Goal: Task Accomplishment & Management: Use online tool/utility

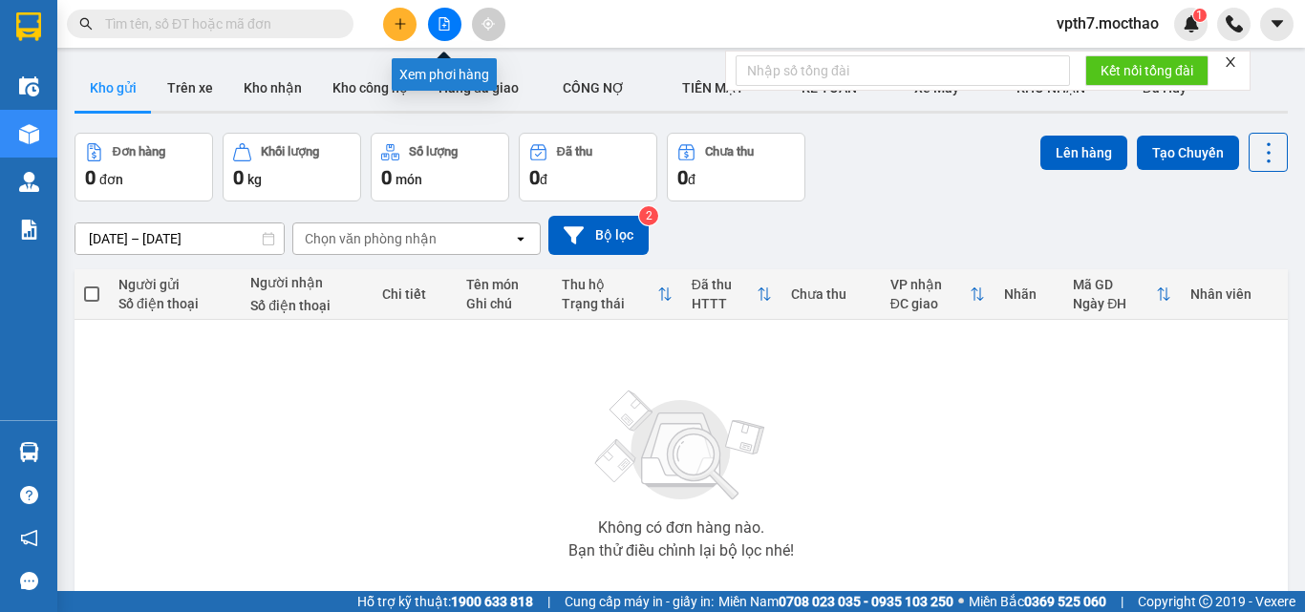
click at [444, 21] on icon "file-add" at bounding box center [443, 23] width 13 height 13
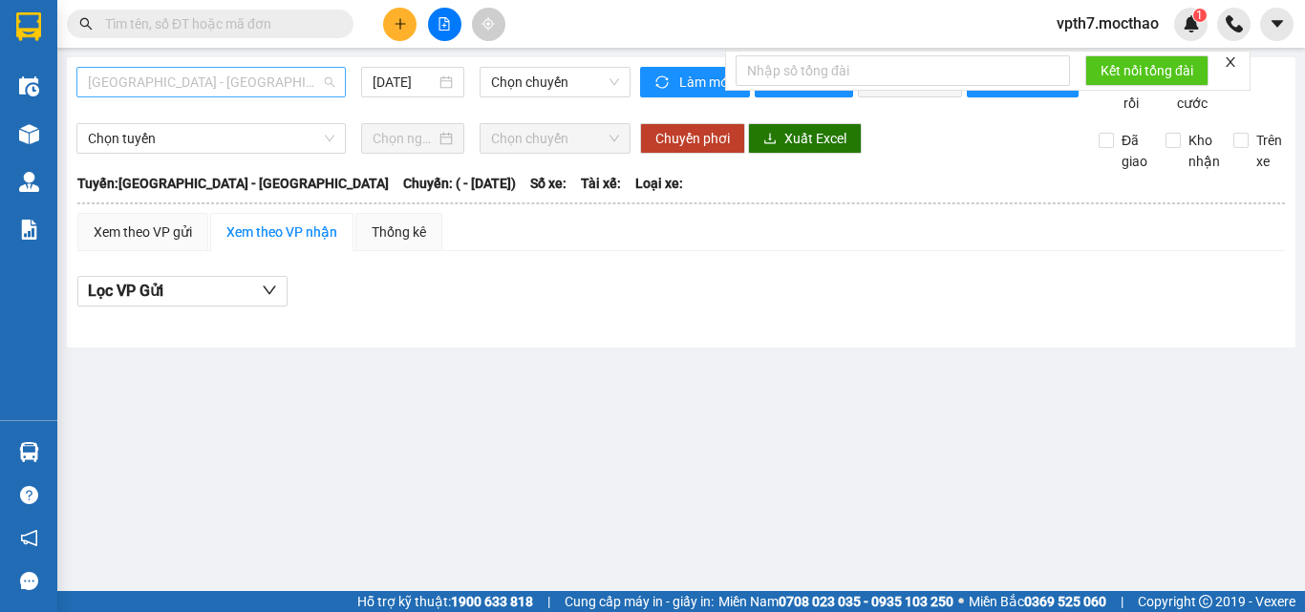
click at [210, 86] on span "[GEOGRAPHIC_DATA] - [GEOGRAPHIC_DATA]" at bounding box center [211, 82] width 246 height 29
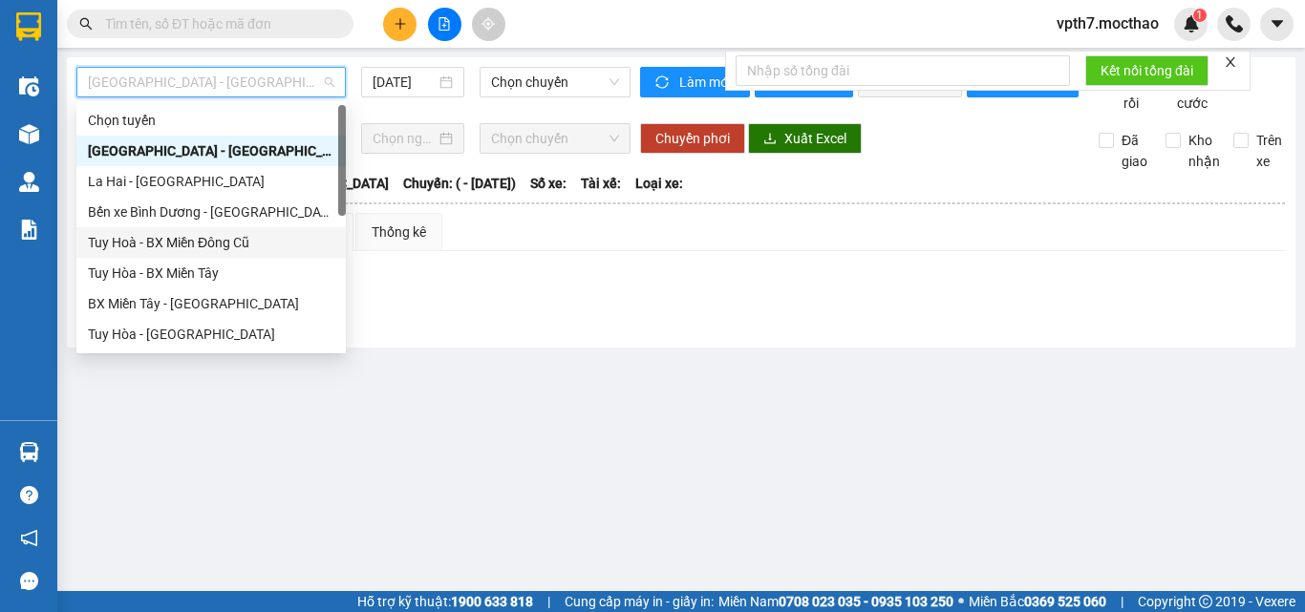
click at [191, 239] on div "Tuy Hoà - BX Miền Đông Cũ" at bounding box center [211, 242] width 246 height 21
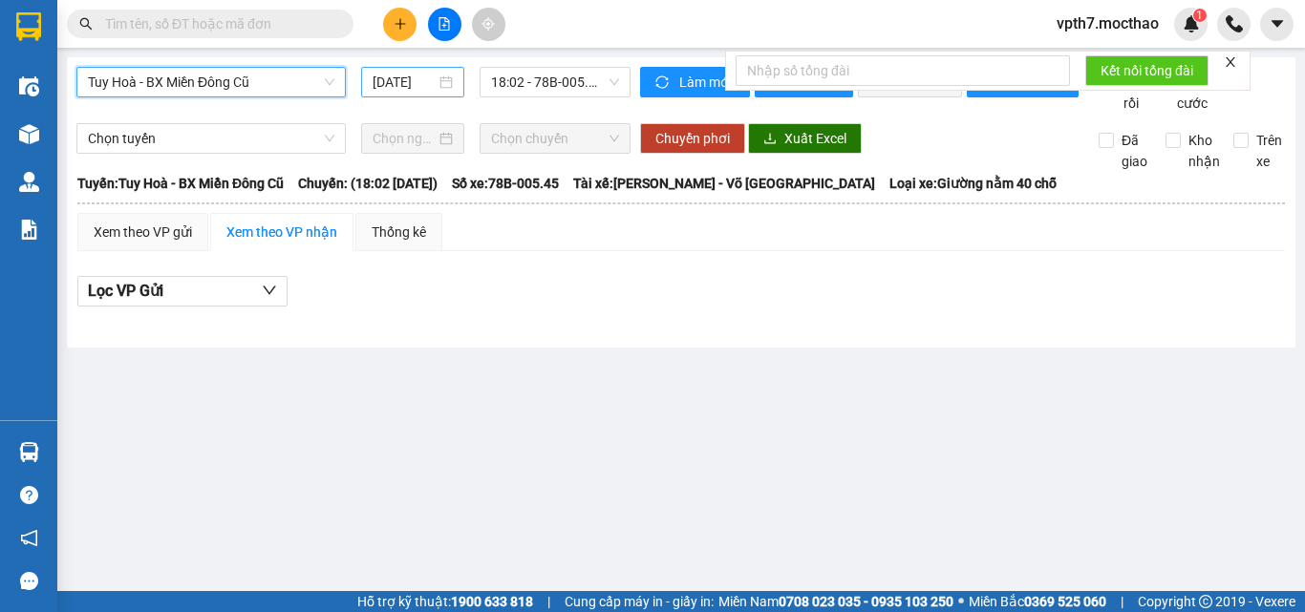
click at [427, 79] on input "[DATE]" at bounding box center [404, 82] width 63 height 21
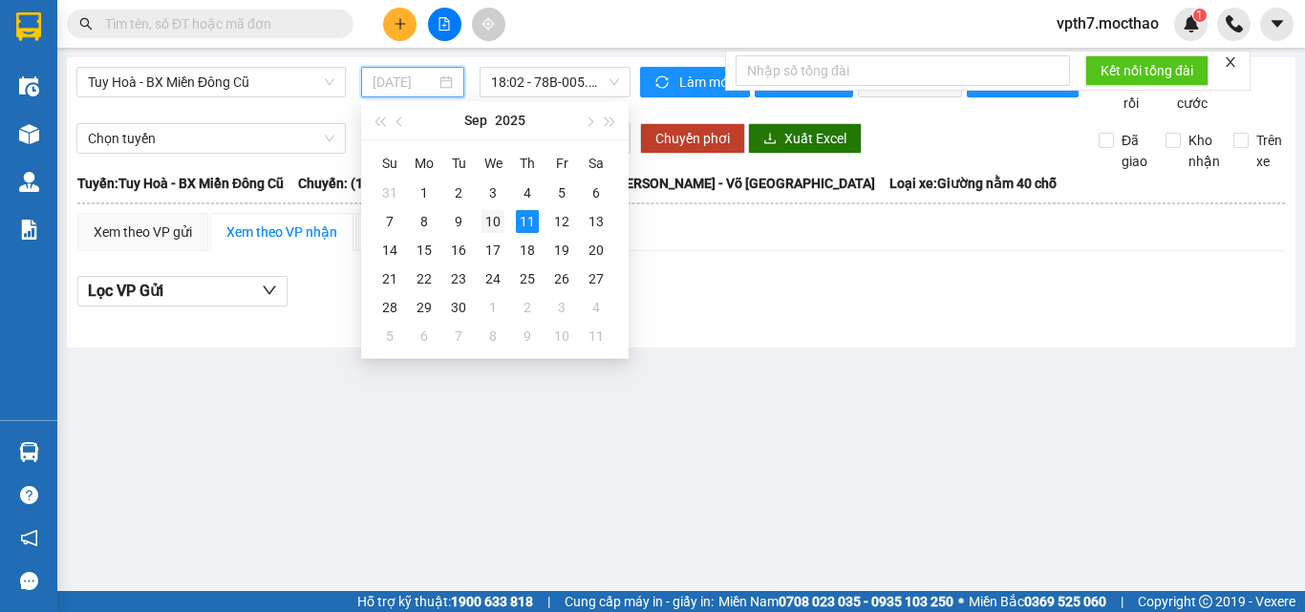
click at [482, 223] on div "10" at bounding box center [492, 221] width 23 height 23
type input "[DATE]"
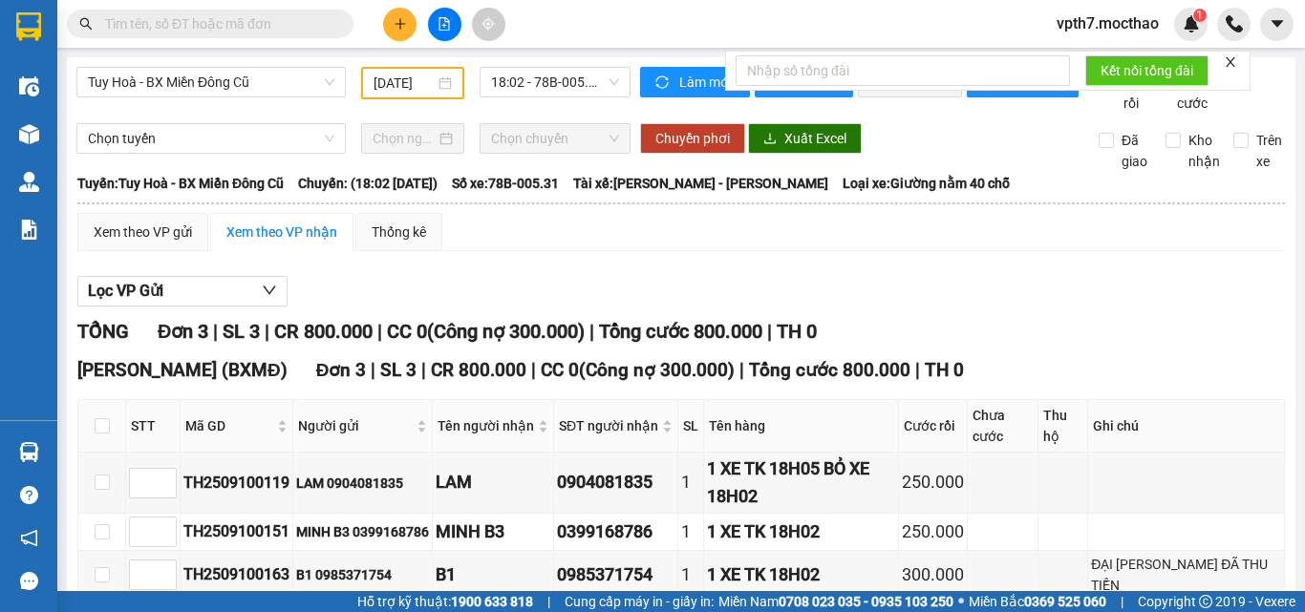
click at [557, 98] on div "18:02 - 78B-005.31" at bounding box center [555, 83] width 166 height 32
click at [564, 83] on span "18:02 - 78B-005.31" at bounding box center [555, 82] width 128 height 29
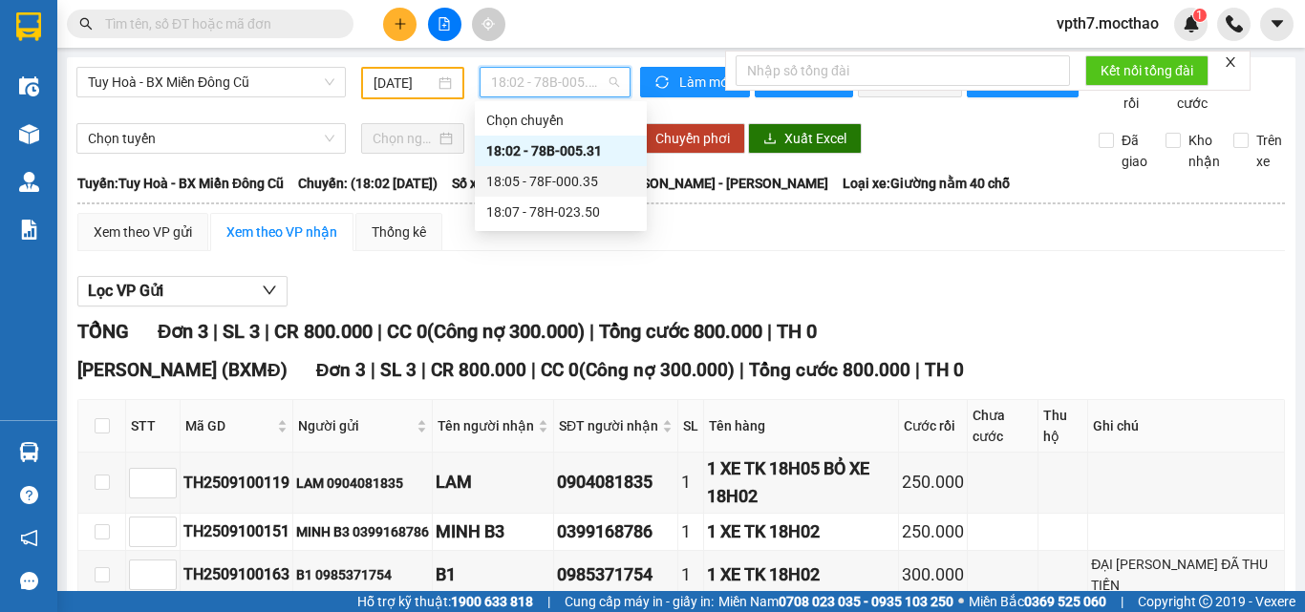
click at [565, 171] on div "18:05 - 78F-000.35" at bounding box center [560, 181] width 149 height 21
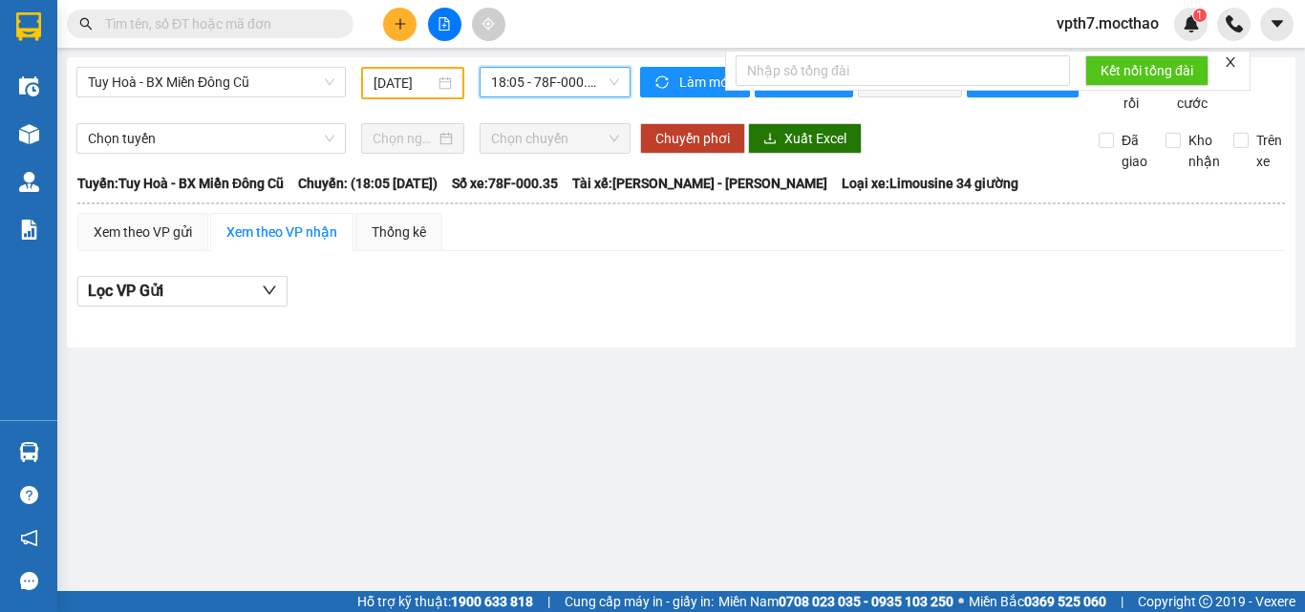
click at [571, 90] on span "18:05 - 78F-000.35" at bounding box center [555, 82] width 128 height 29
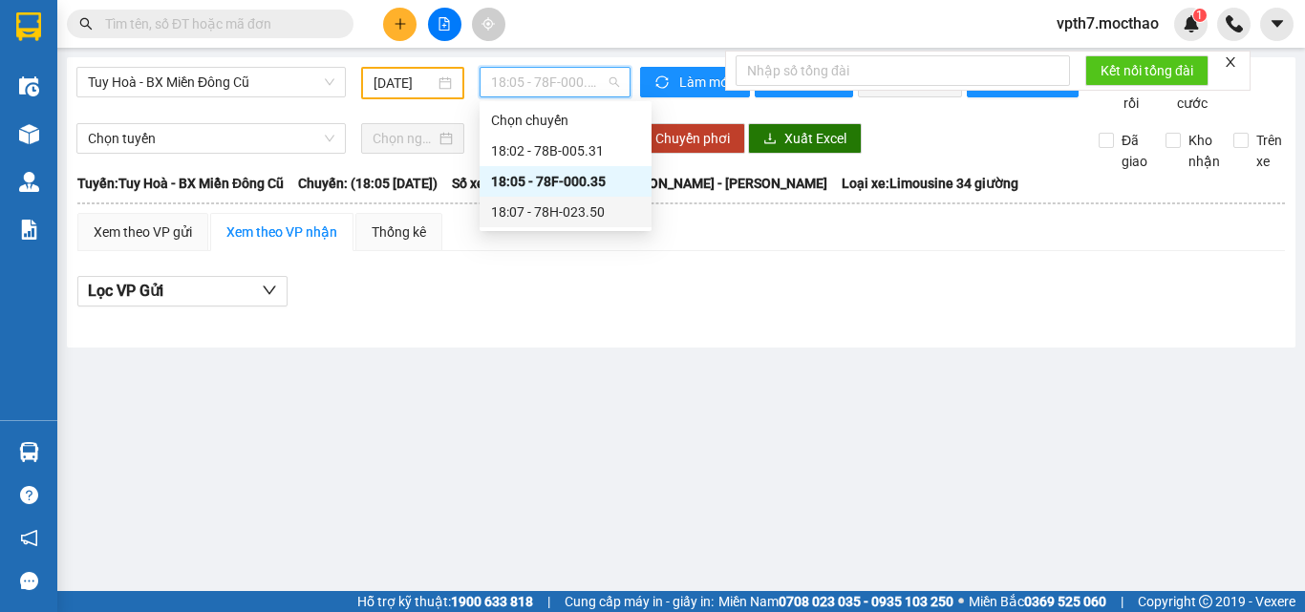
click at [564, 217] on div "18:07 - 78H-023.50" at bounding box center [565, 212] width 149 height 21
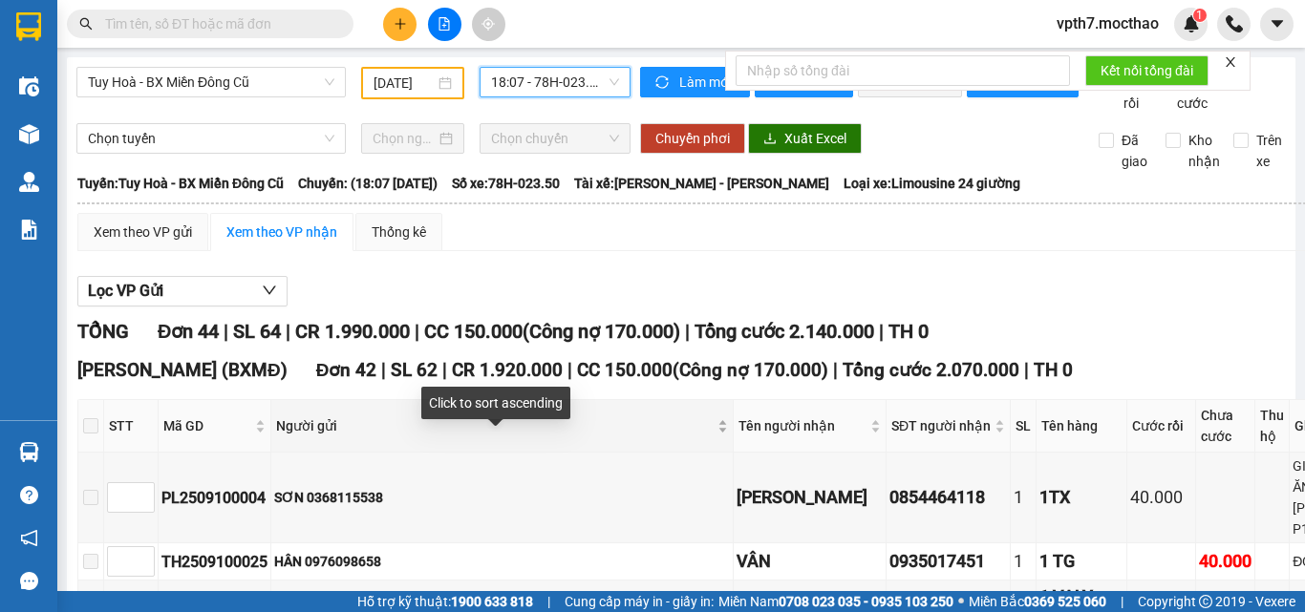
scroll to position [382, 0]
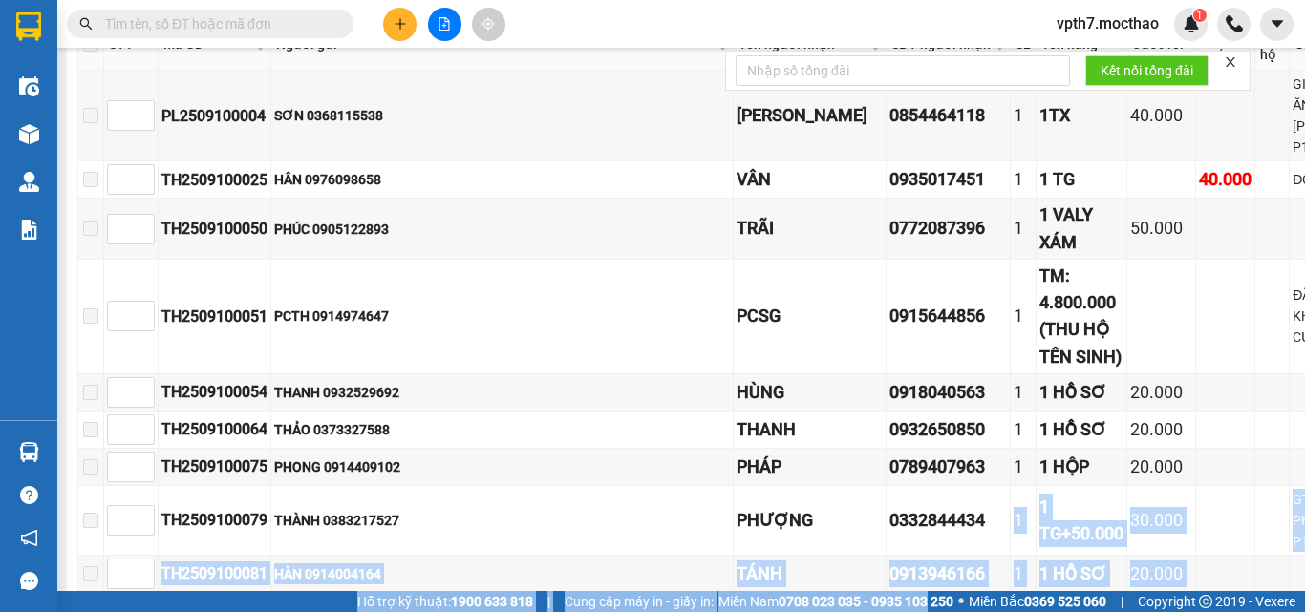
click at [969, 584] on section "Kết quả tìm kiếm ( 0 ) Bộ lọc No Data vpth7.mocthao 1 Điều hành xe Kho hàng mới…" at bounding box center [652, 306] width 1305 height 612
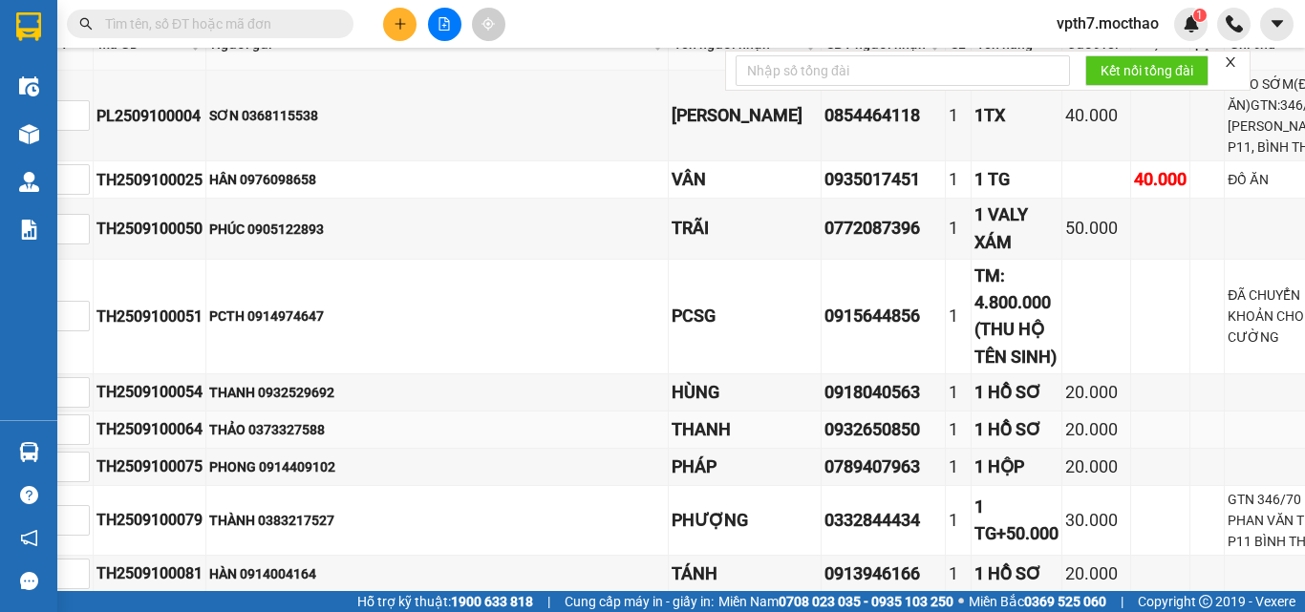
click at [1224, 449] on td at bounding box center [1282, 430] width 117 height 37
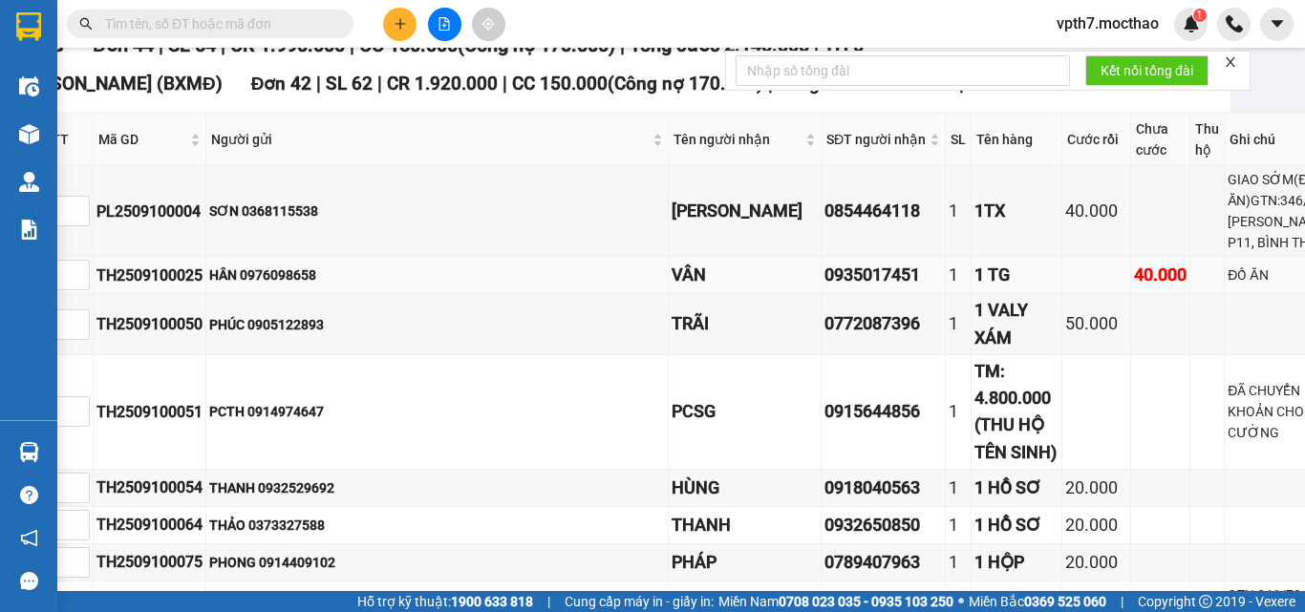
scroll to position [0, 65]
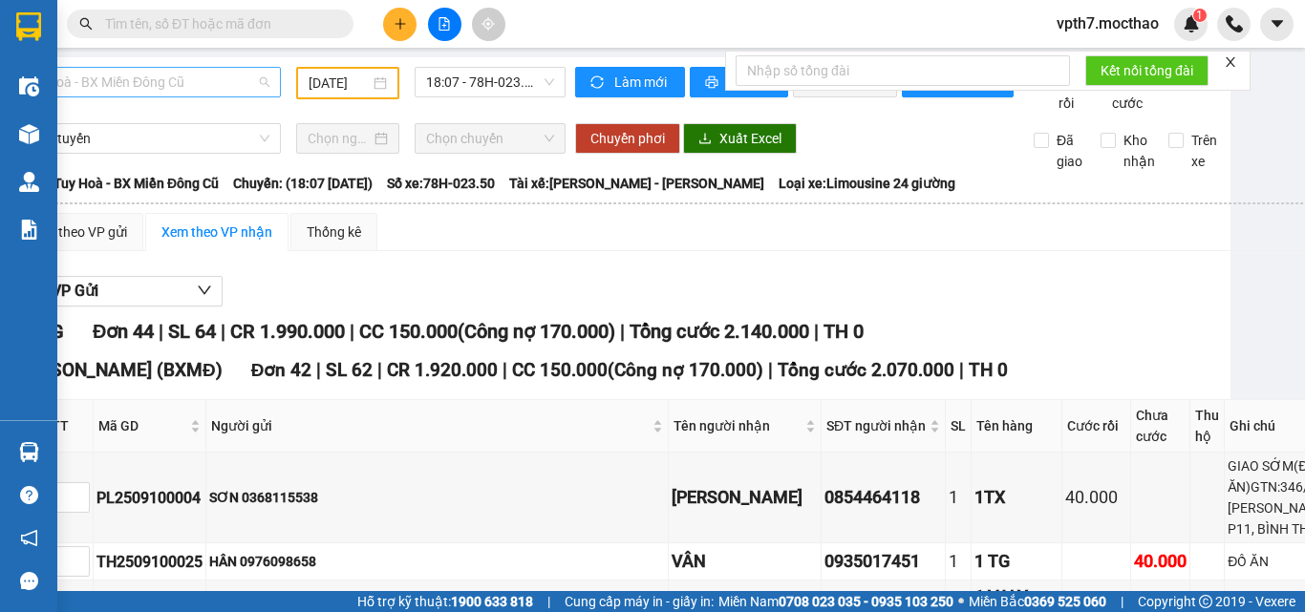
click at [207, 83] on span "Tuy Hoà - BX Miền Đông Cũ" at bounding box center [146, 82] width 246 height 29
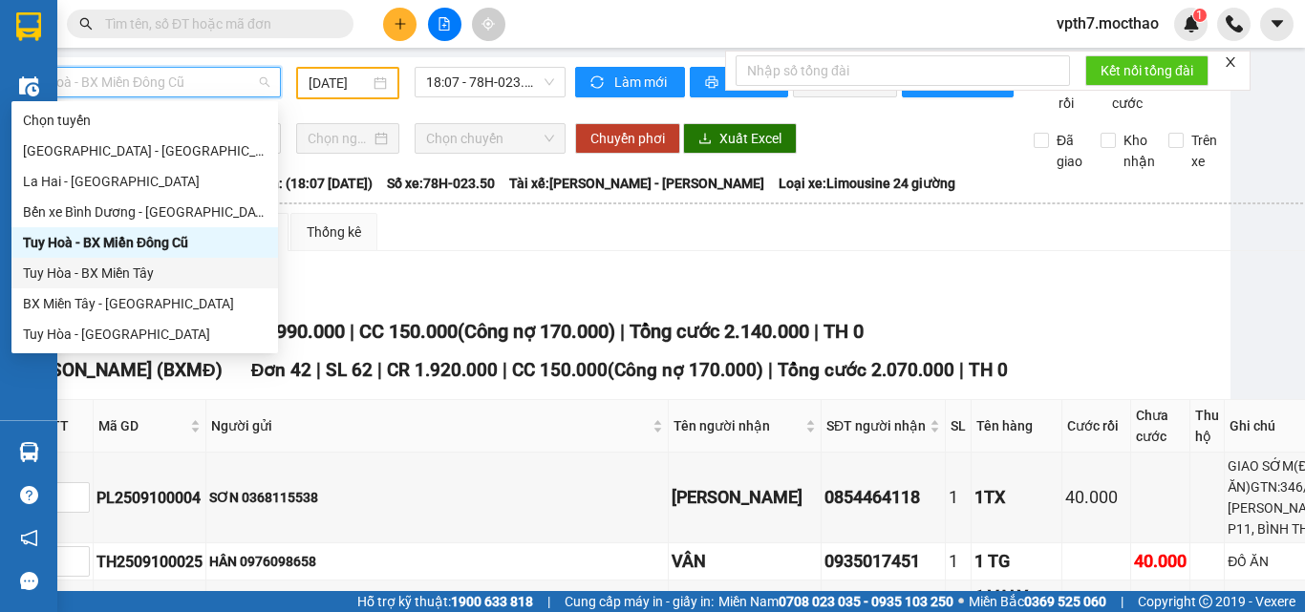
click at [131, 280] on div "Tuy Hòa - BX Miền Tây" at bounding box center [145, 273] width 244 height 21
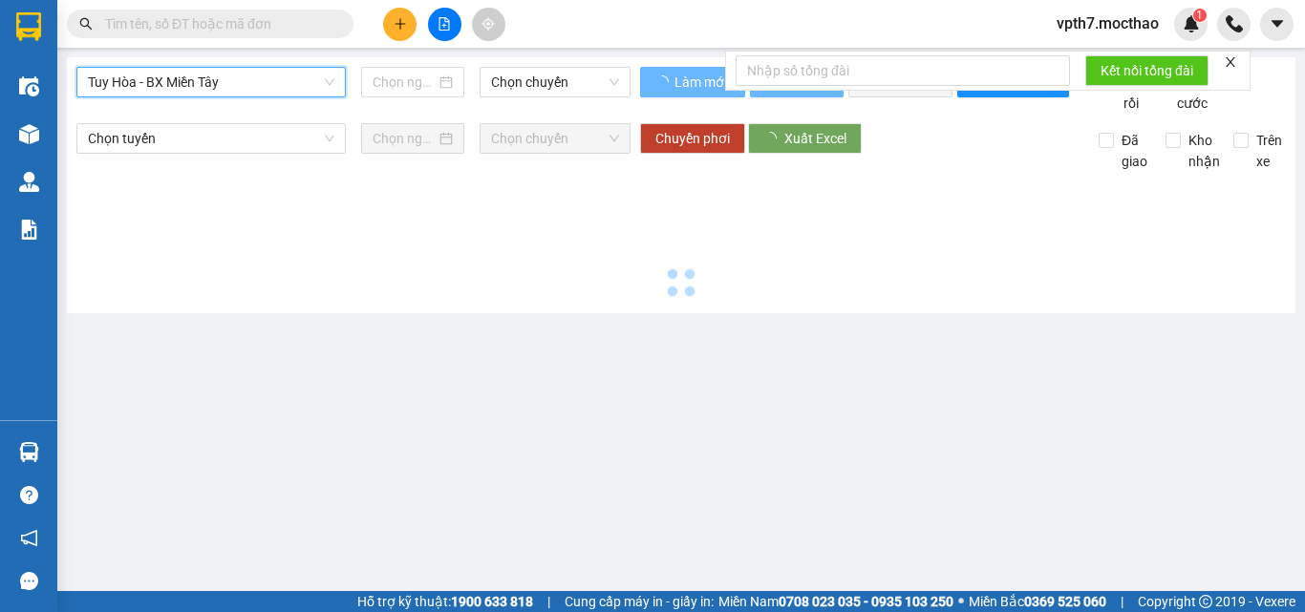
scroll to position [0, 0]
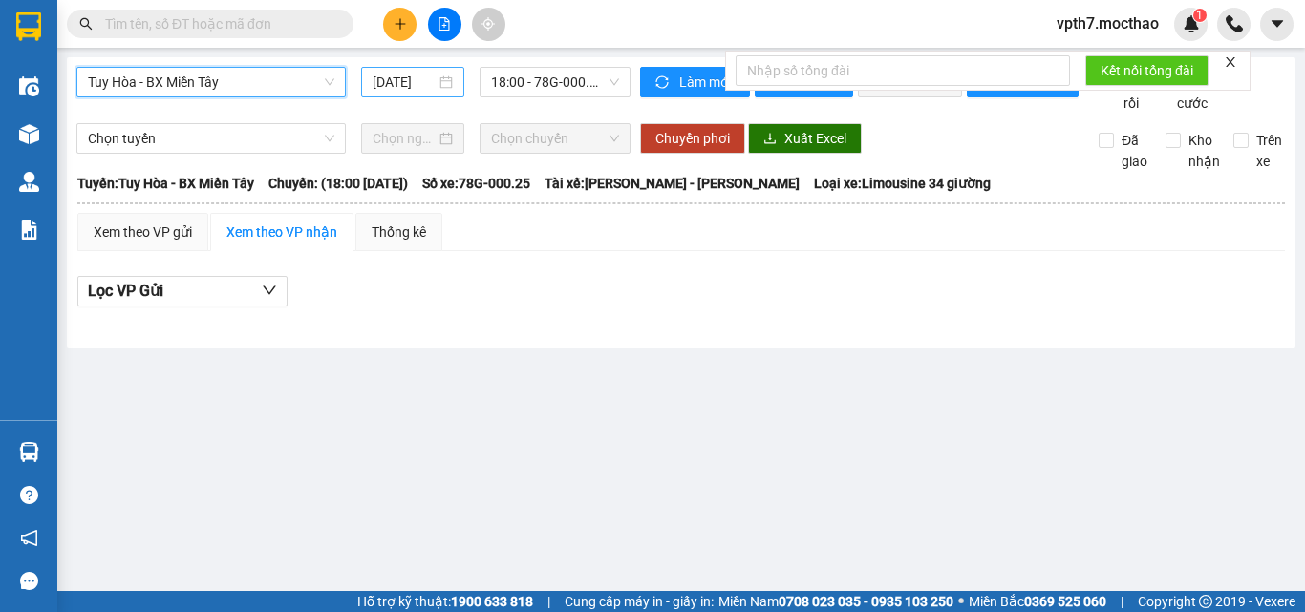
click at [405, 83] on input "[DATE]" at bounding box center [404, 82] width 63 height 21
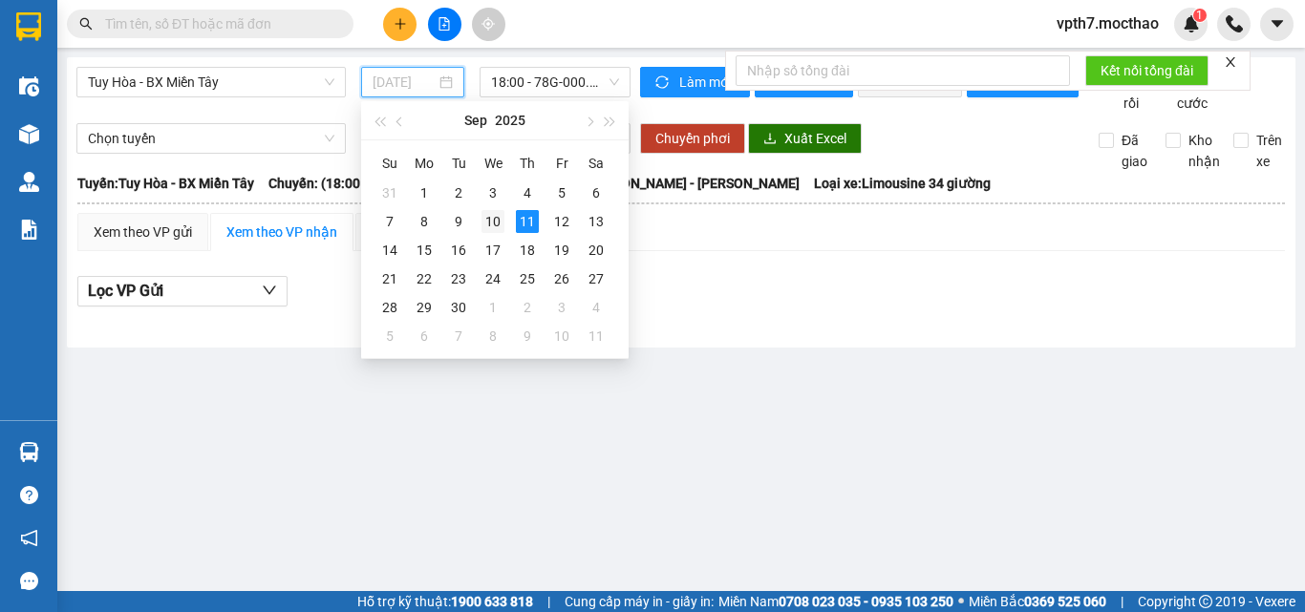
click at [492, 228] on div "10" at bounding box center [492, 221] width 23 height 23
type input "[DATE]"
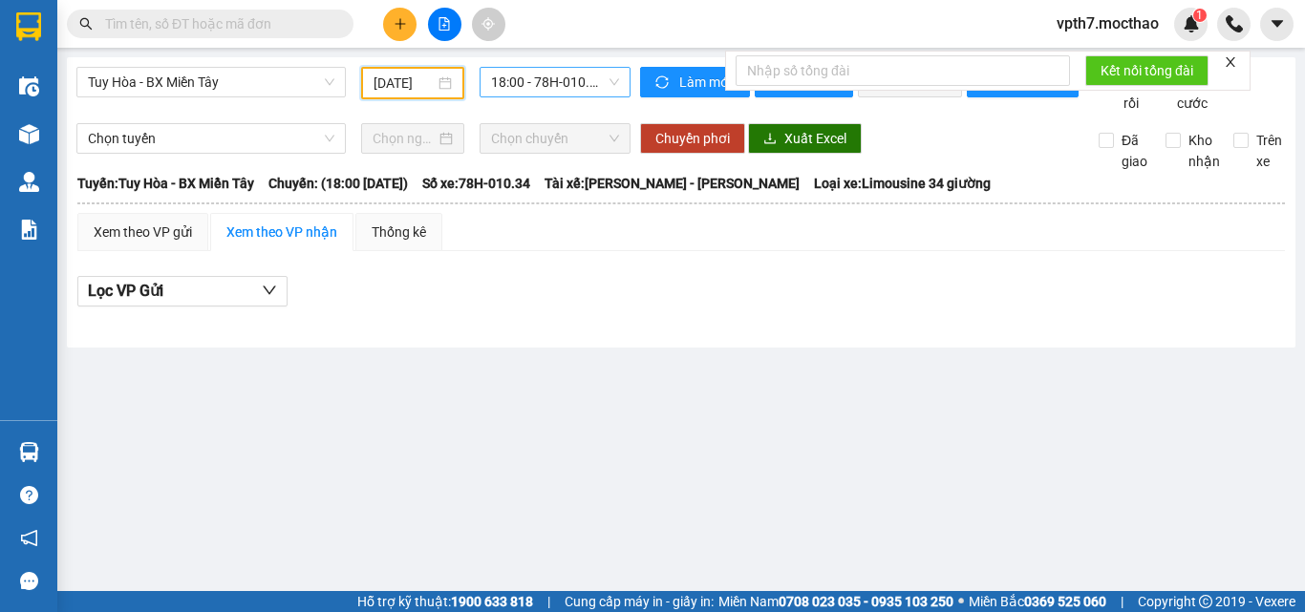
click at [560, 85] on span "18:00 - 78H-010.34" at bounding box center [555, 82] width 128 height 29
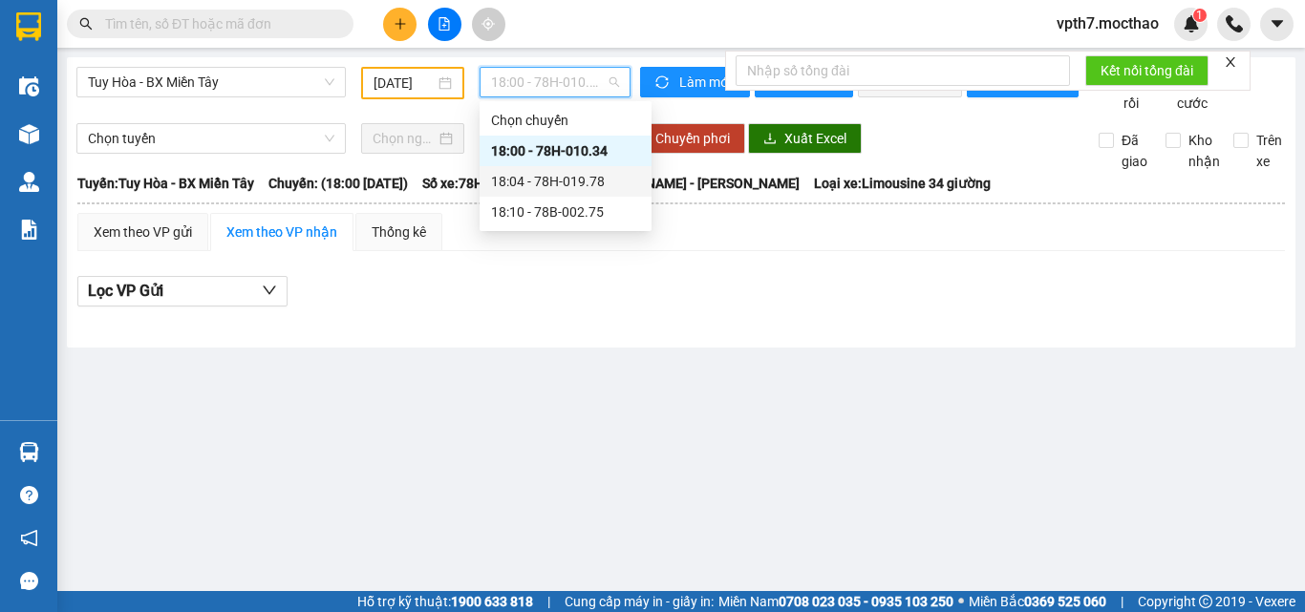
click at [565, 182] on div "18:04 - 78H-019.78" at bounding box center [565, 181] width 149 height 21
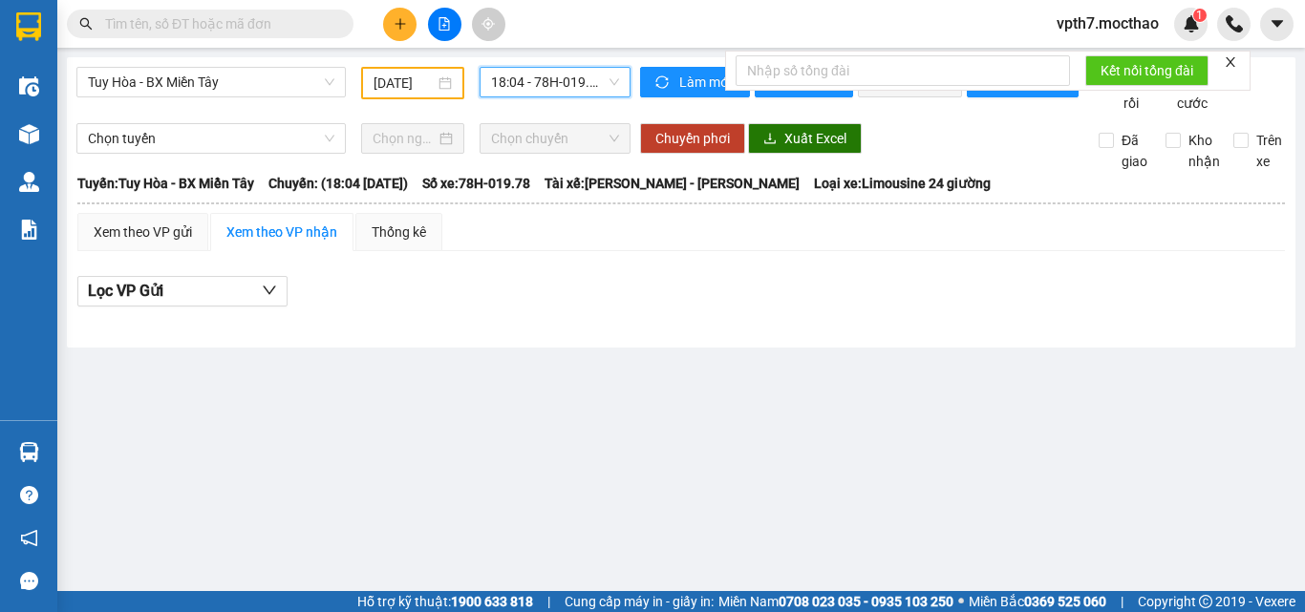
click at [555, 81] on span "18:04 - 78H-019.78" at bounding box center [555, 82] width 128 height 29
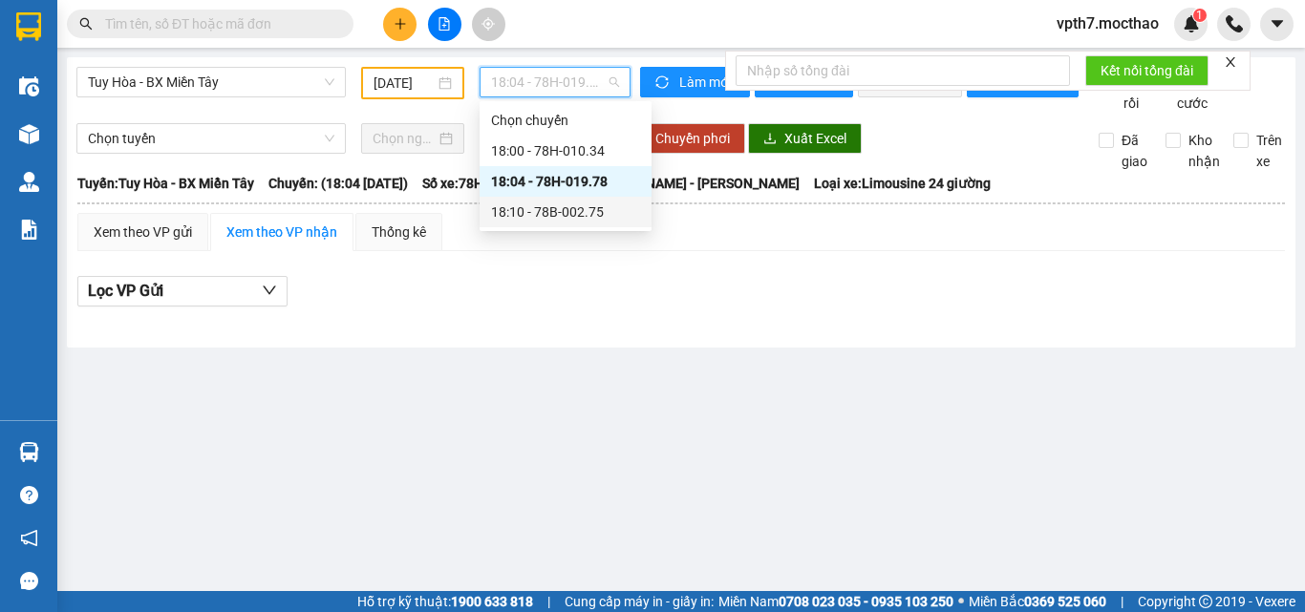
click at [544, 215] on div "18:10 - 78B-002.75" at bounding box center [565, 212] width 149 height 21
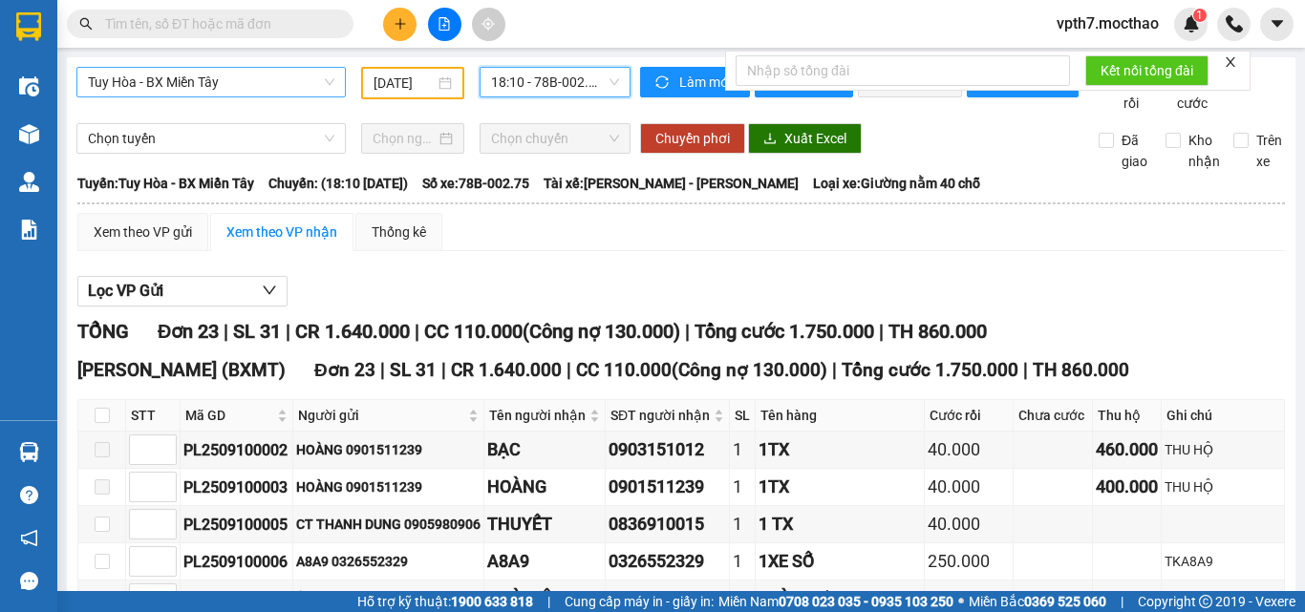
click at [245, 95] on span "Tuy Hòa - BX Miền Tây" at bounding box center [211, 82] width 246 height 29
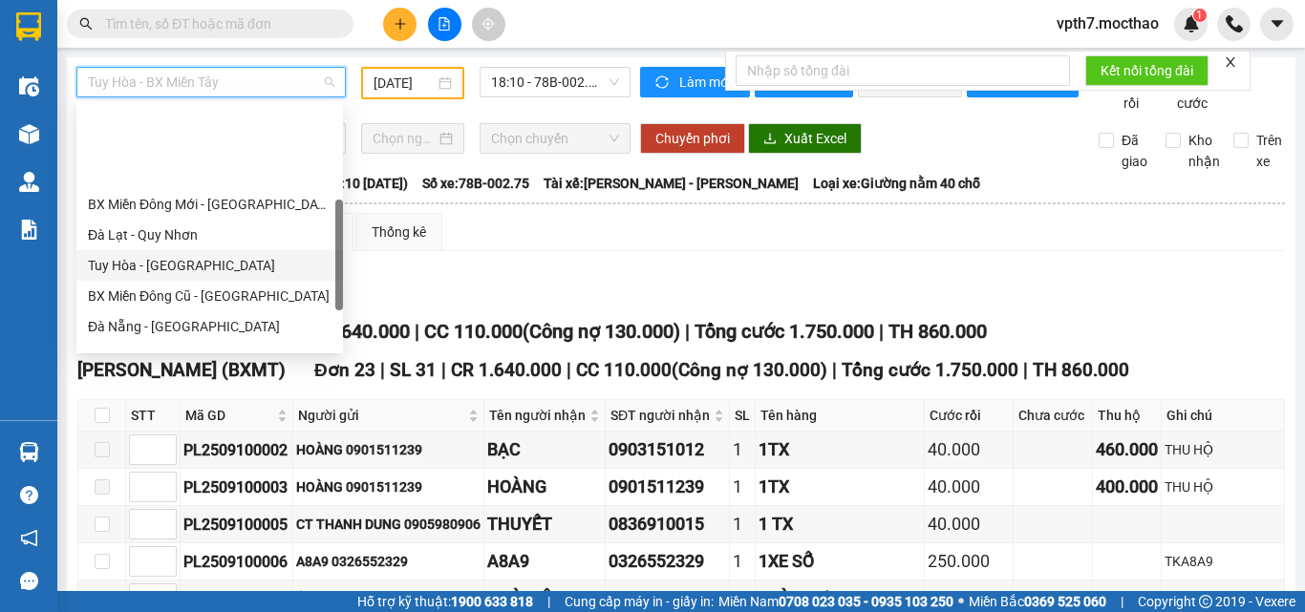
scroll to position [287, 0]
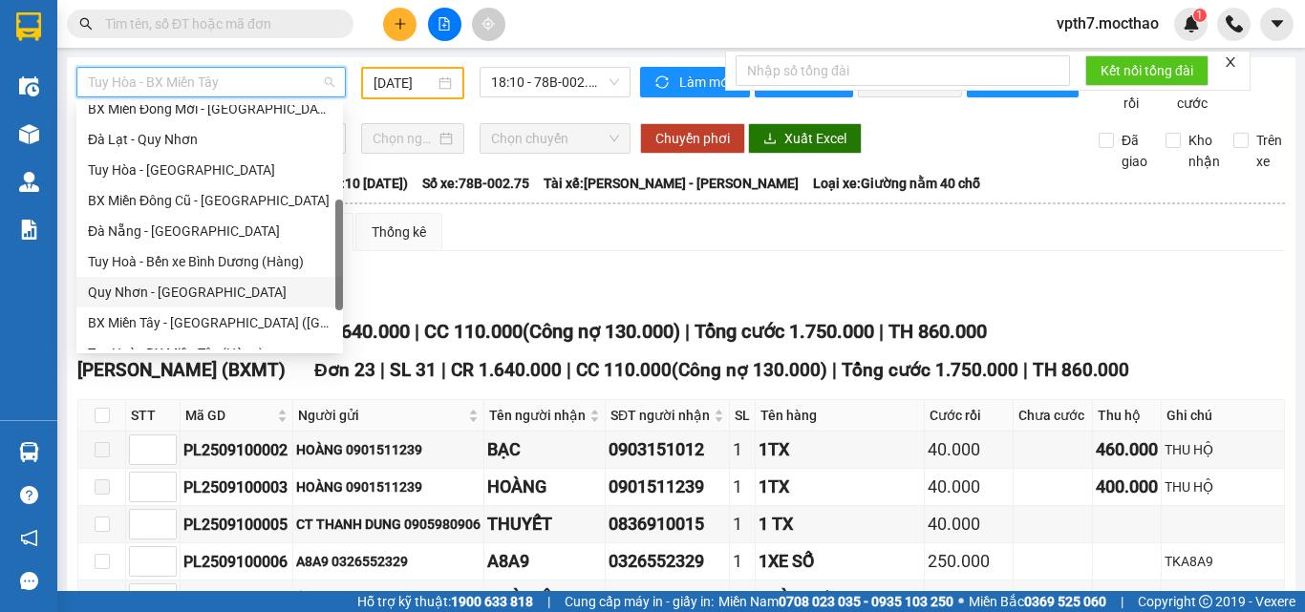
click at [144, 290] on div "[PERSON_NAME] - [GEOGRAPHIC_DATA]" at bounding box center [210, 292] width 244 height 21
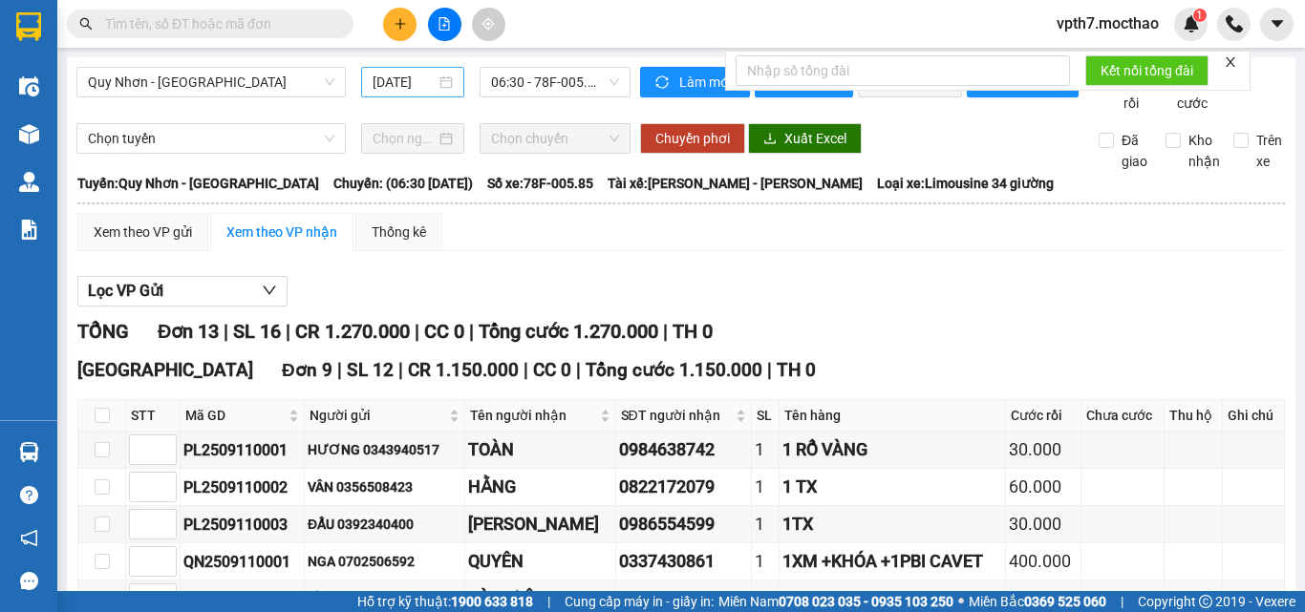
click at [427, 94] on div "[DATE]" at bounding box center [412, 82] width 103 height 31
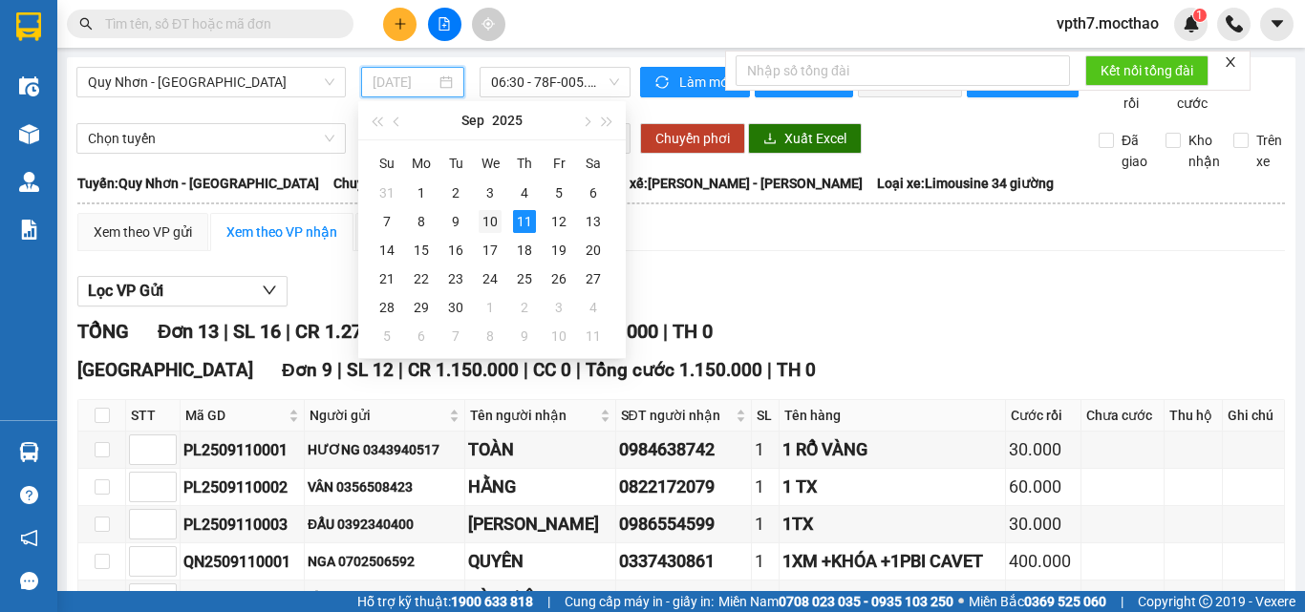
click at [493, 216] on div "10" at bounding box center [490, 221] width 23 height 23
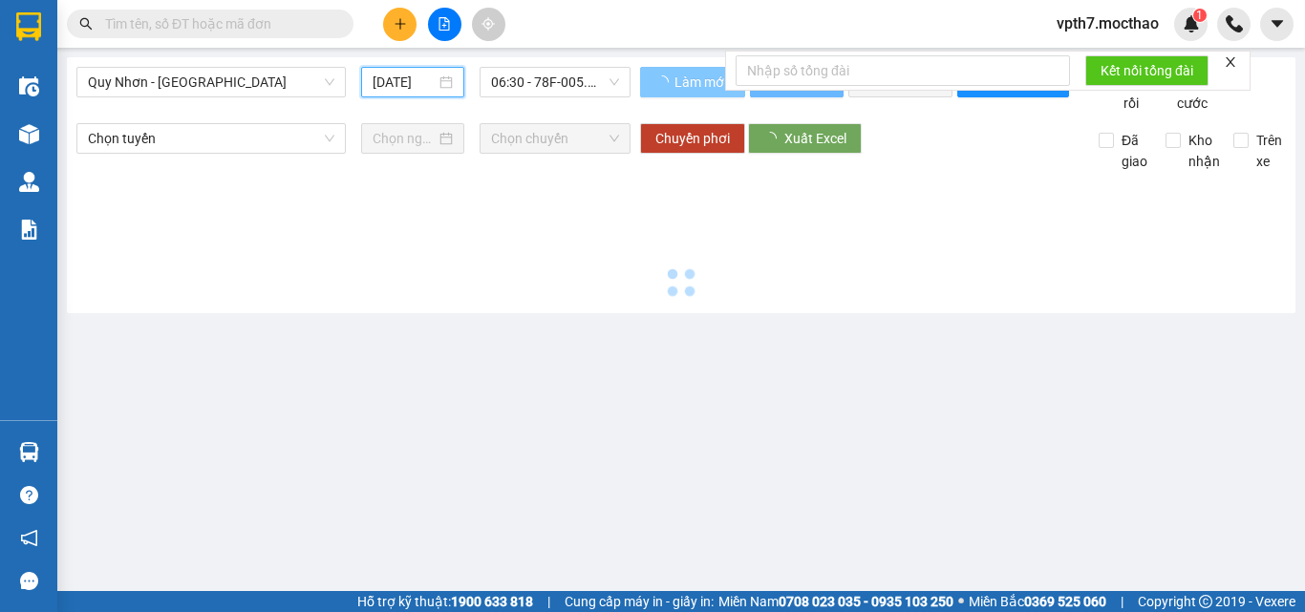
type input "[DATE]"
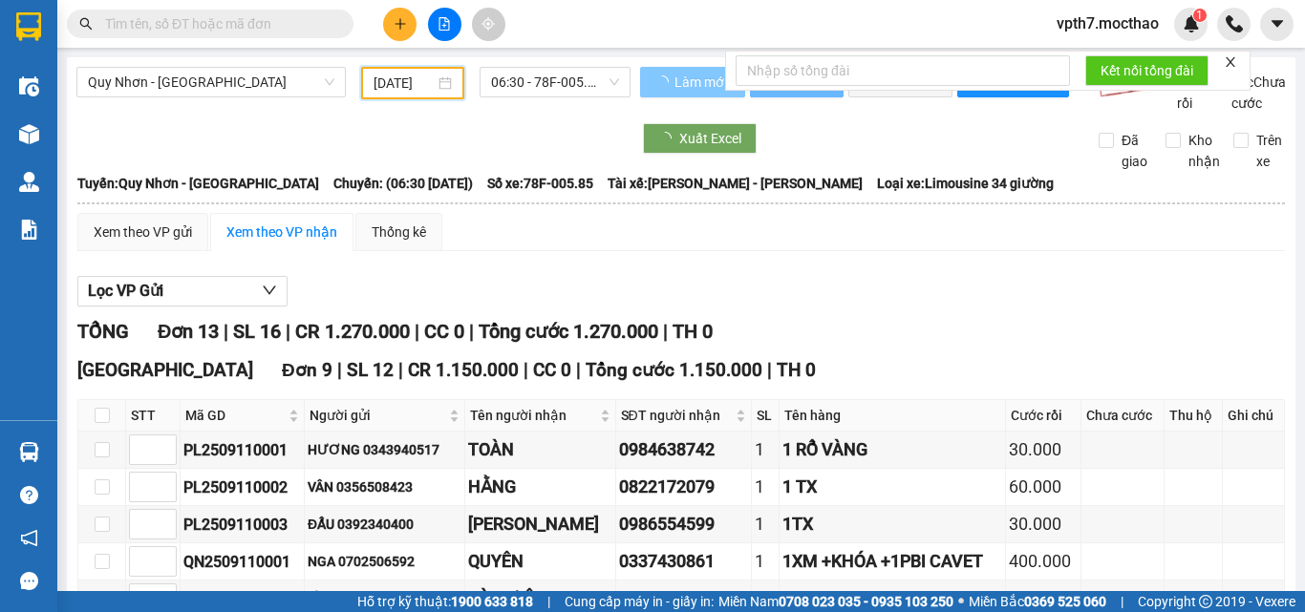
scroll to position [0, 5]
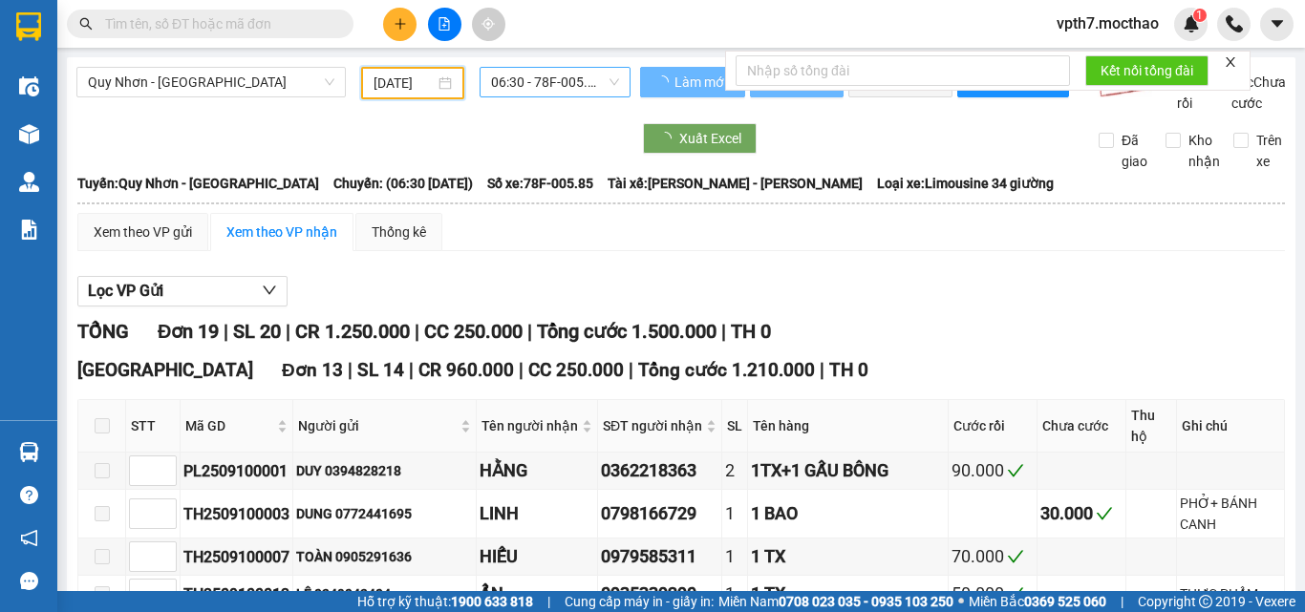
click at [583, 75] on span "06:30 - 78F-005.85" at bounding box center [555, 82] width 128 height 29
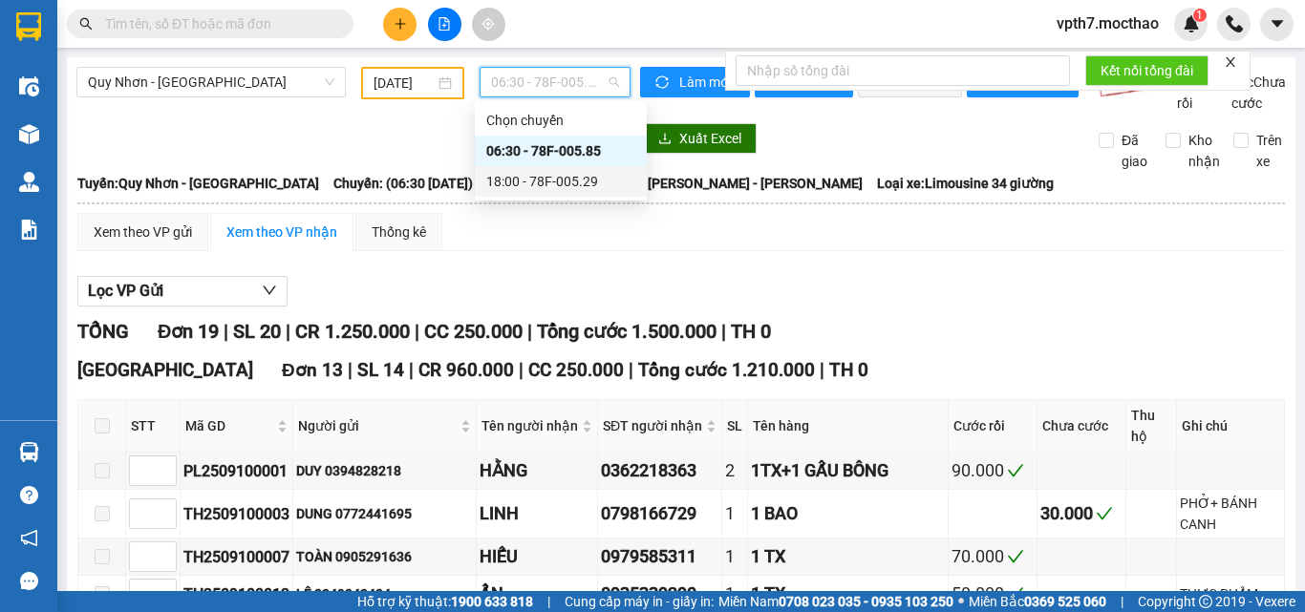
click at [536, 173] on div "18:00 - 78F-005.29" at bounding box center [560, 181] width 149 height 21
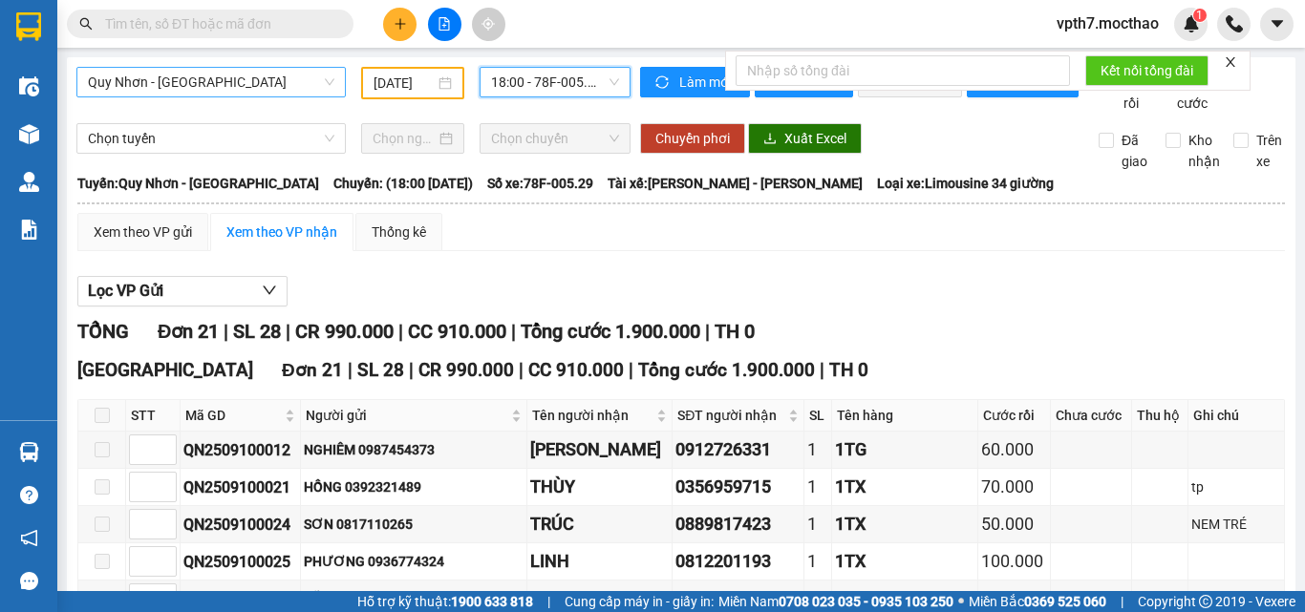
click at [252, 88] on span "[PERSON_NAME] - [GEOGRAPHIC_DATA]" at bounding box center [211, 82] width 246 height 29
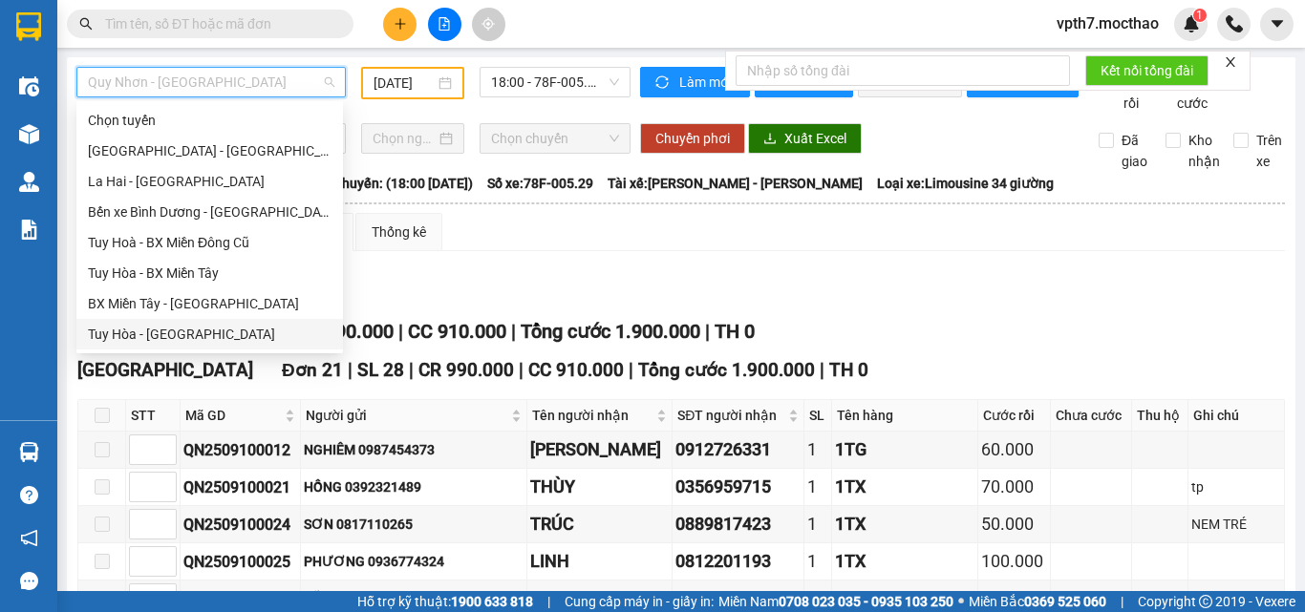
click at [161, 333] on div "[PERSON_NAME] - [GEOGRAPHIC_DATA]" at bounding box center [210, 334] width 244 height 21
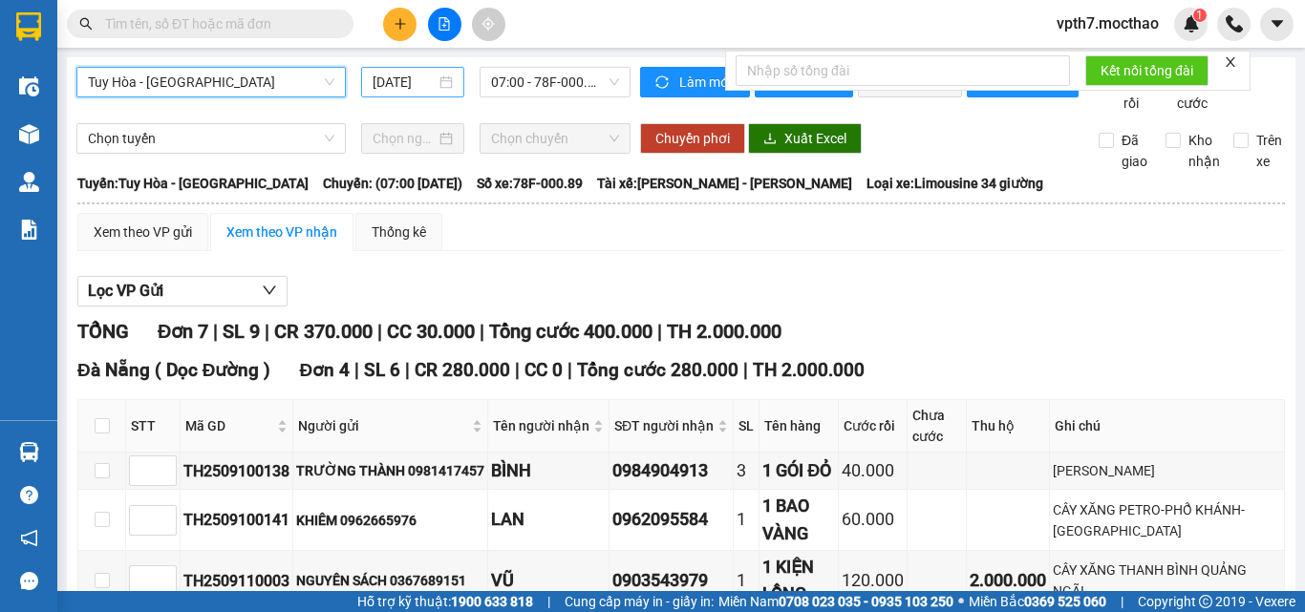
click at [394, 82] on input "[DATE]" at bounding box center [404, 82] width 63 height 21
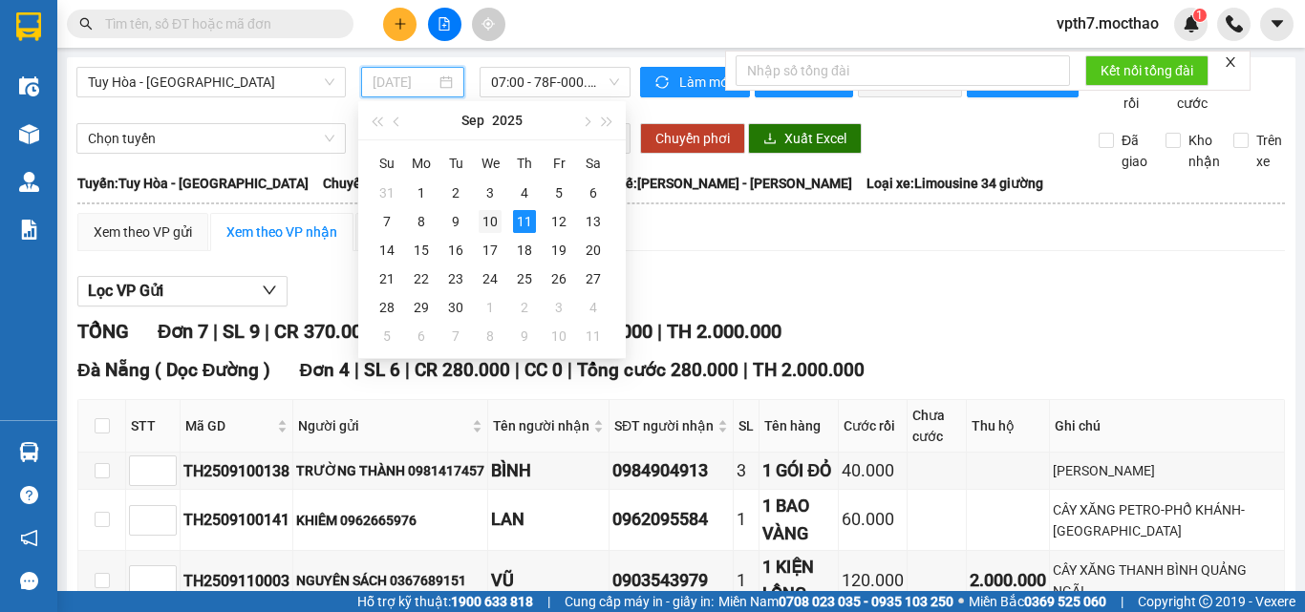
click at [484, 217] on div "10" at bounding box center [490, 221] width 23 height 23
type input "[DATE]"
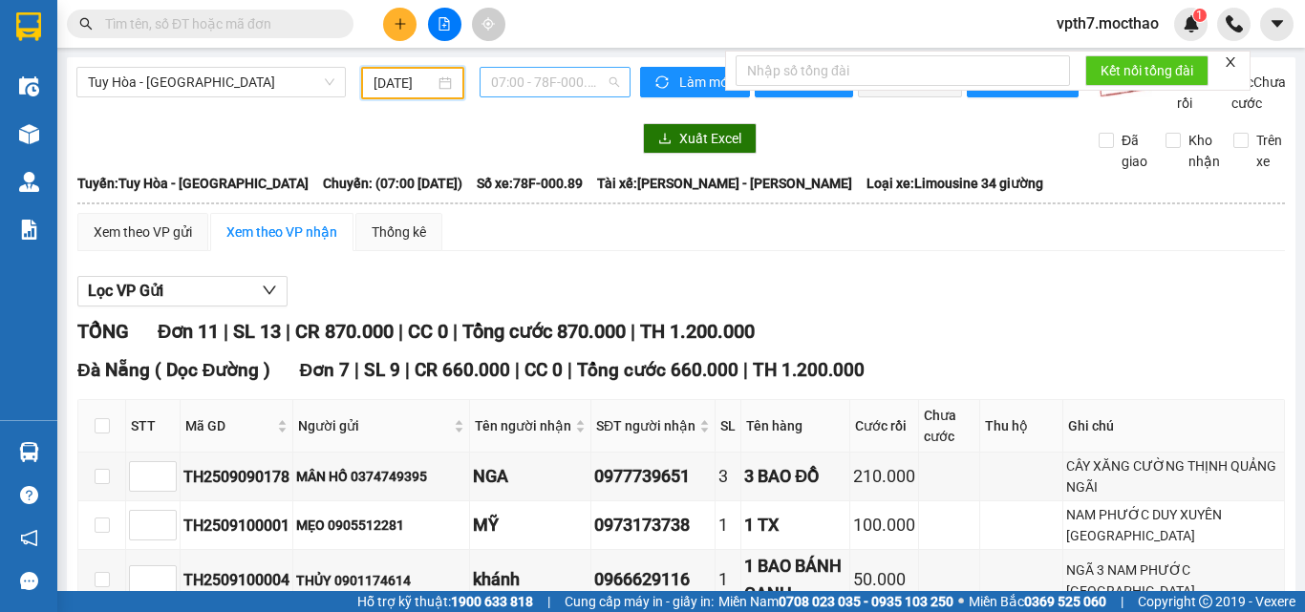
click at [518, 90] on span "07:00 - 78F-000.89" at bounding box center [555, 82] width 128 height 29
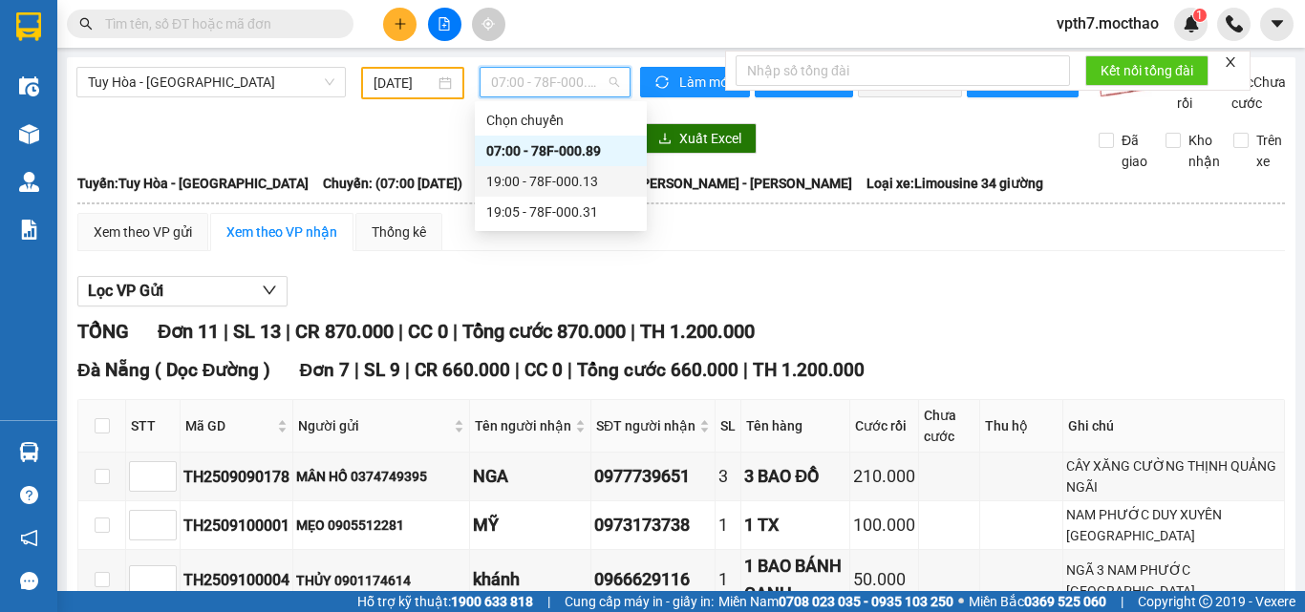
click at [526, 174] on div "19:00 - 78F-000.13" at bounding box center [560, 181] width 149 height 21
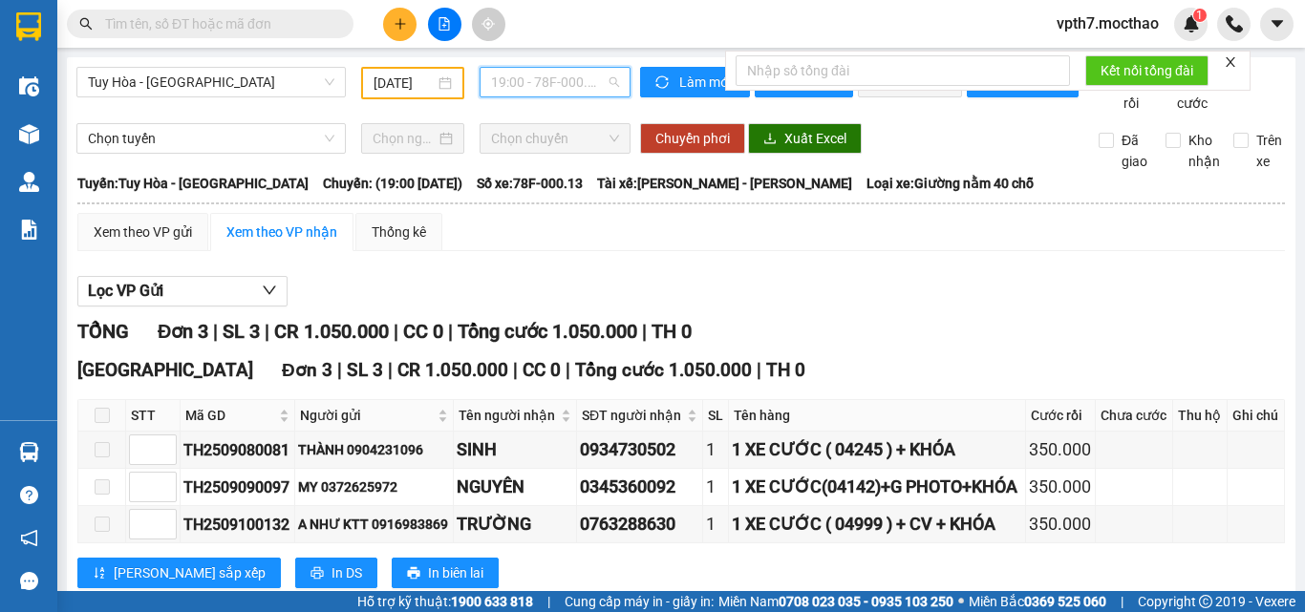
click at [585, 68] on span "19:00 - 78F-000.13" at bounding box center [555, 82] width 128 height 29
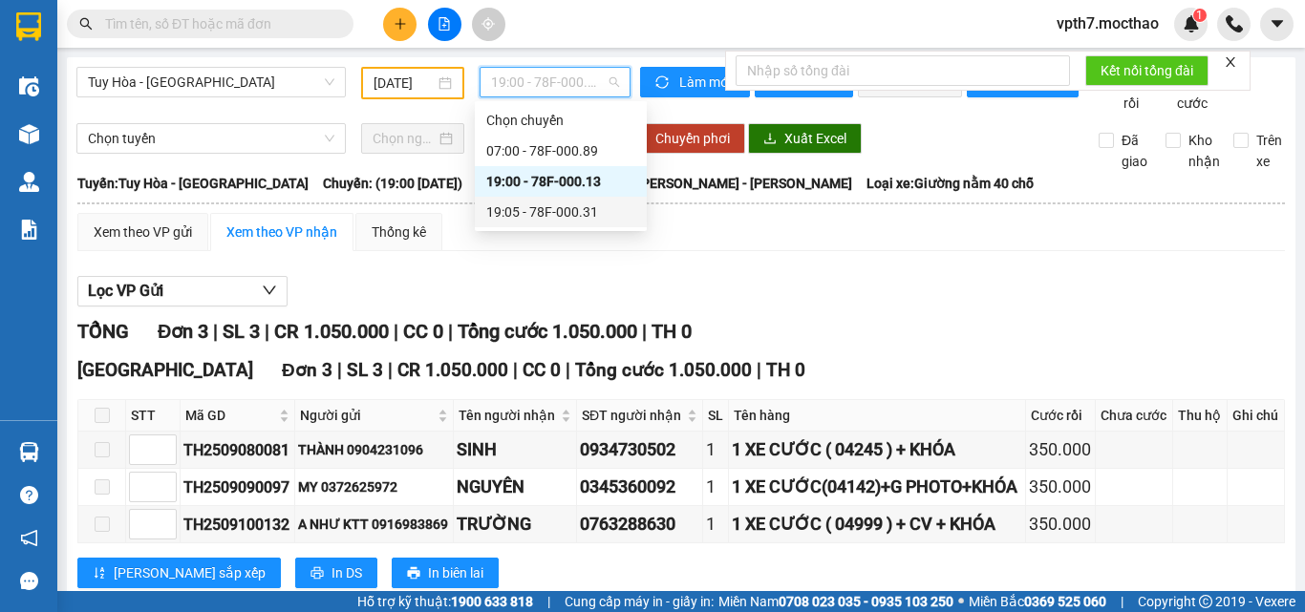
click at [586, 207] on div "19:05 - 78F-000.31" at bounding box center [560, 212] width 149 height 21
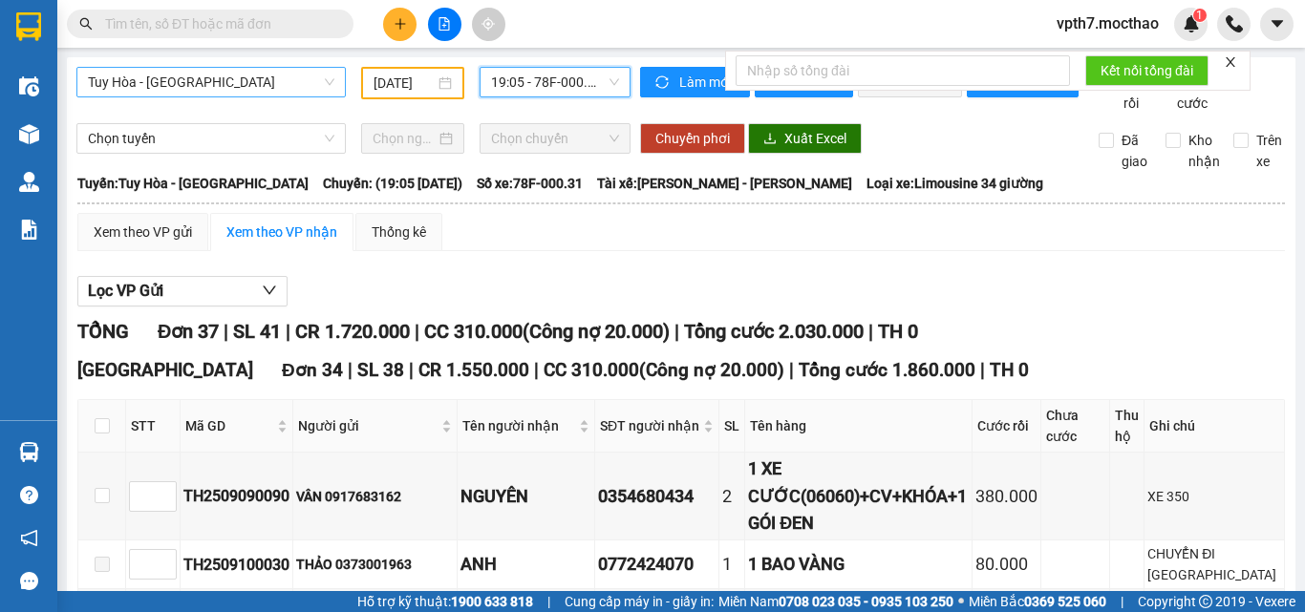
click at [185, 89] on span "[PERSON_NAME] - [GEOGRAPHIC_DATA]" at bounding box center [211, 82] width 246 height 29
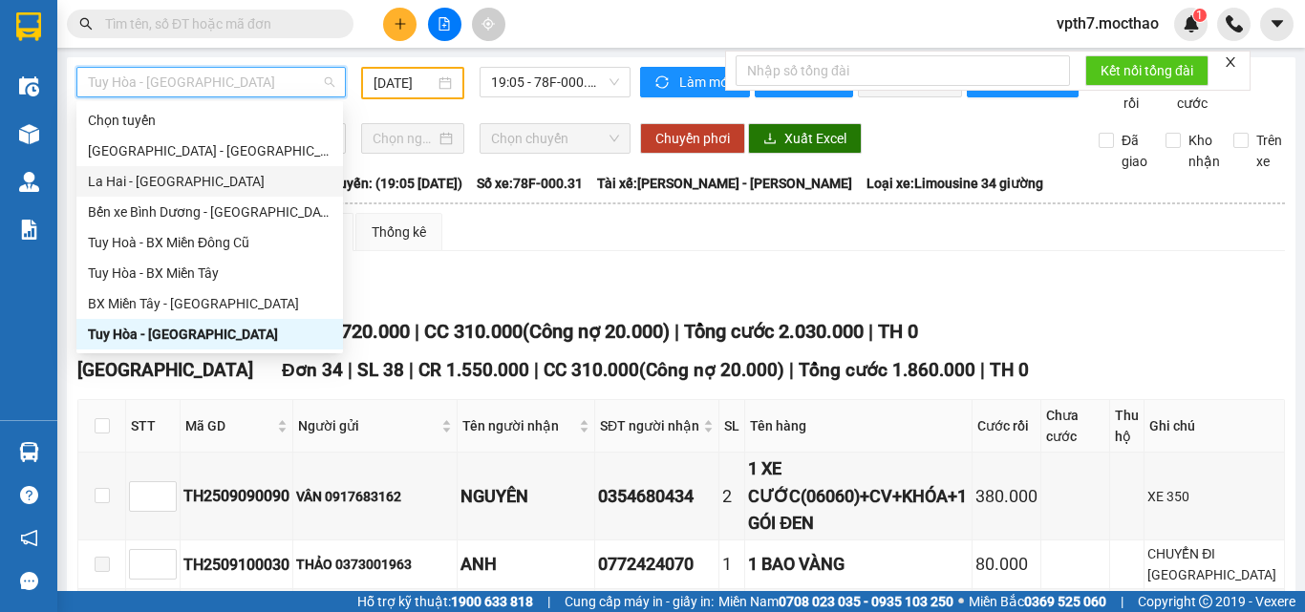
scroll to position [191, 0]
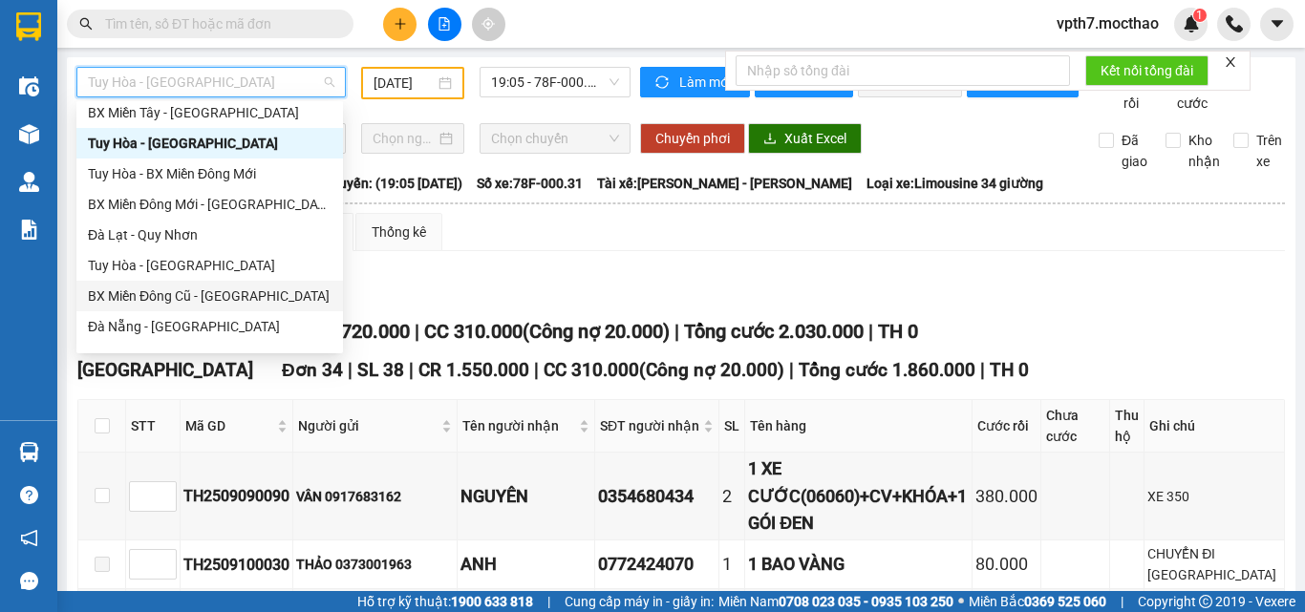
click at [175, 302] on div "BX Miền Đông Cũ - [PERSON_NAME]" at bounding box center [210, 296] width 244 height 21
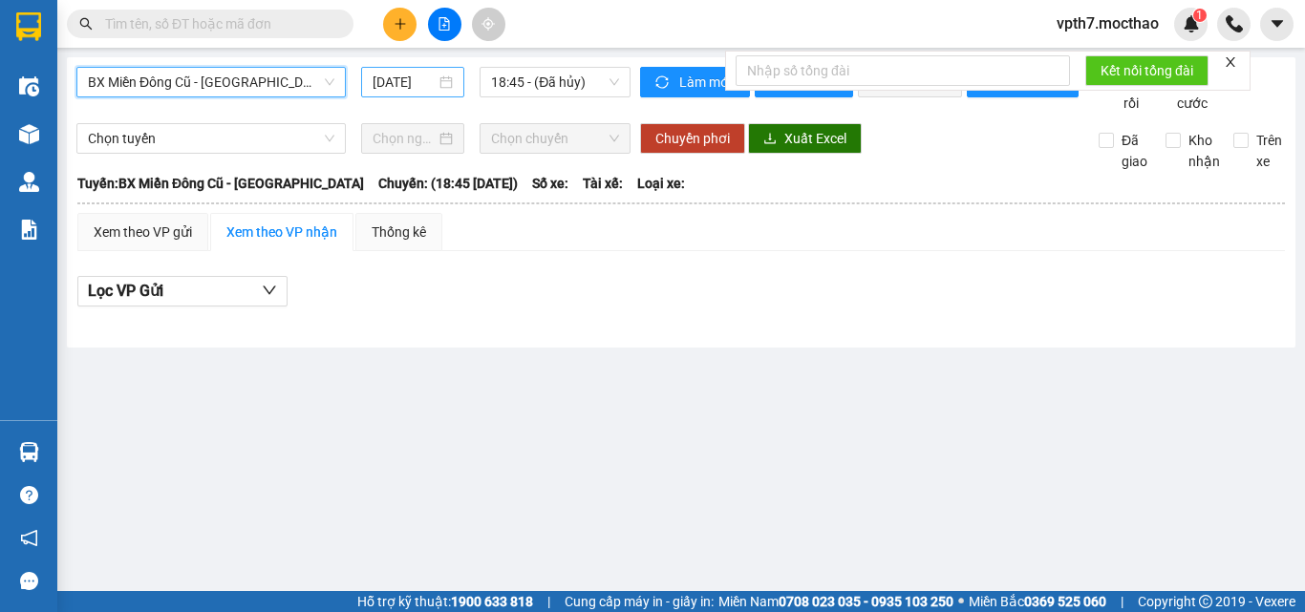
click at [422, 82] on input "[DATE]" at bounding box center [404, 82] width 63 height 21
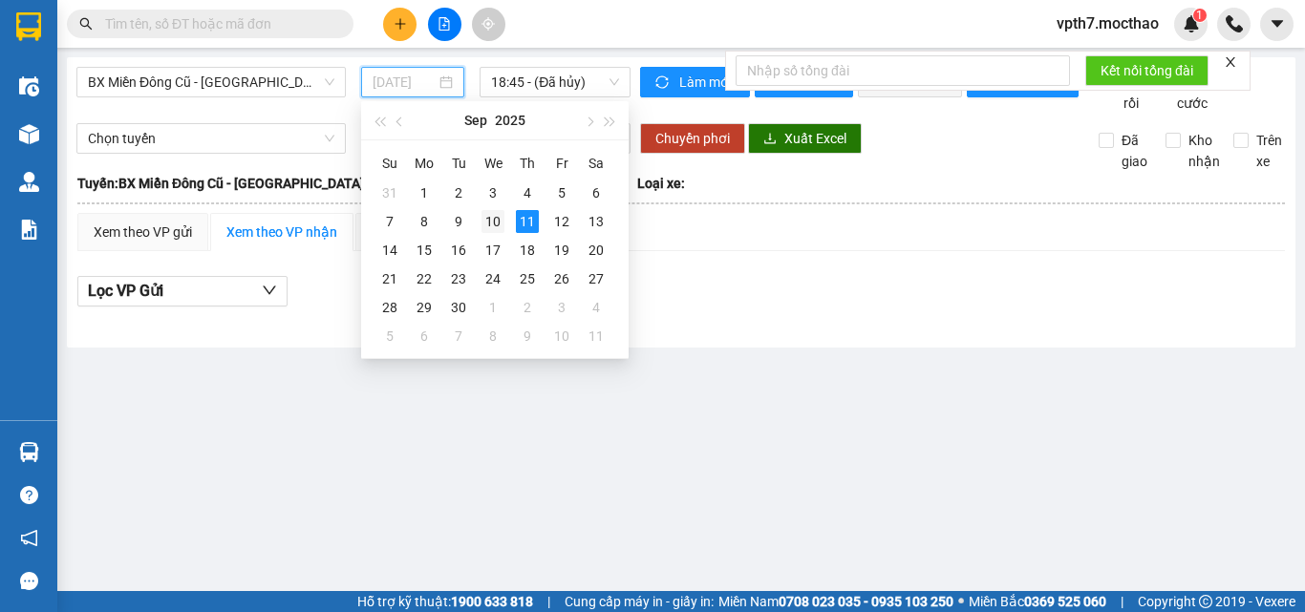
click at [491, 226] on div "10" at bounding box center [492, 221] width 23 height 23
type input "[DATE]"
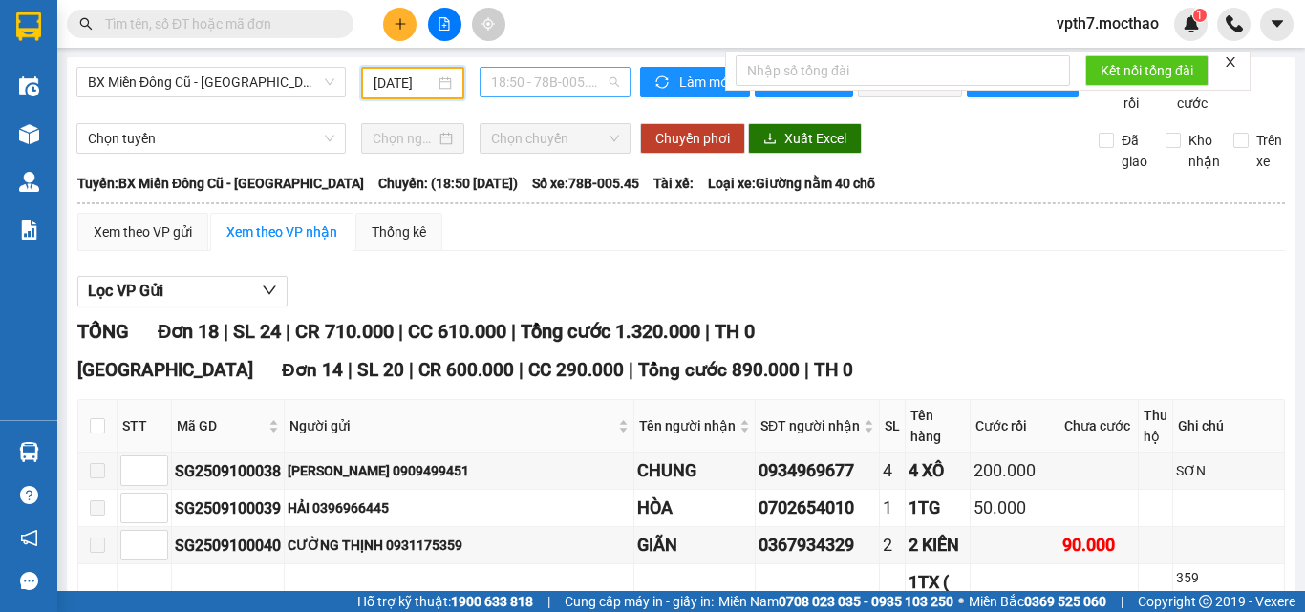
click at [583, 86] on span "18:50 - 78B-005.45" at bounding box center [555, 82] width 128 height 29
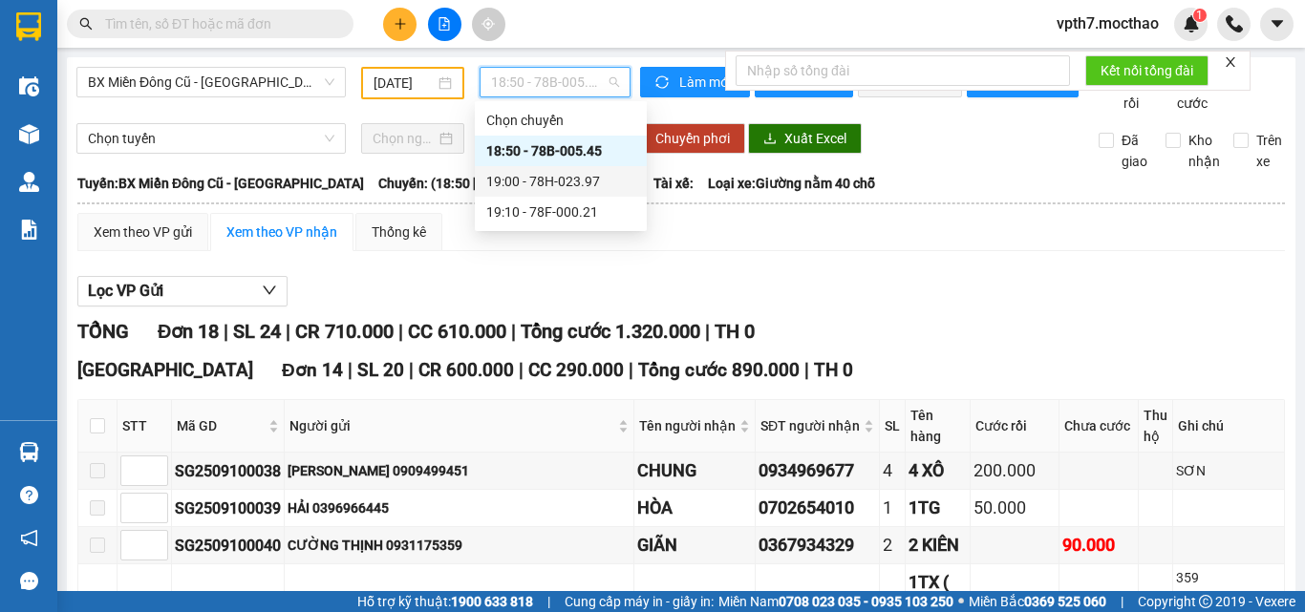
click at [571, 183] on div "19:00 - 78H-023.97" at bounding box center [560, 181] width 149 height 21
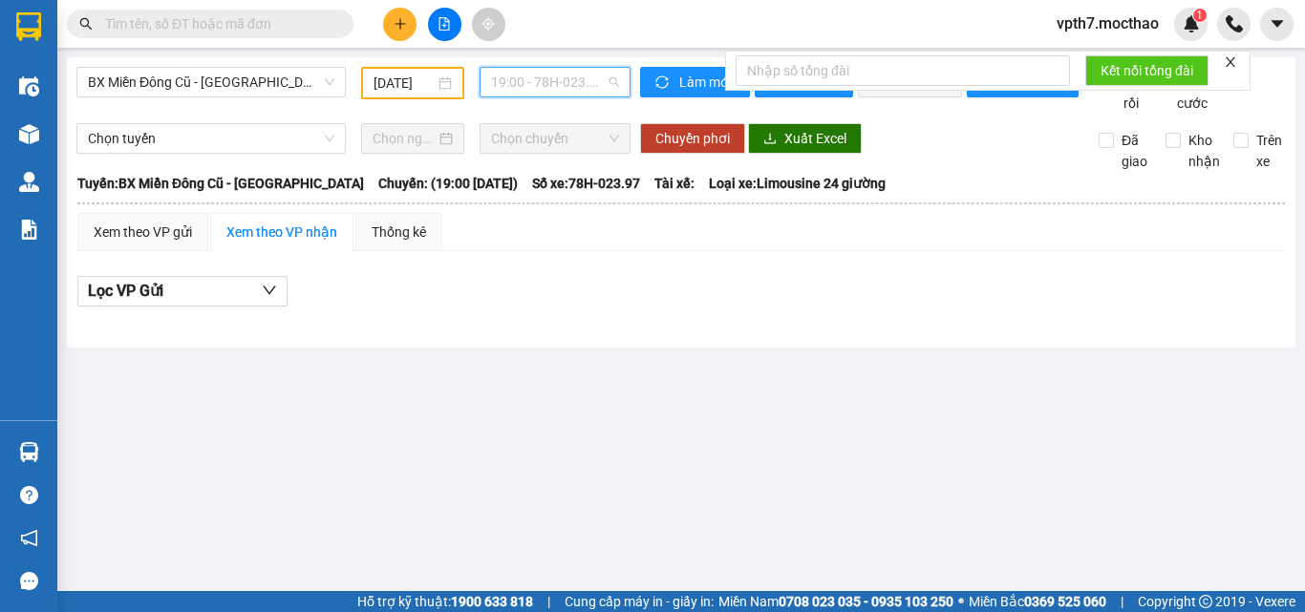
click at [567, 79] on span "19:00 - 78H-023.97" at bounding box center [555, 82] width 128 height 29
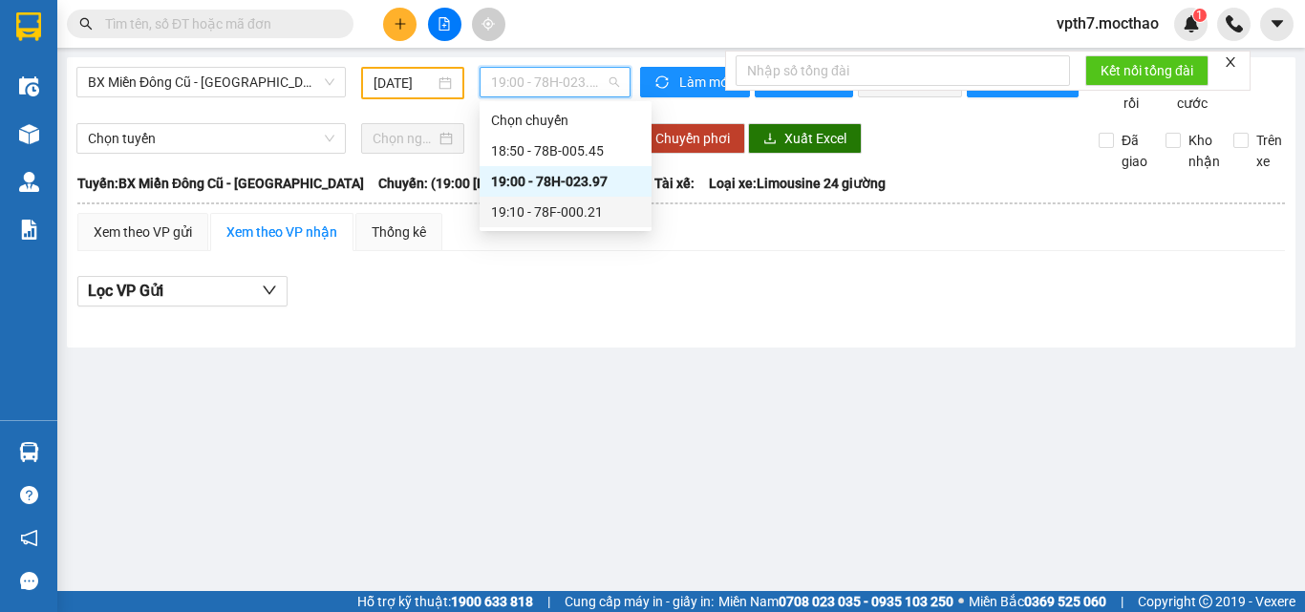
click at [577, 222] on div "19:10 - 78F-000.21" at bounding box center [565, 212] width 149 height 21
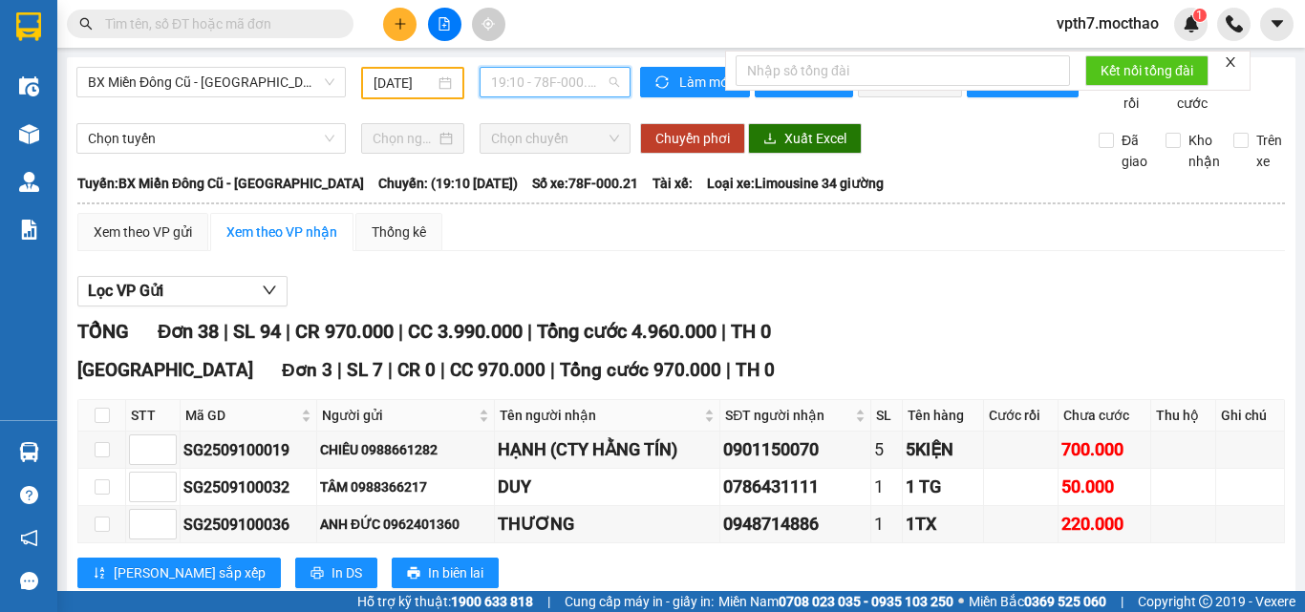
click at [549, 84] on span "19:10 - 78F-000.21" at bounding box center [555, 82] width 128 height 29
click at [256, 73] on span "BX Miền Đông Cũ - [PERSON_NAME]" at bounding box center [211, 82] width 246 height 29
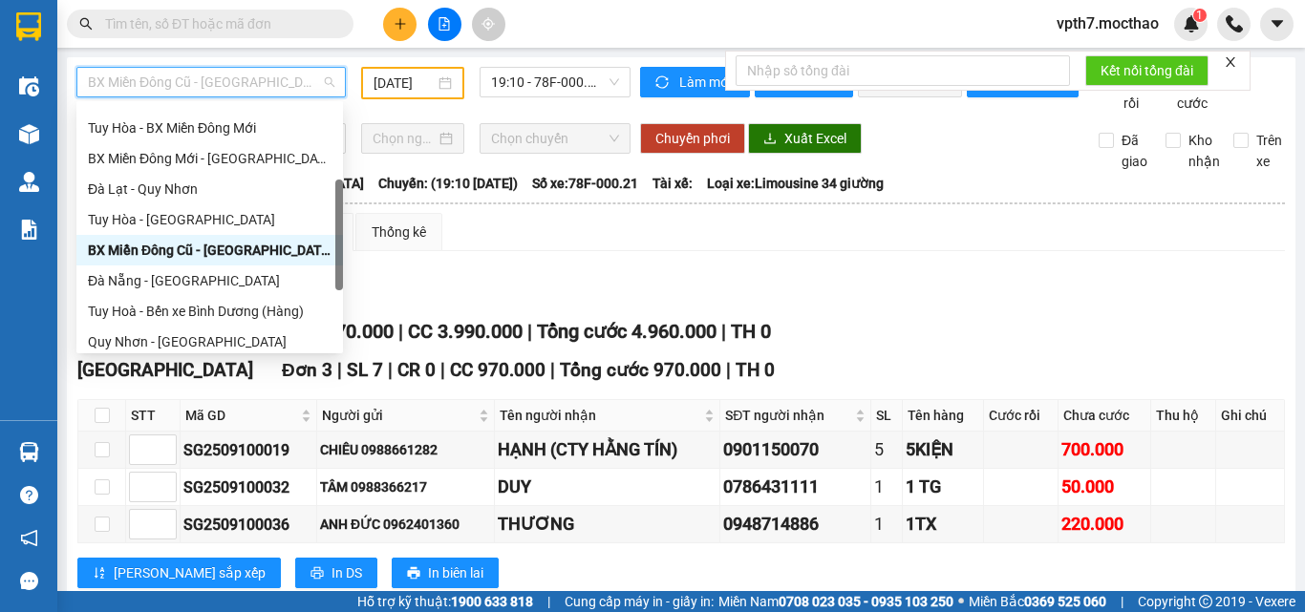
scroll to position [46, 0]
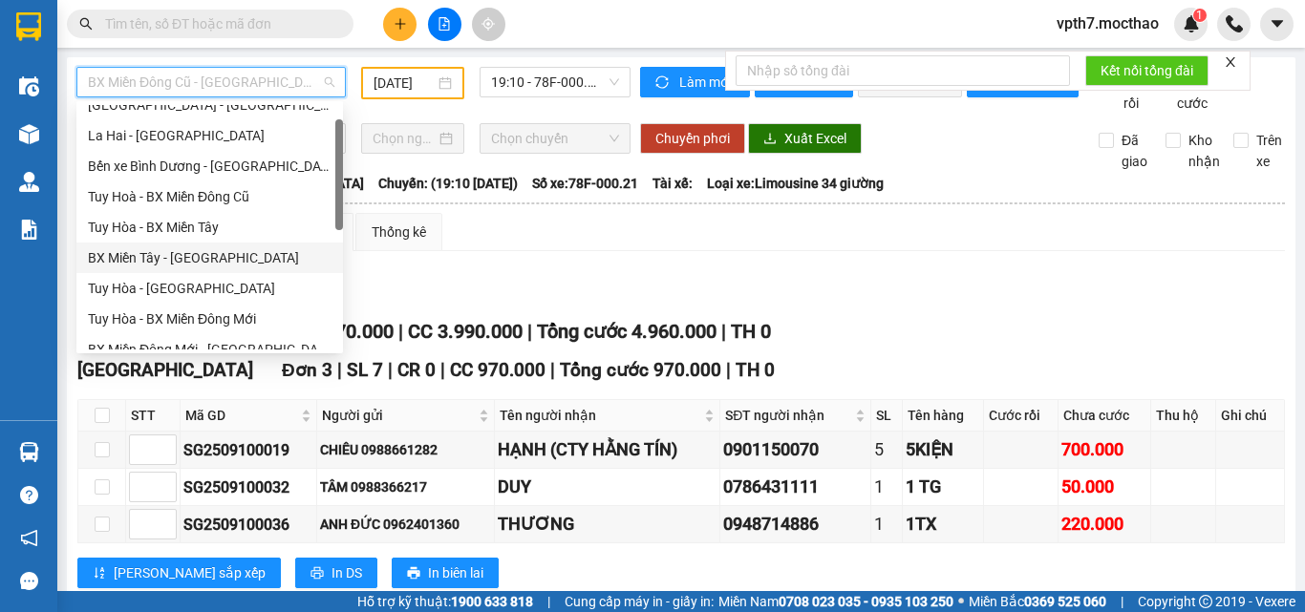
click at [177, 260] on div "BX Miền Tây - [PERSON_NAME]" at bounding box center [210, 257] width 244 height 21
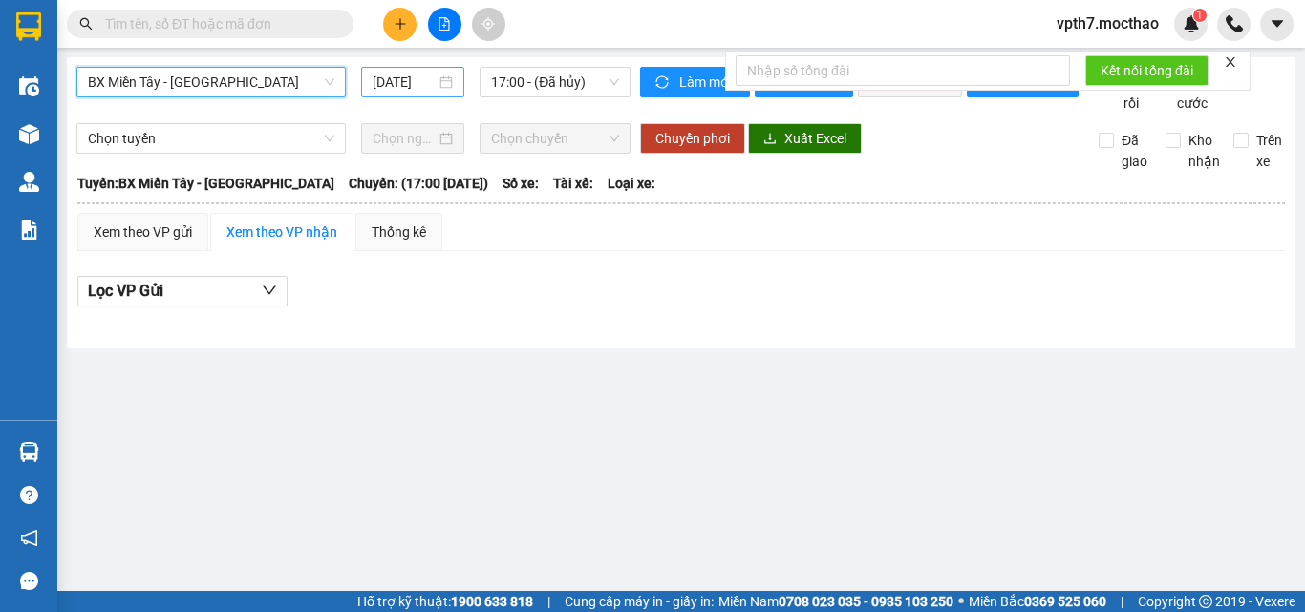
click at [398, 82] on input "[DATE]" at bounding box center [404, 82] width 63 height 21
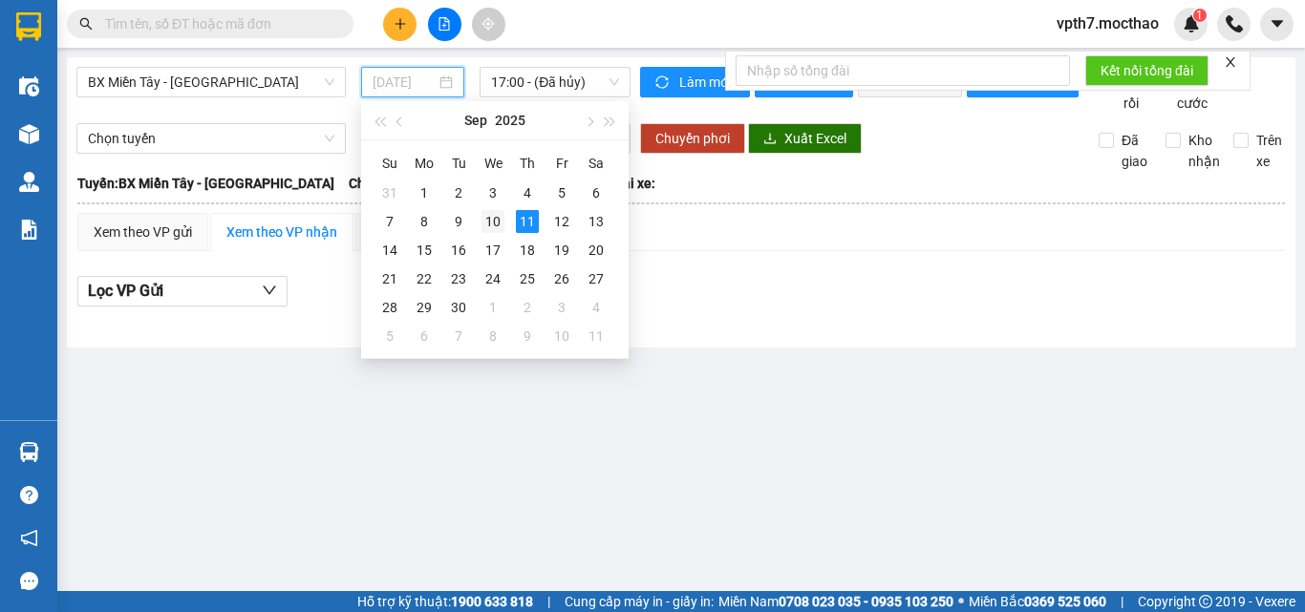
click at [500, 224] on div "10" at bounding box center [492, 221] width 23 height 23
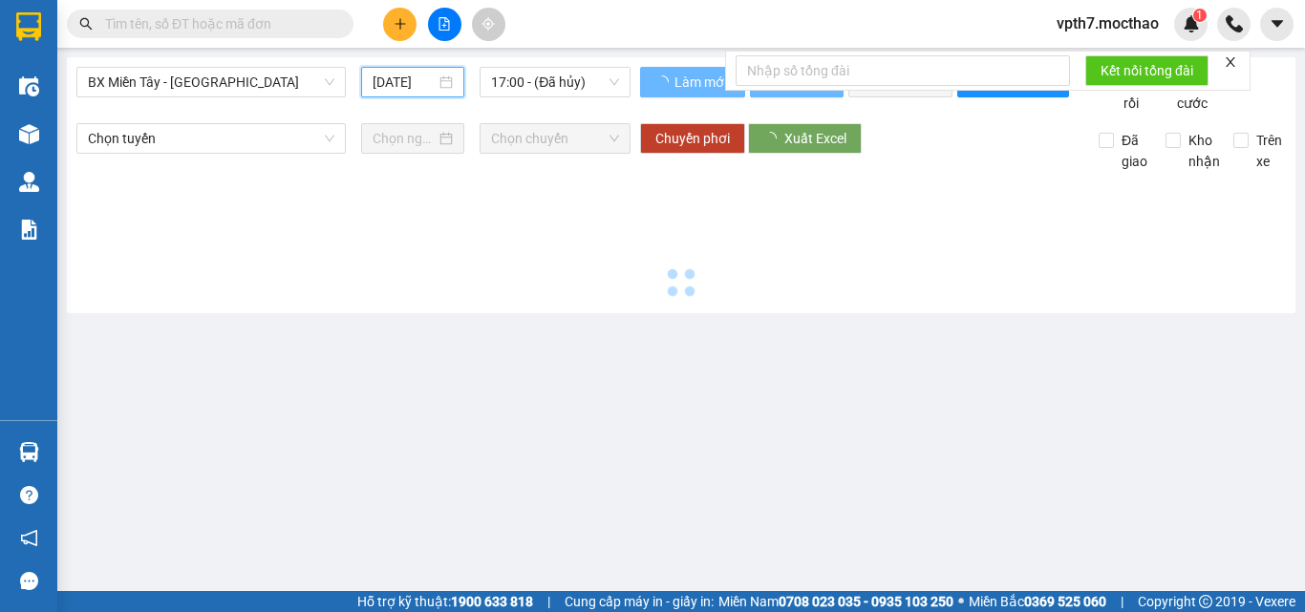
type input "[DATE]"
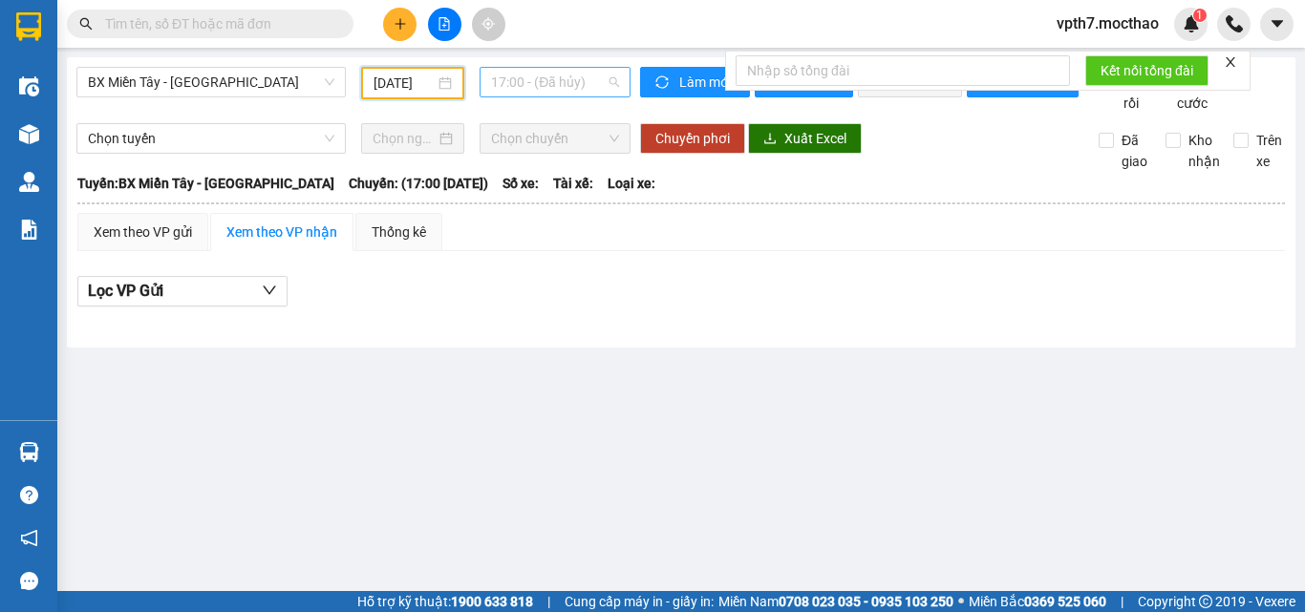
click at [568, 80] on span "17:00 - (Đã hủy)" at bounding box center [555, 82] width 128 height 29
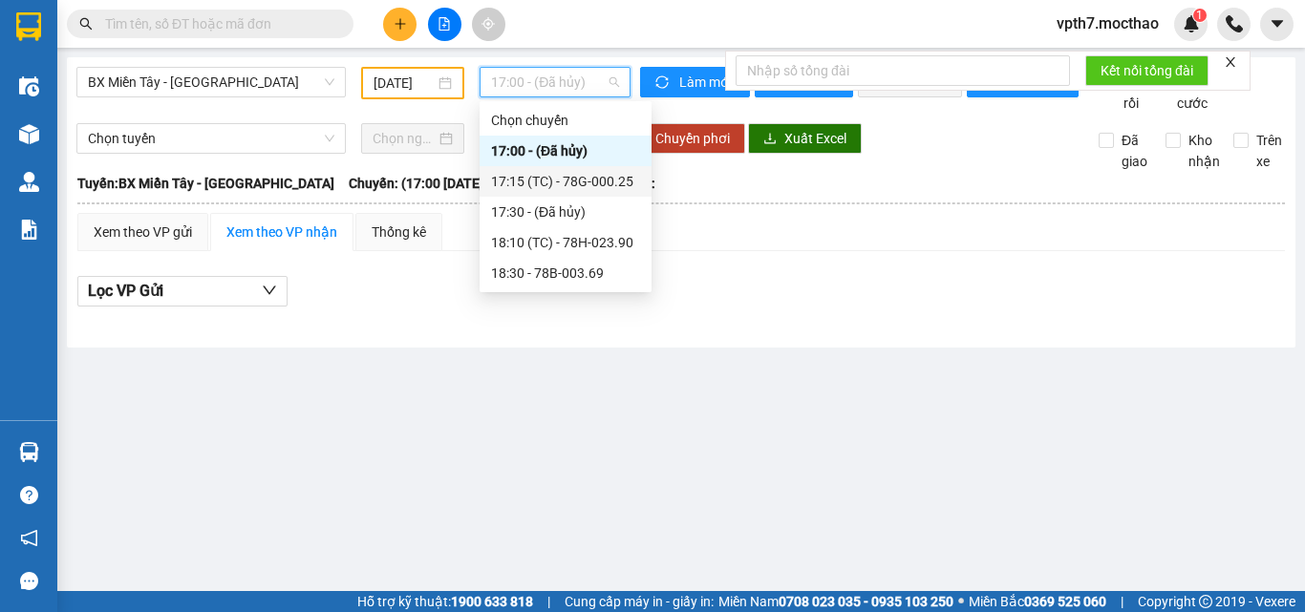
click at [574, 180] on div "17:15 (TC) - 78G-000.25" at bounding box center [565, 181] width 149 height 21
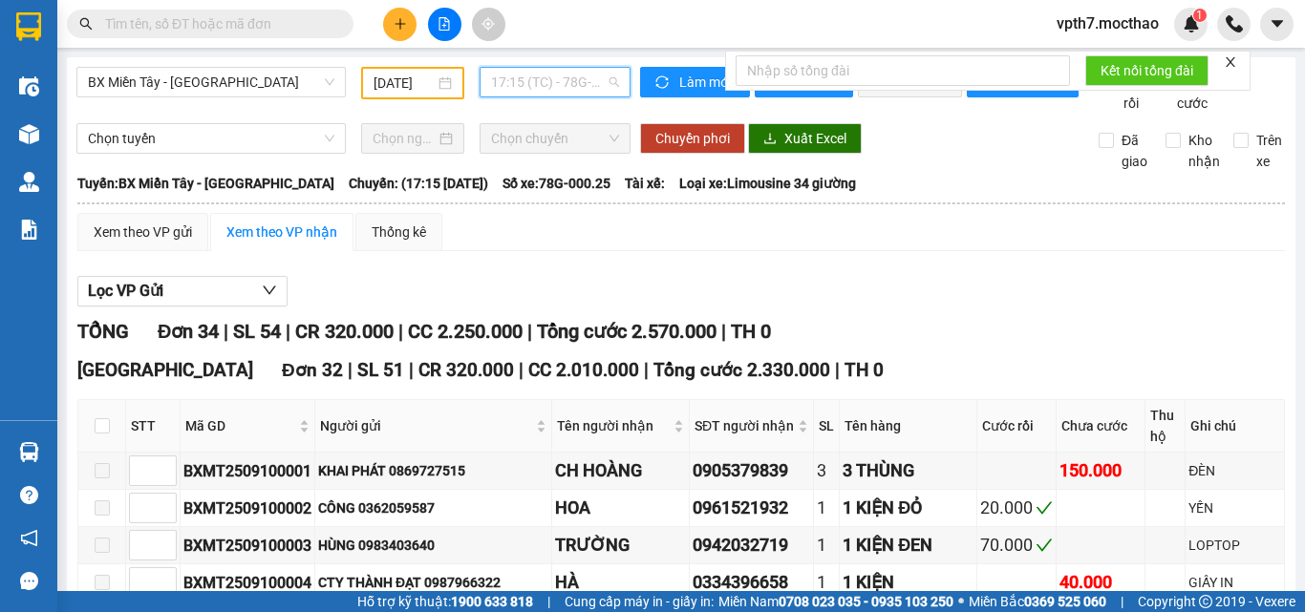
click at [533, 88] on span "17:15 (TC) - 78G-000.25" at bounding box center [555, 82] width 128 height 29
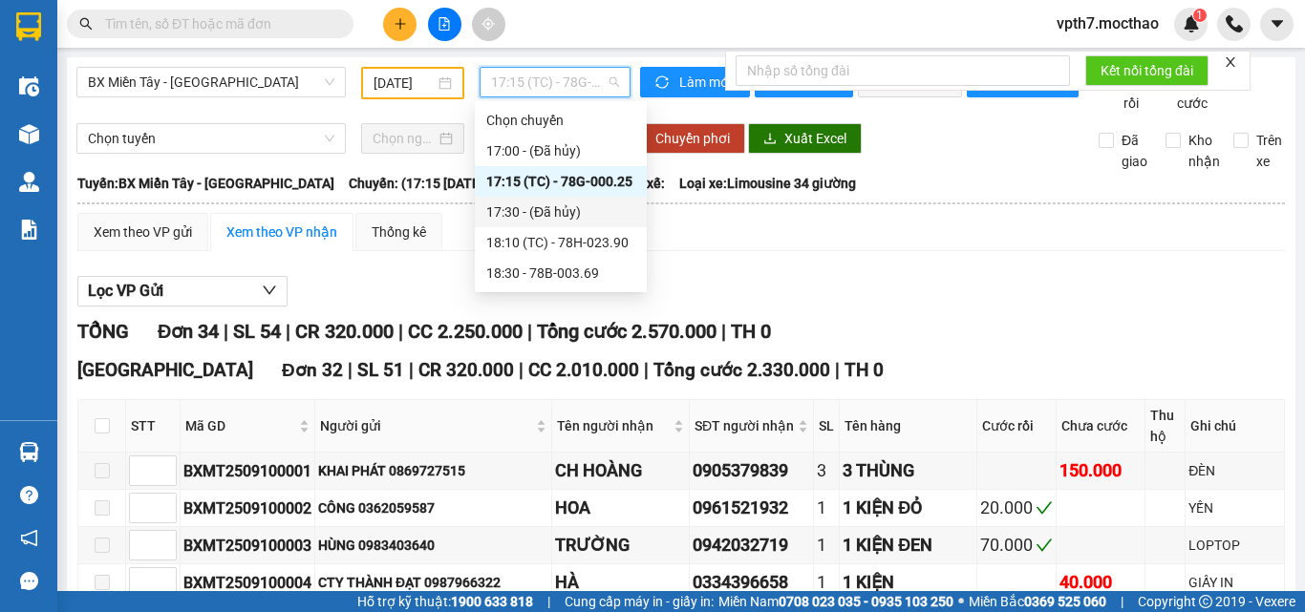
click at [825, 302] on div "Lọc VP Gửi" at bounding box center [680, 292] width 1207 height 32
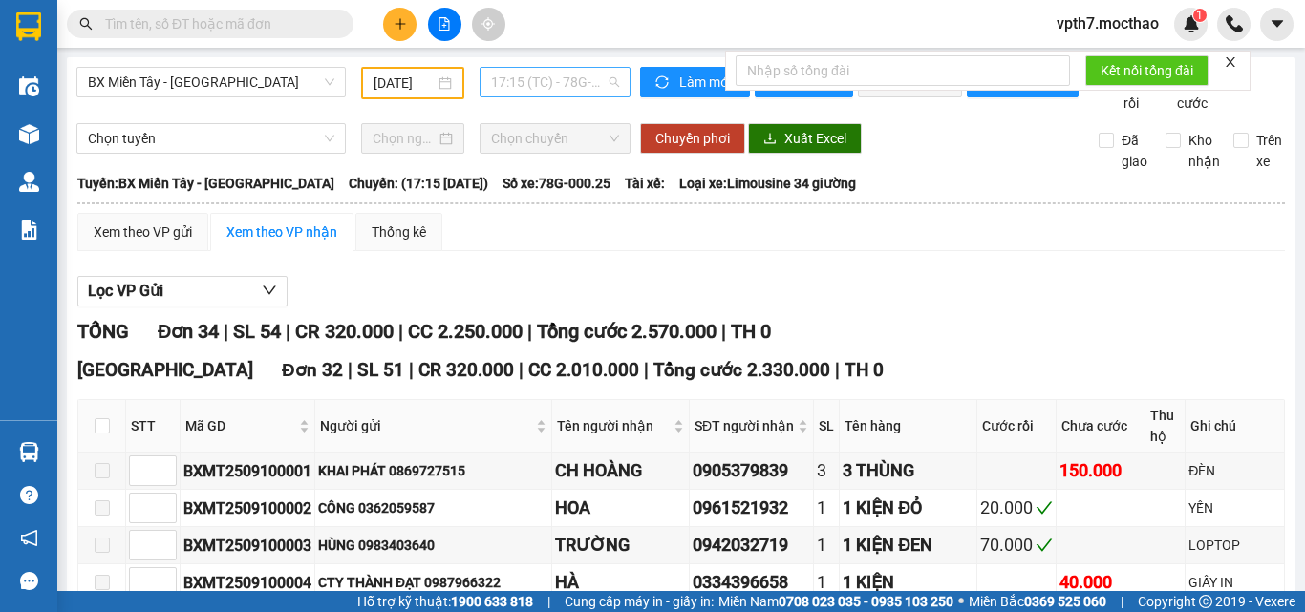
click at [562, 89] on span "17:15 (TC) - 78G-000.25" at bounding box center [555, 82] width 128 height 29
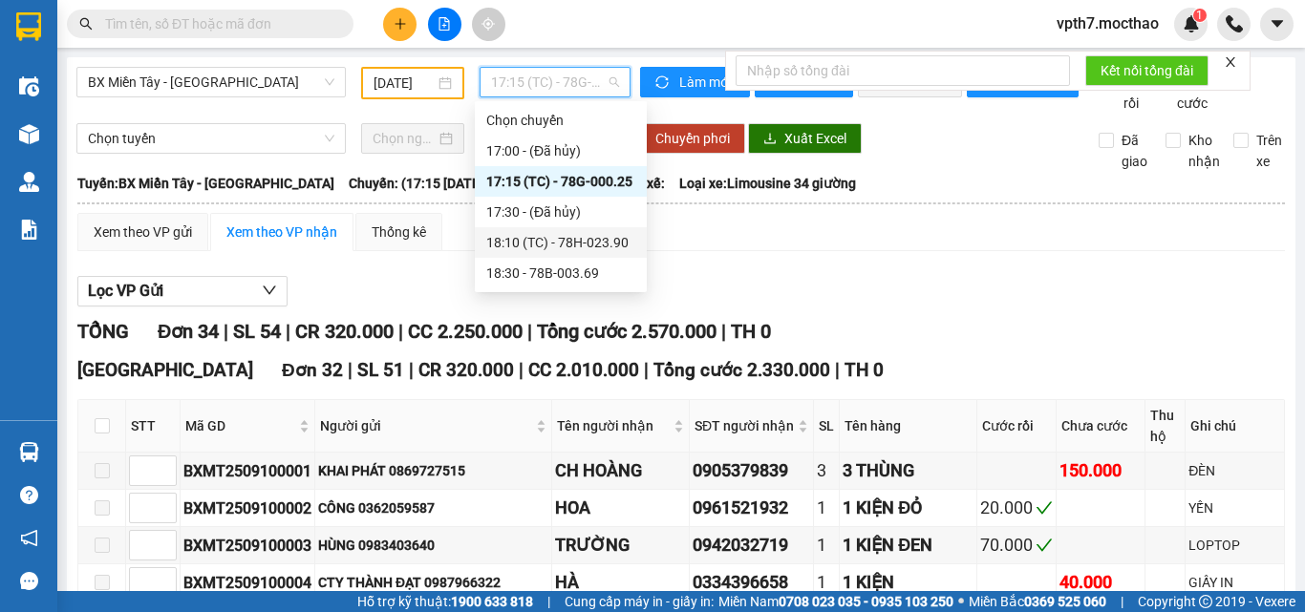
click at [577, 247] on div "18:10 (TC) - 78H-023.90" at bounding box center [560, 242] width 149 height 21
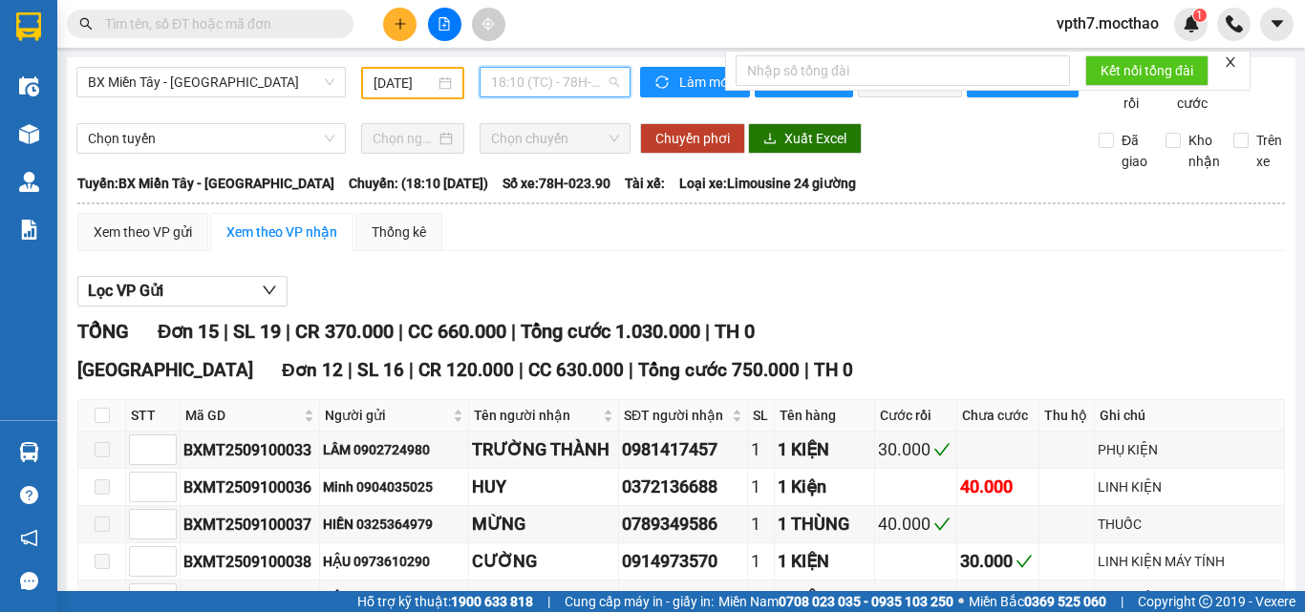
click at [590, 89] on span "18:10 (TC) - 78H-023.90" at bounding box center [555, 82] width 128 height 29
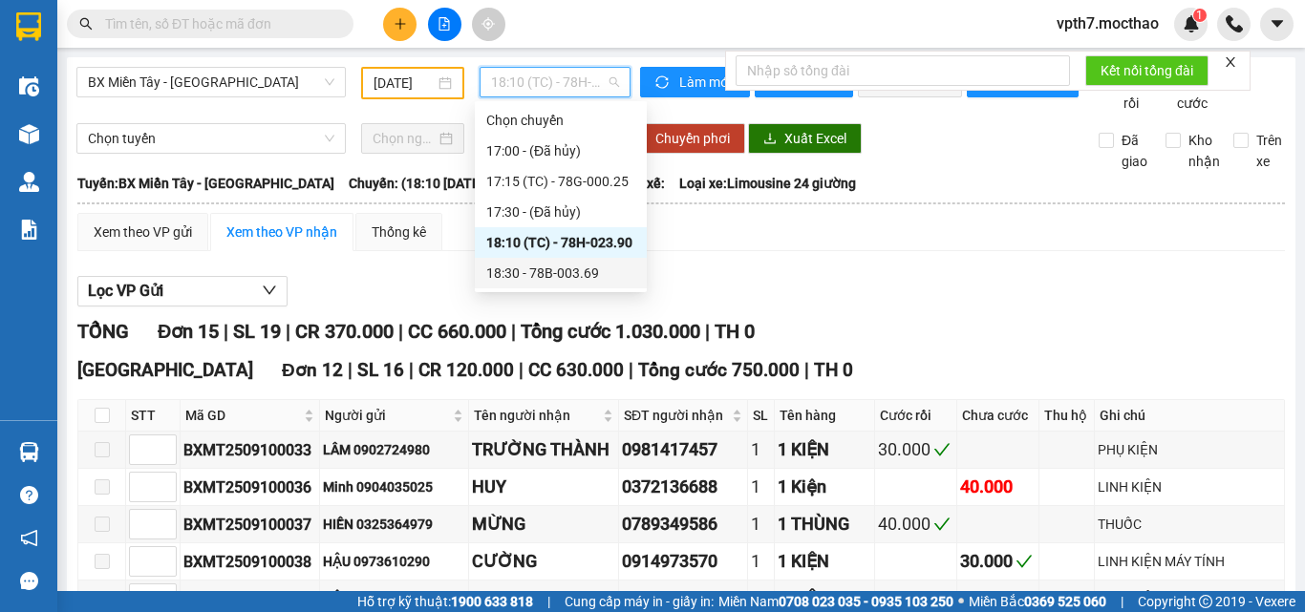
click at [560, 281] on div "18:30 - 78B-003.69" at bounding box center [560, 273] width 149 height 21
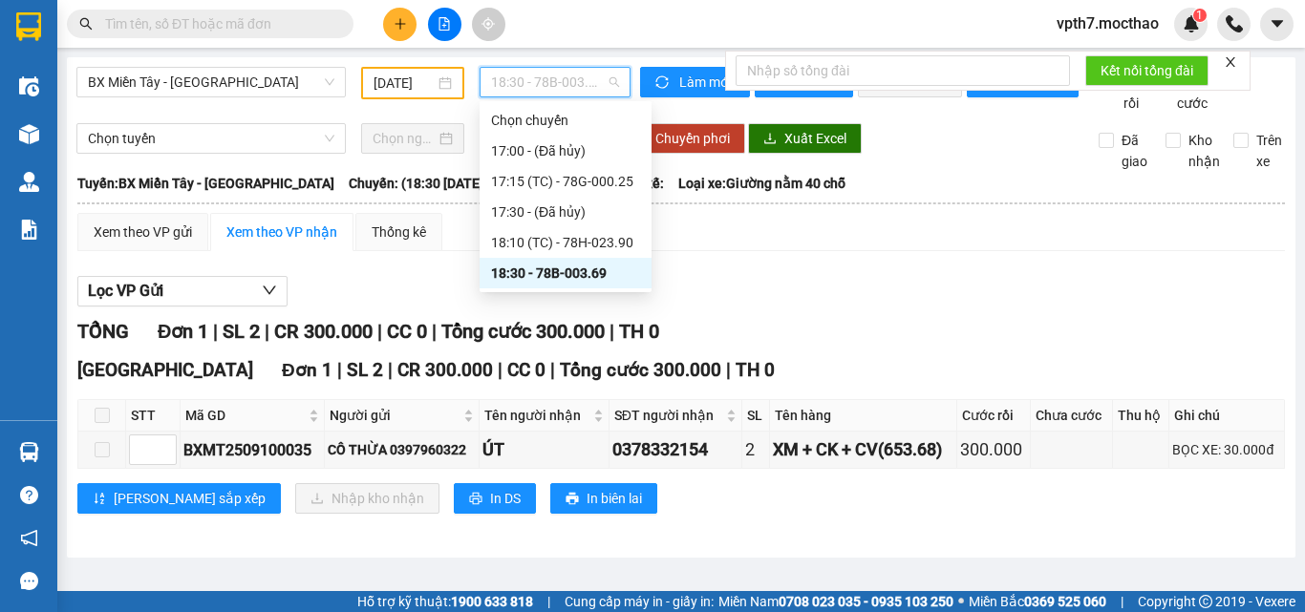
click at [493, 77] on span "18:30 - 78B-003.69" at bounding box center [555, 82] width 128 height 29
click at [174, 93] on span "BX Miền Tây - [PERSON_NAME]" at bounding box center [211, 82] width 246 height 29
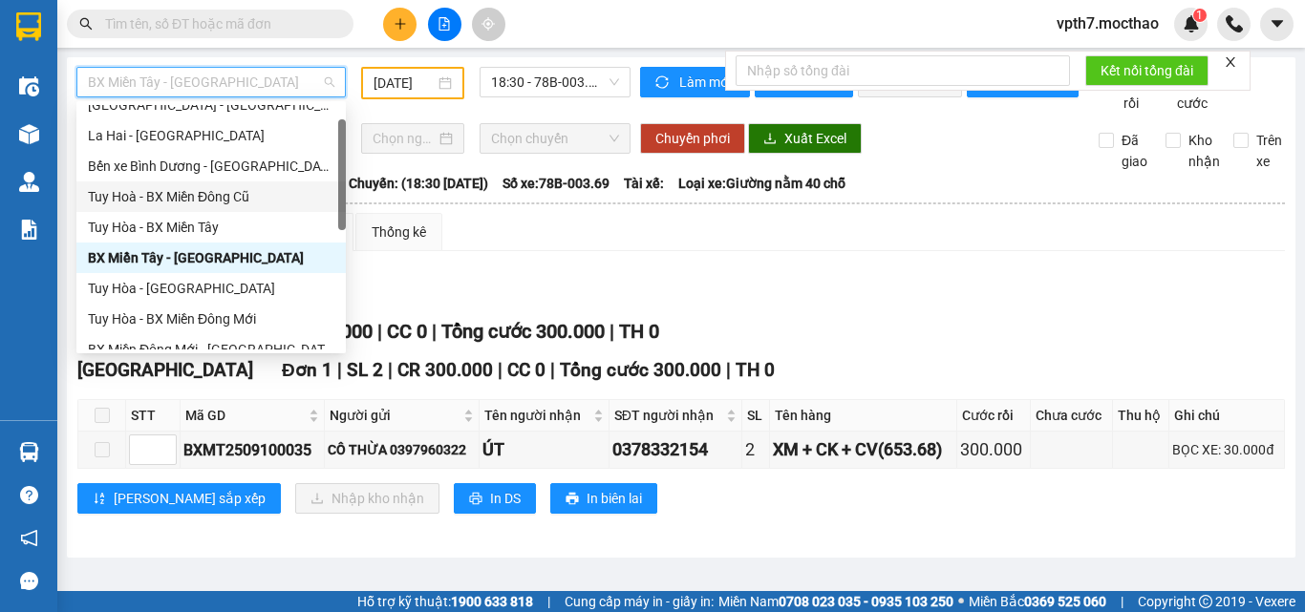
click at [193, 200] on div "Tuy Hoà - BX Miền Đông Cũ" at bounding box center [211, 196] width 246 height 21
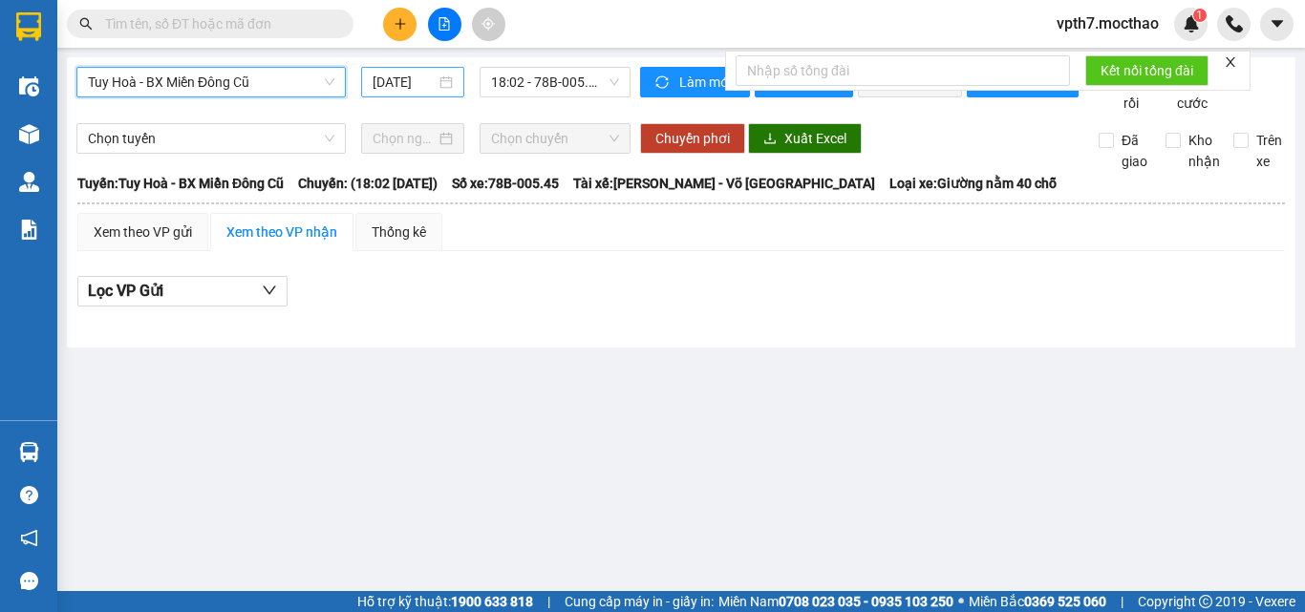
click at [394, 88] on input "[DATE]" at bounding box center [404, 82] width 63 height 21
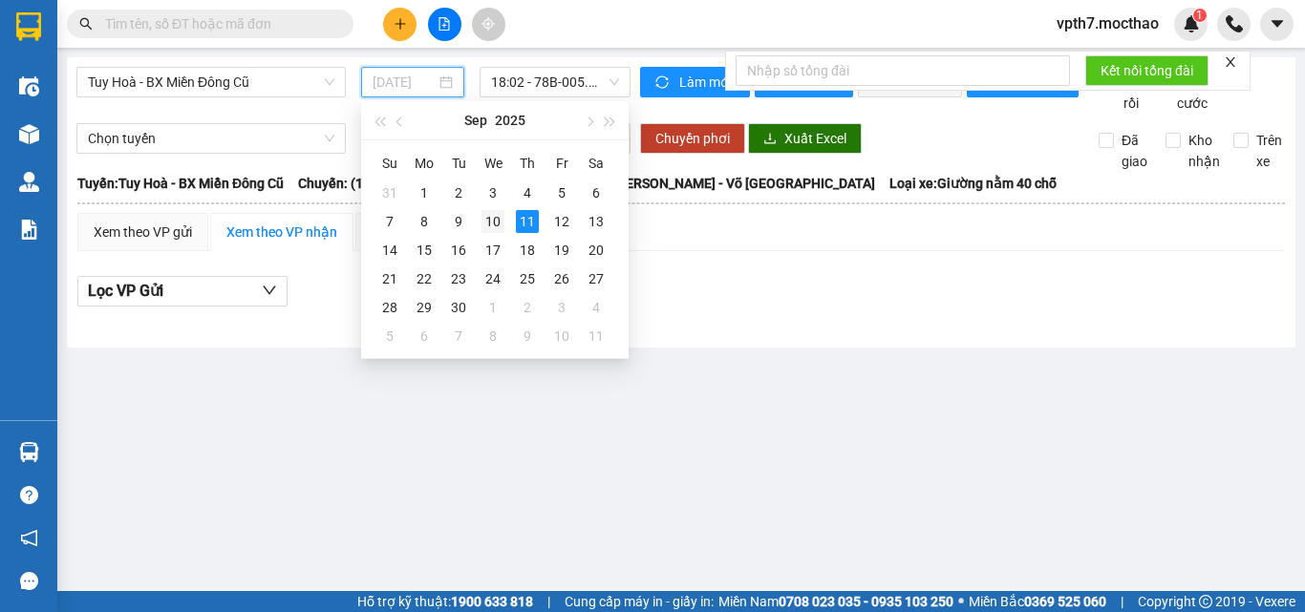
click at [491, 223] on div "10" at bounding box center [492, 221] width 23 height 23
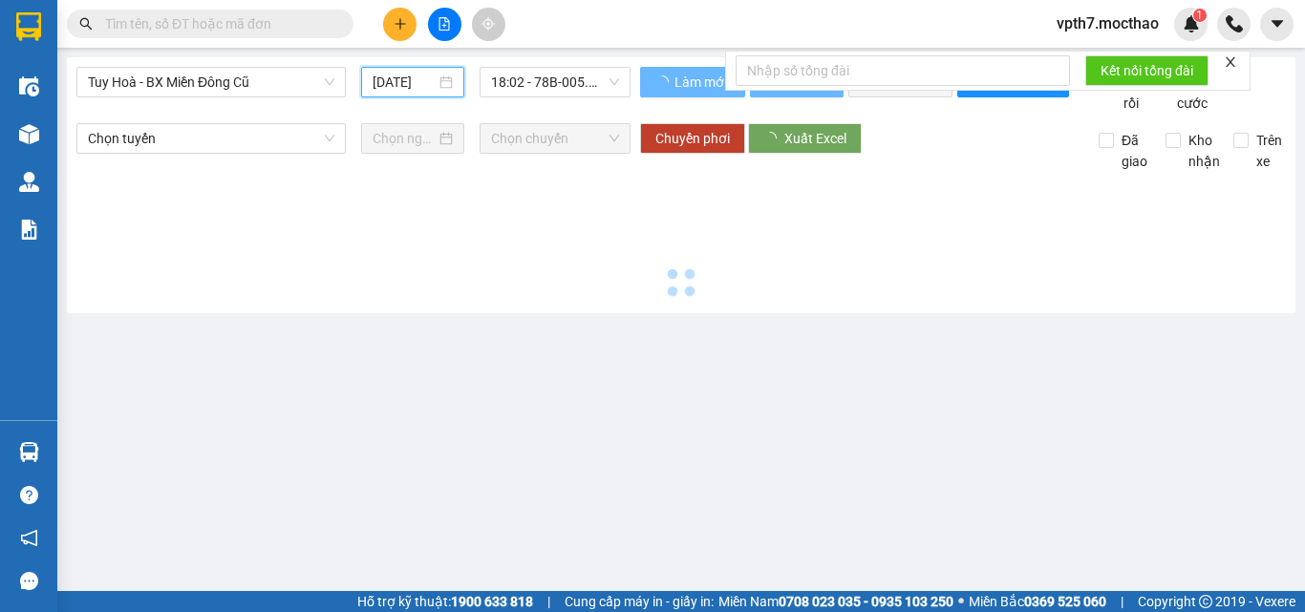
type input "[DATE]"
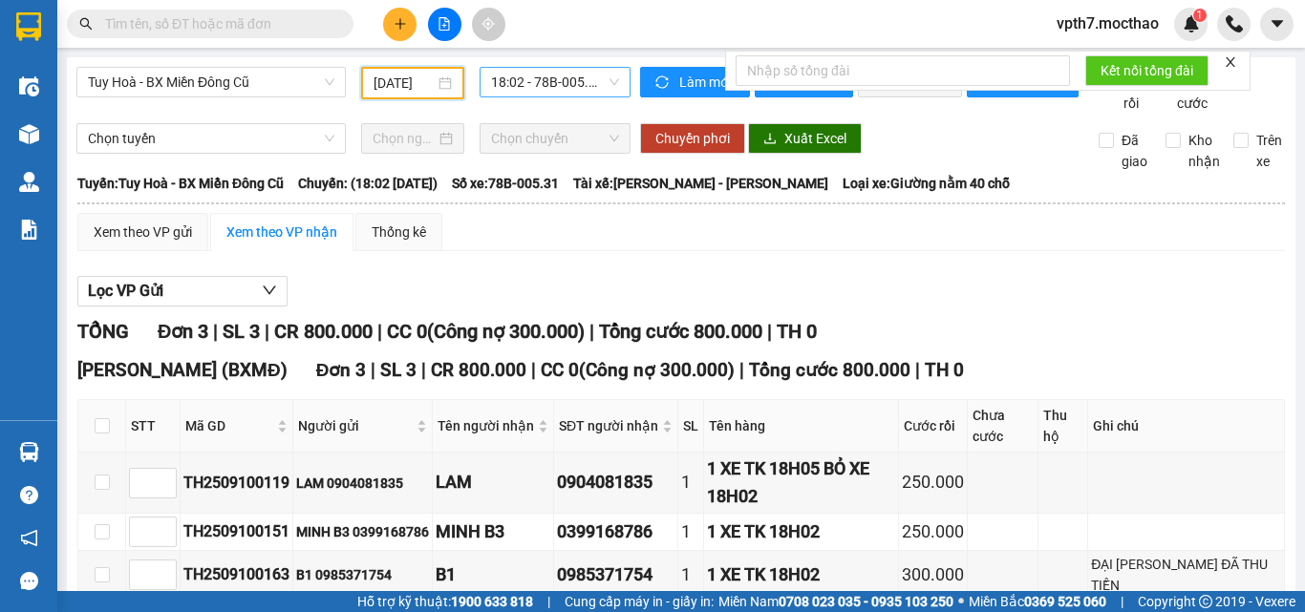
click at [533, 73] on span "18:02 - 78B-005.31" at bounding box center [555, 82] width 128 height 29
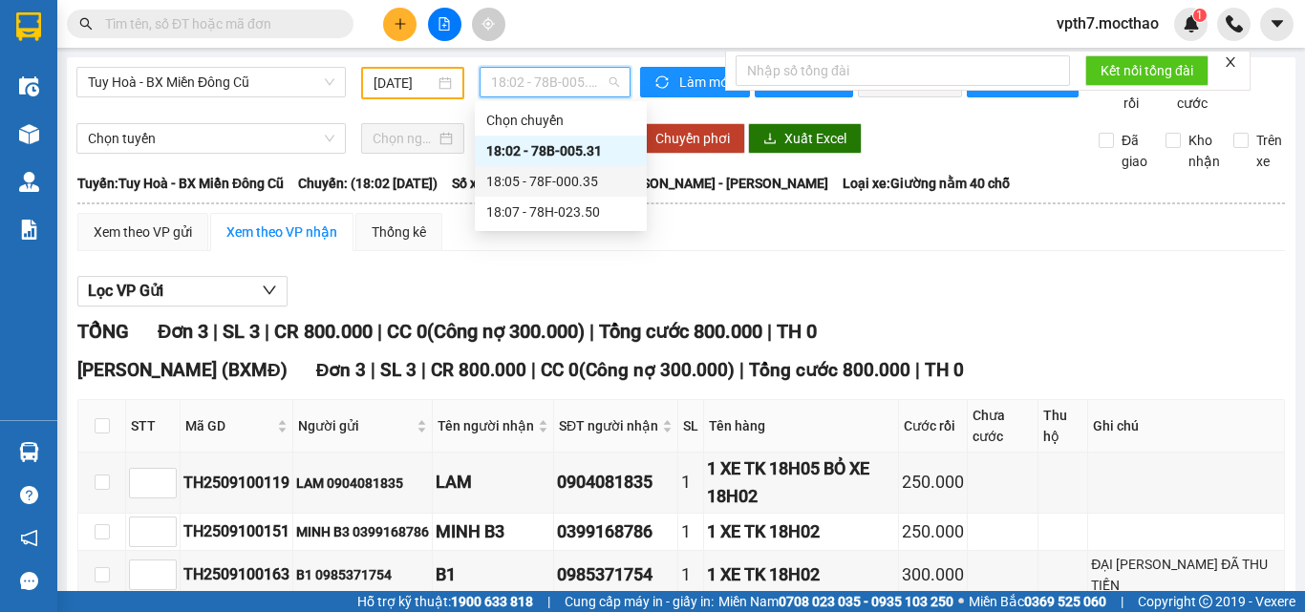
click at [567, 178] on div "18:05 - 78F-000.35" at bounding box center [560, 181] width 149 height 21
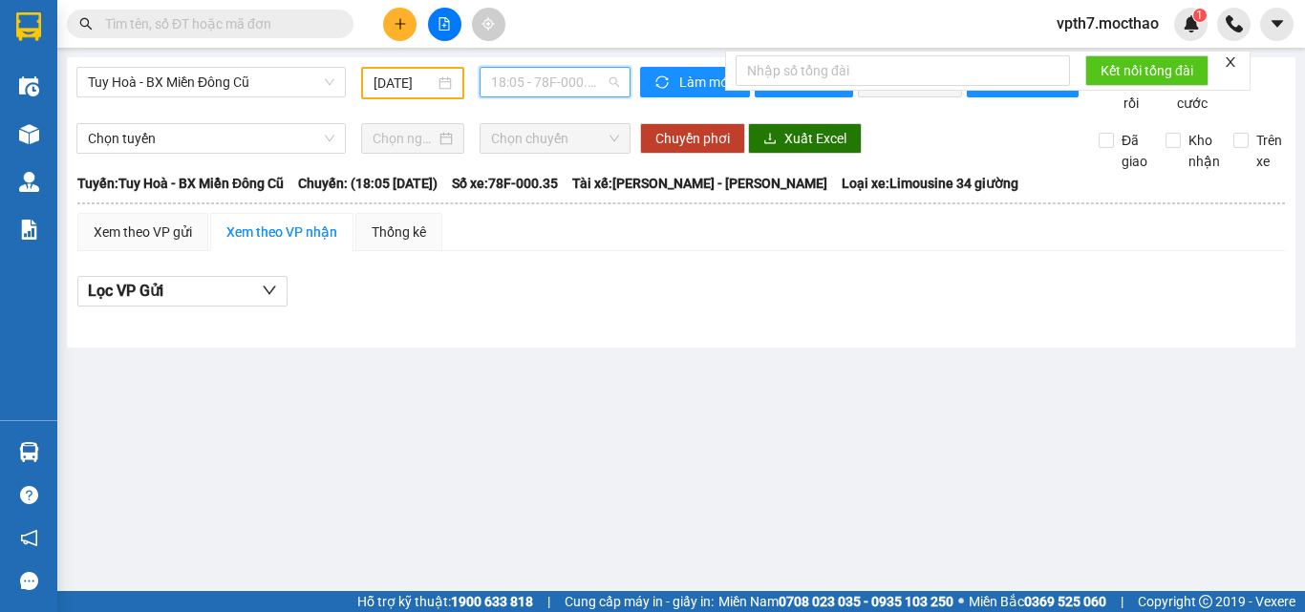
click at [584, 81] on span "18:05 - 78F-000.35" at bounding box center [555, 82] width 128 height 29
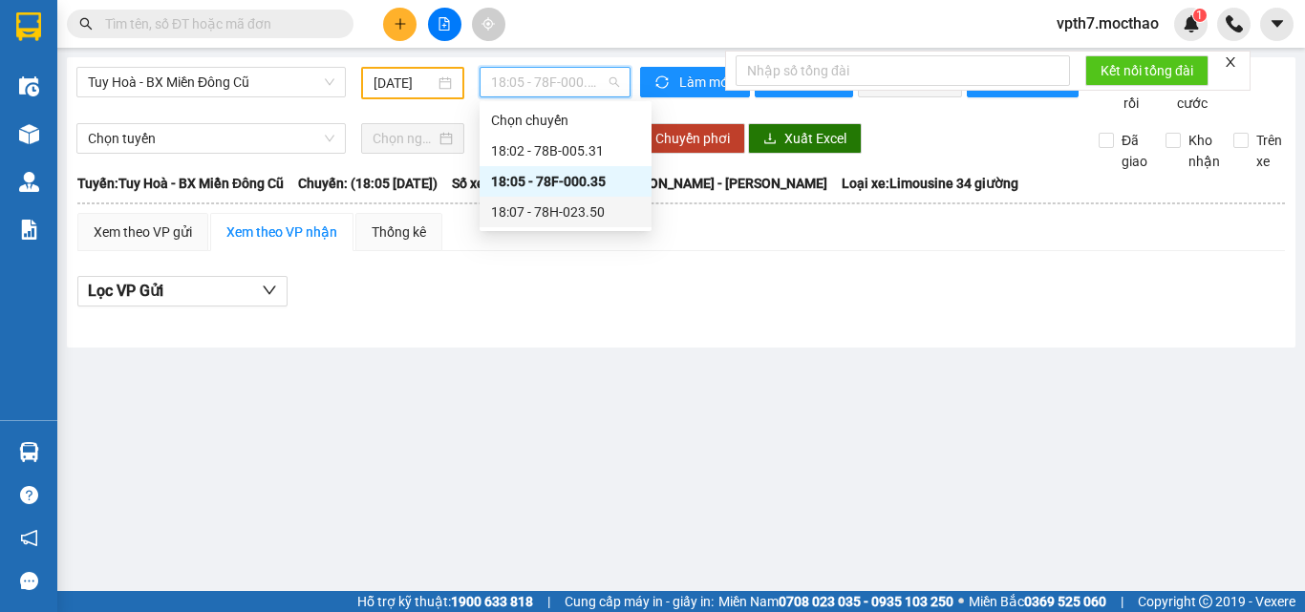
click at [568, 211] on div "18:07 - 78H-023.50" at bounding box center [565, 212] width 149 height 21
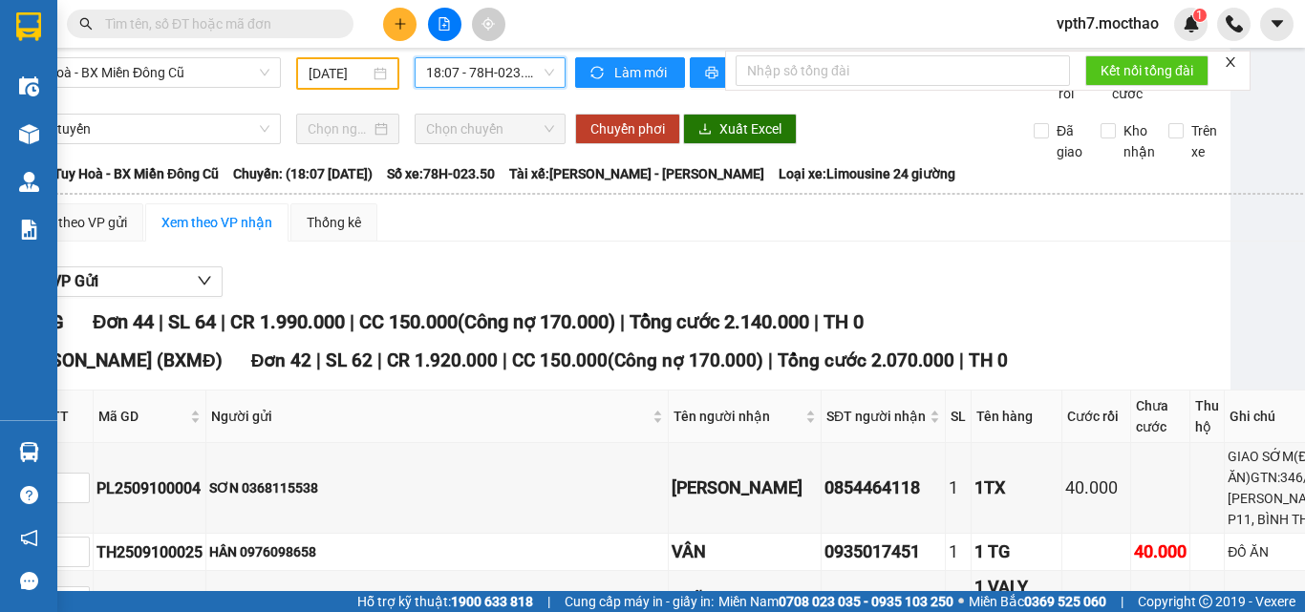
scroll to position [0, 65]
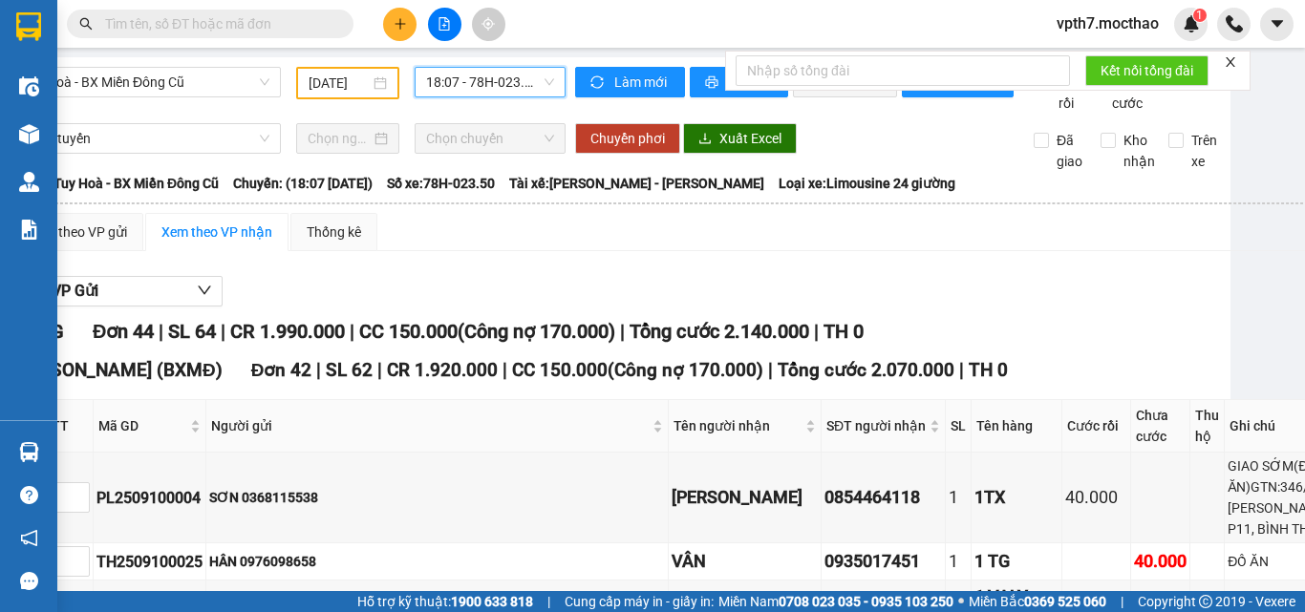
click at [481, 95] on span "18:07 - 78H-023.50" at bounding box center [490, 82] width 128 height 29
click at [136, 80] on span "Tuy Hoà - BX Miền Đông Cũ" at bounding box center [146, 82] width 246 height 29
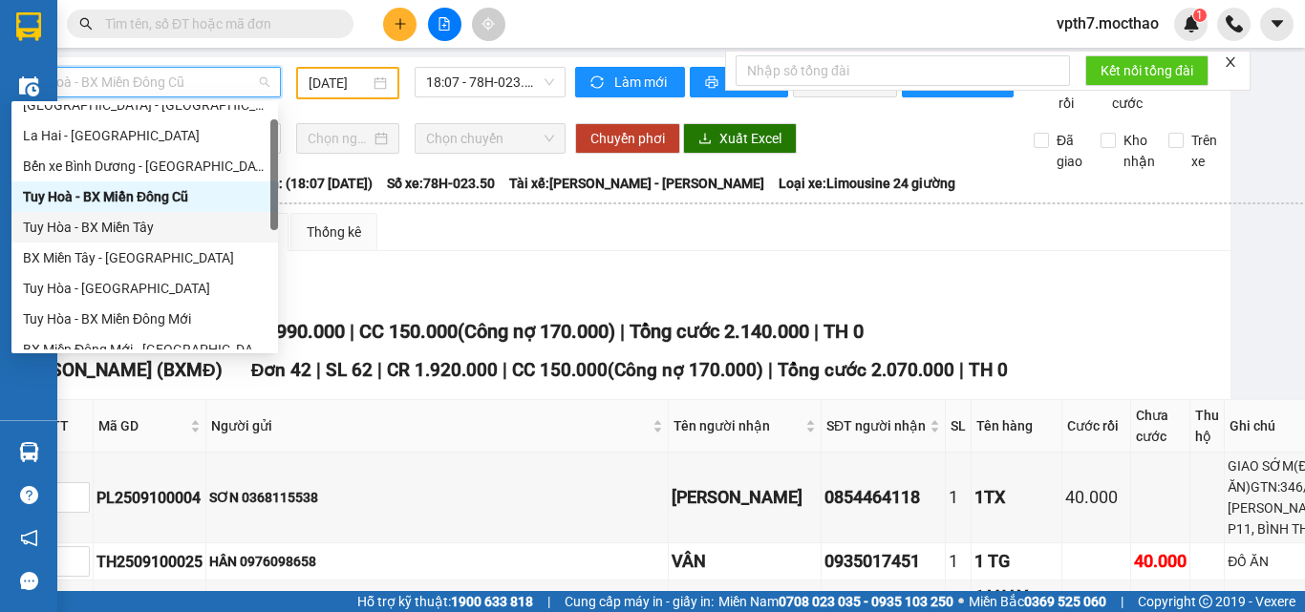
click at [138, 218] on div "Tuy Hòa - BX Miền Tây" at bounding box center [145, 227] width 244 height 21
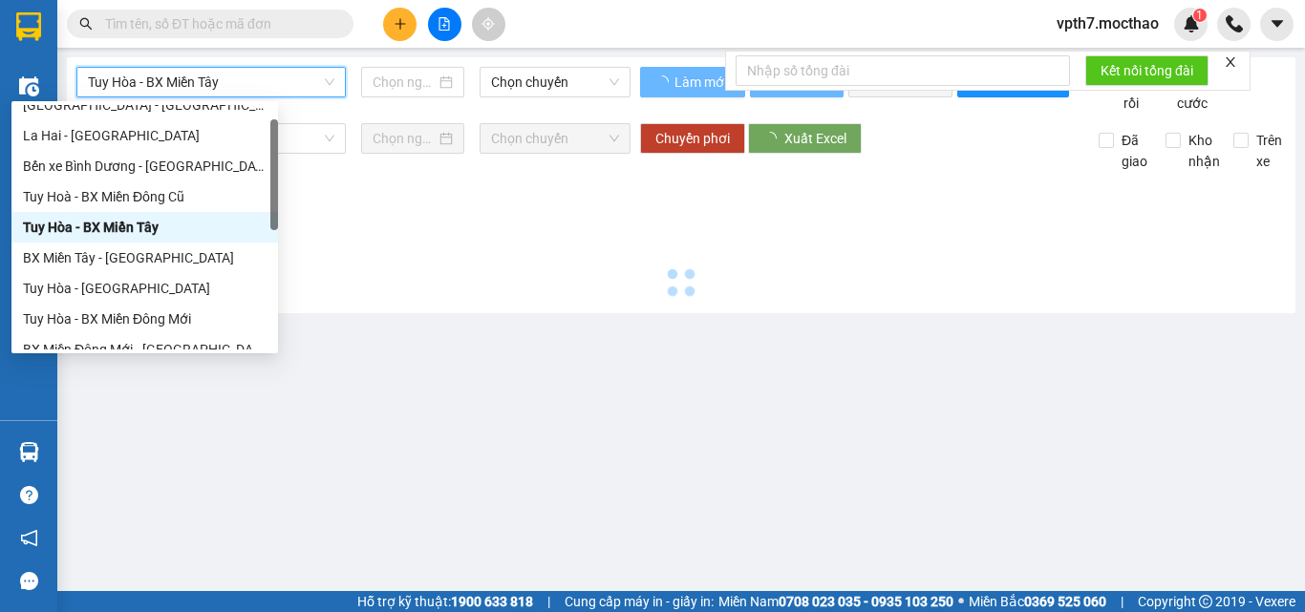
scroll to position [0, 0]
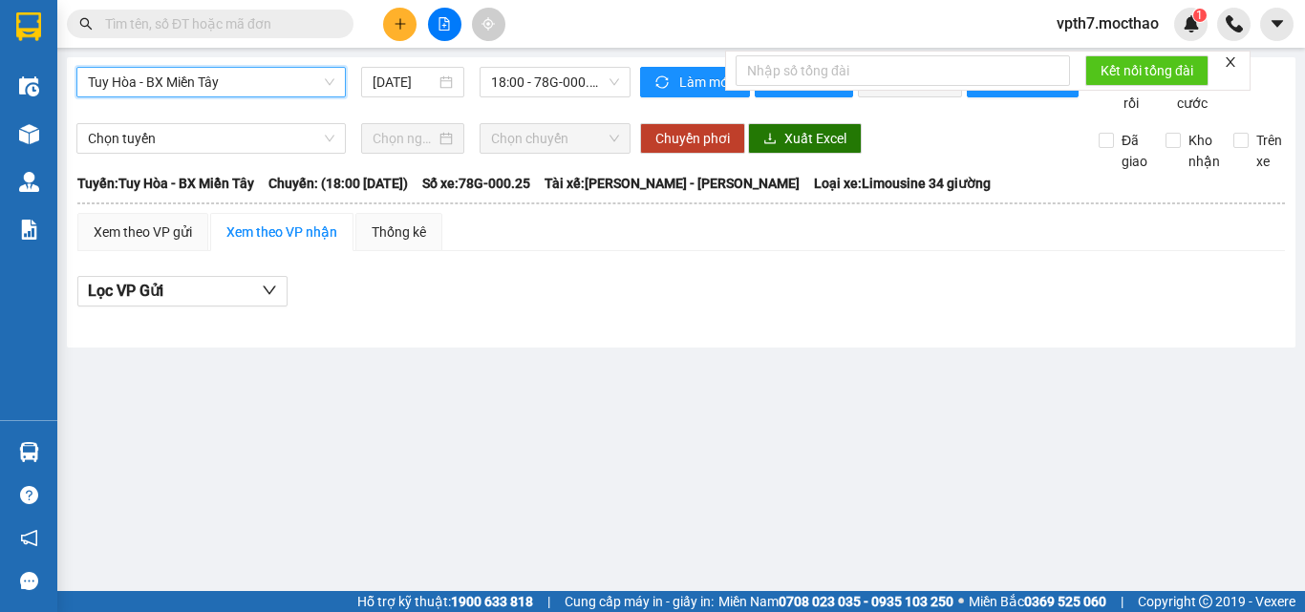
click at [410, 97] on div "Tuy Hòa - BX Miền Tây Tuy Hòa - BX Miền Tây 11/09/2025 18:00 - 78G-000.25" at bounding box center [353, 90] width 554 height 47
click at [386, 66] on div "Tuy Hòa - BX Miền Tây 11/09/2025 18:00 - 78G-000.25 Làm mới In phơi In đơn chọn…" at bounding box center [681, 202] width 1228 height 290
click at [399, 77] on input "[DATE]" at bounding box center [404, 82] width 63 height 21
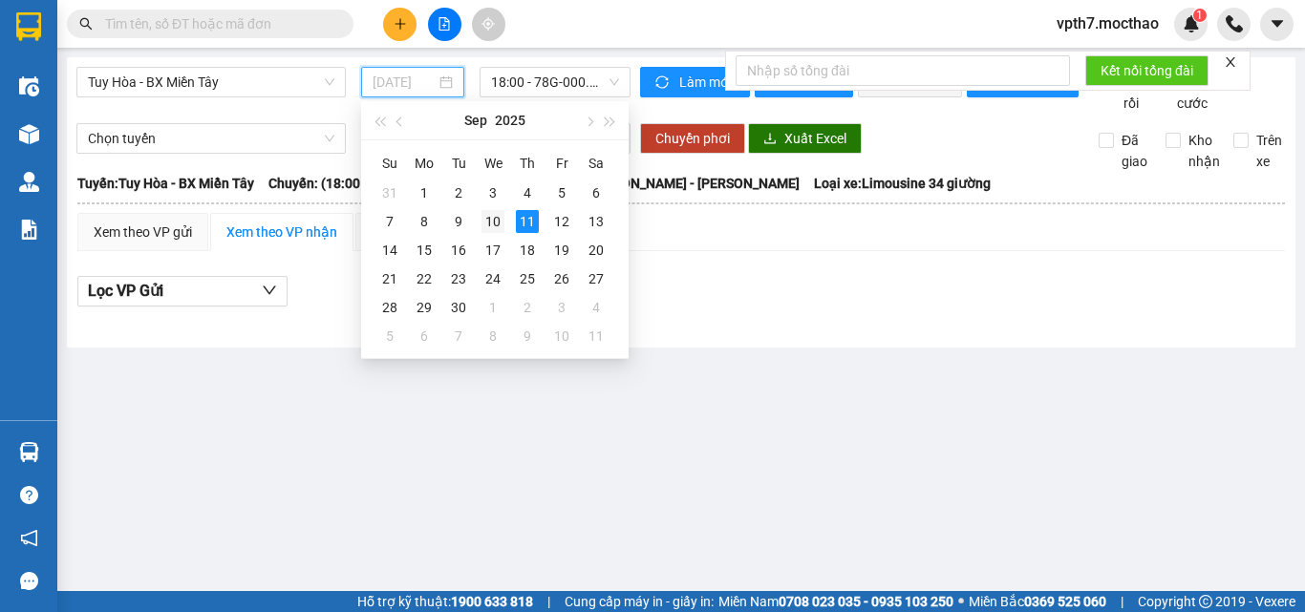
click at [494, 226] on div "10" at bounding box center [492, 221] width 23 height 23
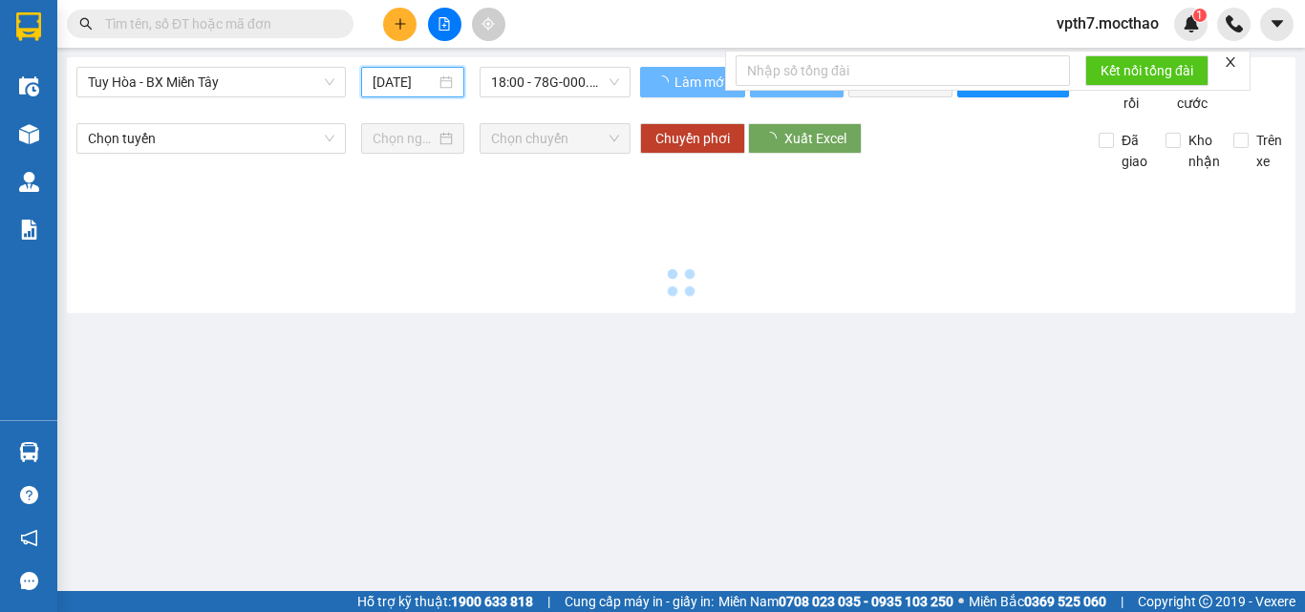
type input "[DATE]"
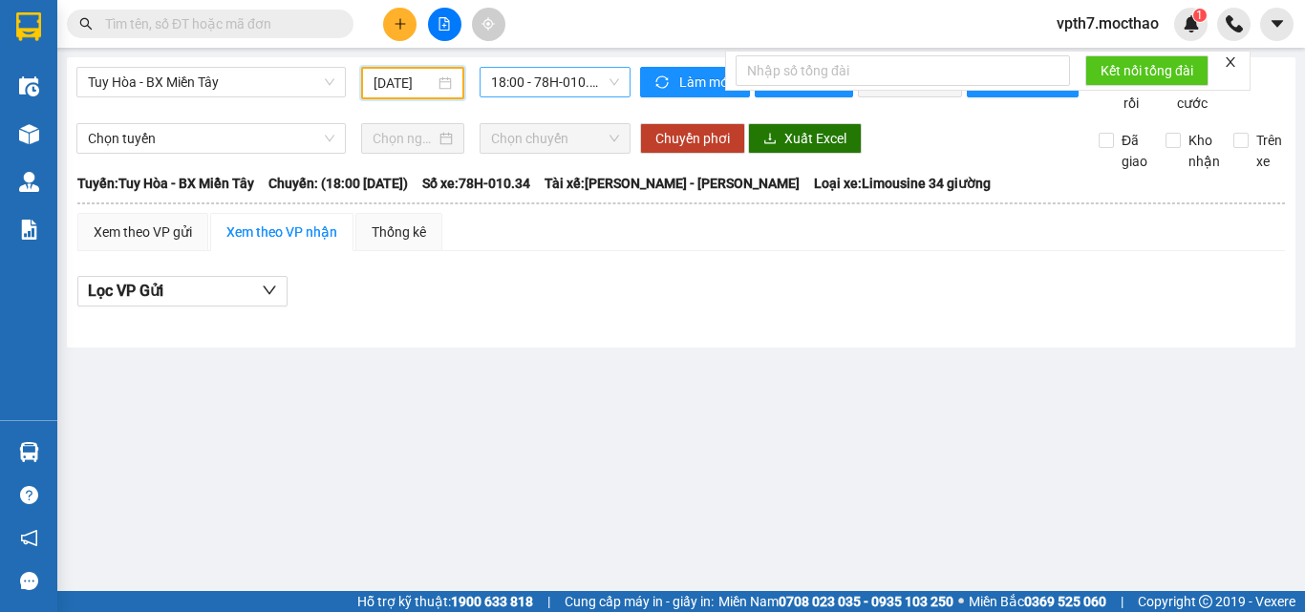
click at [554, 82] on span "18:00 - 78H-010.34" at bounding box center [555, 82] width 128 height 29
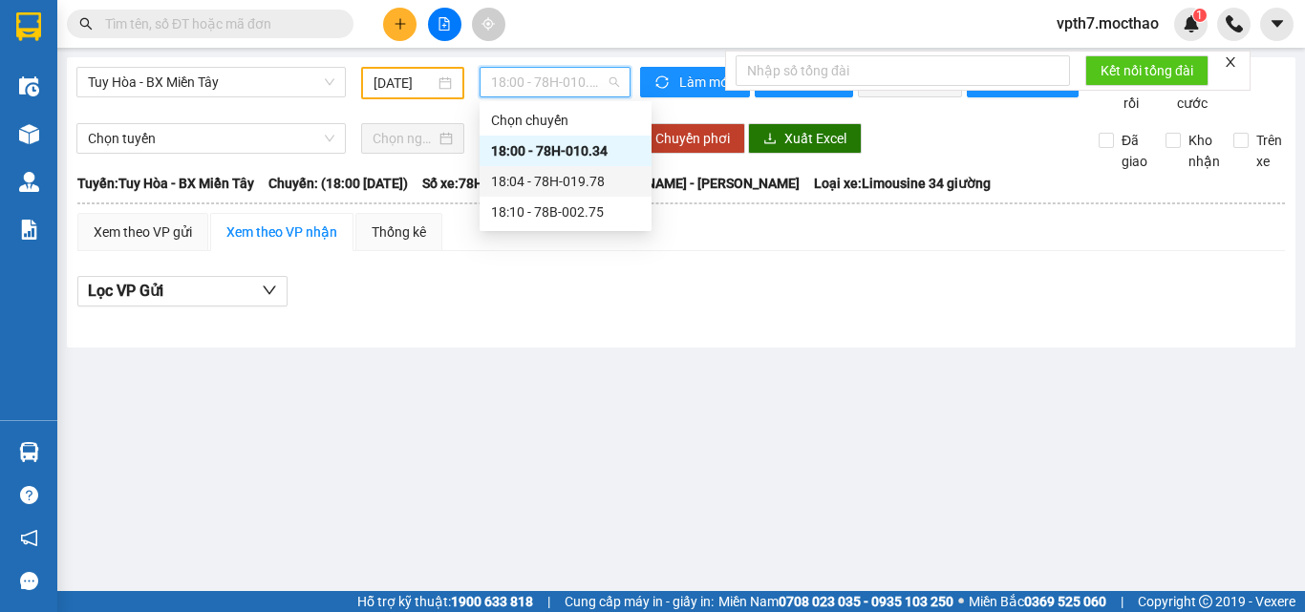
click at [575, 185] on div "18:04 - 78H-019.78" at bounding box center [565, 181] width 149 height 21
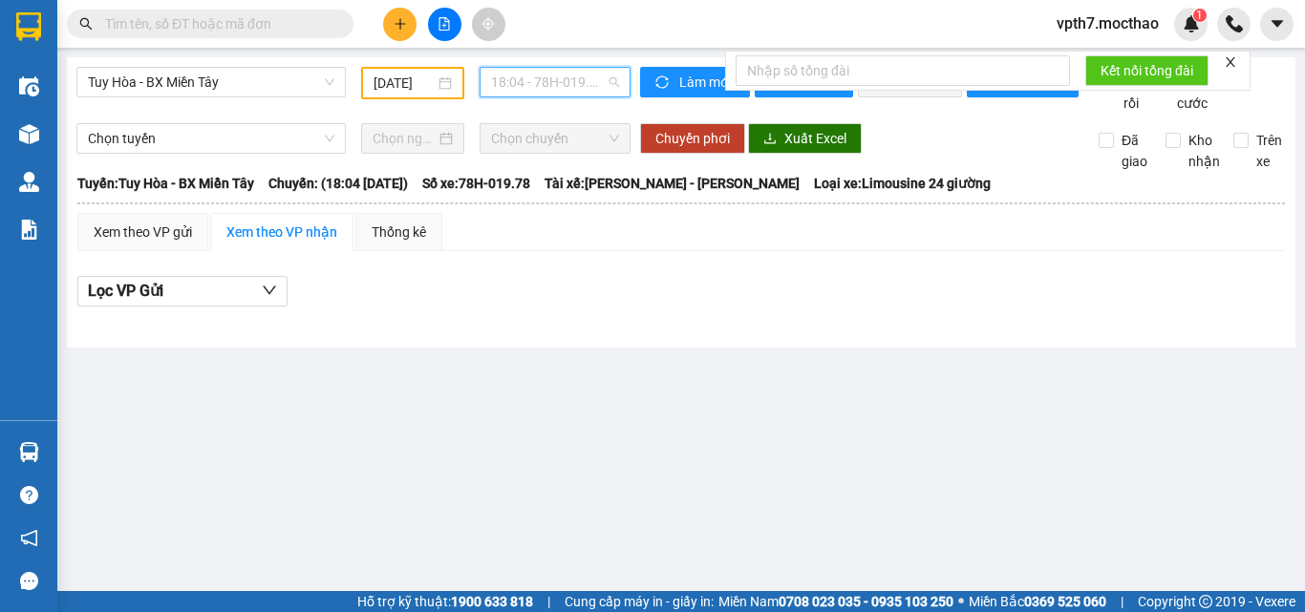
click at [536, 74] on span "18:04 - 78H-019.78" at bounding box center [555, 82] width 128 height 29
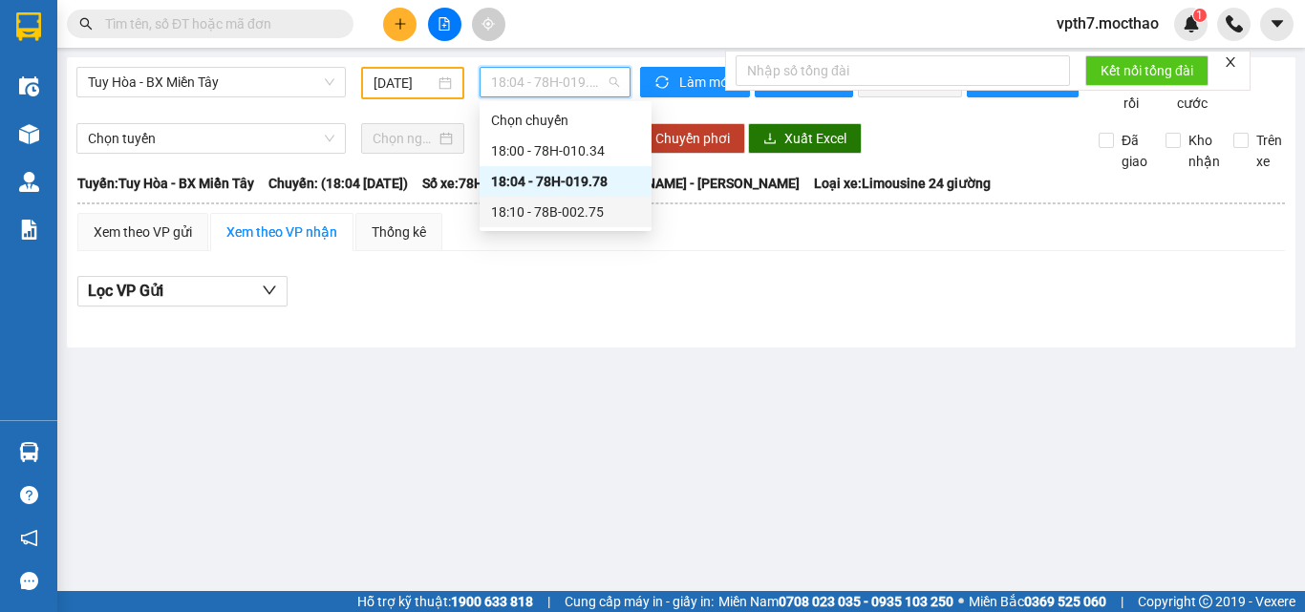
click at [555, 210] on div "18:10 - 78B-002.75" at bounding box center [565, 212] width 149 height 21
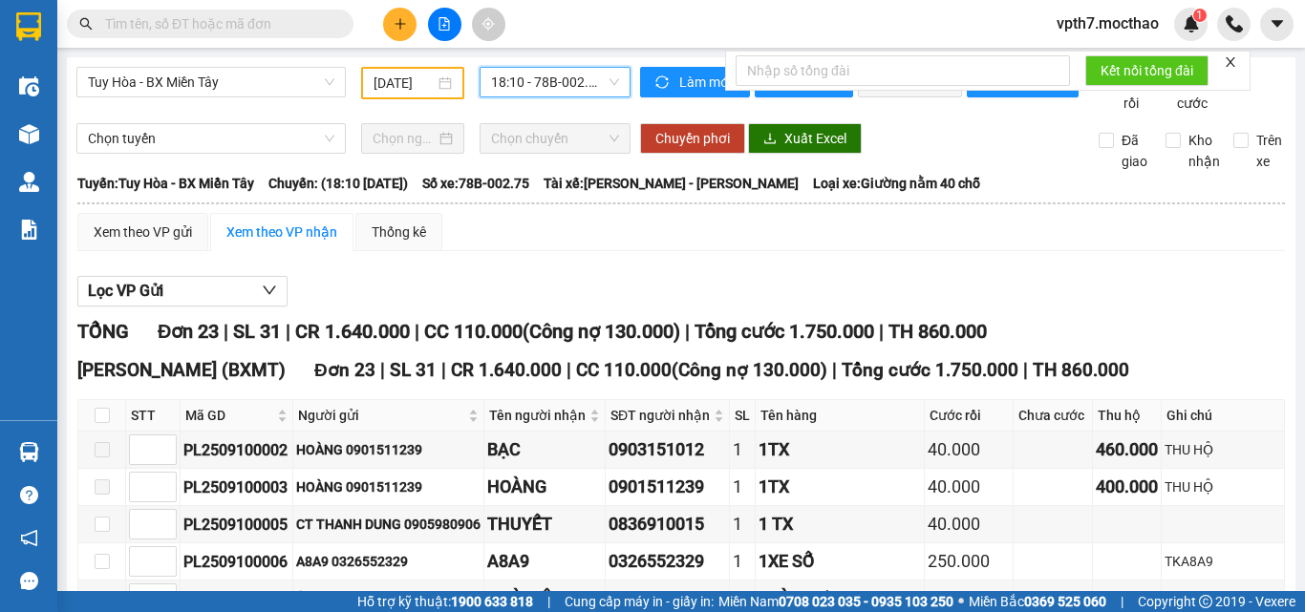
click at [542, 87] on span "18:10 - 78B-002.75" at bounding box center [555, 82] width 128 height 29
click at [217, 95] on span "Tuy Hòa - BX Miền Tây" at bounding box center [211, 82] width 246 height 29
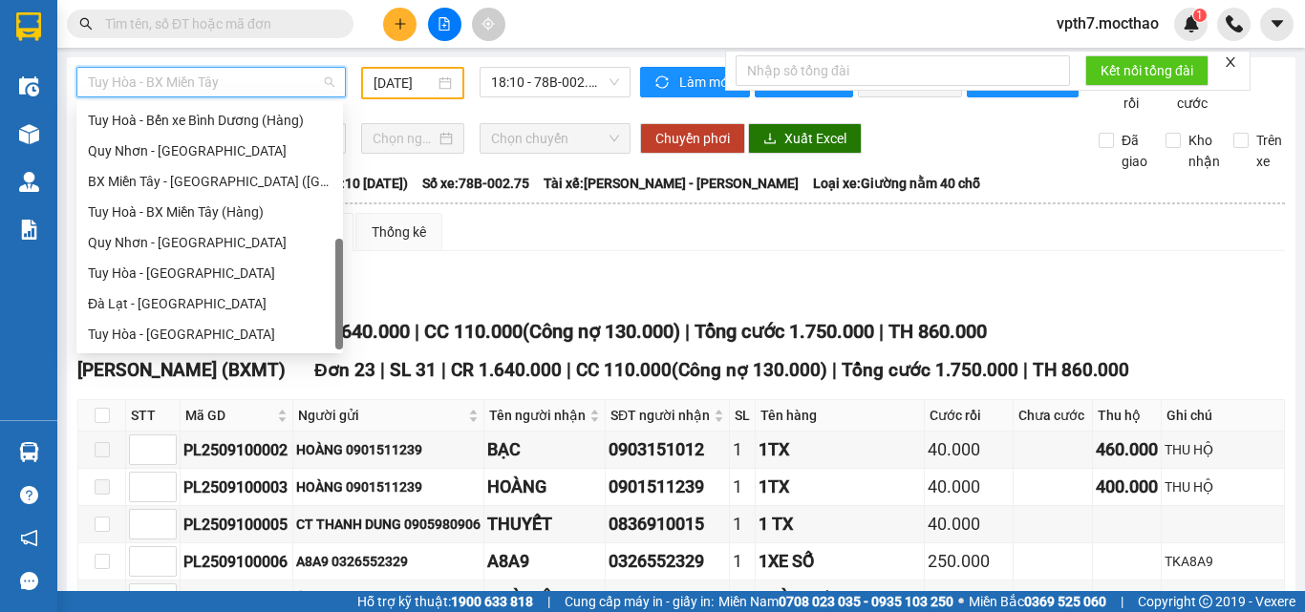
scroll to position [237, 0]
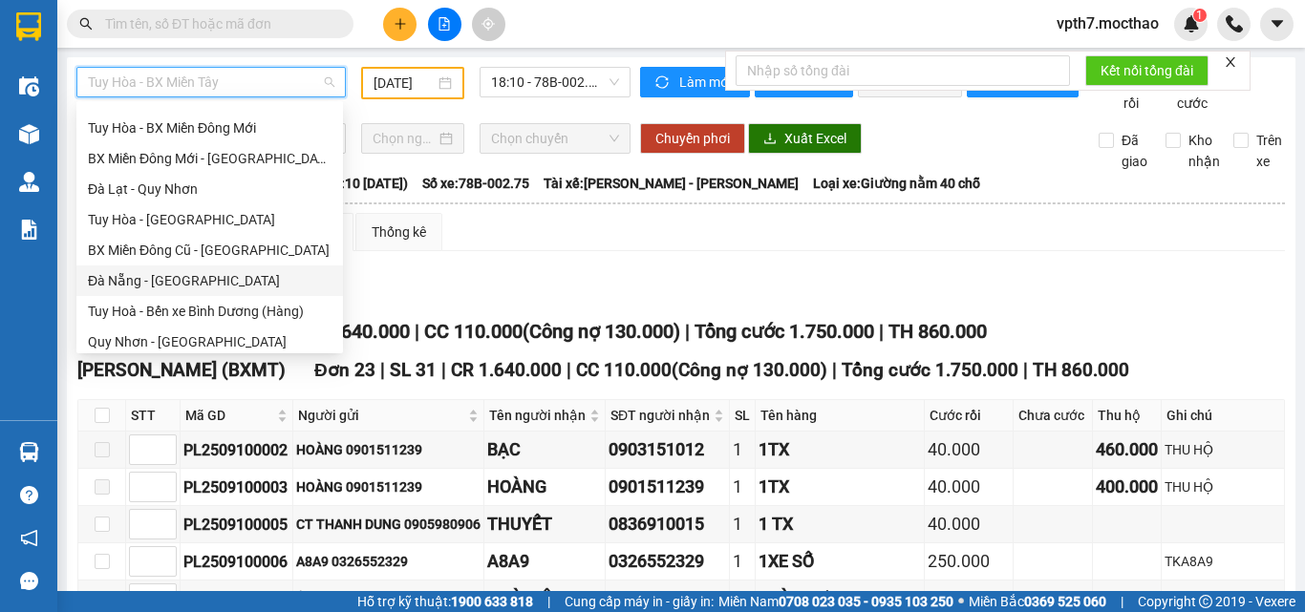
click at [144, 276] on div "Đà Nẵng - [PERSON_NAME]" at bounding box center [210, 280] width 244 height 21
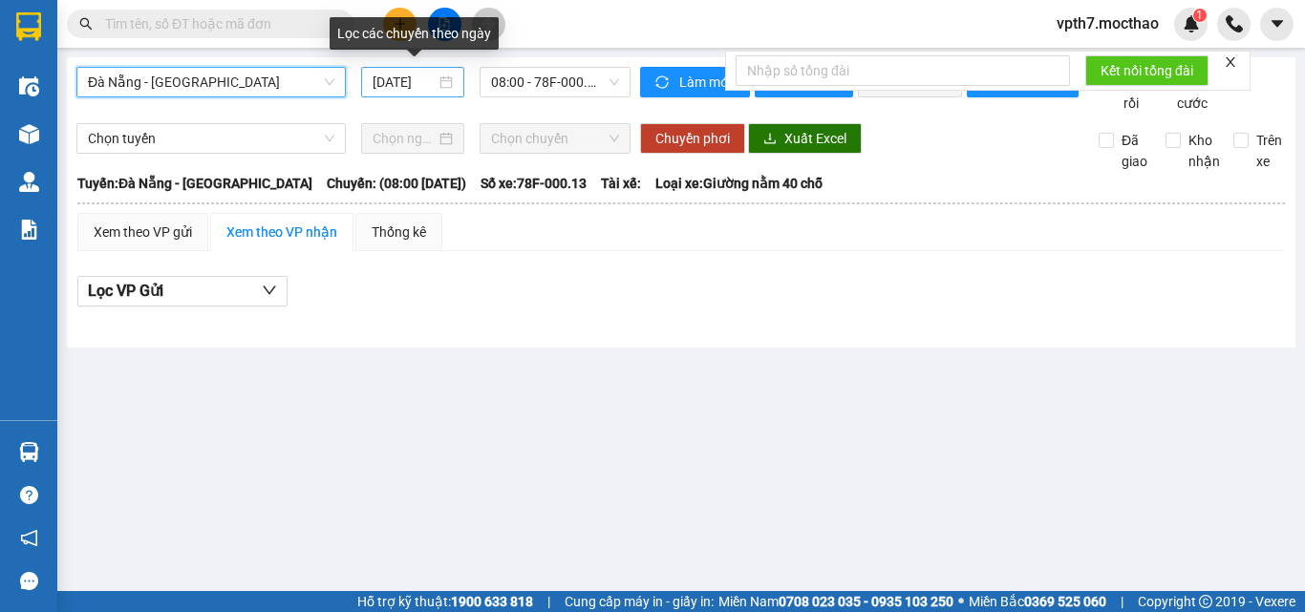
click at [422, 79] on input "[DATE]" at bounding box center [404, 82] width 63 height 21
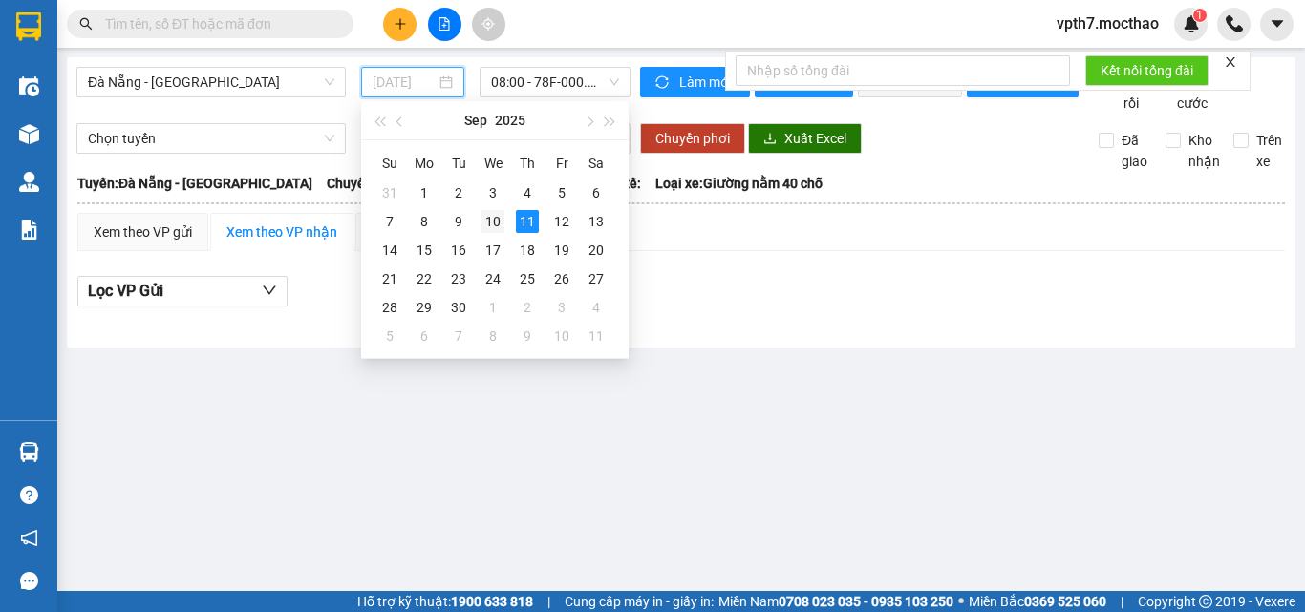
click at [496, 224] on div "10" at bounding box center [492, 221] width 23 height 23
type input "[DATE]"
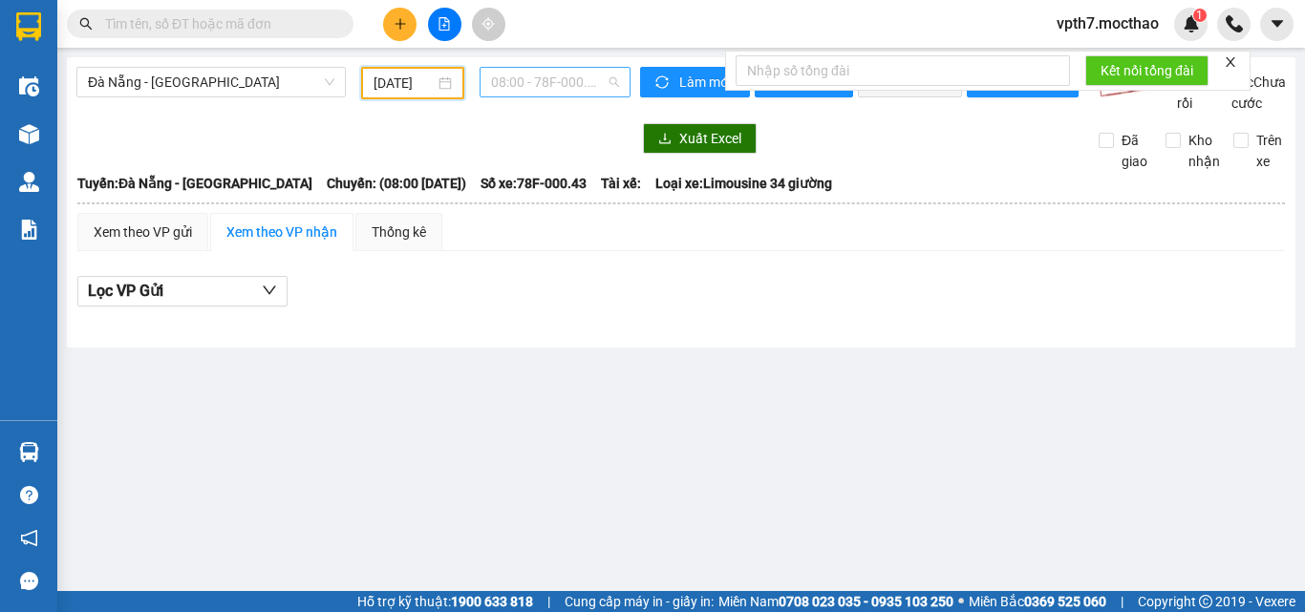
click at [542, 91] on span "08:00 - 78F-000.43" at bounding box center [555, 82] width 128 height 29
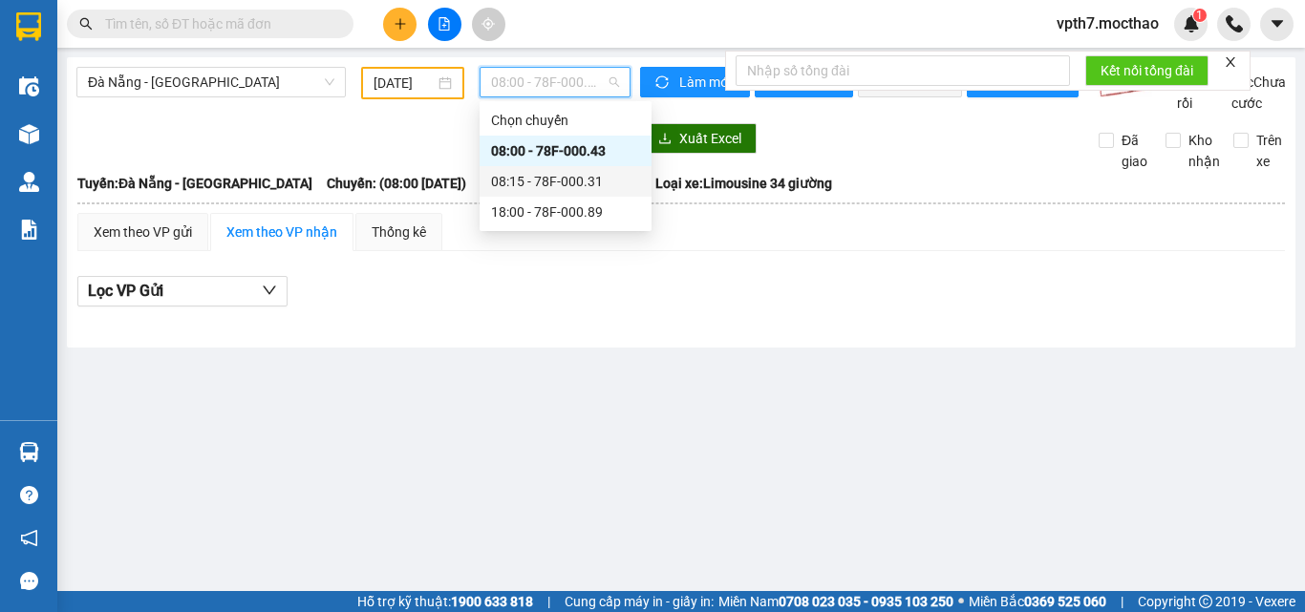
click at [558, 177] on div "08:15 - 78F-000.31" at bounding box center [565, 181] width 149 height 21
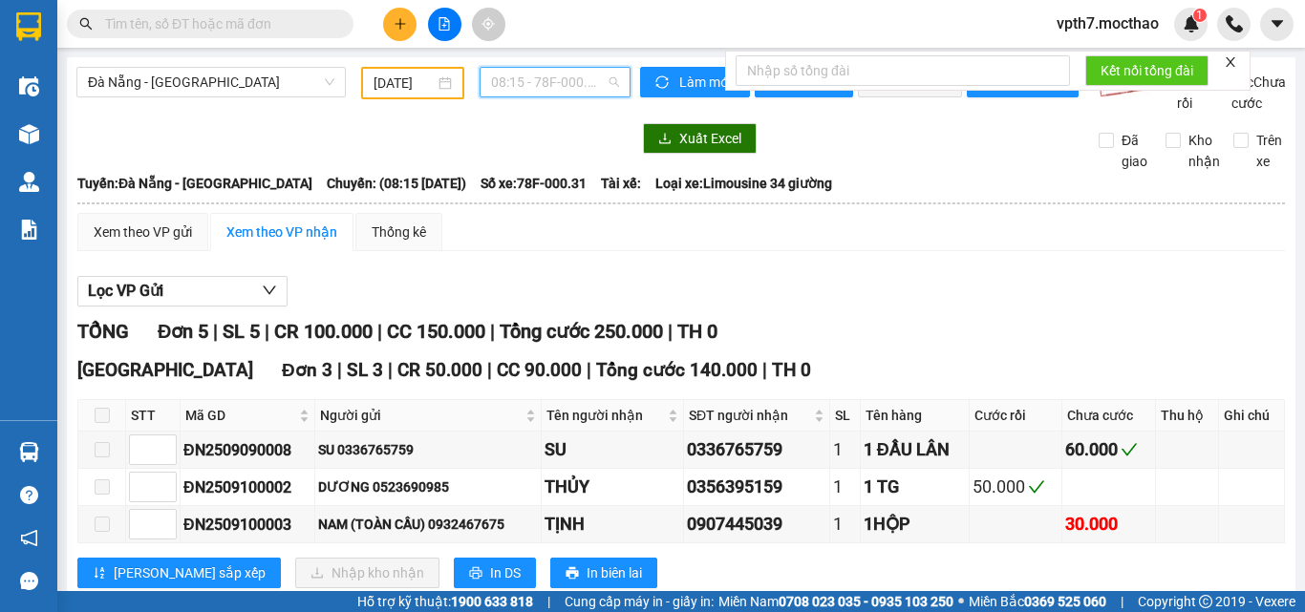
click at [543, 79] on span "08:15 - 78F-000.31" at bounding box center [555, 82] width 128 height 29
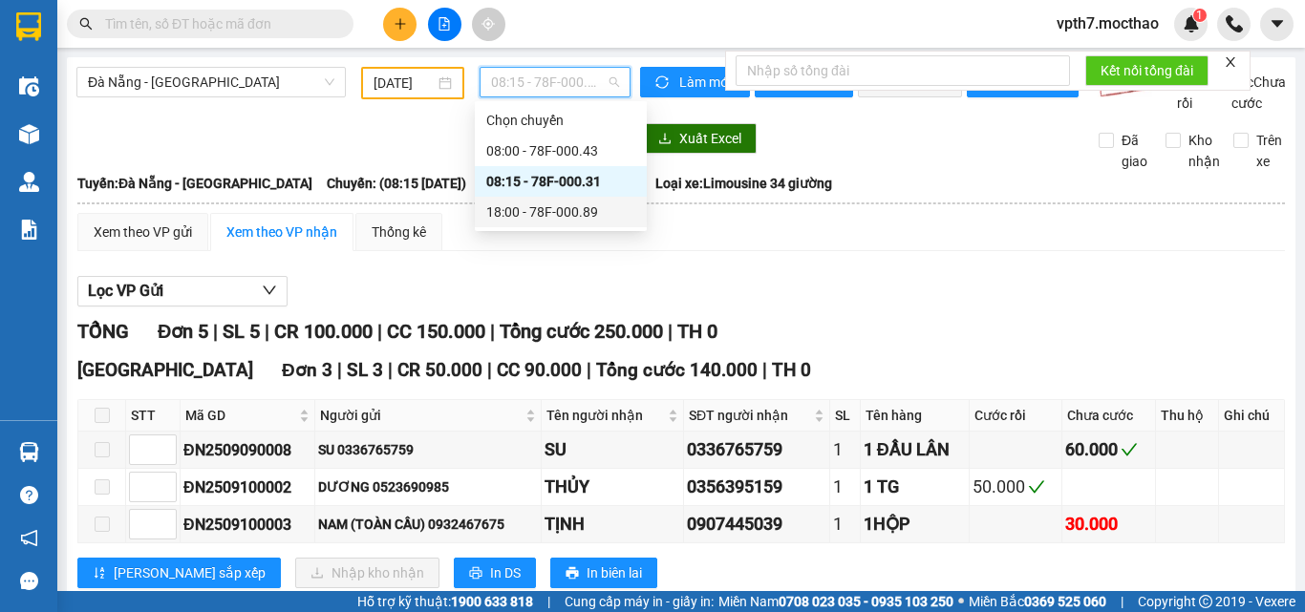
click at [545, 220] on div "18:00 - 78F-000.89" at bounding box center [560, 212] width 149 height 21
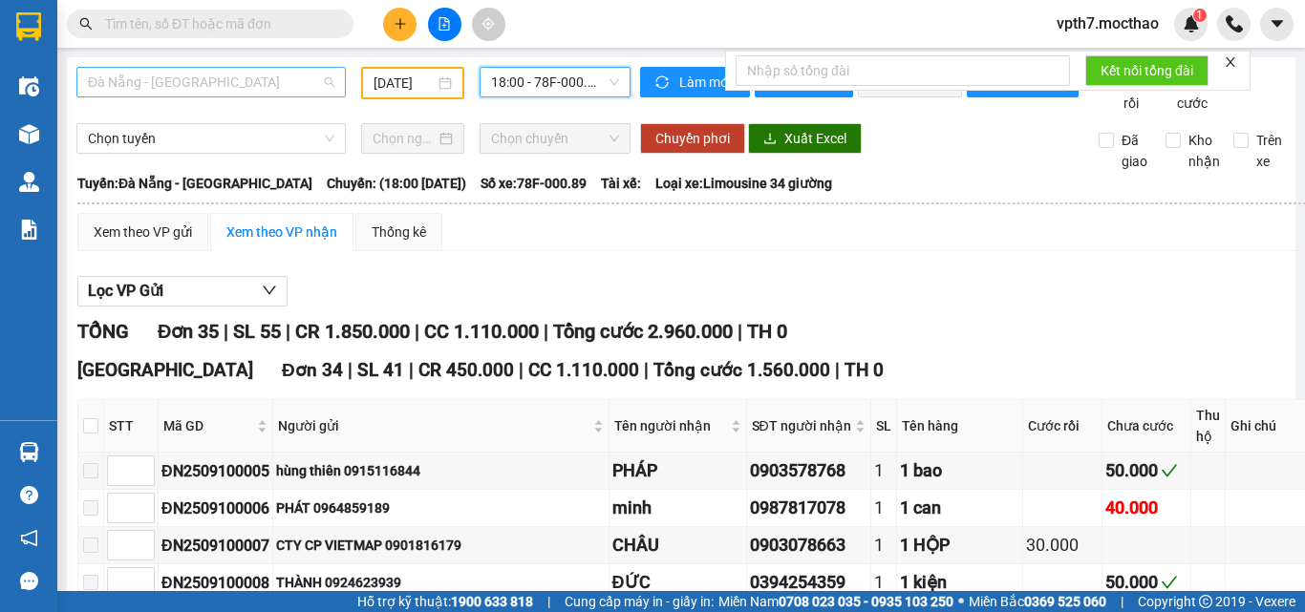
click at [271, 82] on span "Đà Nẵng - [PERSON_NAME]" at bounding box center [211, 82] width 246 height 29
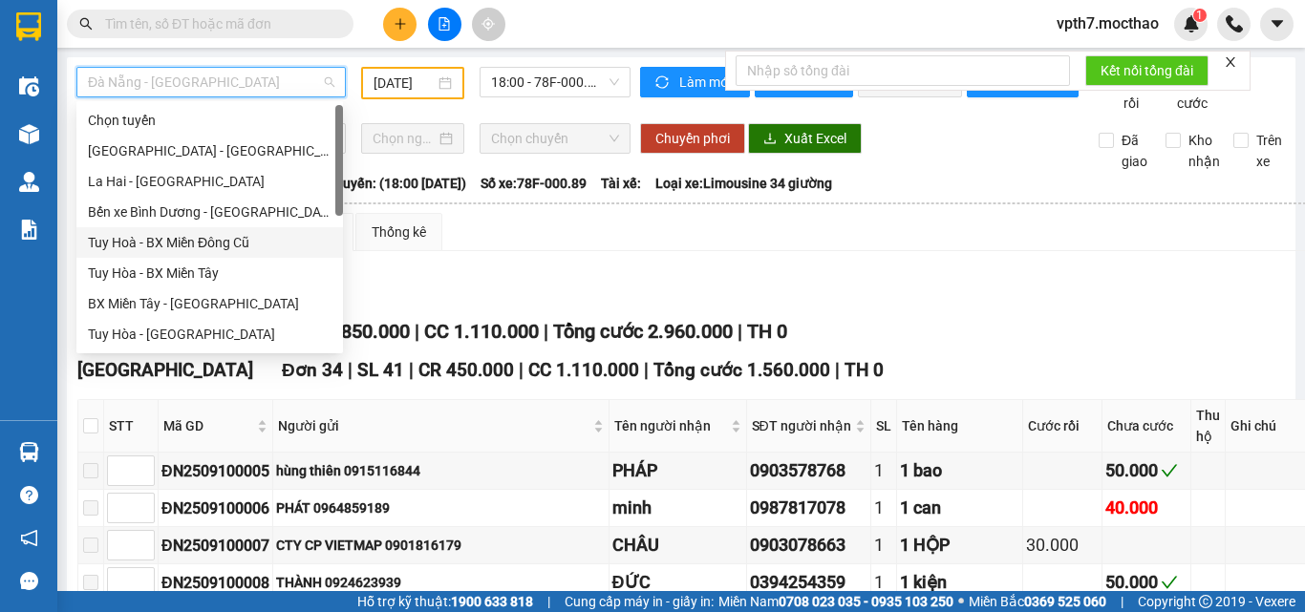
scroll to position [191, 0]
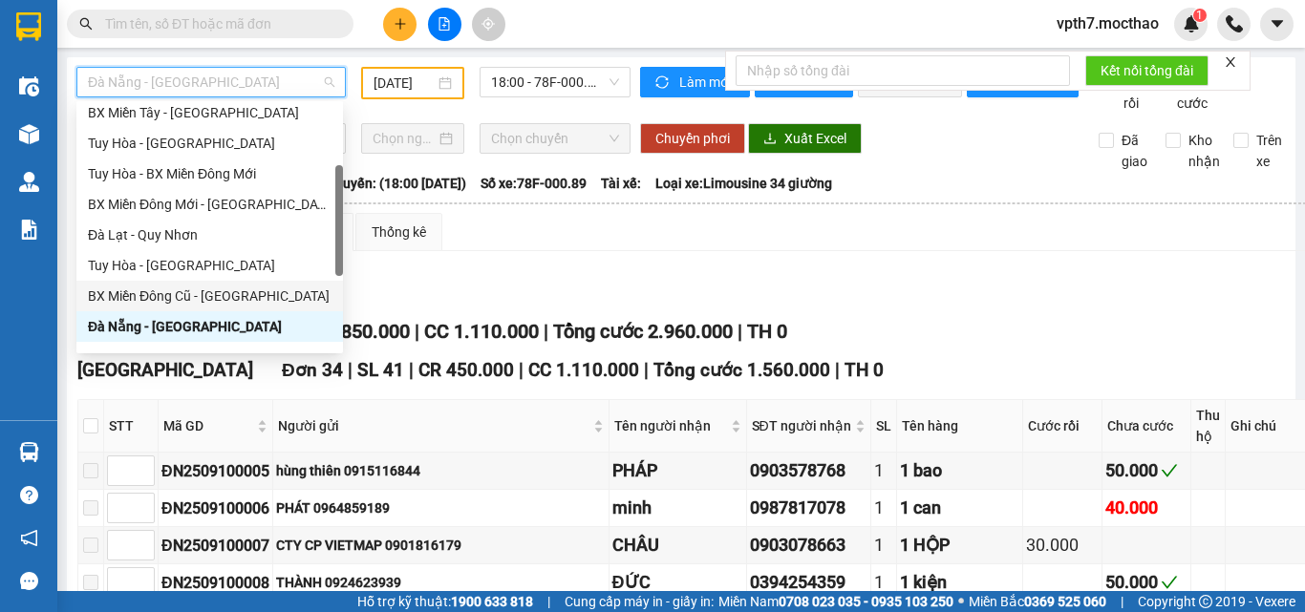
click at [195, 304] on div "BX Miền Đông Cũ - [PERSON_NAME]" at bounding box center [210, 296] width 244 height 21
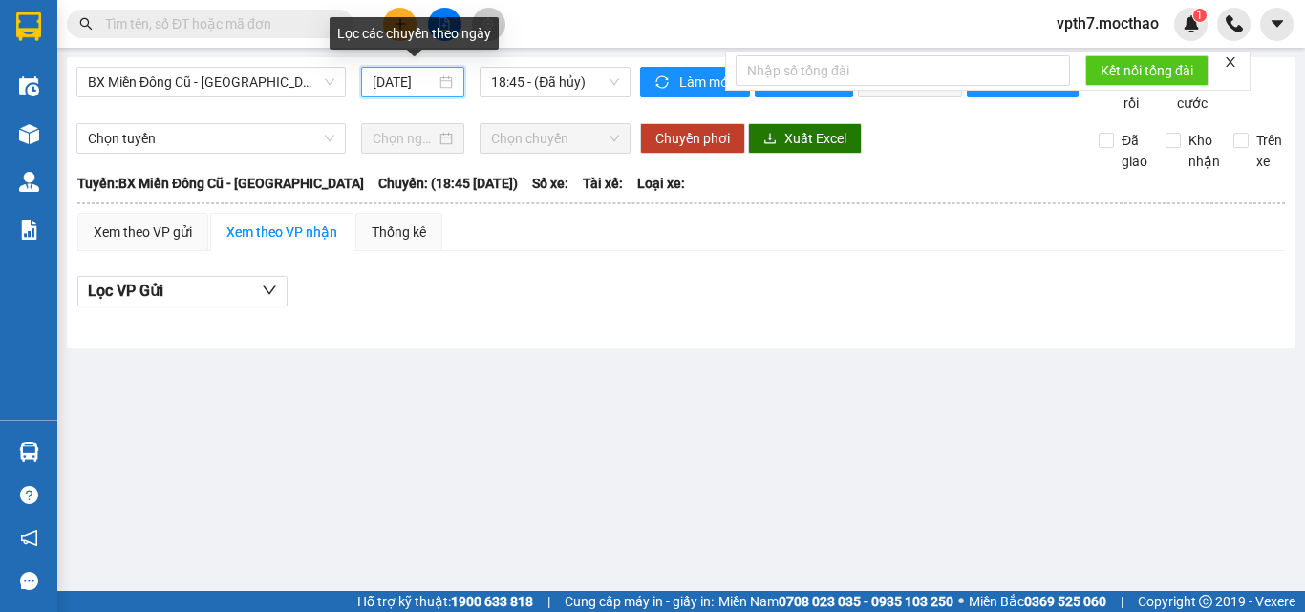
click at [421, 81] on input "[DATE]" at bounding box center [404, 82] width 63 height 21
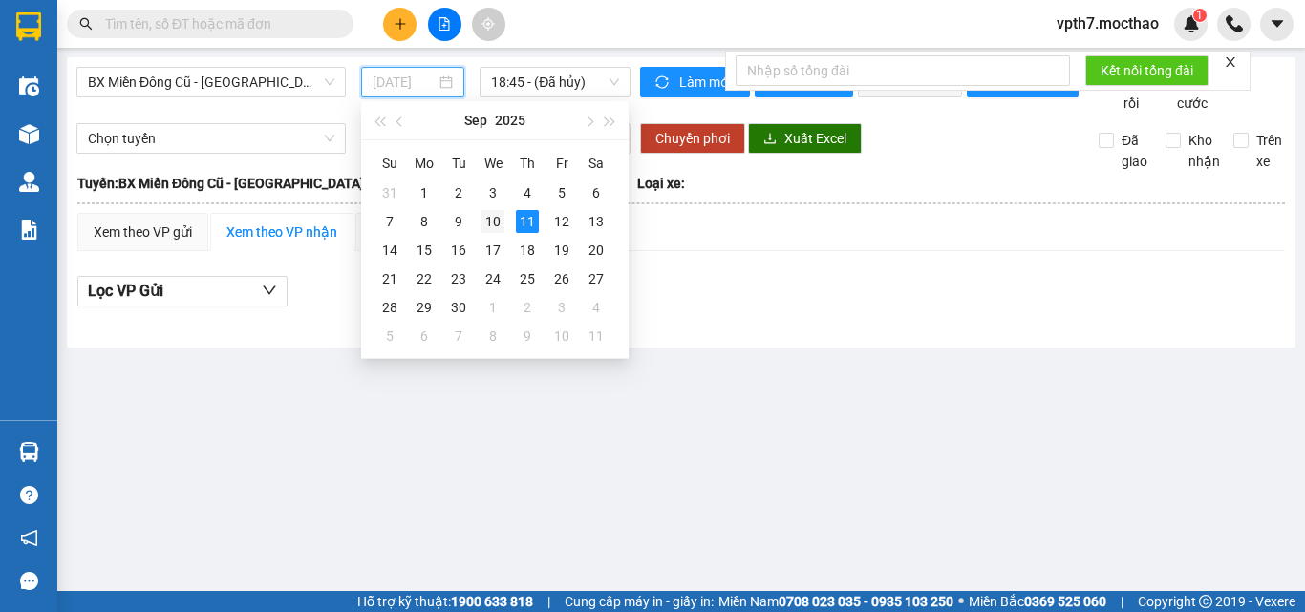
click at [494, 224] on div "10" at bounding box center [492, 221] width 23 height 23
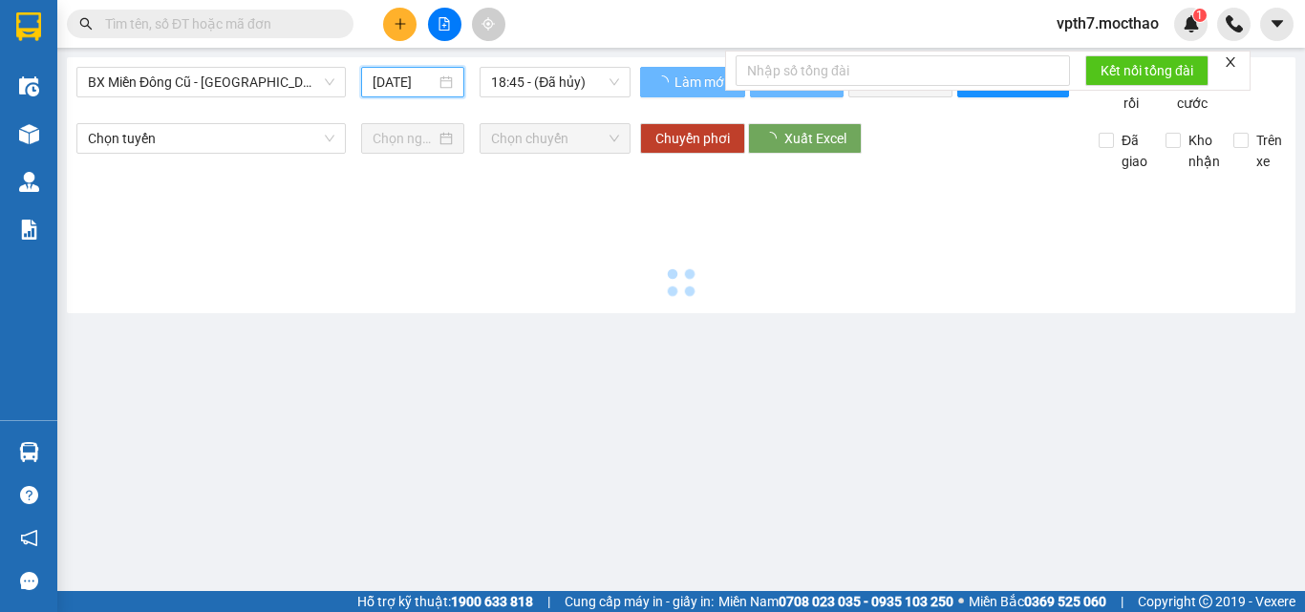
type input "[DATE]"
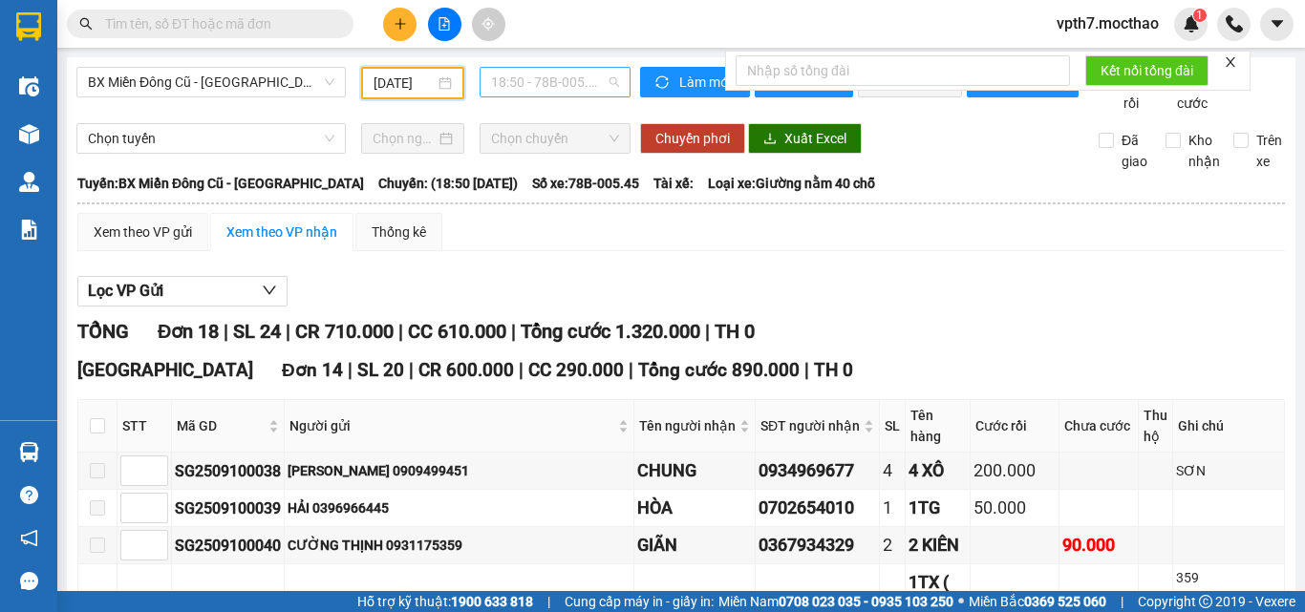
click at [585, 88] on span "18:50 - 78B-005.45" at bounding box center [555, 82] width 128 height 29
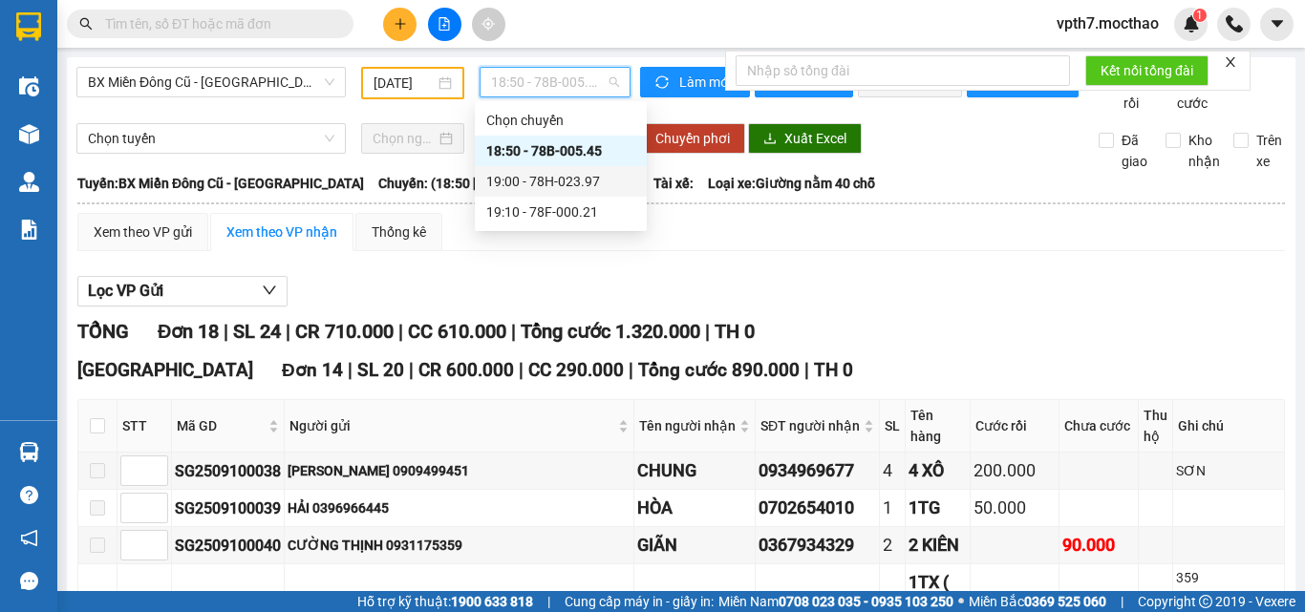
click at [584, 181] on div "19:00 - 78H-023.97" at bounding box center [560, 181] width 149 height 21
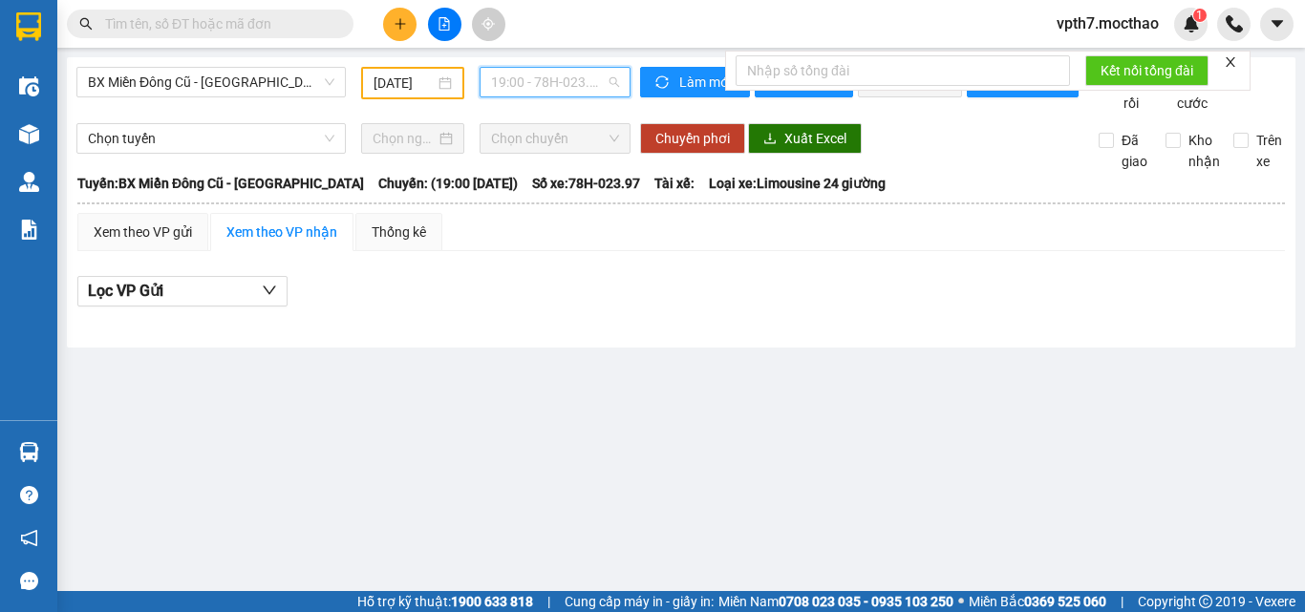
click at [550, 82] on span "19:00 - 78H-023.97" at bounding box center [555, 82] width 128 height 29
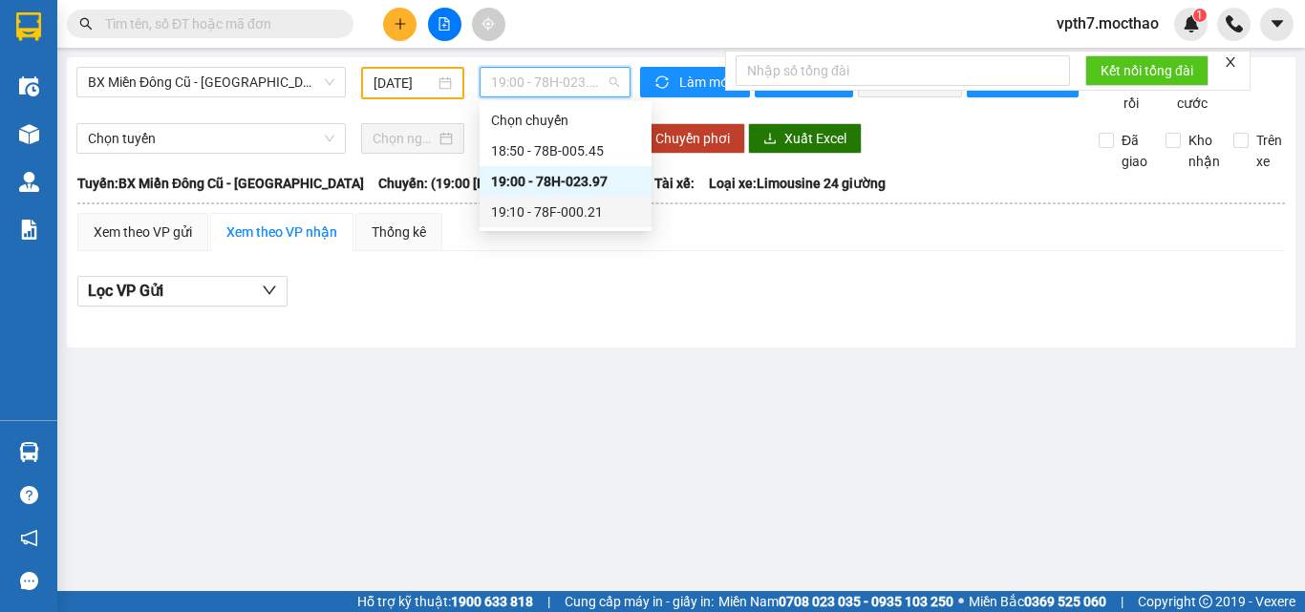
click at [567, 216] on div "19:10 - 78F-000.21" at bounding box center [565, 212] width 149 height 21
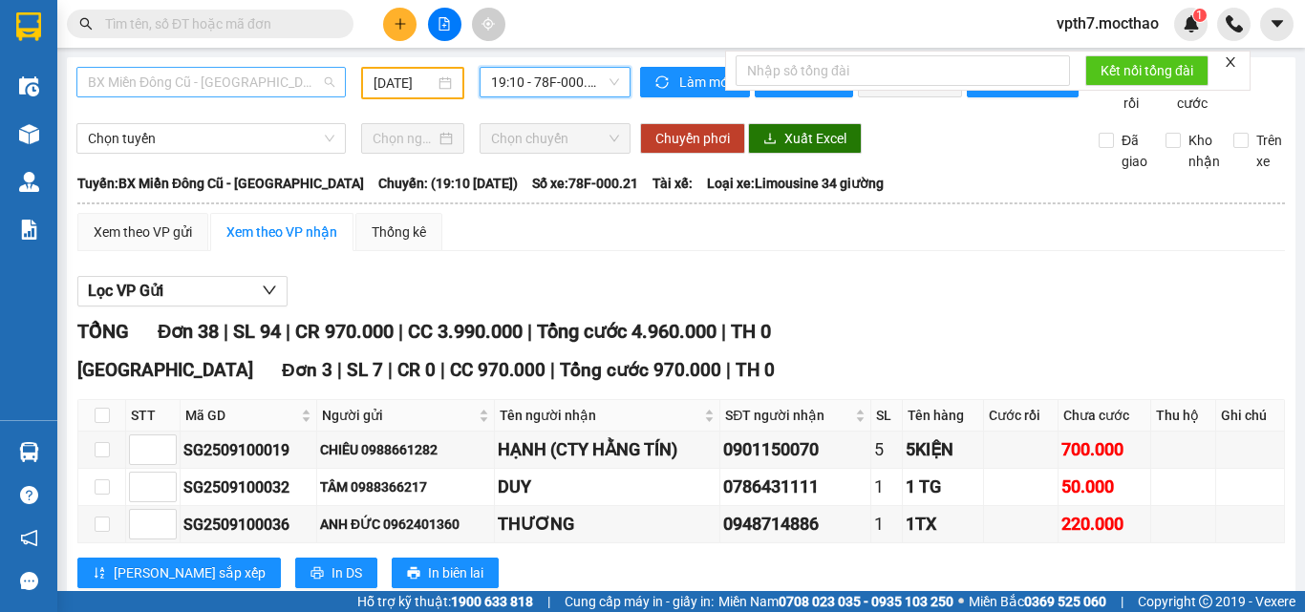
click at [186, 85] on span "BX Miền Đông Cũ - [PERSON_NAME]" at bounding box center [211, 82] width 246 height 29
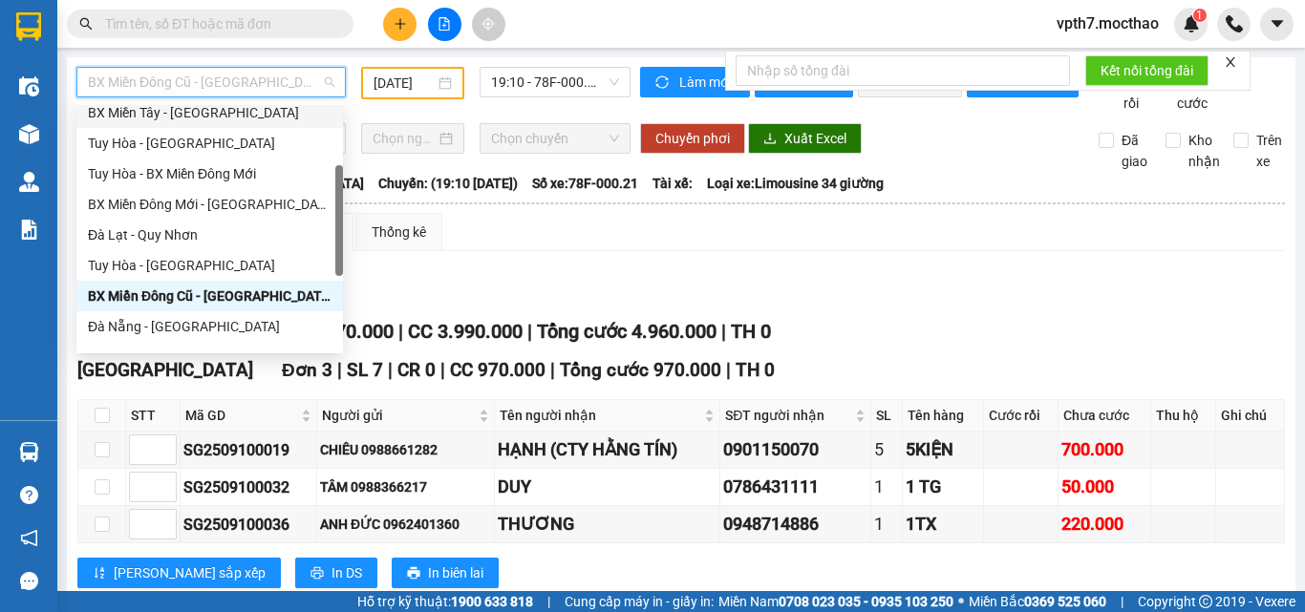
click at [202, 122] on div "BX Miền Tây - [PERSON_NAME]" at bounding box center [210, 112] width 244 height 21
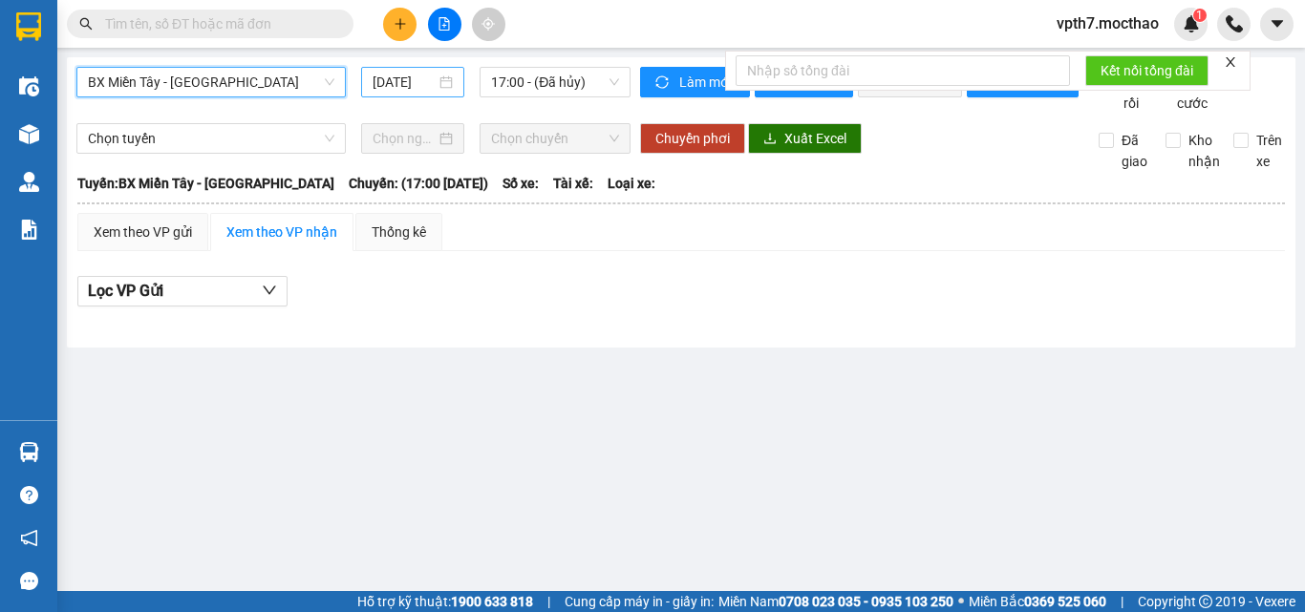
click at [414, 77] on input "[DATE]" at bounding box center [404, 82] width 63 height 21
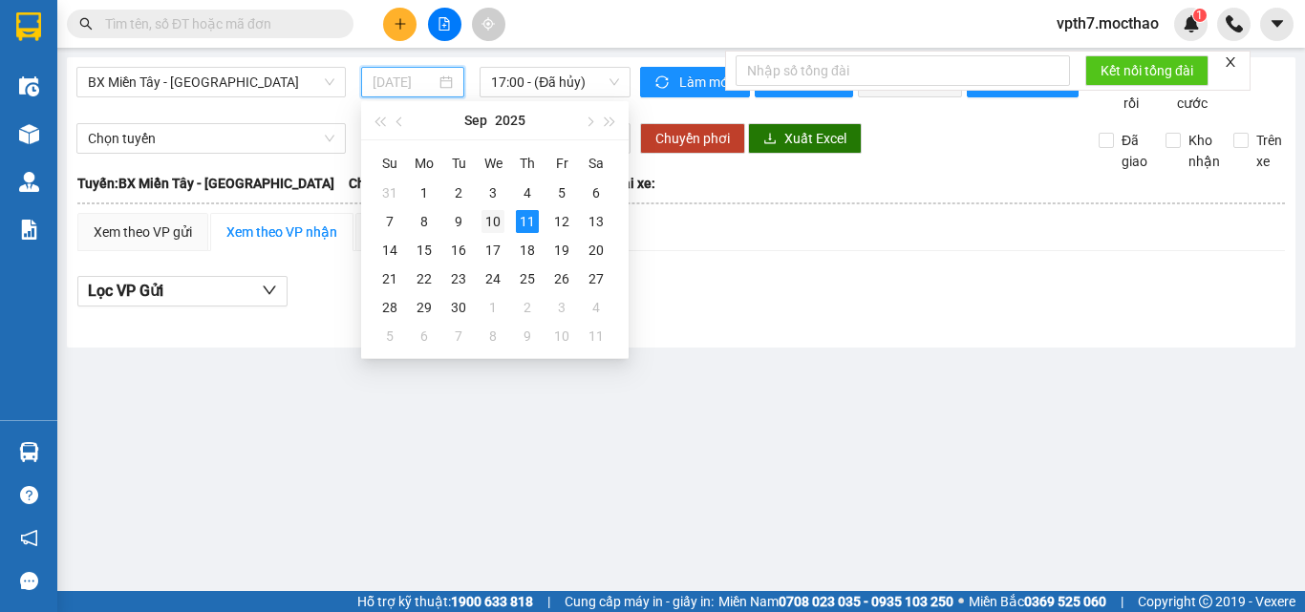
click at [495, 227] on div "10" at bounding box center [492, 221] width 23 height 23
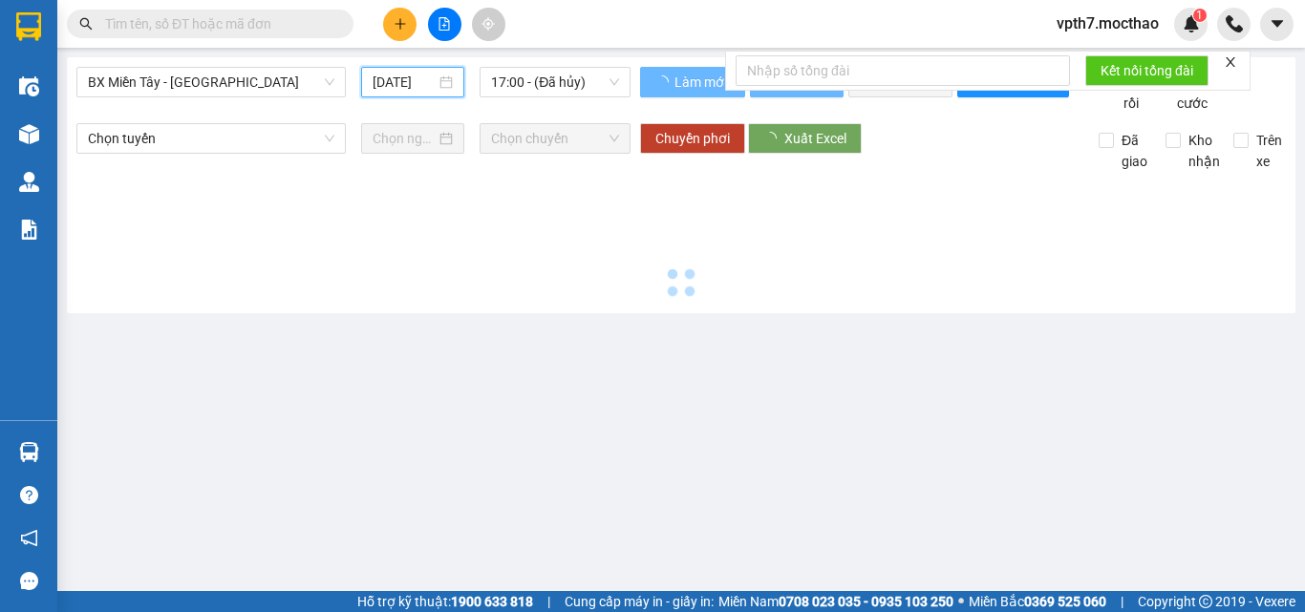
type input "[DATE]"
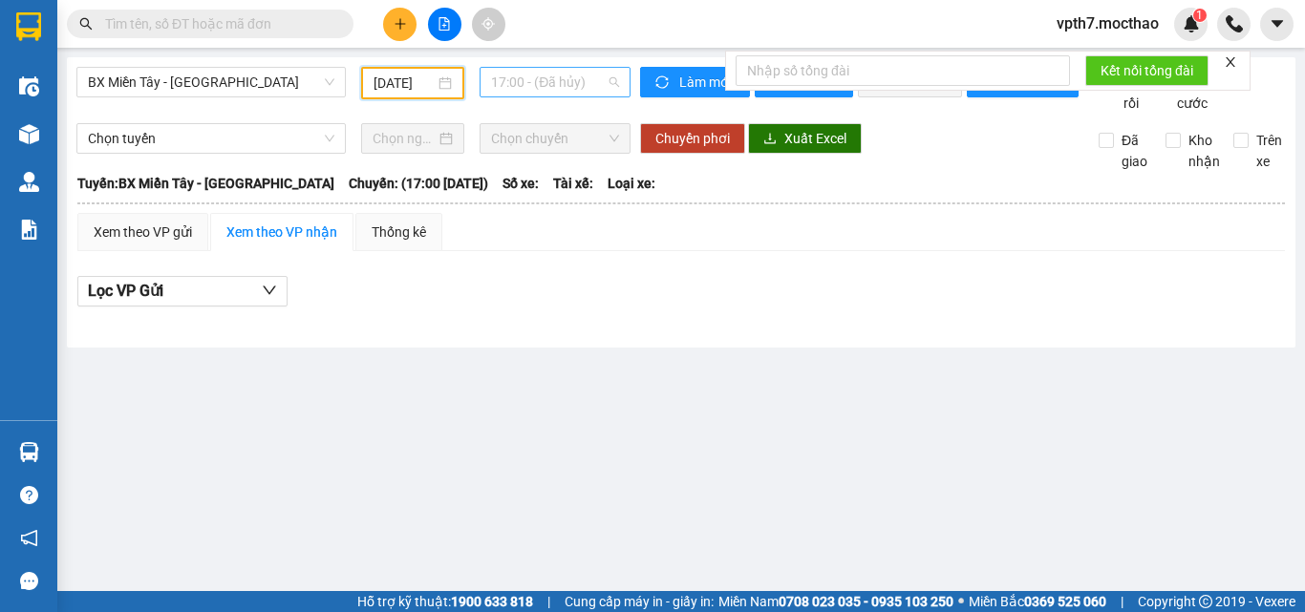
click at [591, 82] on span "17:00 - (Đã hủy)" at bounding box center [555, 82] width 128 height 29
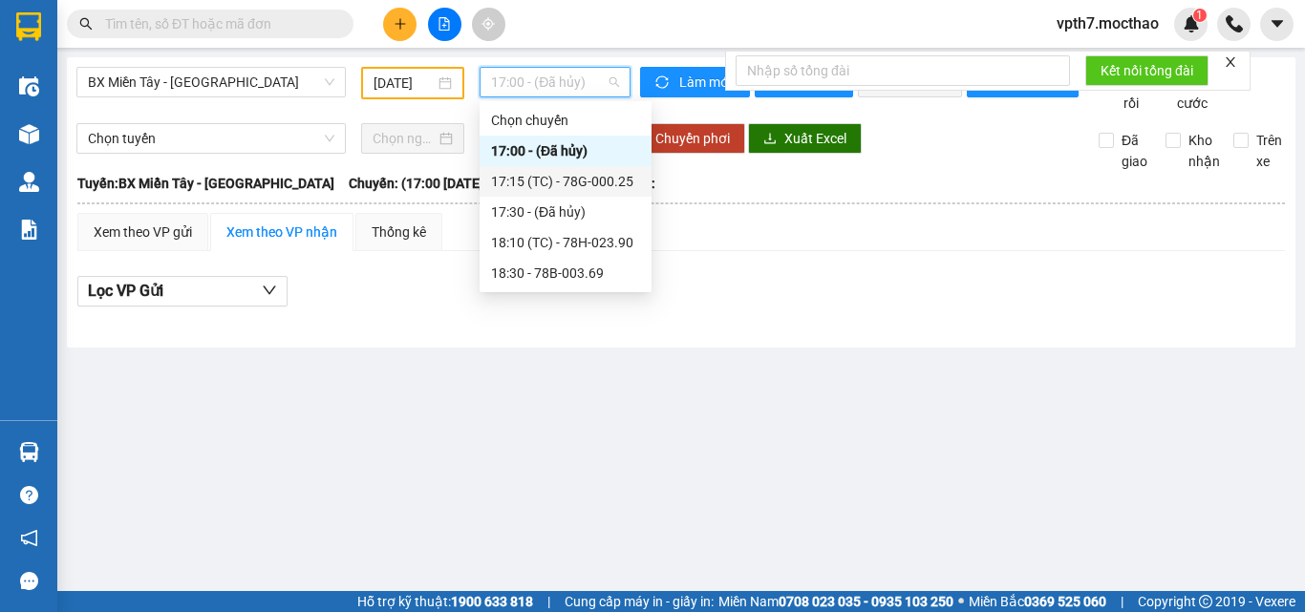
click at [593, 183] on div "17:15 (TC) - 78G-000.25" at bounding box center [565, 181] width 149 height 21
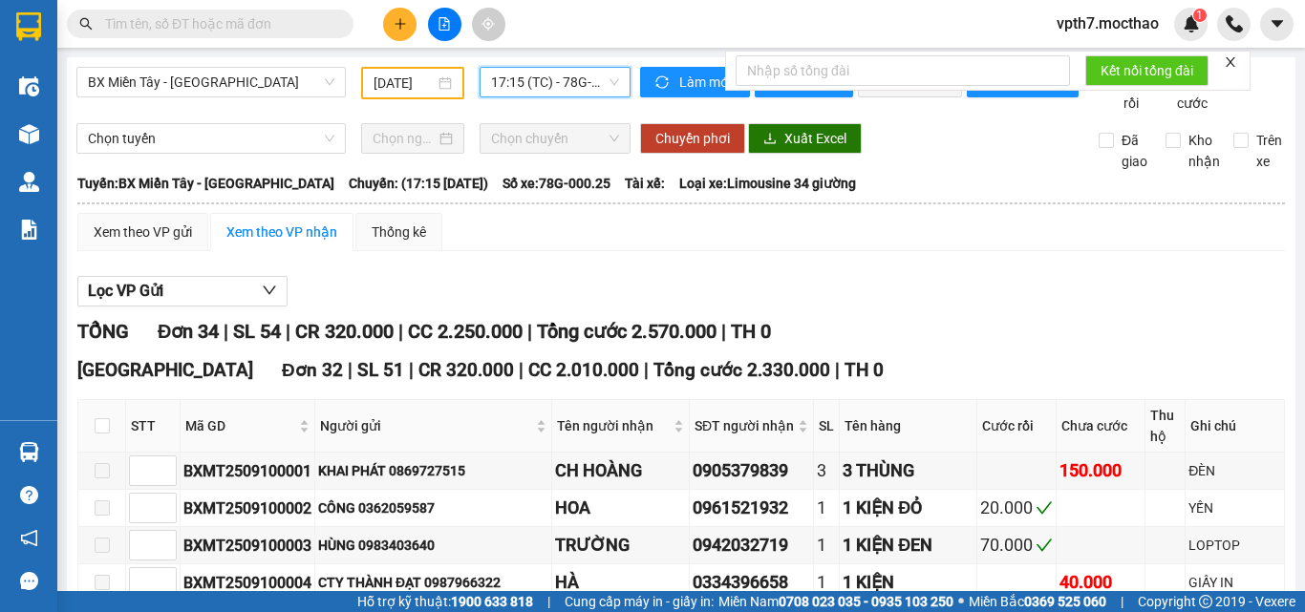
click at [541, 103] on div "BX Miền Tây - Tuy Hòa 10/09/2025 17:15 17:15 (TC) - 78G-000.25" at bounding box center [353, 90] width 554 height 47
click at [564, 90] on span "17:15 (TC) - 78G-000.25" at bounding box center [555, 82] width 128 height 29
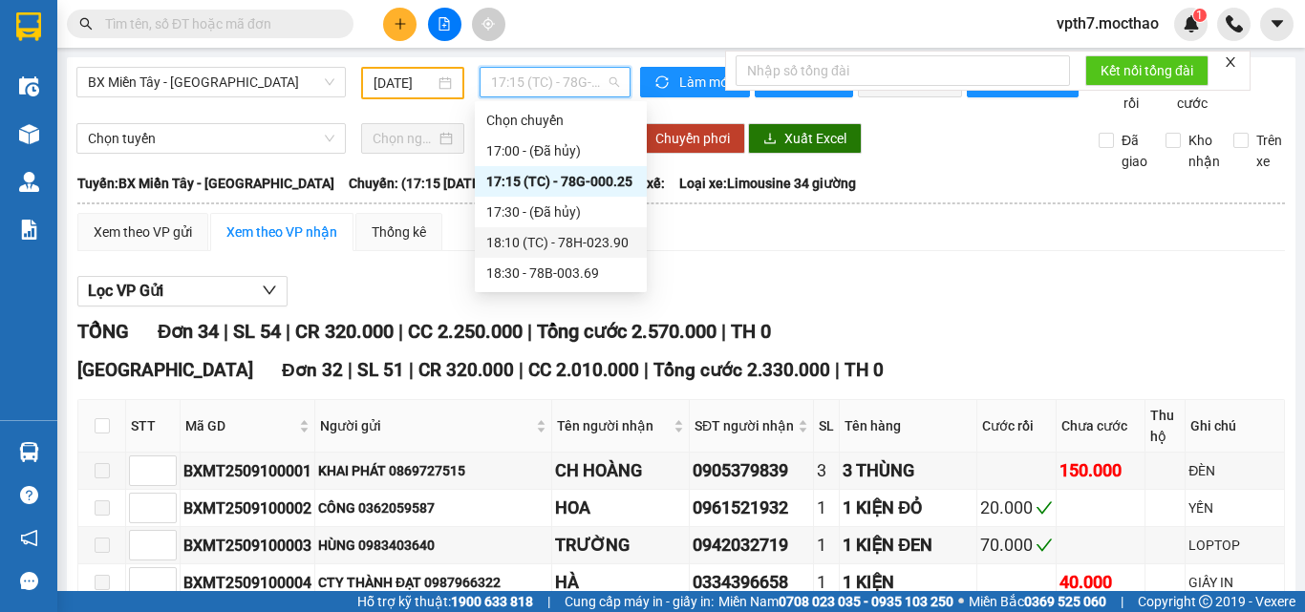
click at [581, 230] on div "18:10 (TC) - 78H-023.90" at bounding box center [561, 242] width 172 height 31
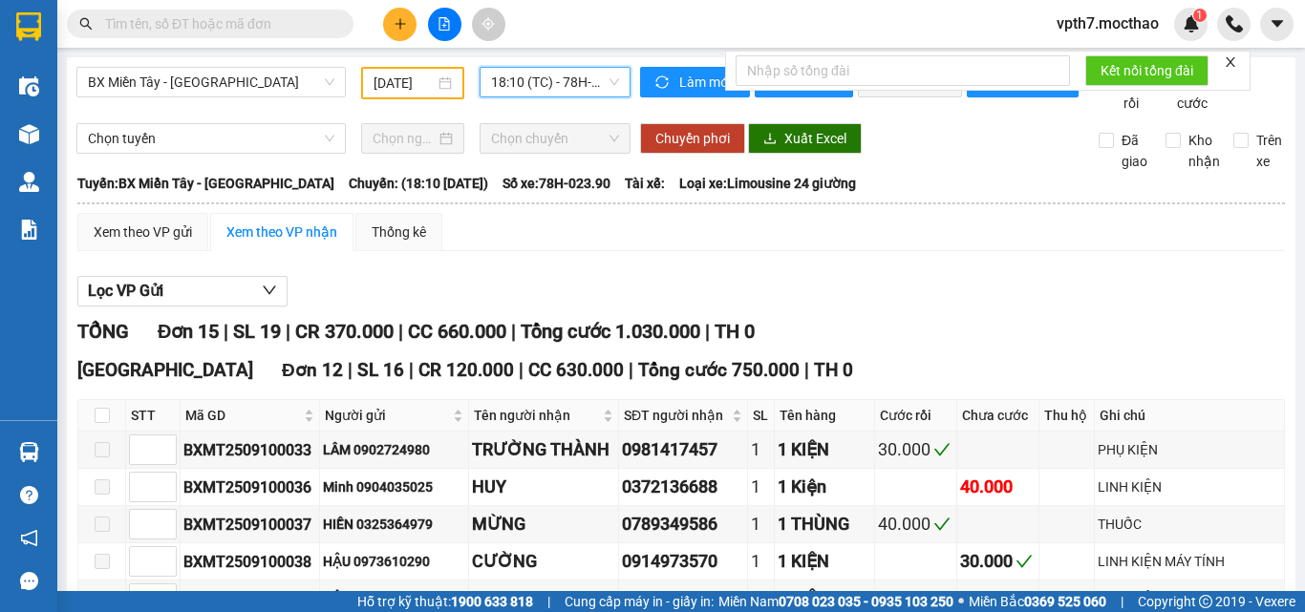
click at [571, 80] on span "18:10 (TC) - 78H-023.90" at bounding box center [555, 82] width 128 height 29
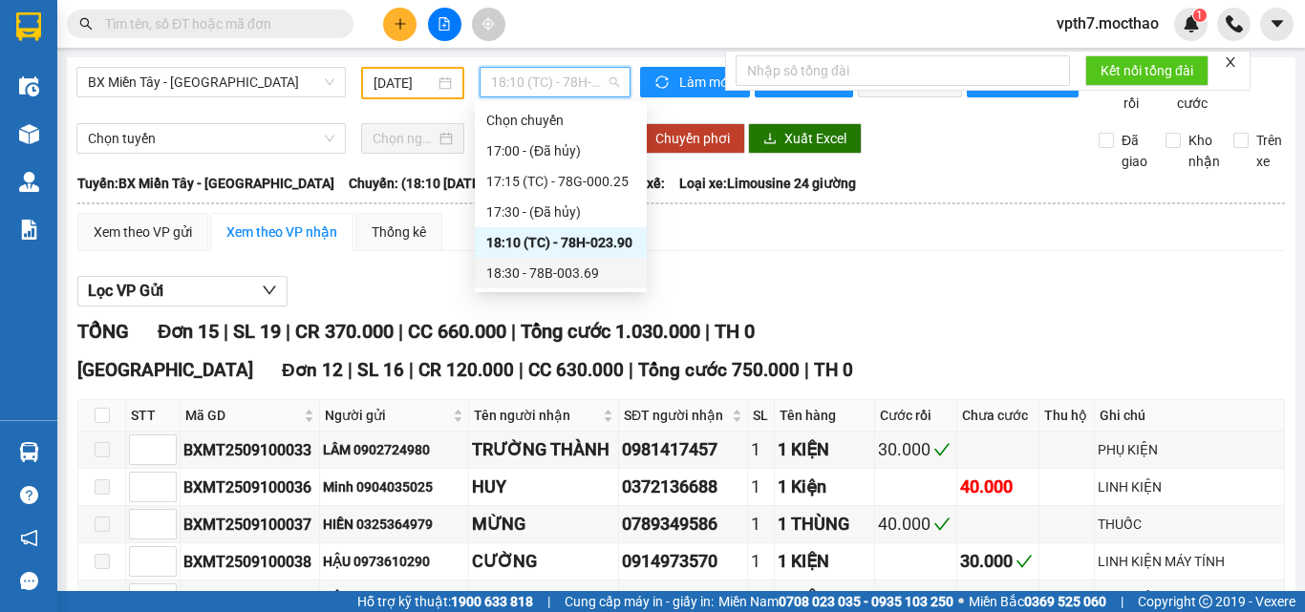
click at [575, 273] on div "18:30 - 78B-003.69" at bounding box center [560, 273] width 149 height 21
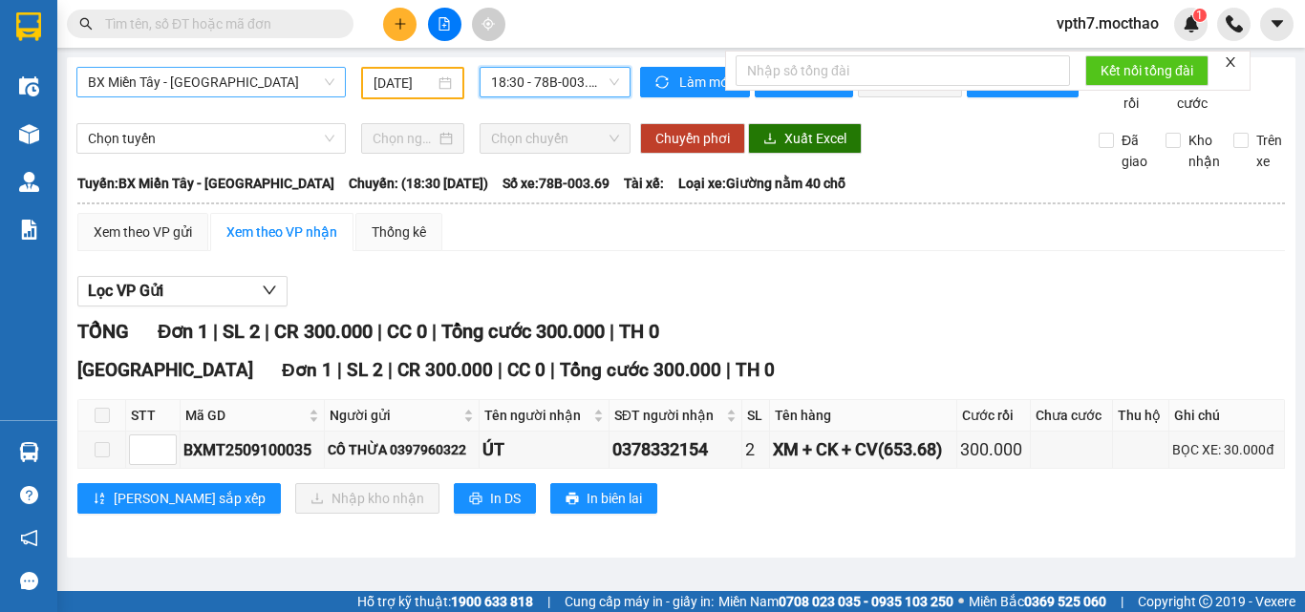
scroll to position [183, 0]
click at [201, 90] on span "BX Miền Tây - [PERSON_NAME]" at bounding box center [211, 82] width 246 height 29
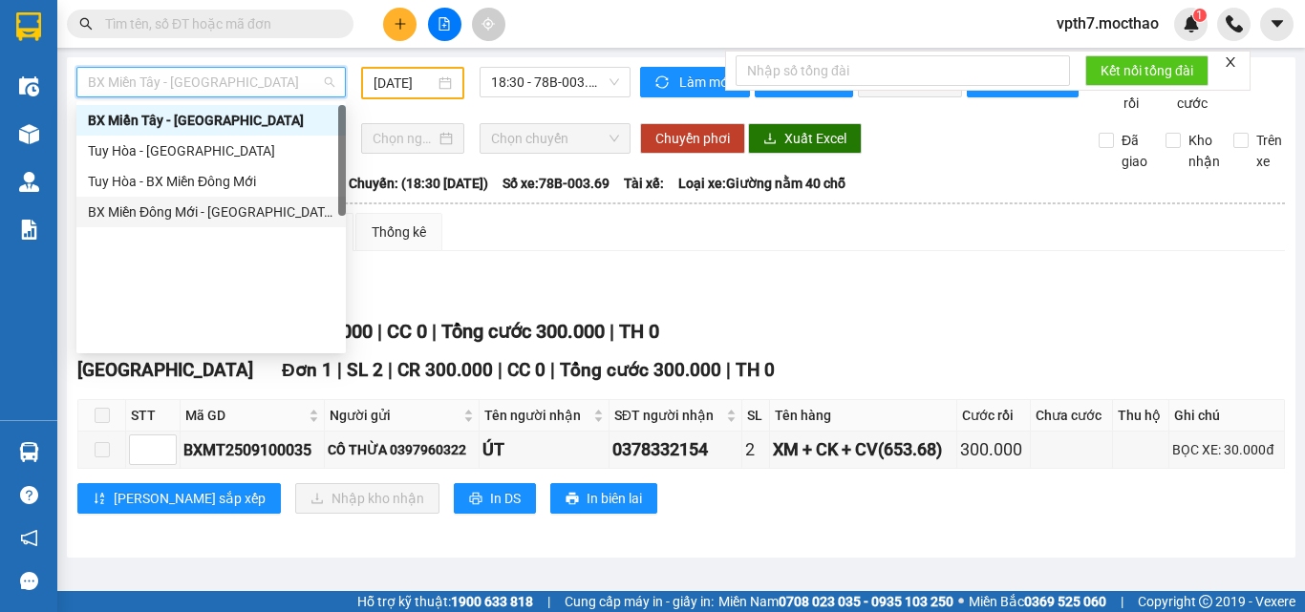
scroll to position [0, 0]
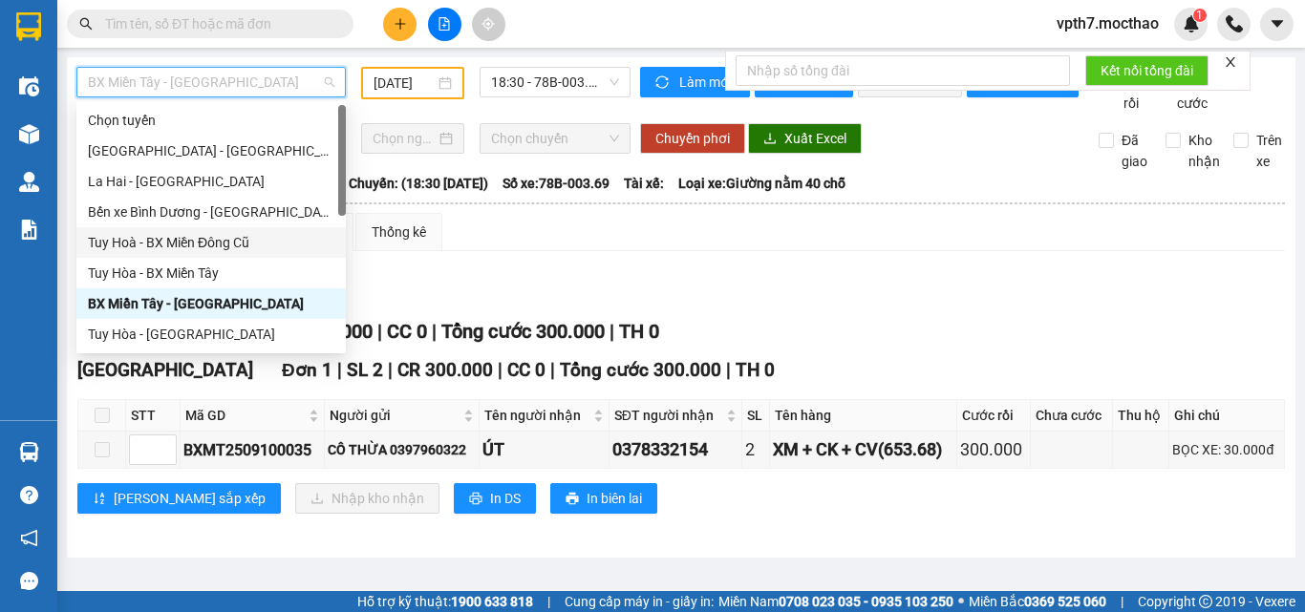
click at [228, 241] on div "Tuy Hoà - BX Miền Đông Cũ" at bounding box center [211, 242] width 246 height 21
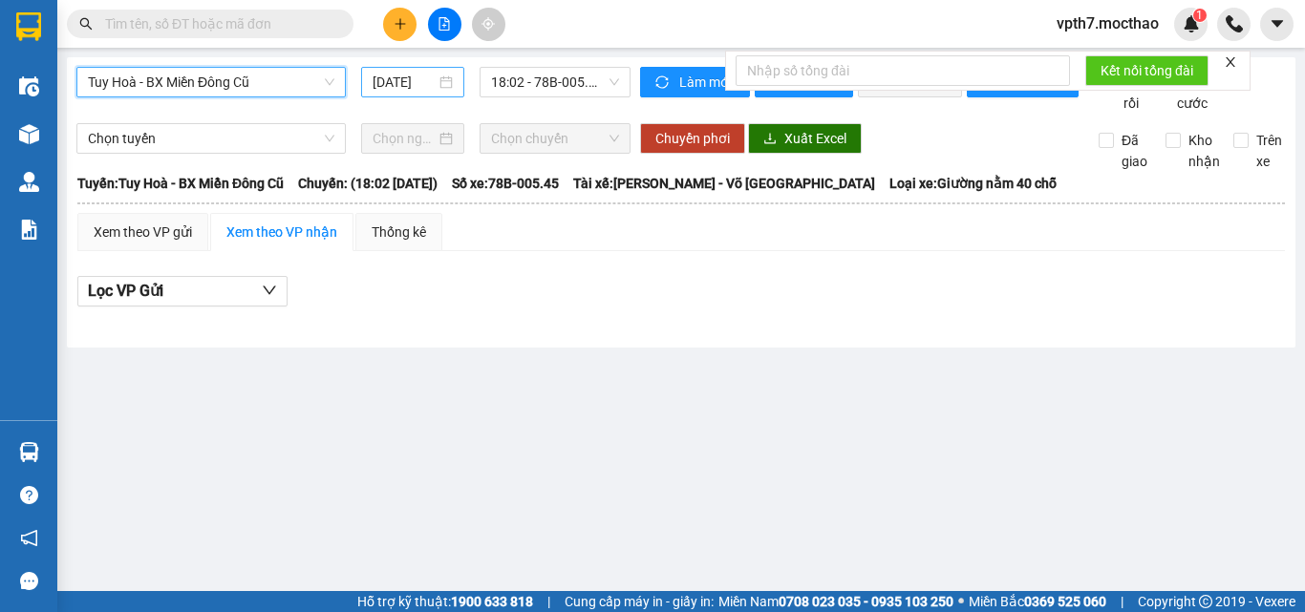
click at [396, 84] on input "[DATE]" at bounding box center [404, 82] width 63 height 21
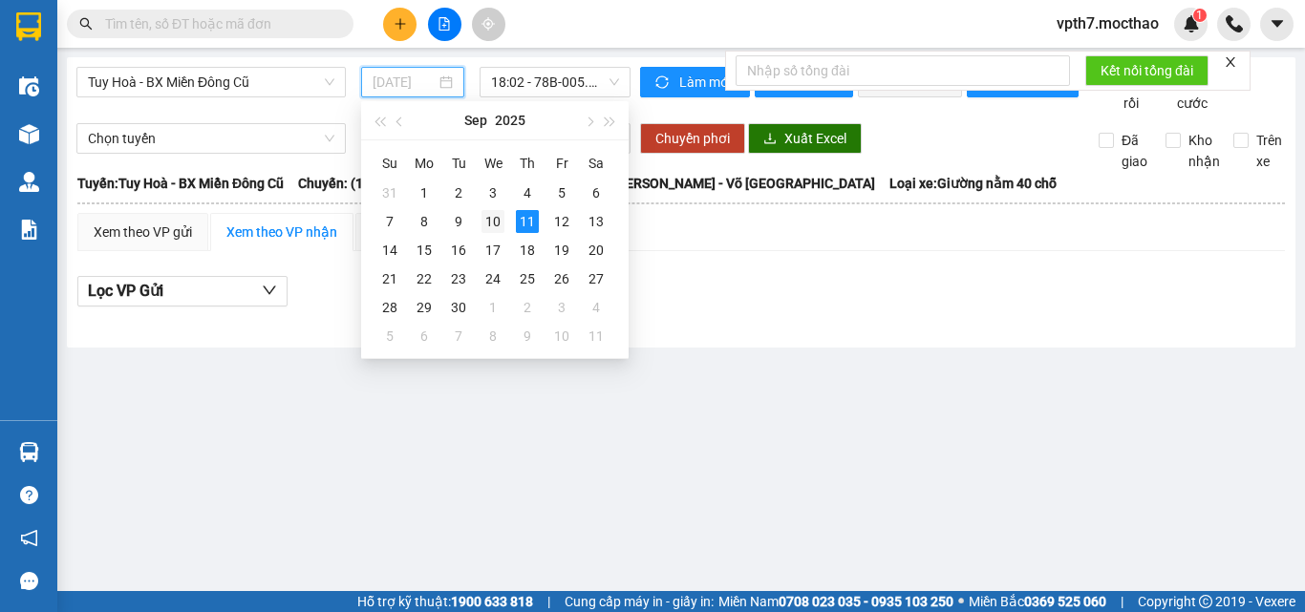
click at [488, 222] on div "10" at bounding box center [492, 221] width 23 height 23
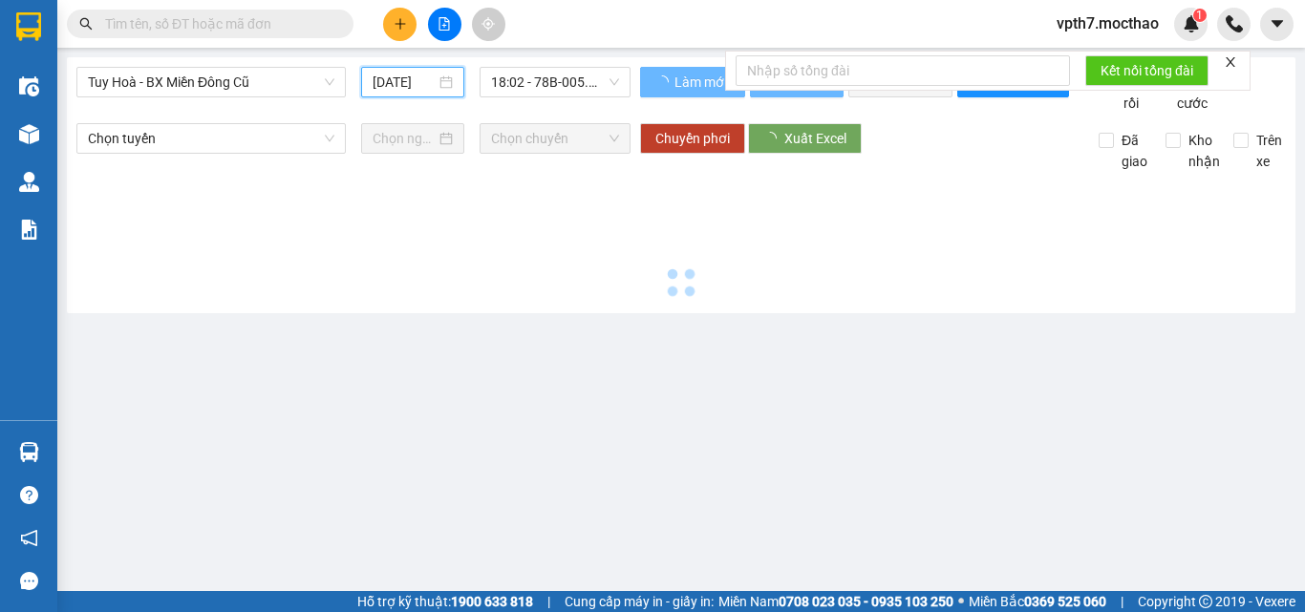
type input "[DATE]"
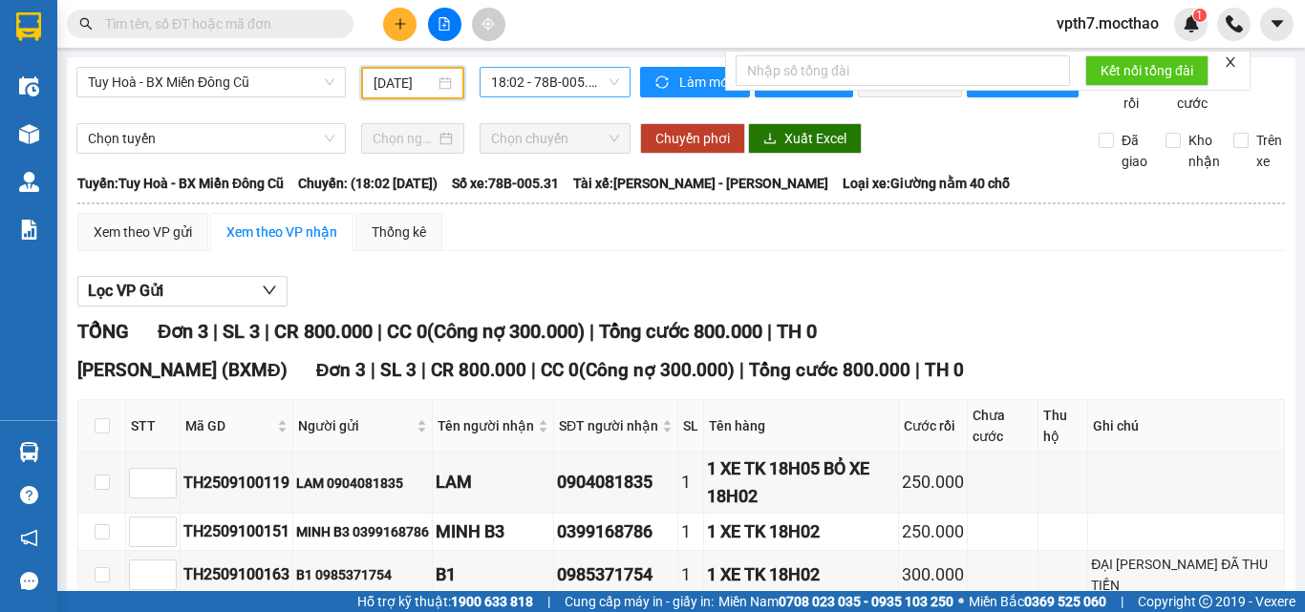
click at [572, 83] on span "18:02 - 78B-005.31" at bounding box center [555, 82] width 128 height 29
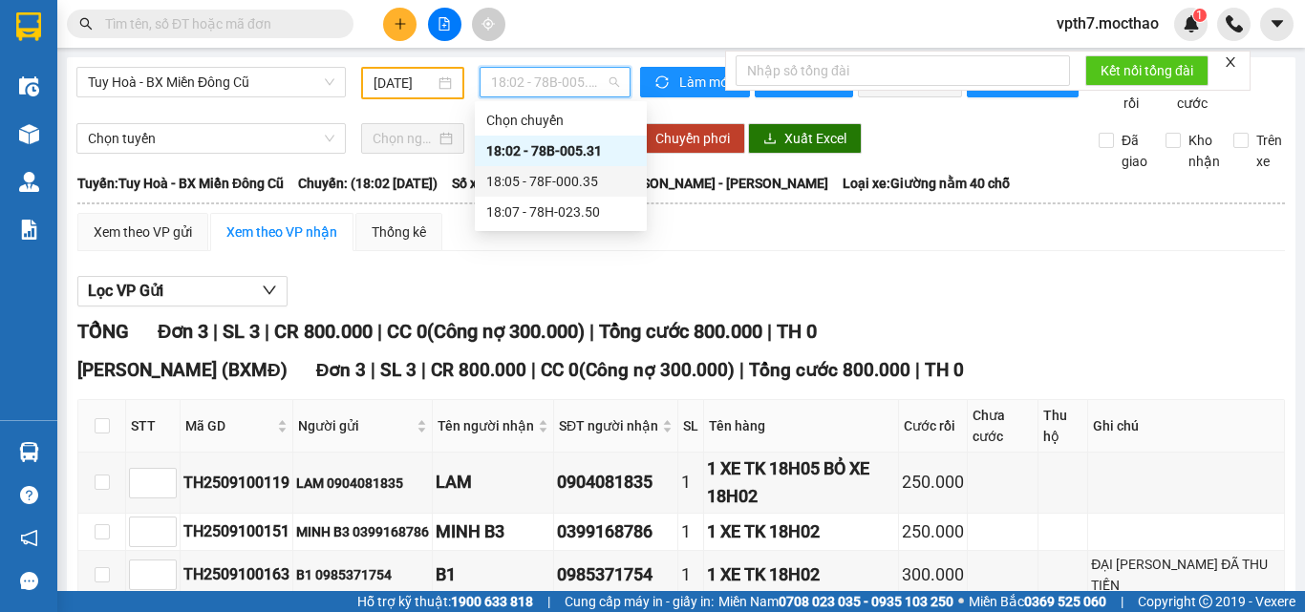
click at [569, 181] on div "18:05 - 78F-000.35" at bounding box center [560, 181] width 149 height 21
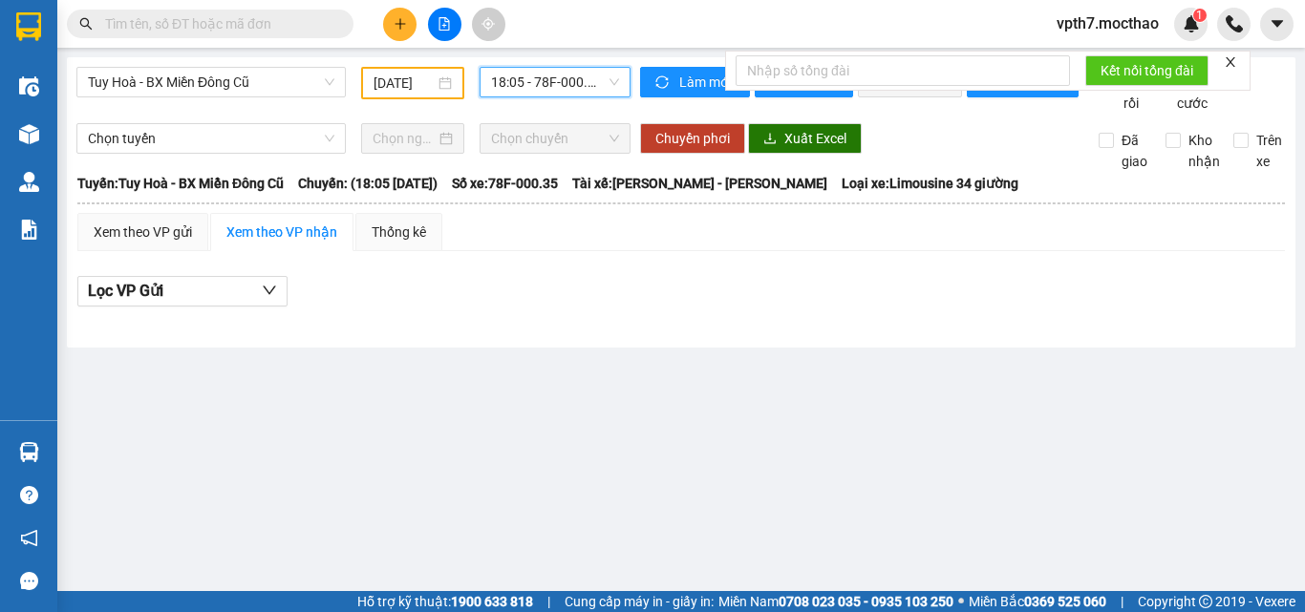
click at [554, 90] on span "18:05 - 78F-000.35" at bounding box center [555, 82] width 128 height 29
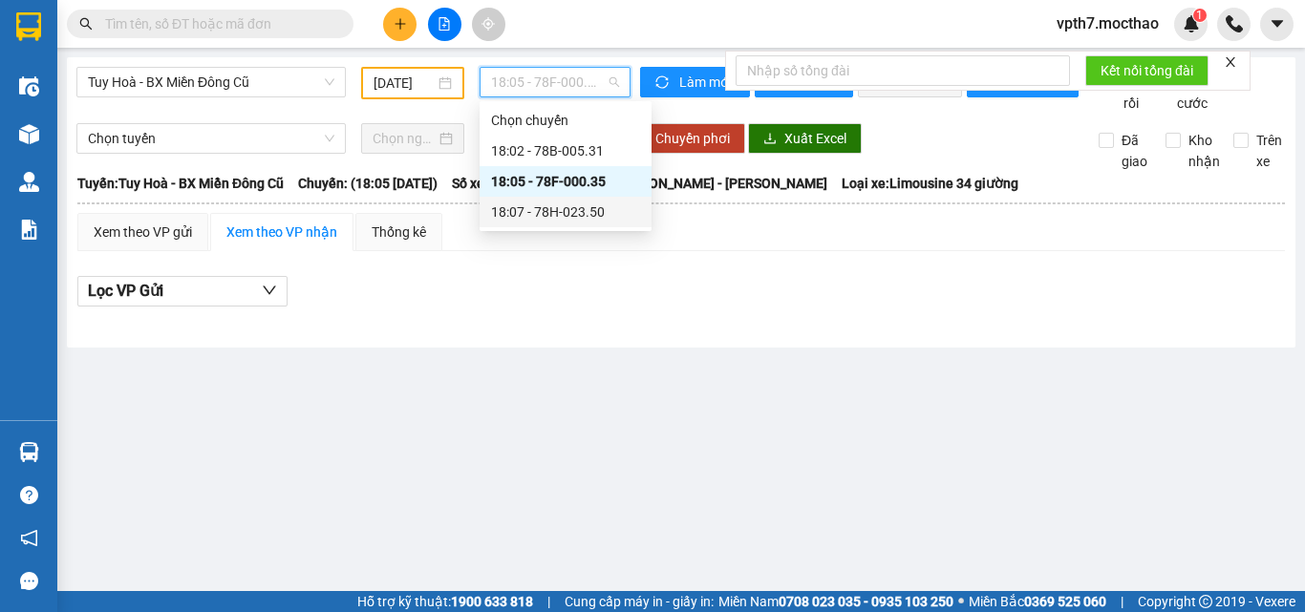
click at [578, 223] on div "18:07 - 78H-023.50" at bounding box center [565, 212] width 172 height 31
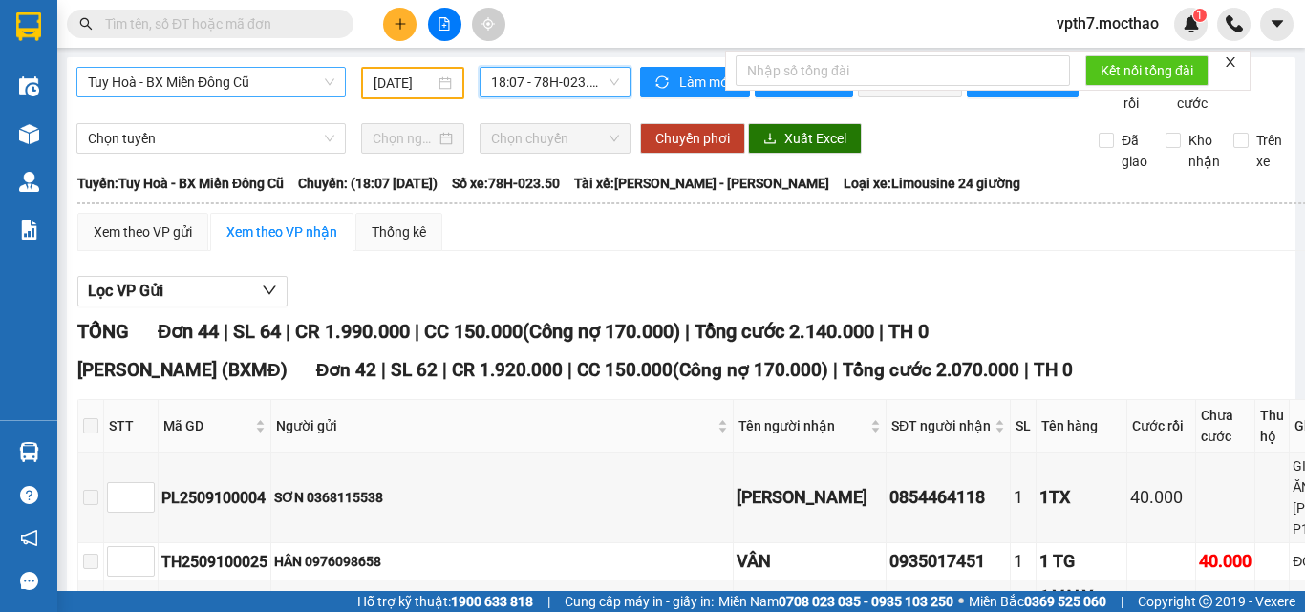
click at [256, 82] on span "Tuy Hoà - BX Miền Đông Cũ" at bounding box center [211, 82] width 246 height 29
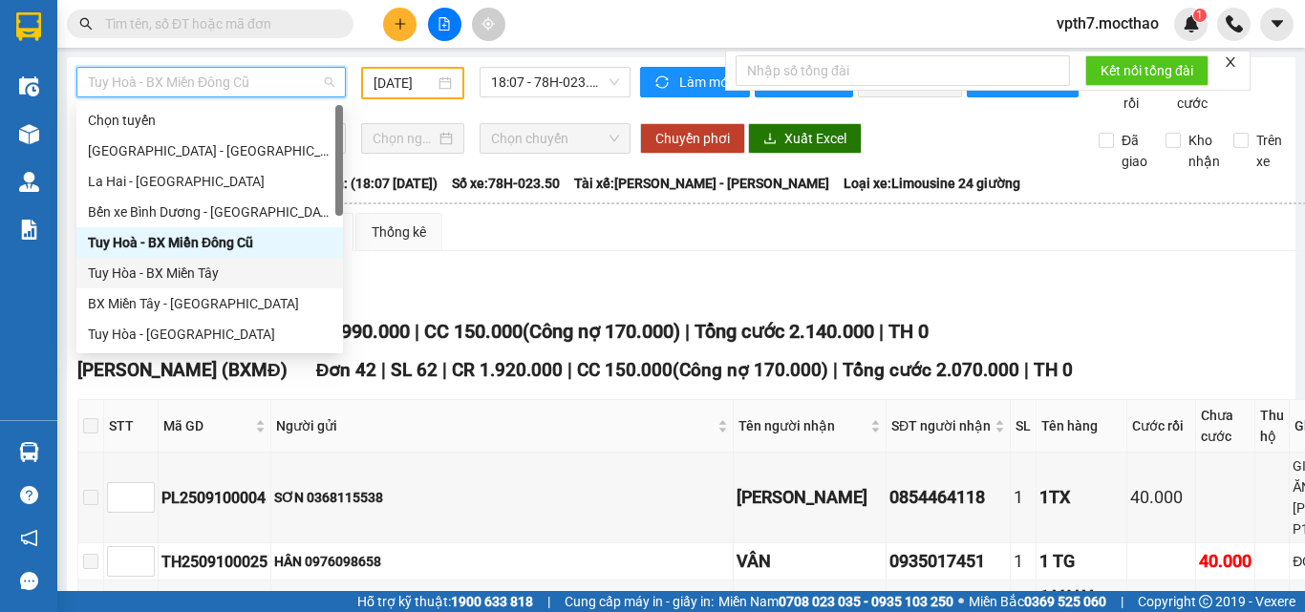
click at [222, 272] on div "Tuy Hòa - BX Miền Tây" at bounding box center [210, 273] width 244 height 21
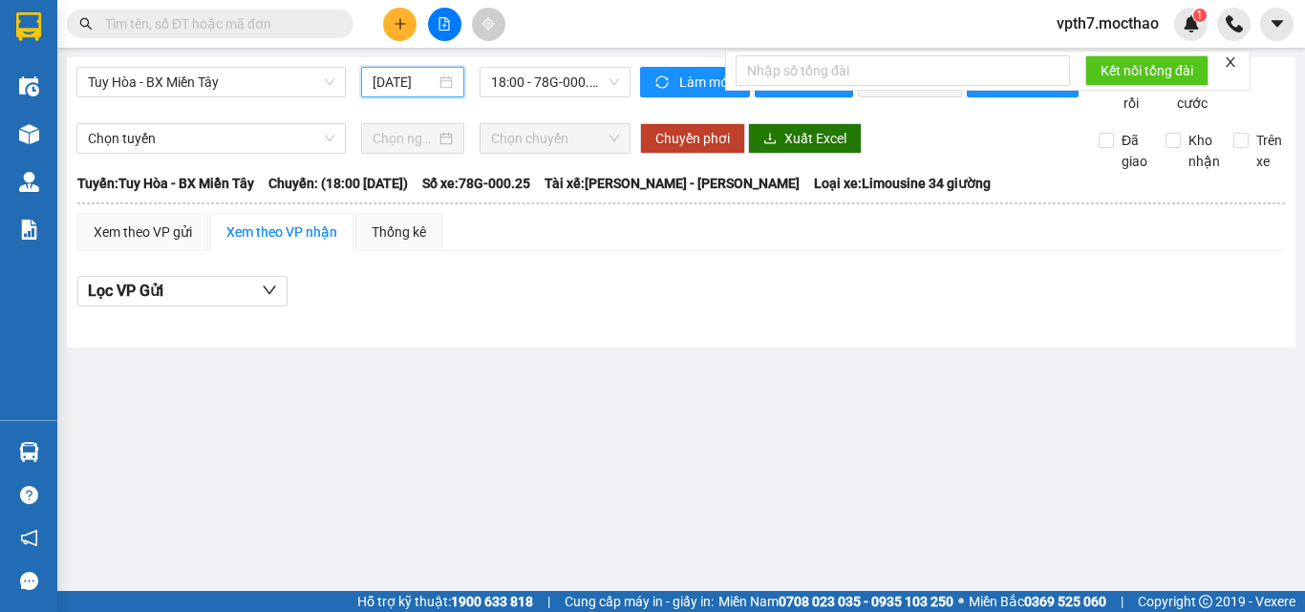
click at [425, 77] on input "[DATE]" at bounding box center [404, 82] width 63 height 21
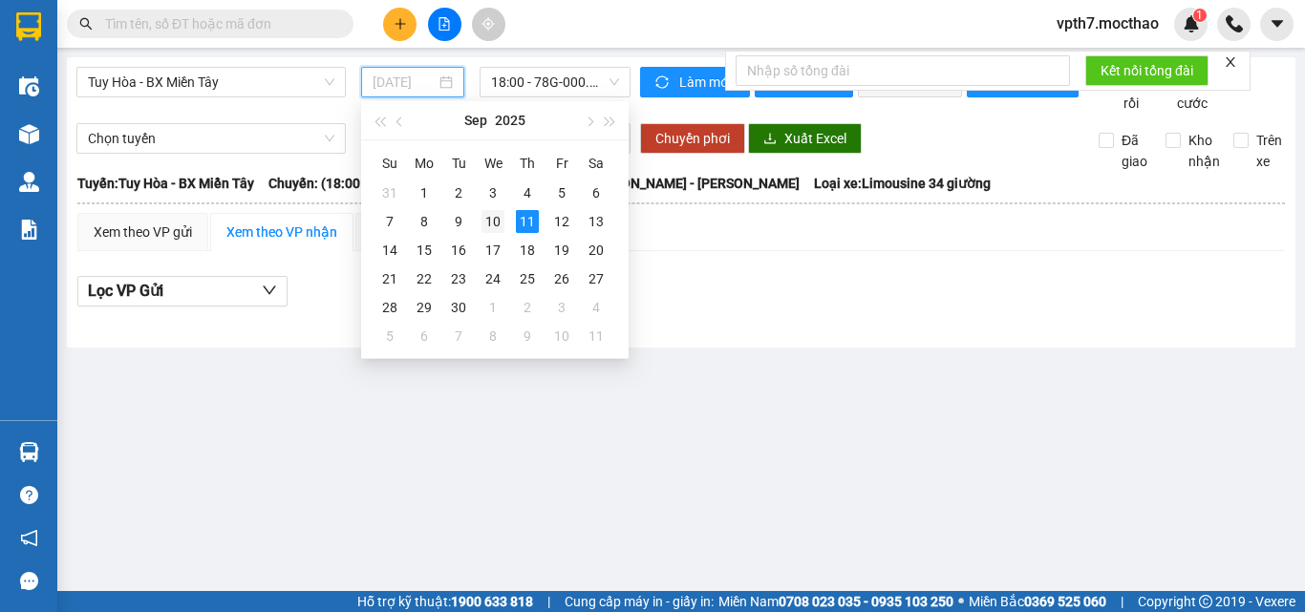
click at [495, 220] on div "10" at bounding box center [492, 221] width 23 height 23
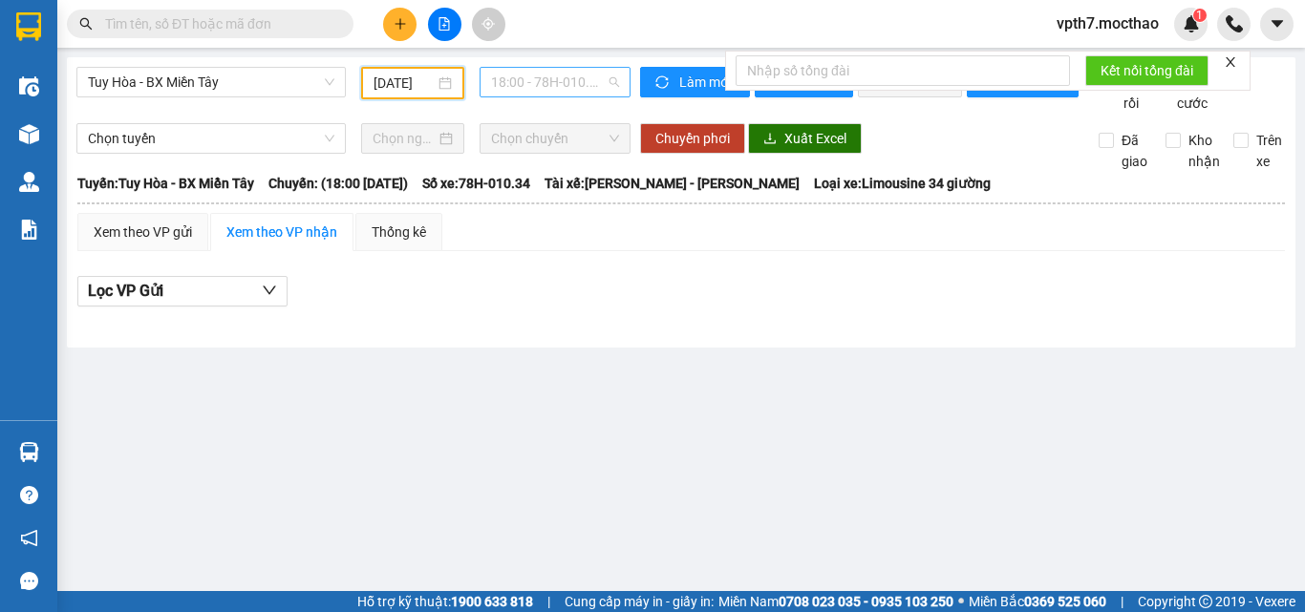
click at [567, 75] on span "18:00 - 78H-010.34" at bounding box center [555, 82] width 128 height 29
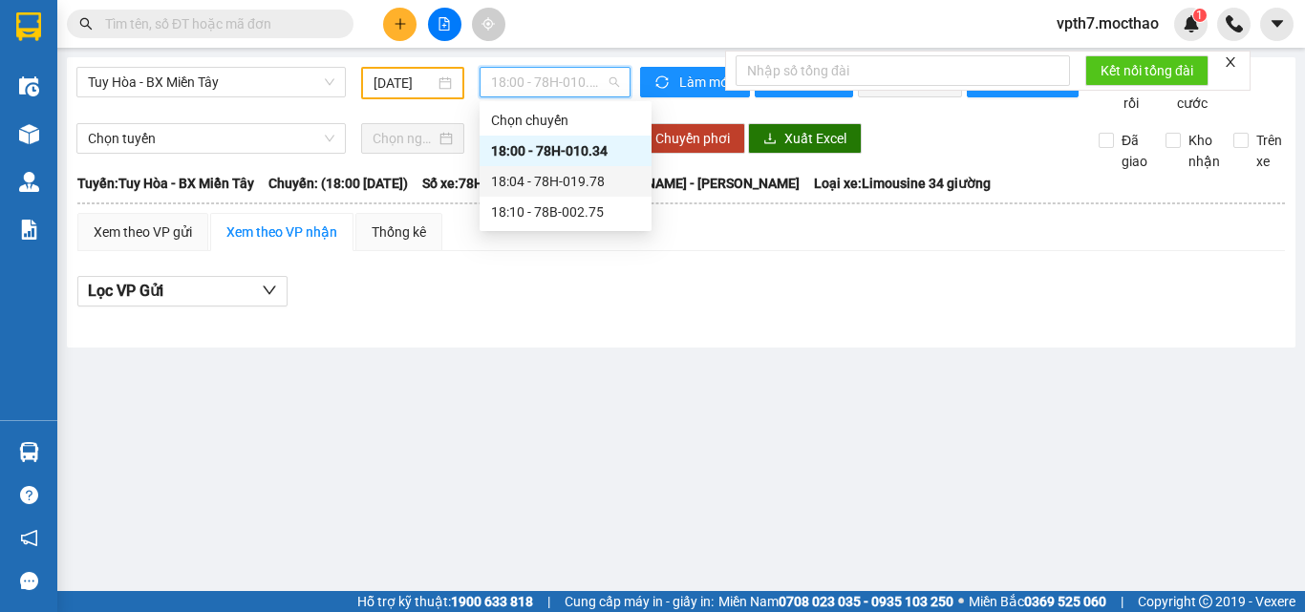
click at [590, 177] on div "18:04 - 78H-019.78" at bounding box center [565, 181] width 149 height 21
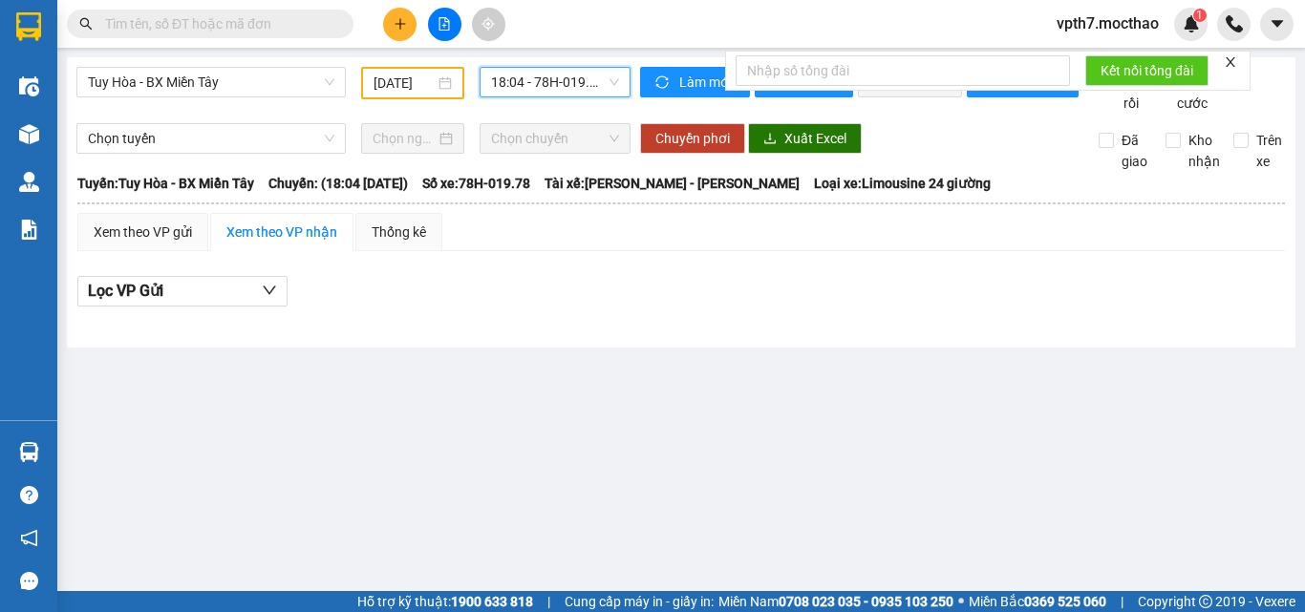
click at [597, 79] on span "18:04 - 78H-019.78" at bounding box center [555, 82] width 128 height 29
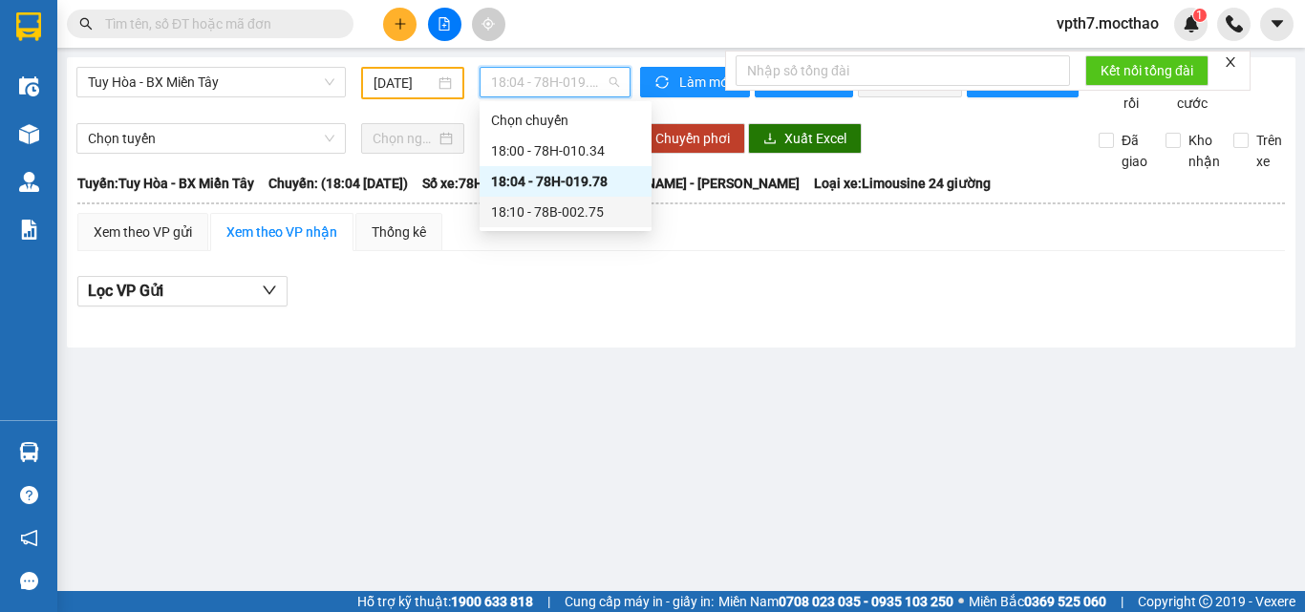
drag, startPoint x: 616, startPoint y: 212, endPoint x: 614, endPoint y: 185, distance: 26.8
click at [614, 212] on div "18:10 - 78B-002.75" at bounding box center [565, 212] width 149 height 21
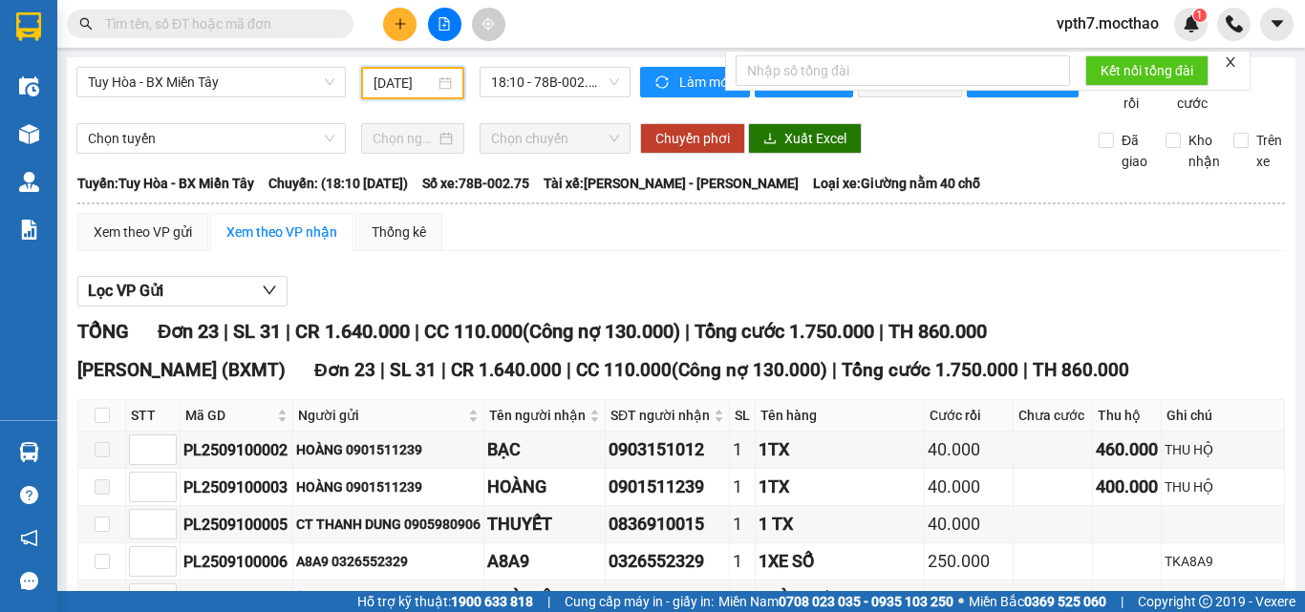
click at [424, 75] on input "[DATE]" at bounding box center [403, 83] width 61 height 21
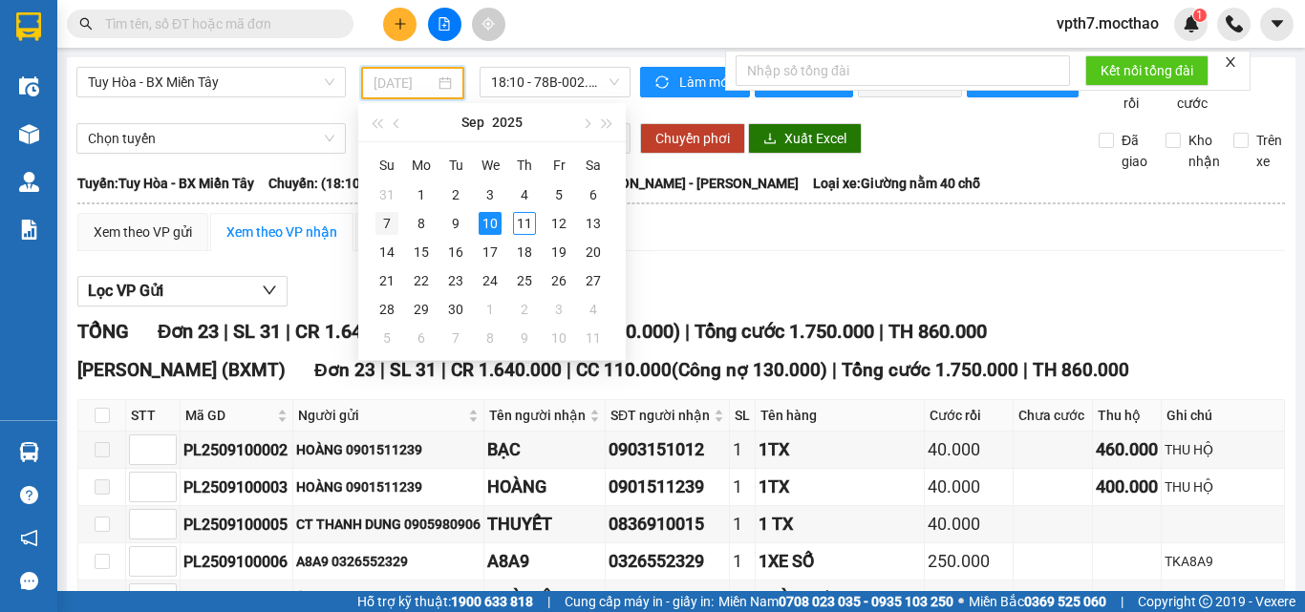
click at [388, 222] on div "7" at bounding box center [386, 223] width 23 height 23
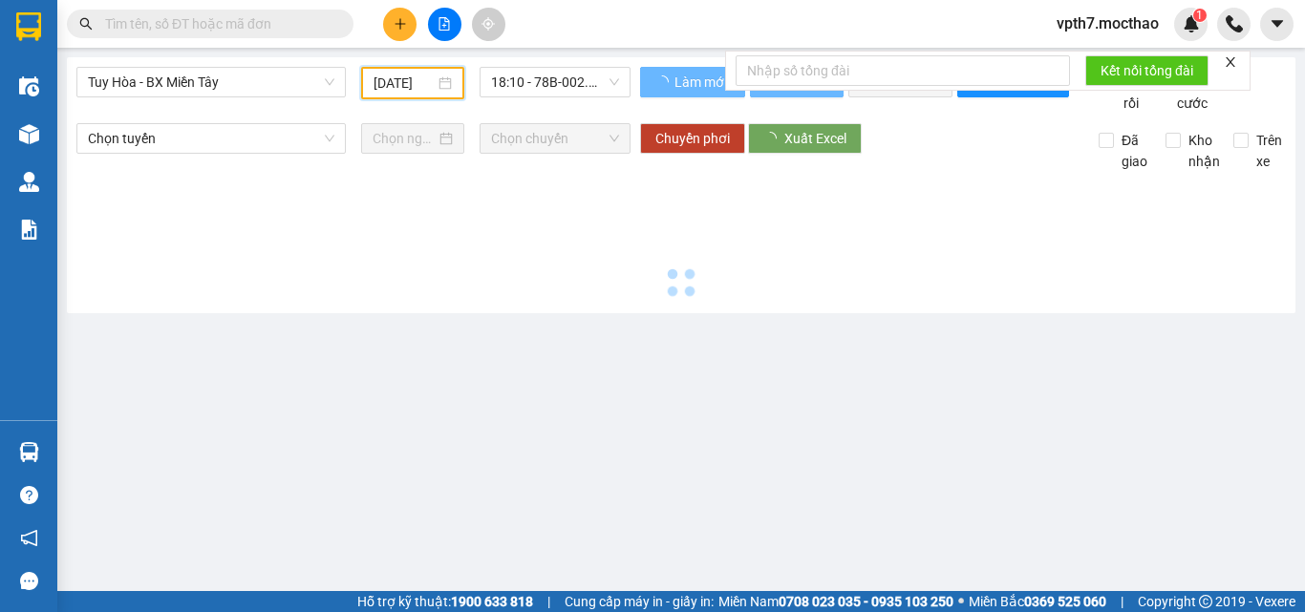
type input "[DATE]"
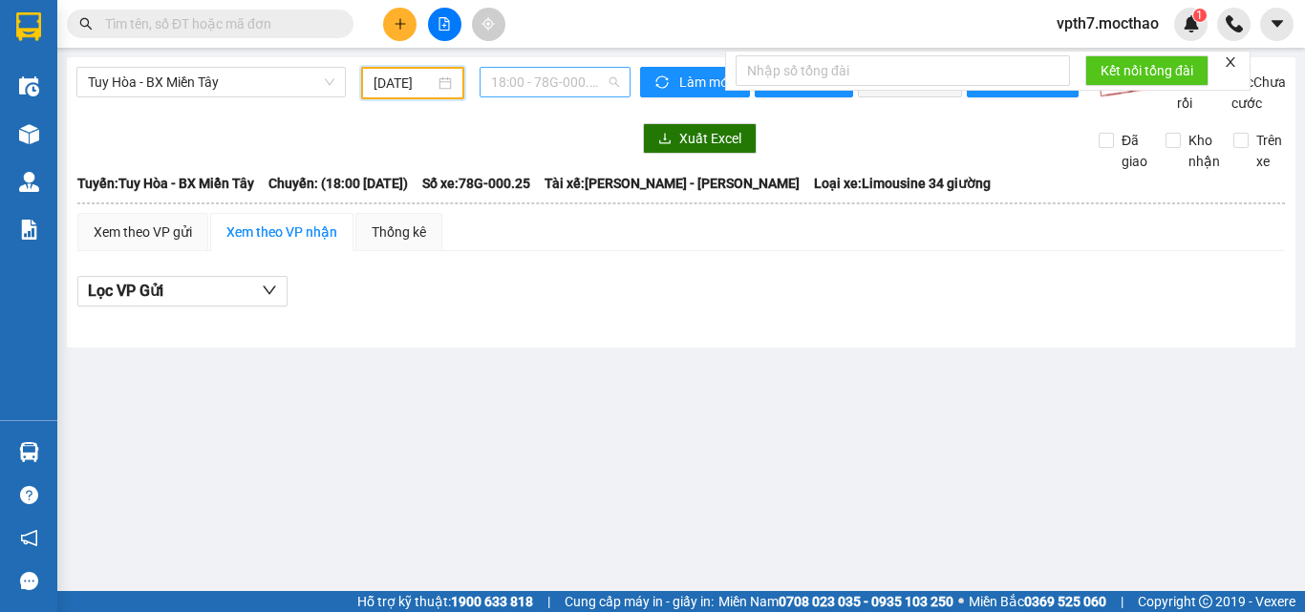
click at [580, 85] on span "18:00 - 78G-000.25" at bounding box center [555, 82] width 128 height 29
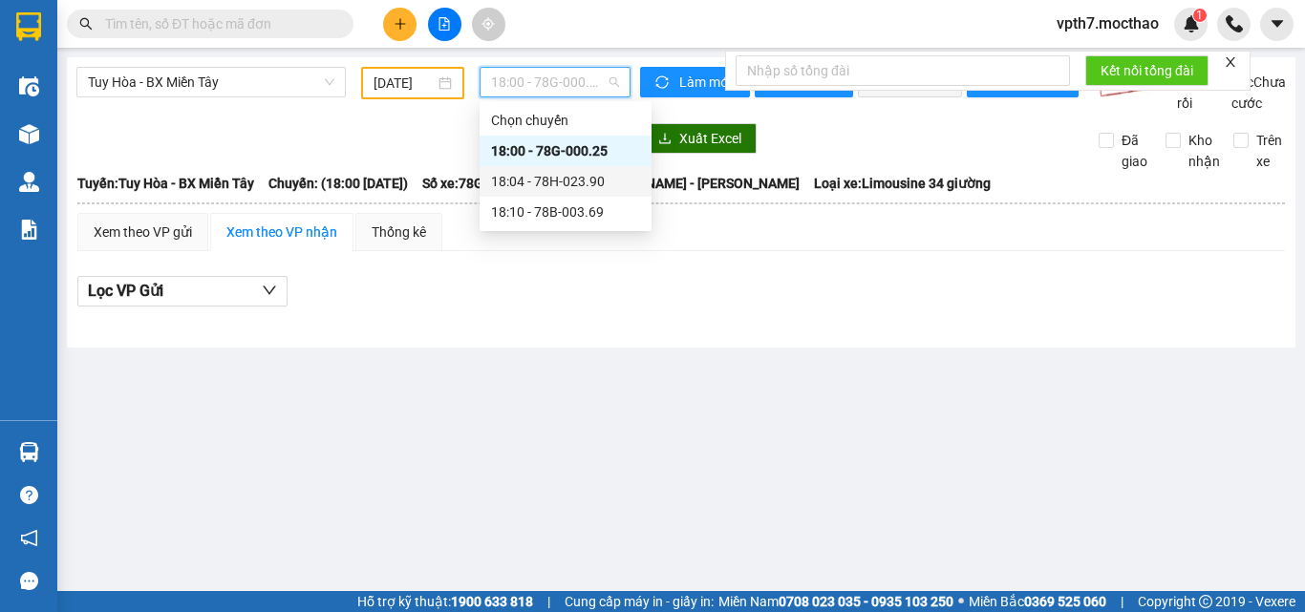
click at [570, 183] on div "18:04 - 78H-023.90" at bounding box center [565, 181] width 149 height 21
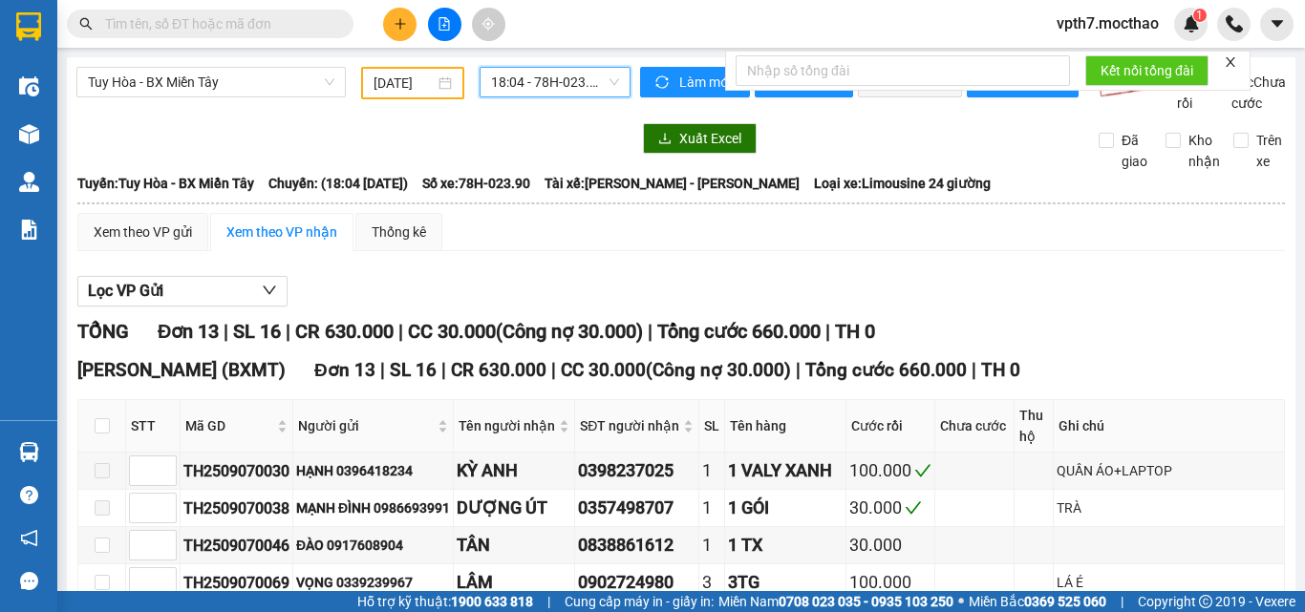
click at [568, 94] on span "18:04 - 78H-023.90" at bounding box center [555, 82] width 128 height 29
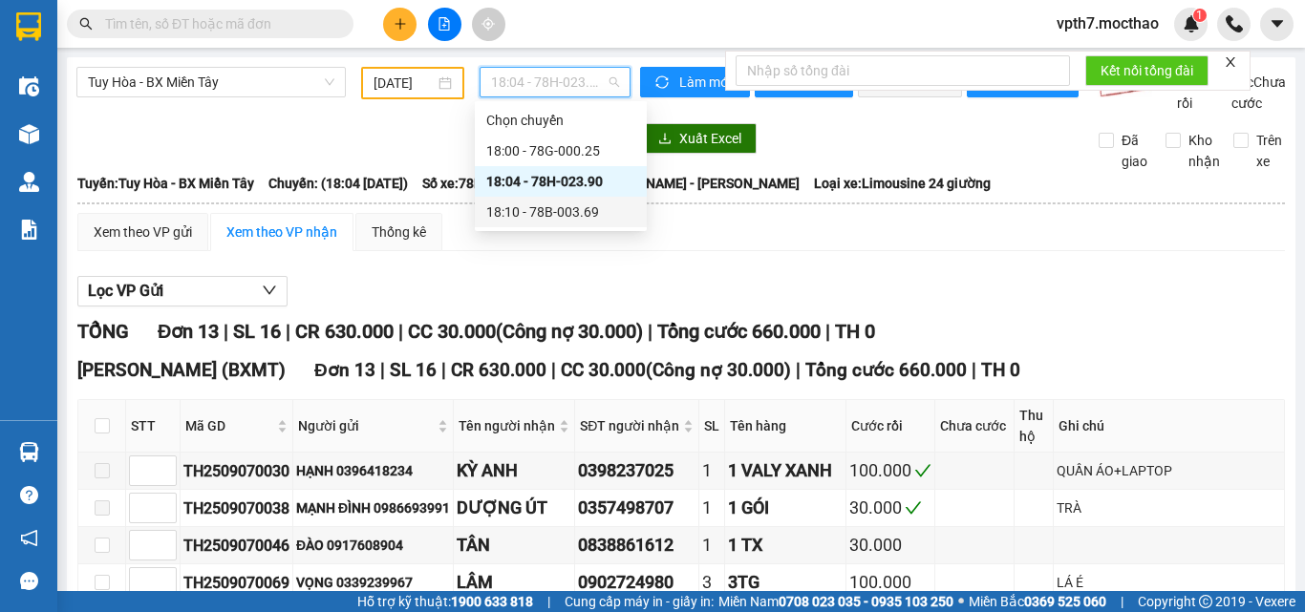
click at [596, 222] on div "18:10 - 78B-003.69" at bounding box center [560, 212] width 149 height 21
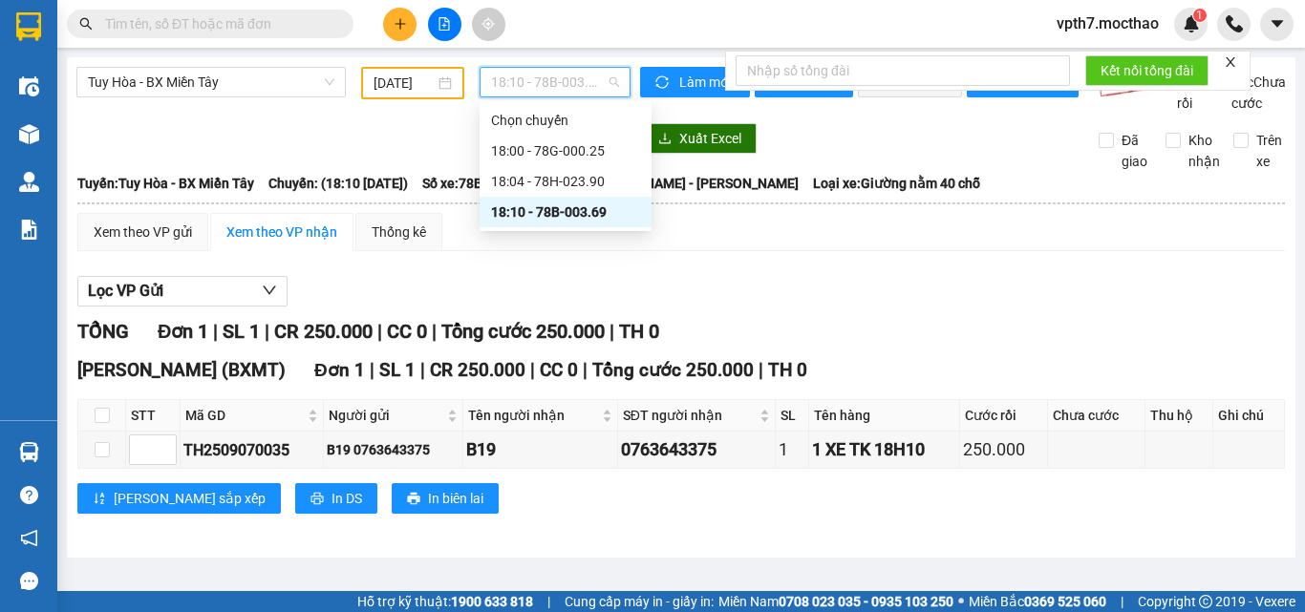
click at [576, 91] on span "18:10 - 78B-003.69" at bounding box center [555, 82] width 128 height 29
click at [584, 182] on div "18:04 - 78H-023.90" at bounding box center [565, 181] width 149 height 21
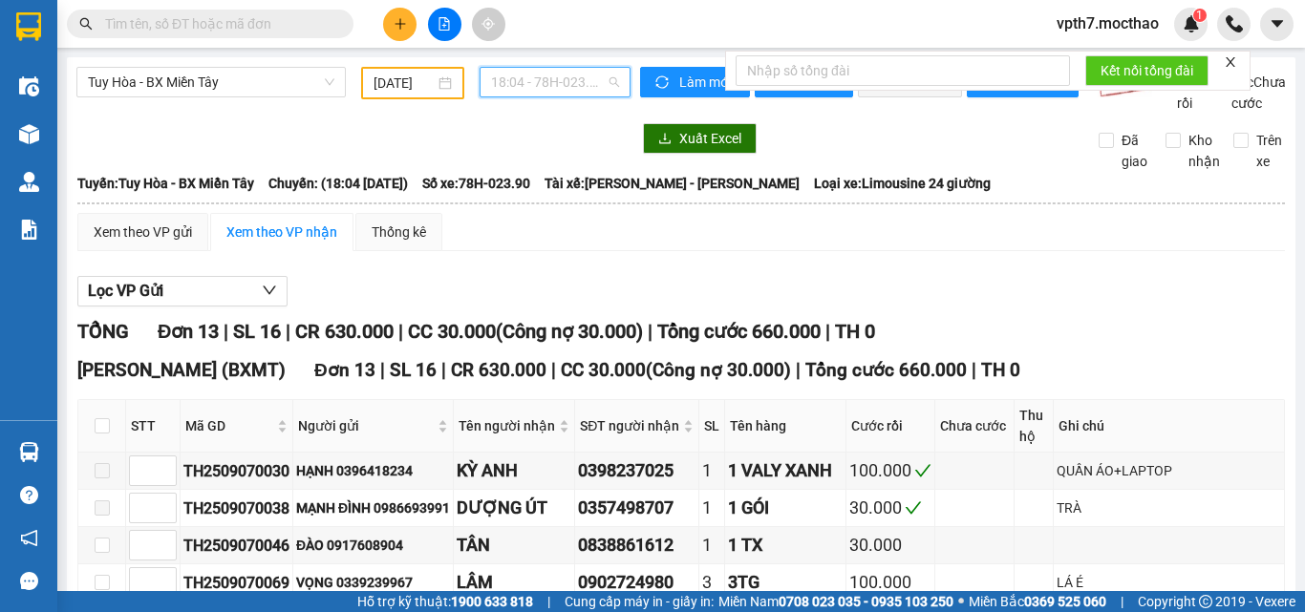
click at [590, 94] on span "18:04 - 78H-023.90" at bounding box center [555, 82] width 128 height 29
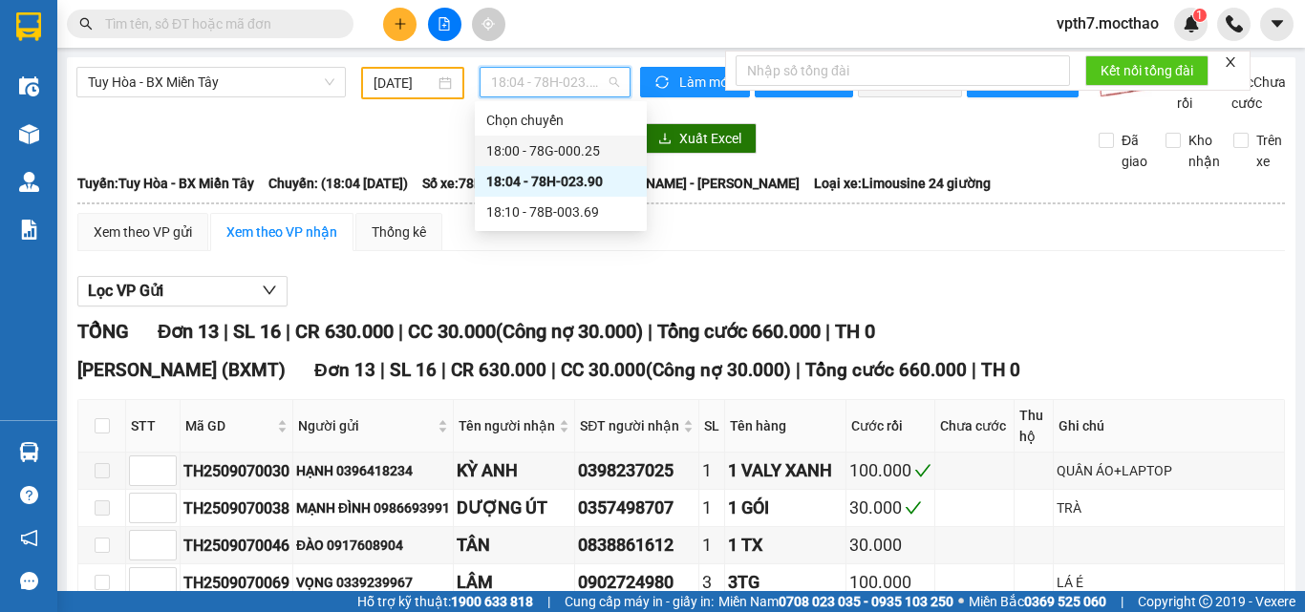
click at [573, 147] on div "18:00 - 78G-000.25" at bounding box center [560, 150] width 149 height 21
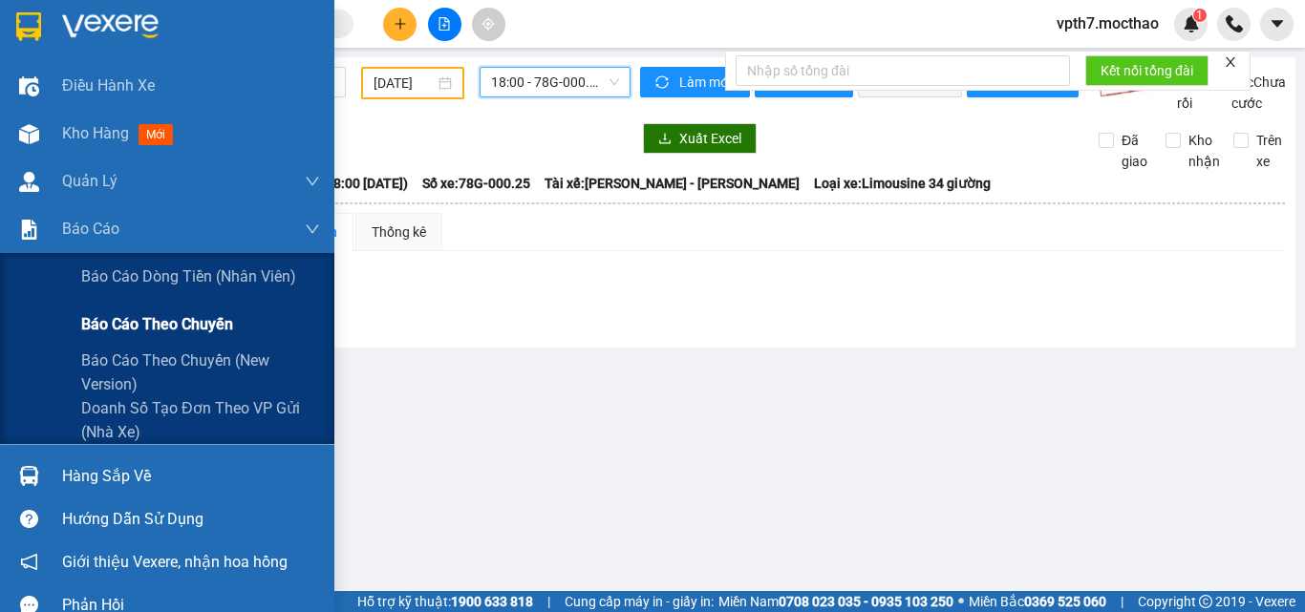
drag, startPoint x: 108, startPoint y: 331, endPoint x: 117, endPoint y: 341, distance: 13.5
click at [107, 331] on span "Báo cáo theo chuyến" at bounding box center [157, 324] width 152 height 24
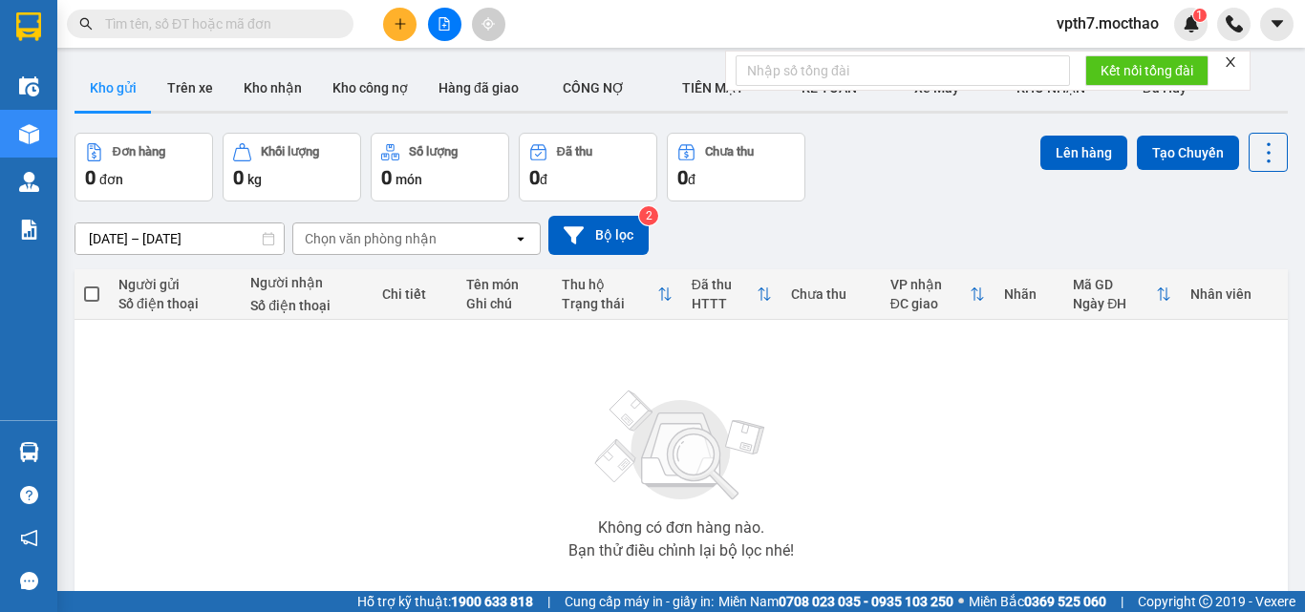
click at [443, 11] on button at bounding box center [444, 24] width 33 height 33
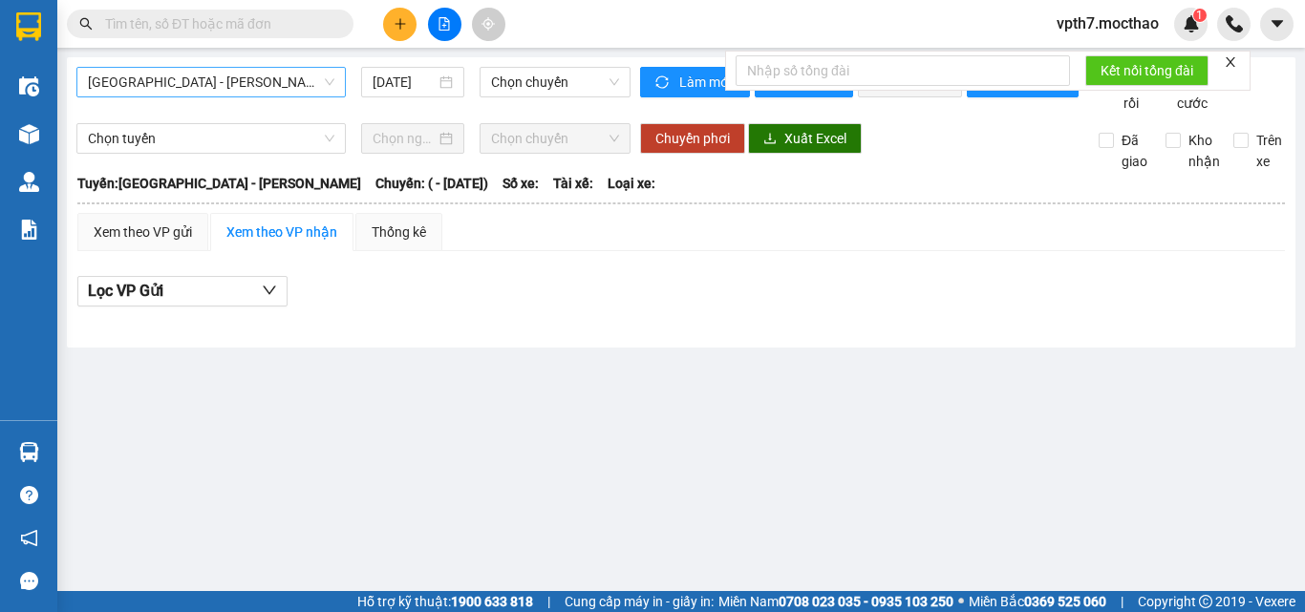
click at [220, 79] on span "[GEOGRAPHIC_DATA] - [PERSON_NAME]" at bounding box center [211, 82] width 246 height 29
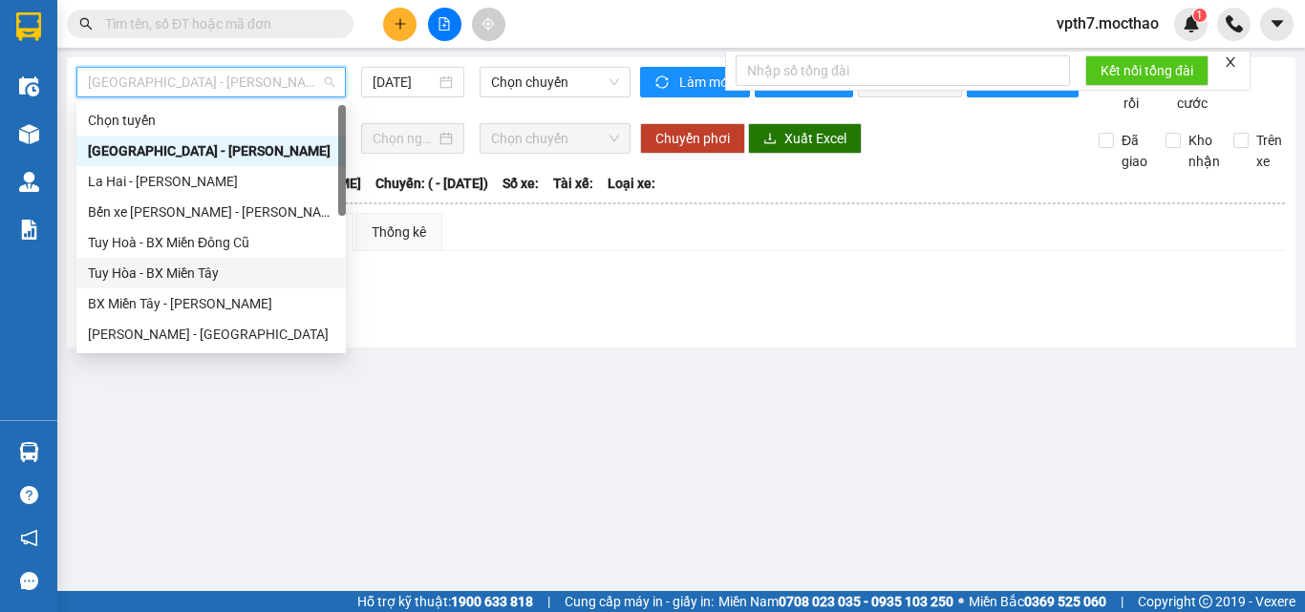
scroll to position [287, 0]
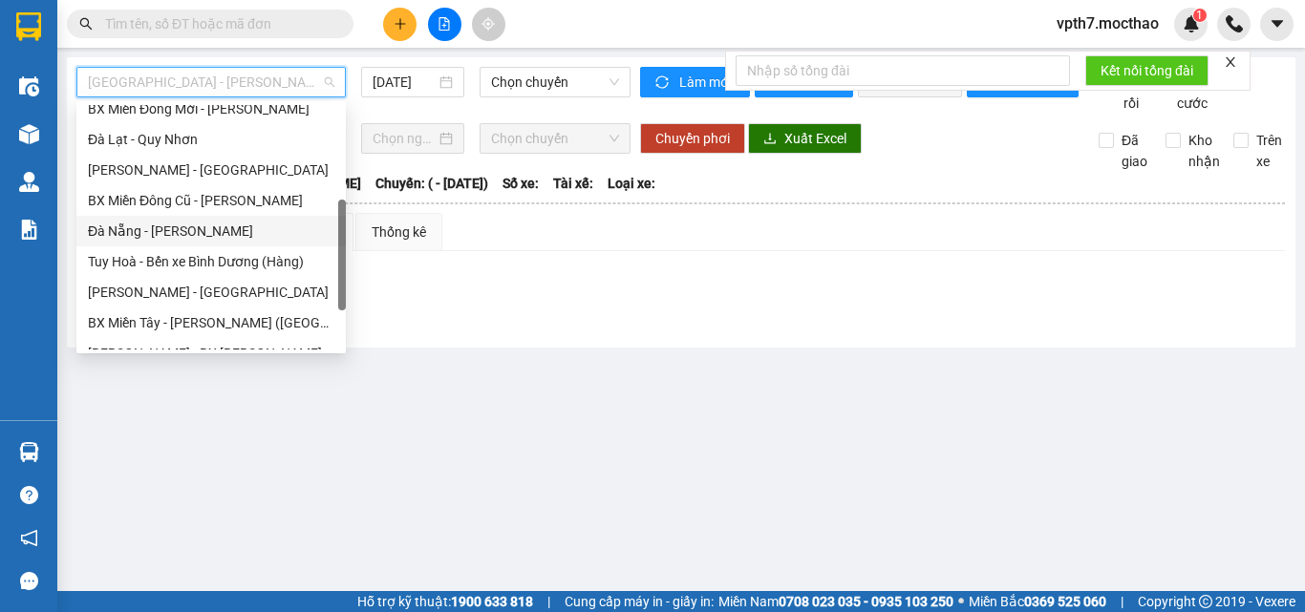
click at [127, 239] on div "Đà Nẵng - [PERSON_NAME]" at bounding box center [211, 231] width 246 height 21
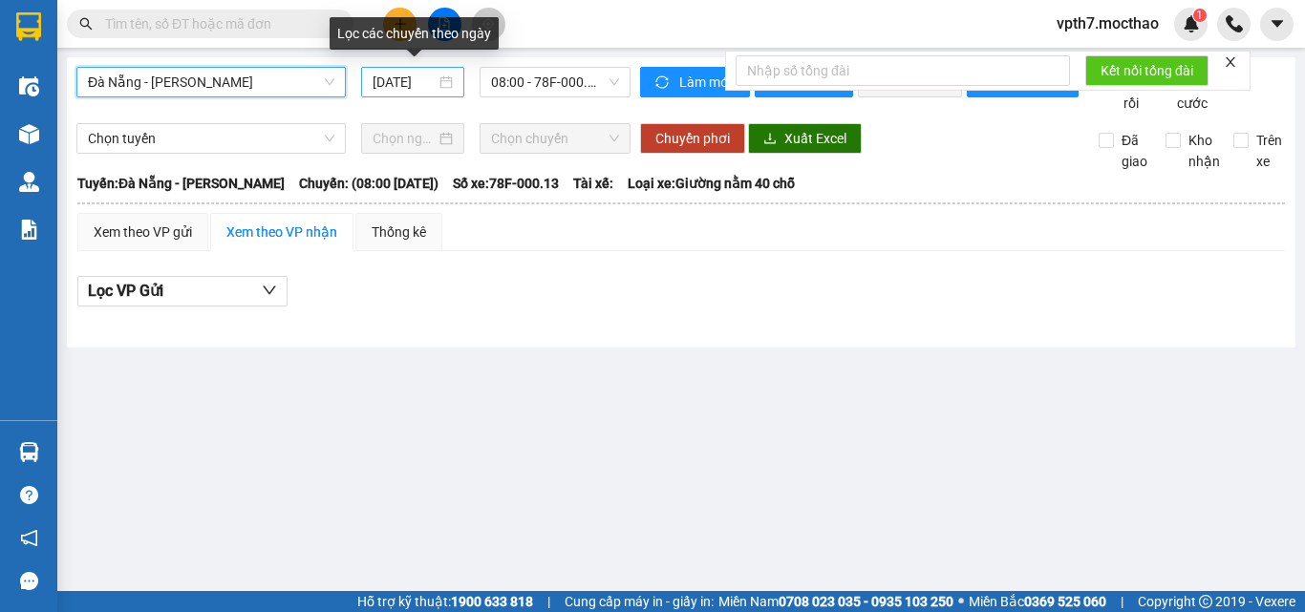
click at [390, 89] on input "[DATE]" at bounding box center [404, 82] width 63 height 21
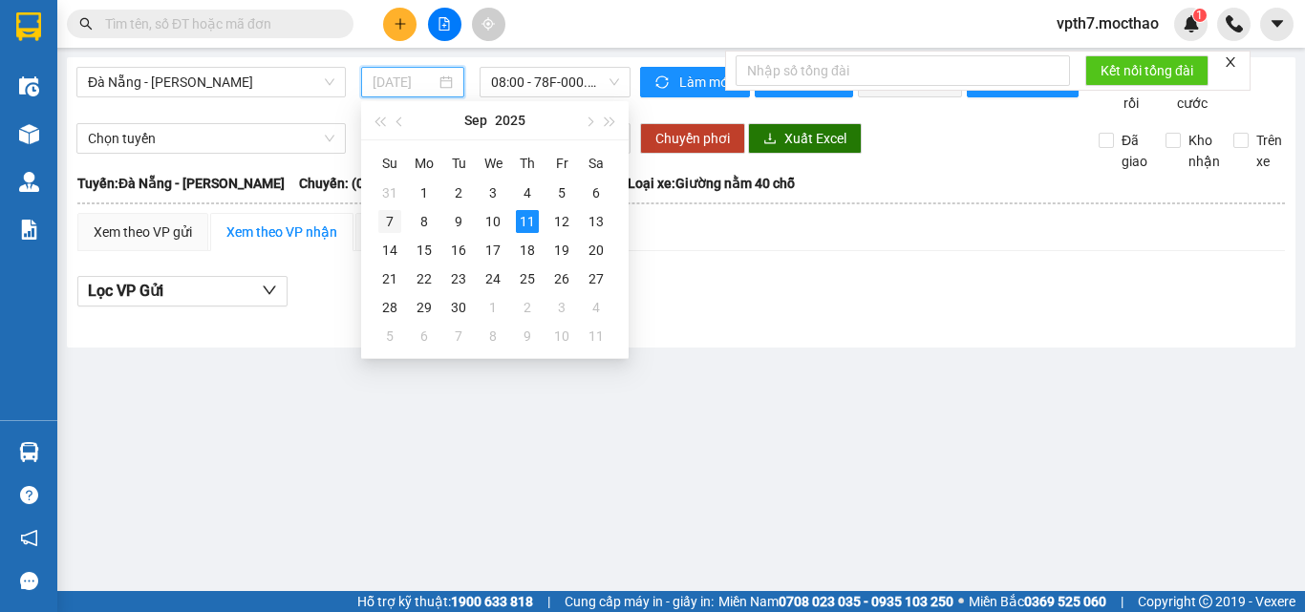
click at [388, 224] on div "7" at bounding box center [389, 221] width 23 height 23
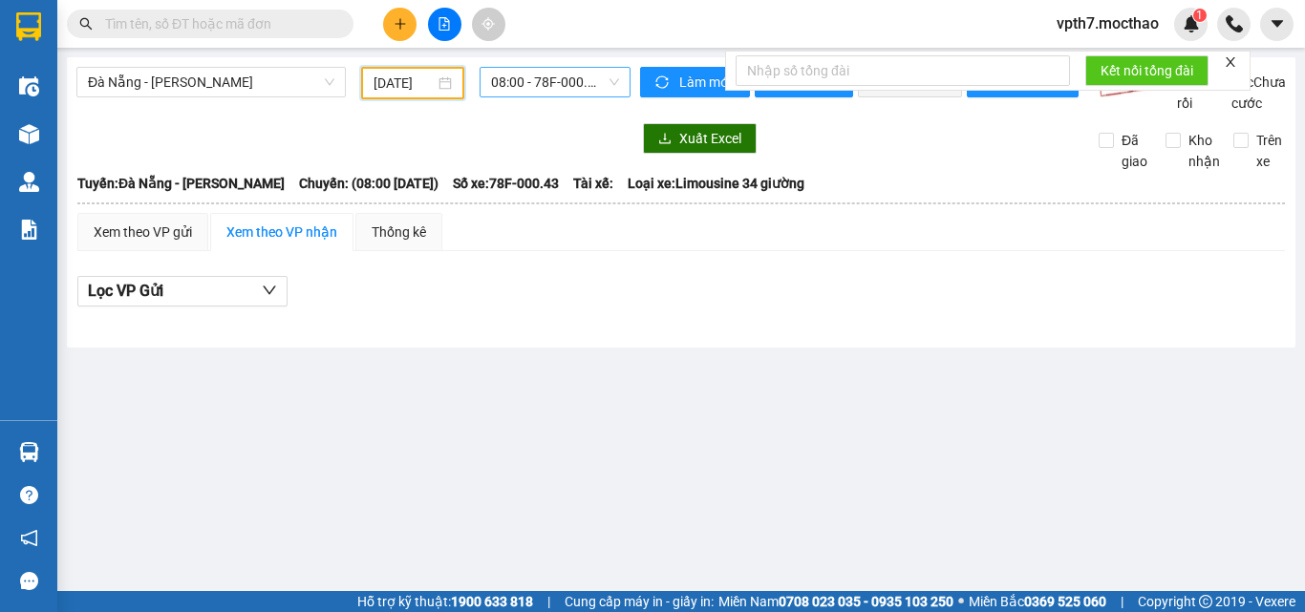
click at [573, 89] on span "08:00 - 78F-000.43" at bounding box center [555, 82] width 128 height 29
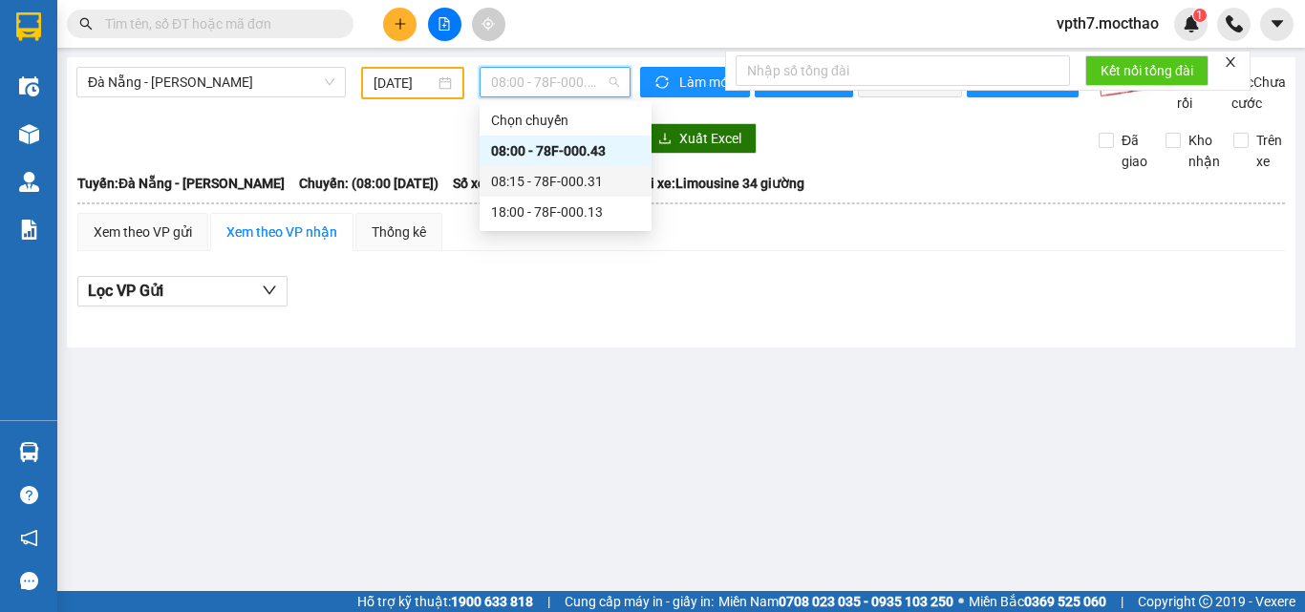
click at [555, 172] on div "08:15 - 78F-000.31" at bounding box center [565, 181] width 149 height 21
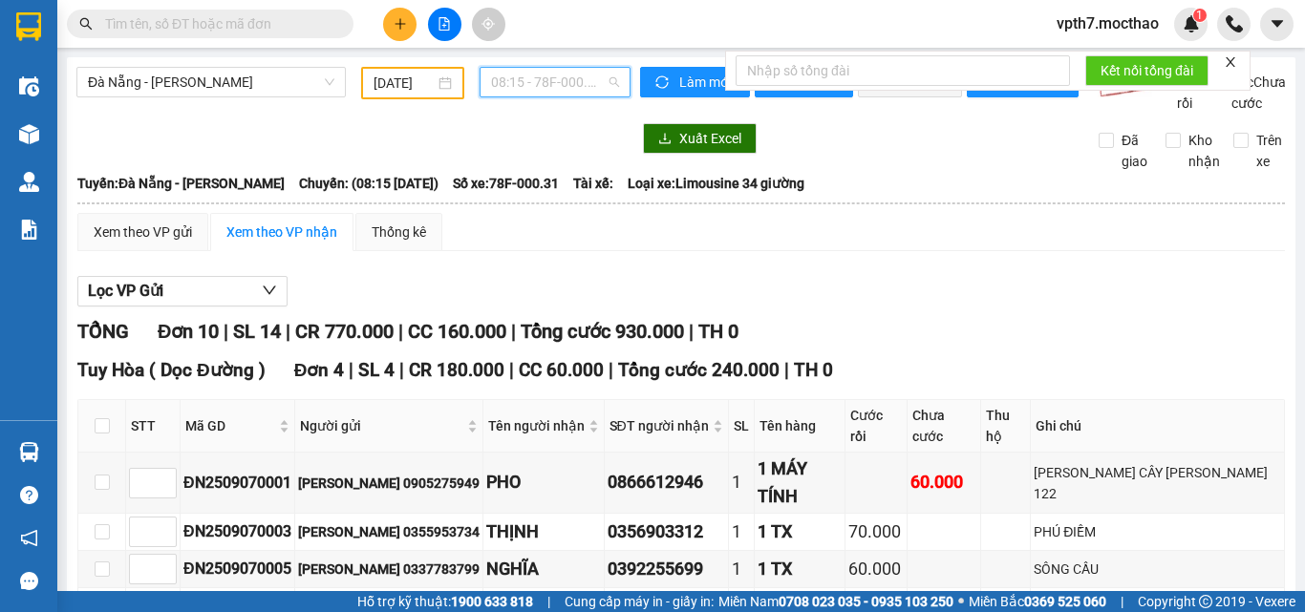
click at [547, 81] on span "08:15 - 78F-000.31" at bounding box center [555, 82] width 128 height 29
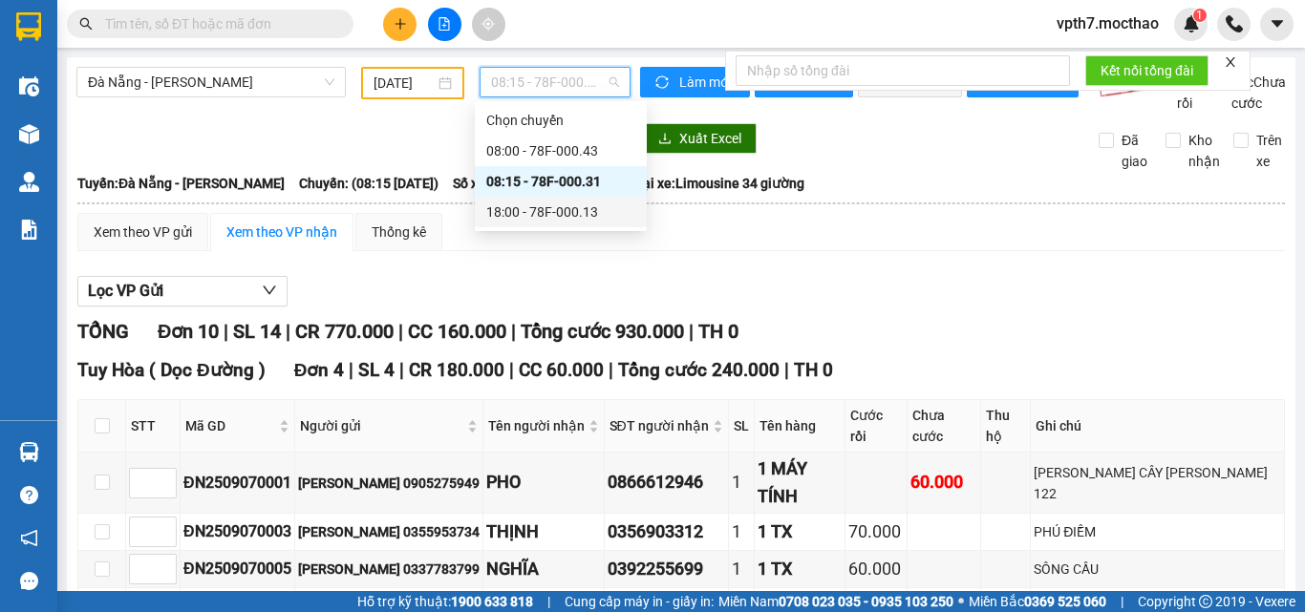
click at [685, 242] on div "Xem theo VP gửi Xem theo VP nhận Thống kê" at bounding box center [680, 232] width 1207 height 38
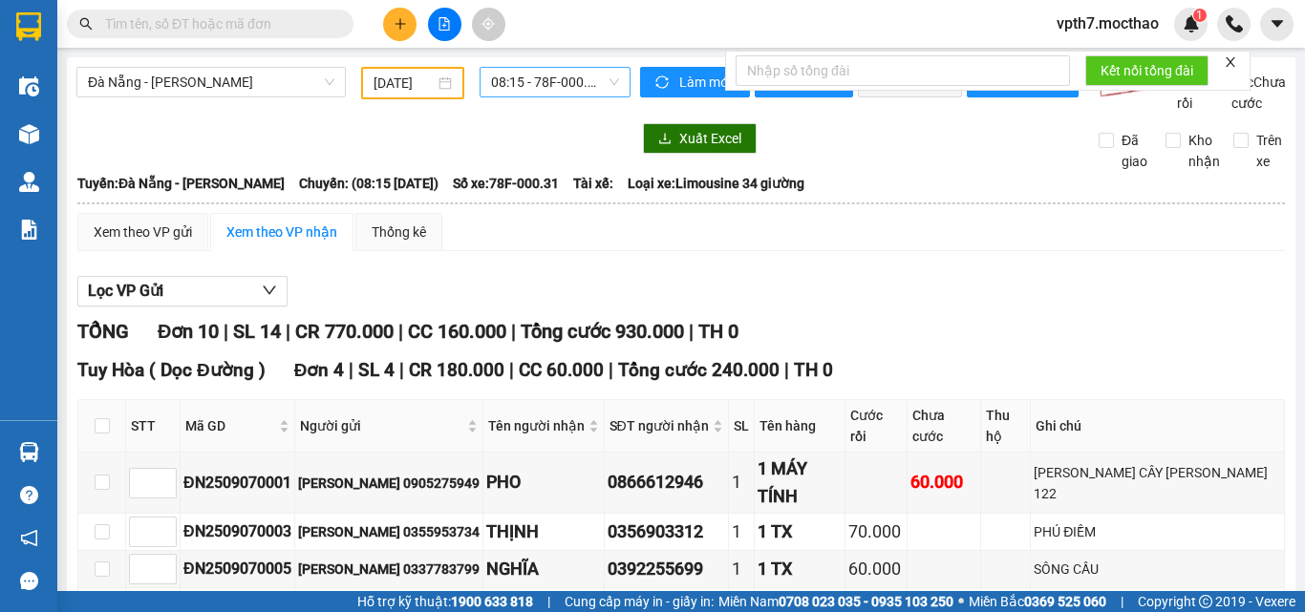
click at [522, 88] on span "08:15 - 78F-000.31" at bounding box center [555, 82] width 128 height 29
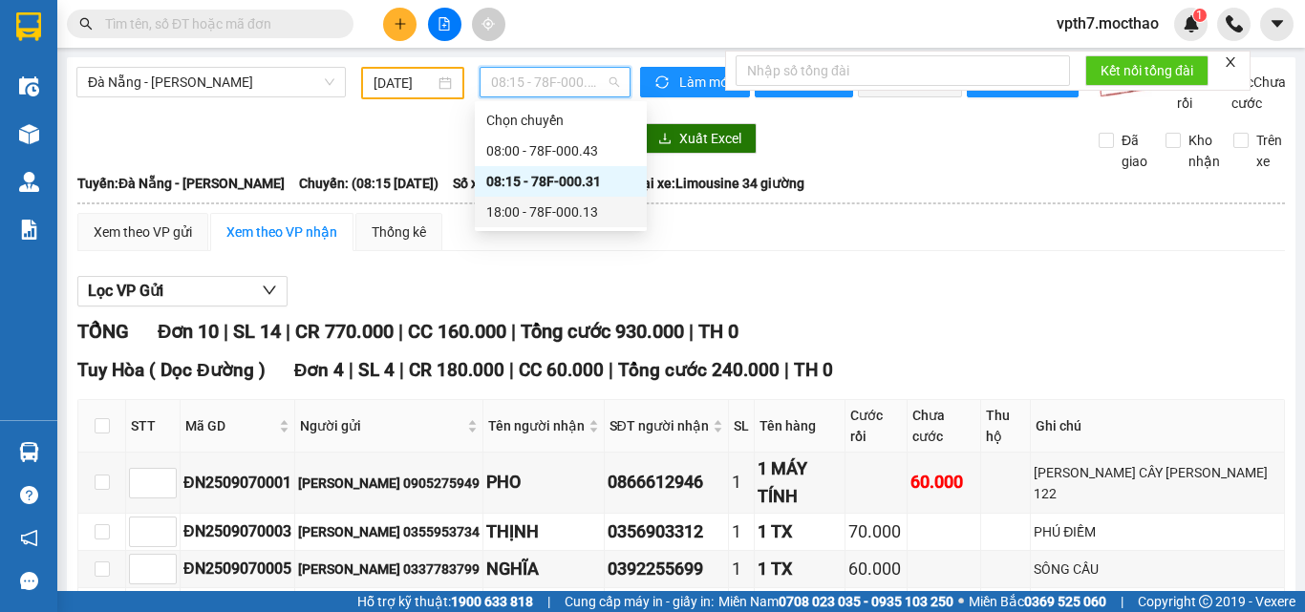
click at [558, 228] on body "Kết quả [PERSON_NAME] ( 0 ) Bộ lọc No Data vpth7.mocthao 1 Điều [PERSON_NAME] x…" at bounding box center [652, 306] width 1305 height 612
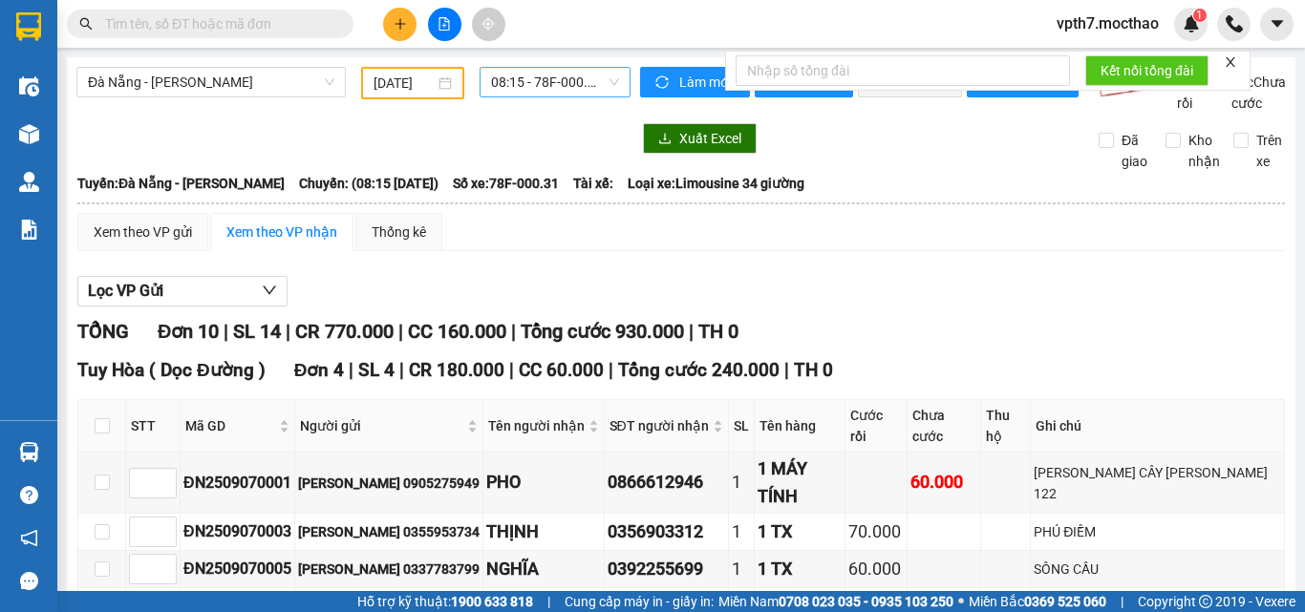
click at [544, 86] on span "08:15 - 78F-000.31" at bounding box center [555, 82] width 128 height 29
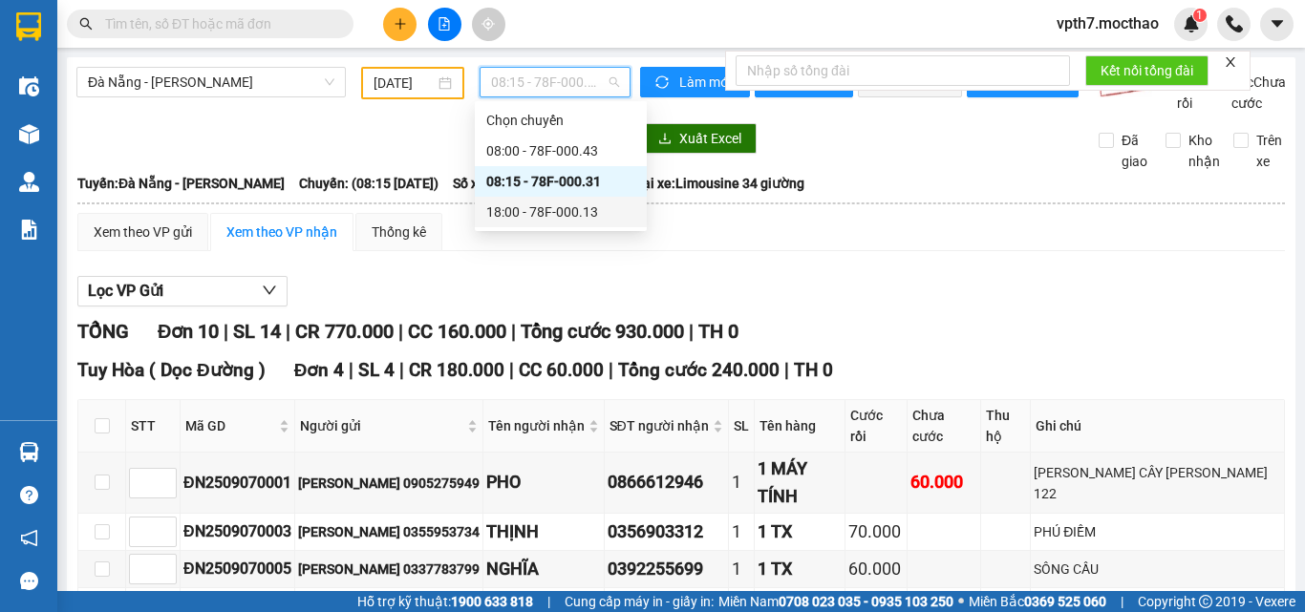
click at [564, 223] on div "18:00 - 78F-000.13" at bounding box center [561, 212] width 172 height 31
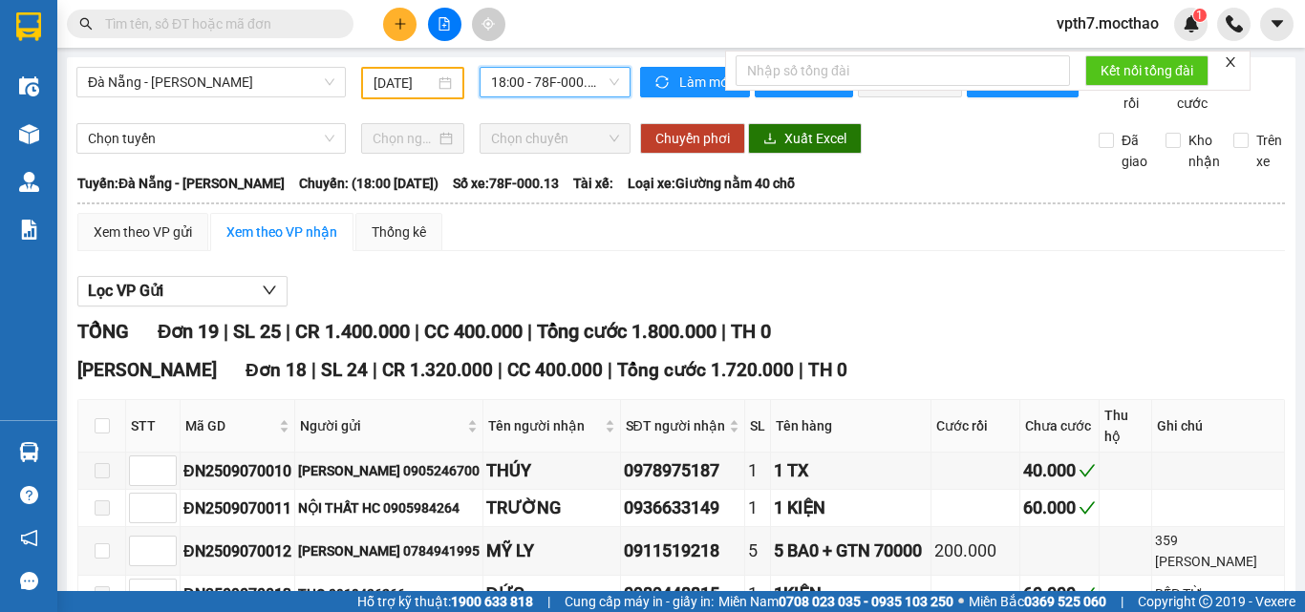
click at [548, 76] on span "18:00 - 78F-000.13" at bounding box center [555, 82] width 128 height 29
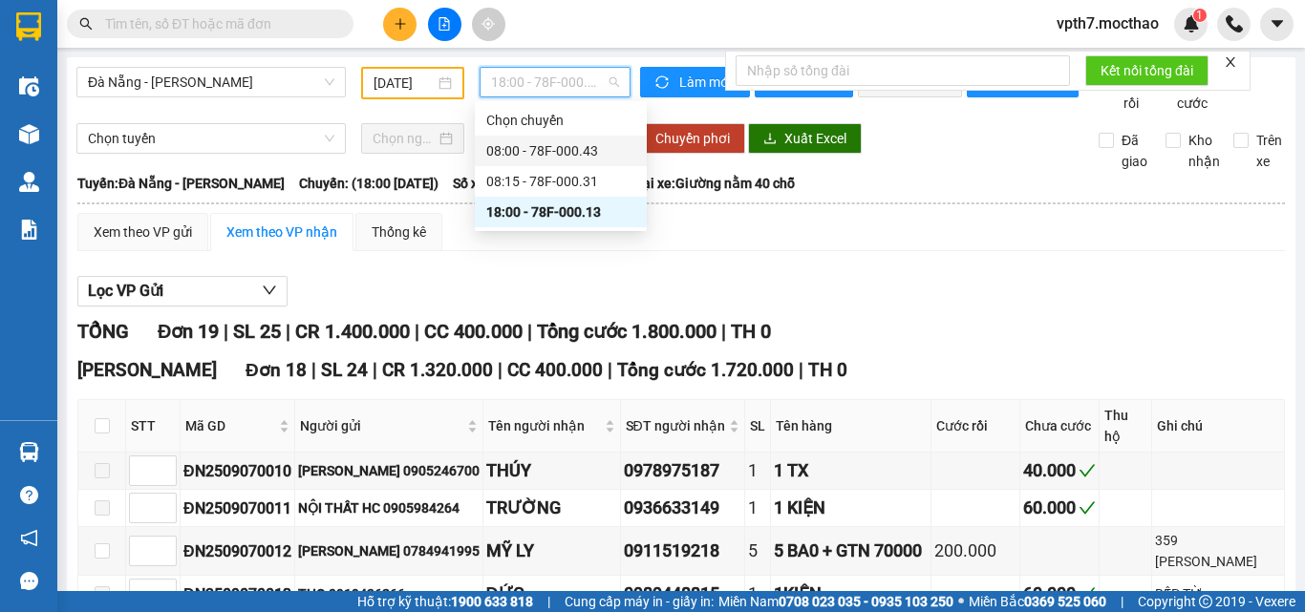
click at [576, 153] on div "08:00 - 78F-000.43" at bounding box center [560, 150] width 149 height 21
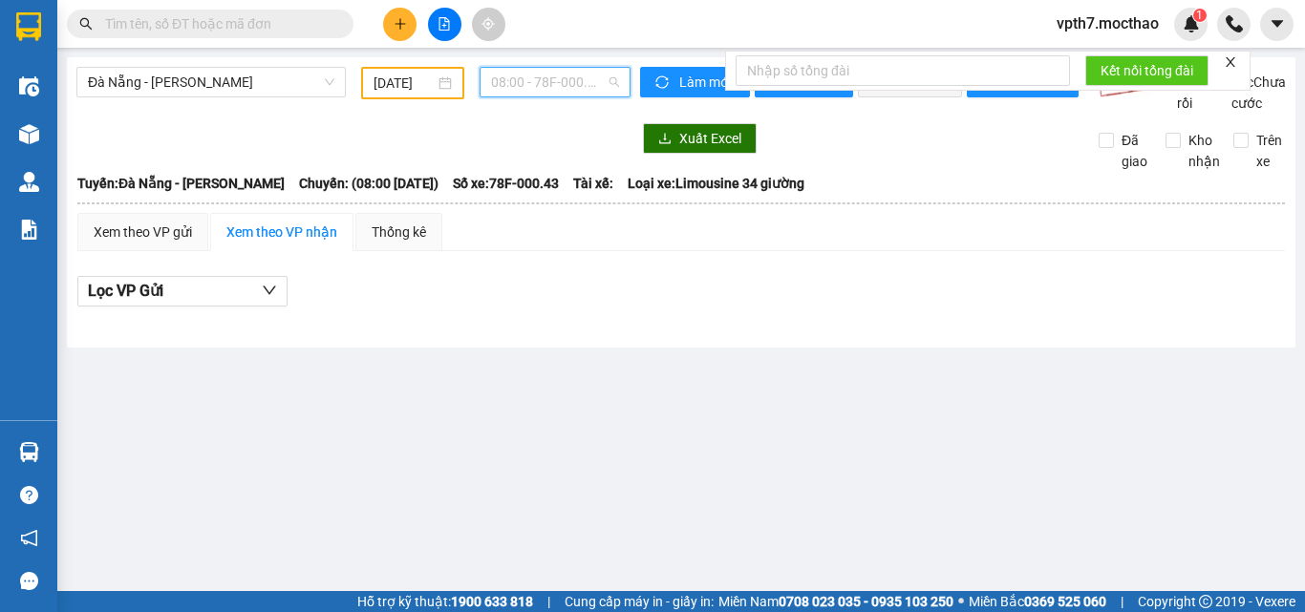
click at [577, 85] on span "08:00 - 78F-000.43" at bounding box center [555, 82] width 128 height 29
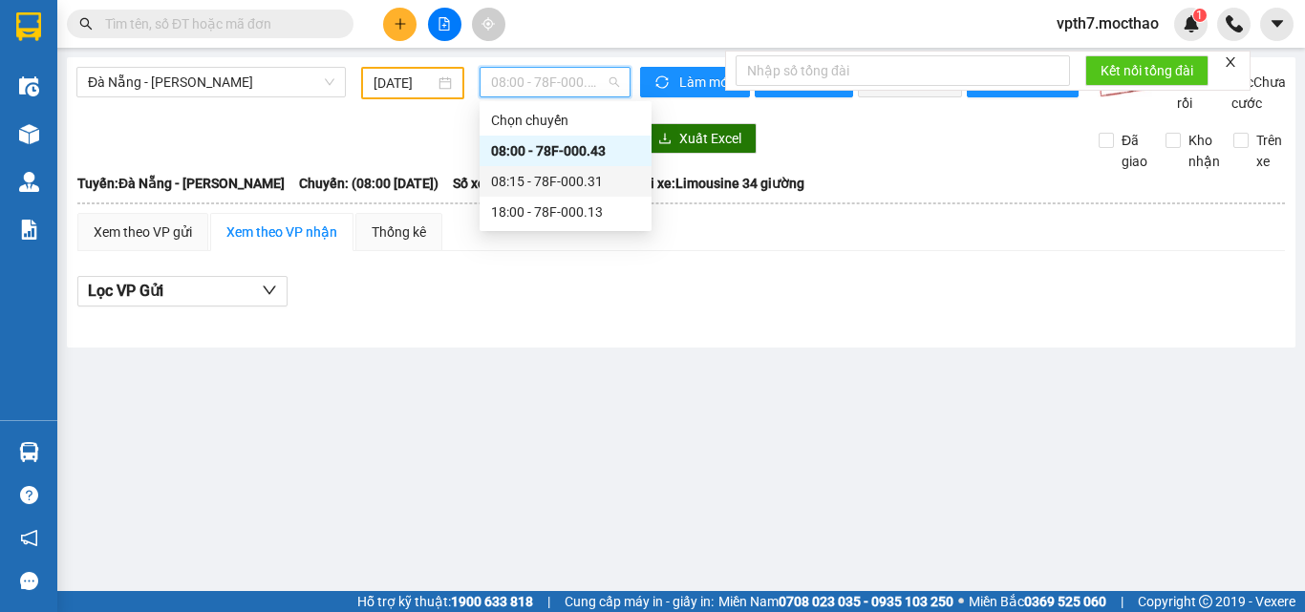
click at [568, 179] on div "08:15 - 78F-000.31" at bounding box center [565, 181] width 149 height 21
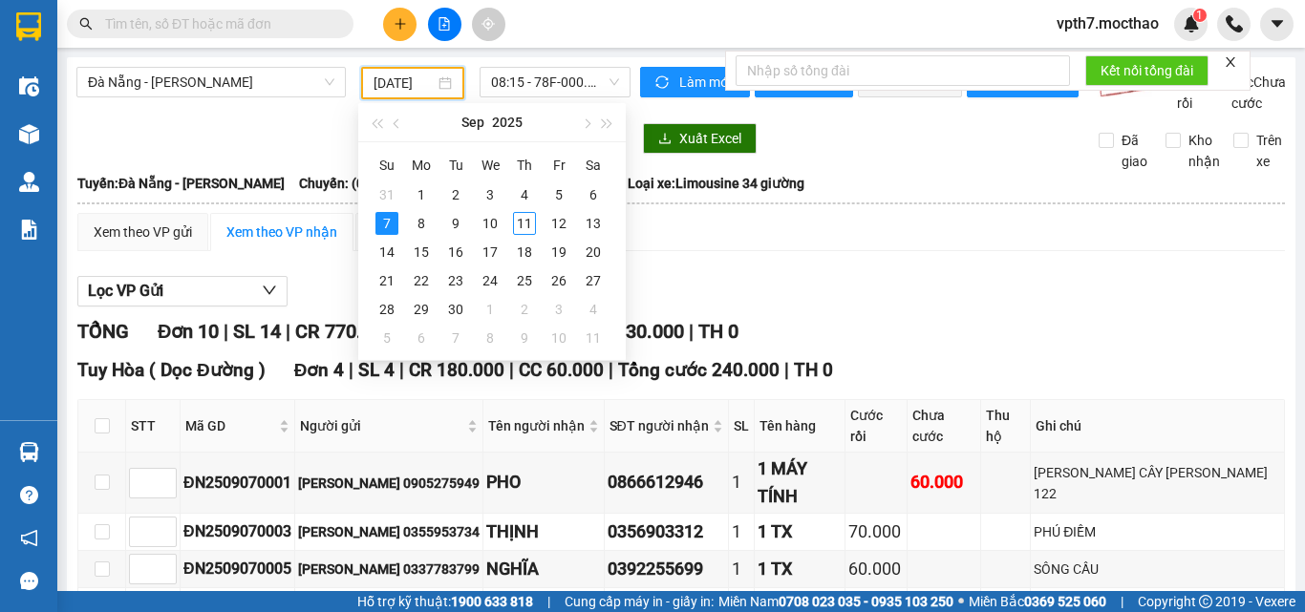
click at [394, 91] on input "[DATE]" at bounding box center [403, 83] width 61 height 21
drag, startPoint x: 423, startPoint y: 221, endPoint x: 475, endPoint y: 180, distance: 65.9
click at [422, 220] on div "8" at bounding box center [421, 223] width 23 height 23
type input "[DATE]"
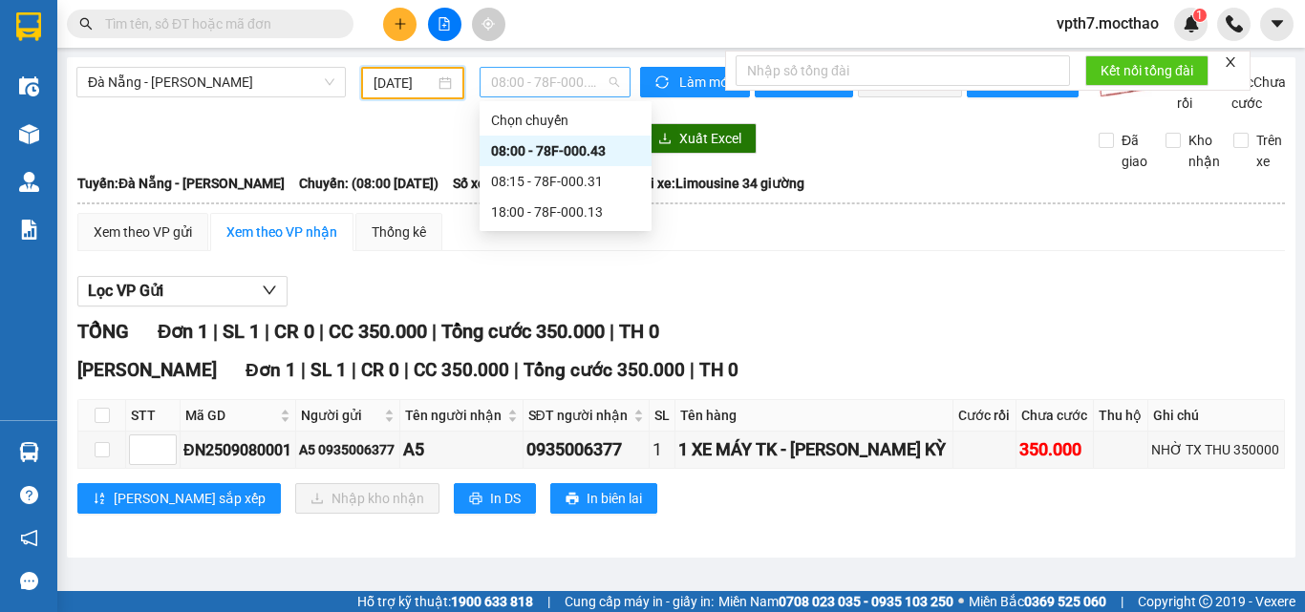
click at [550, 85] on span "08:00 - 78F-000.43" at bounding box center [555, 82] width 128 height 29
click at [578, 181] on div "08:15 - 78F-000.31" at bounding box center [565, 181] width 149 height 21
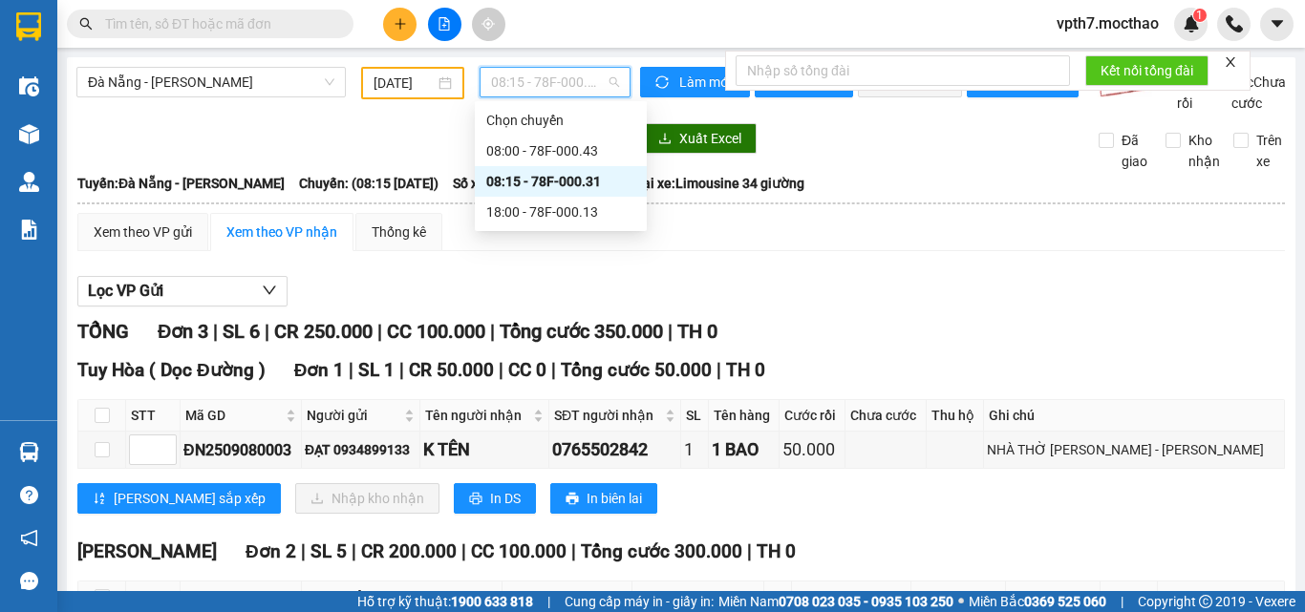
click at [529, 83] on span "08:15 - 78F-000.31" at bounding box center [555, 82] width 128 height 29
click at [579, 212] on div "18:00 - 78F-000.13" at bounding box center [560, 212] width 149 height 21
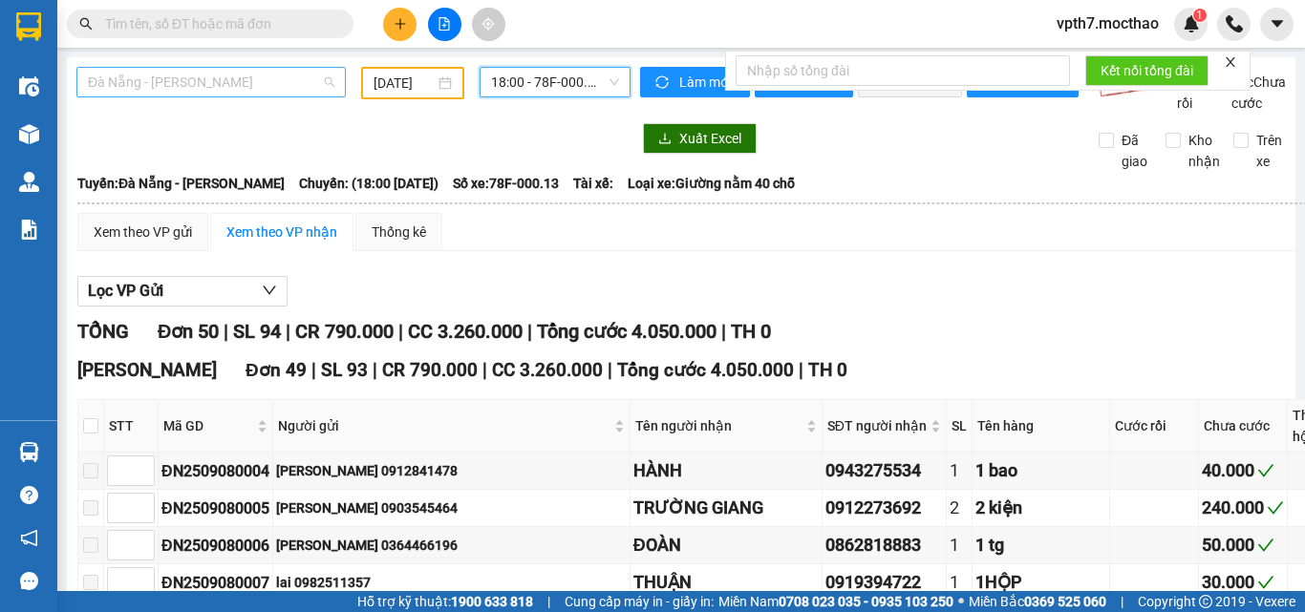
click at [255, 83] on span "Đà Nẵng - [PERSON_NAME]" at bounding box center [211, 82] width 246 height 29
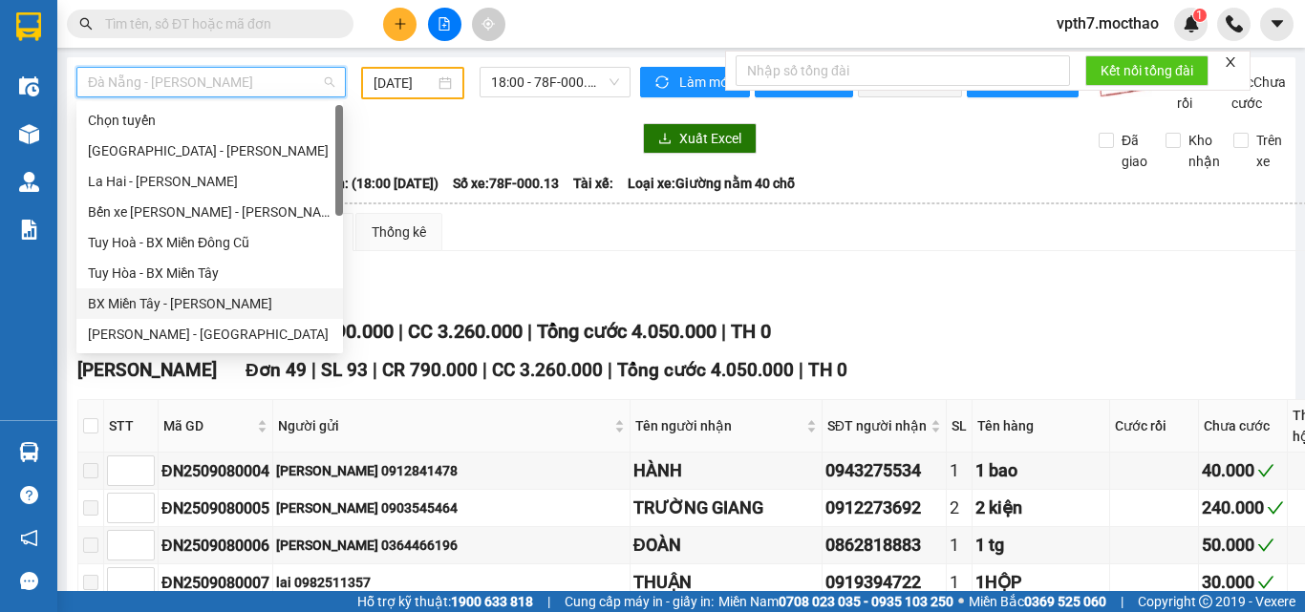
click at [193, 305] on div "BX Miền Tây - [PERSON_NAME]" at bounding box center [210, 303] width 244 height 21
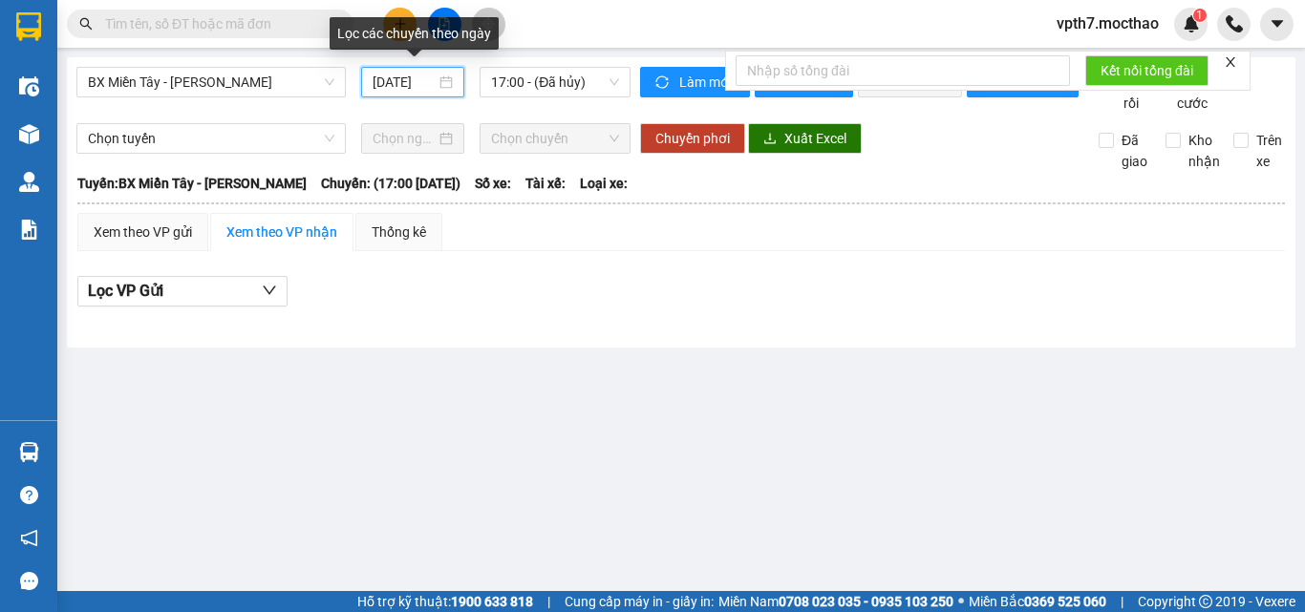
click at [398, 85] on input "[DATE]" at bounding box center [404, 82] width 63 height 21
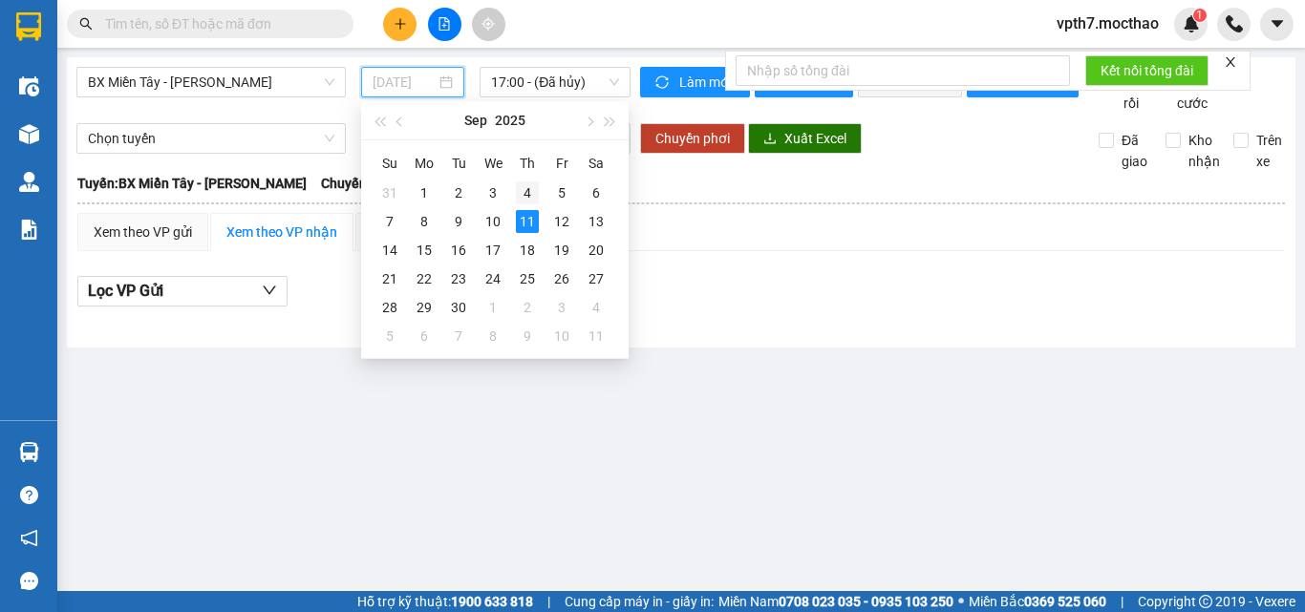
click at [529, 198] on div "4" at bounding box center [527, 192] width 23 height 23
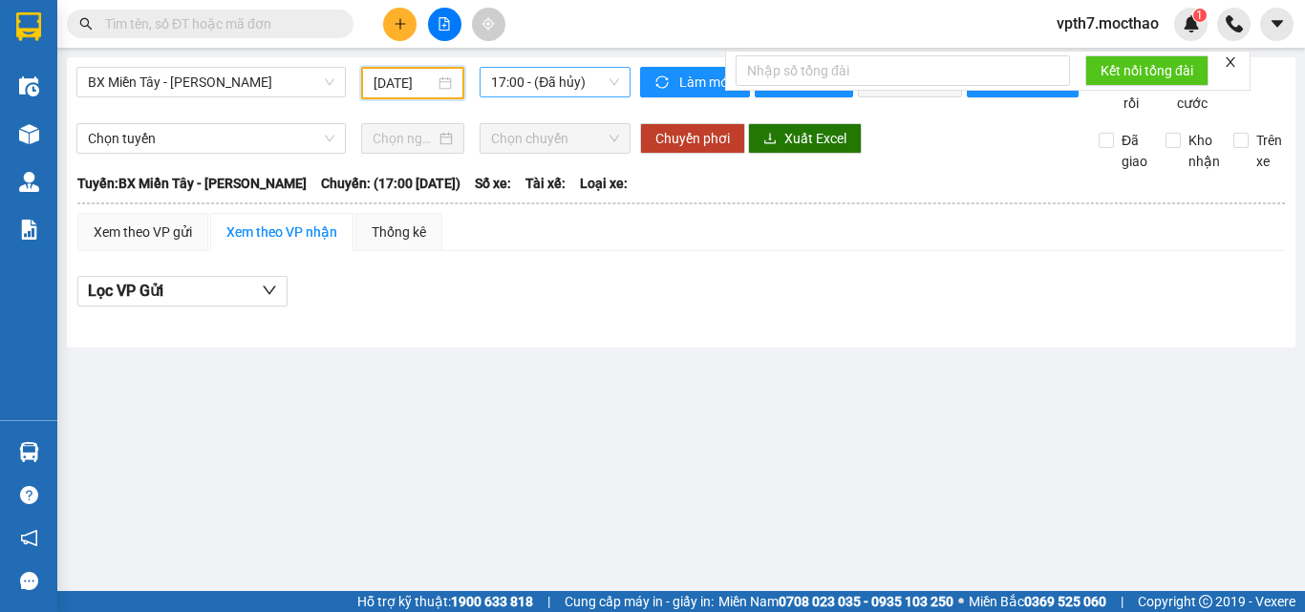
click at [582, 82] on span "17:00 - (Đã hủy)" at bounding box center [555, 82] width 128 height 29
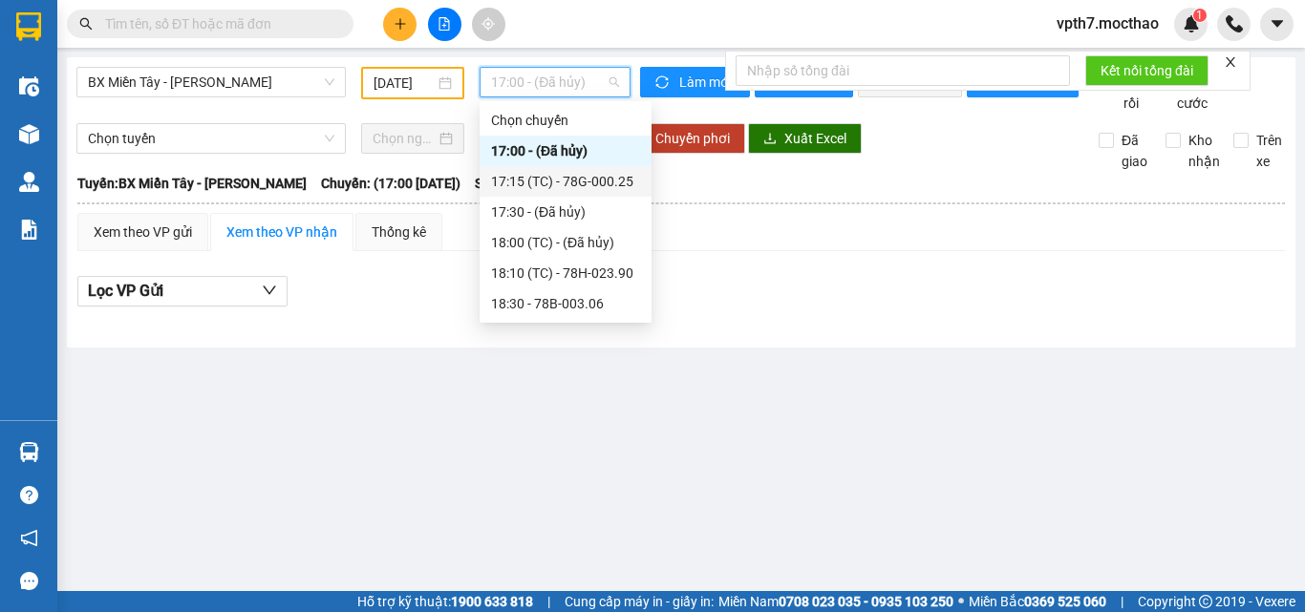
click at [594, 190] on div "17:15 (TC) - 78G-000.25" at bounding box center [565, 181] width 149 height 21
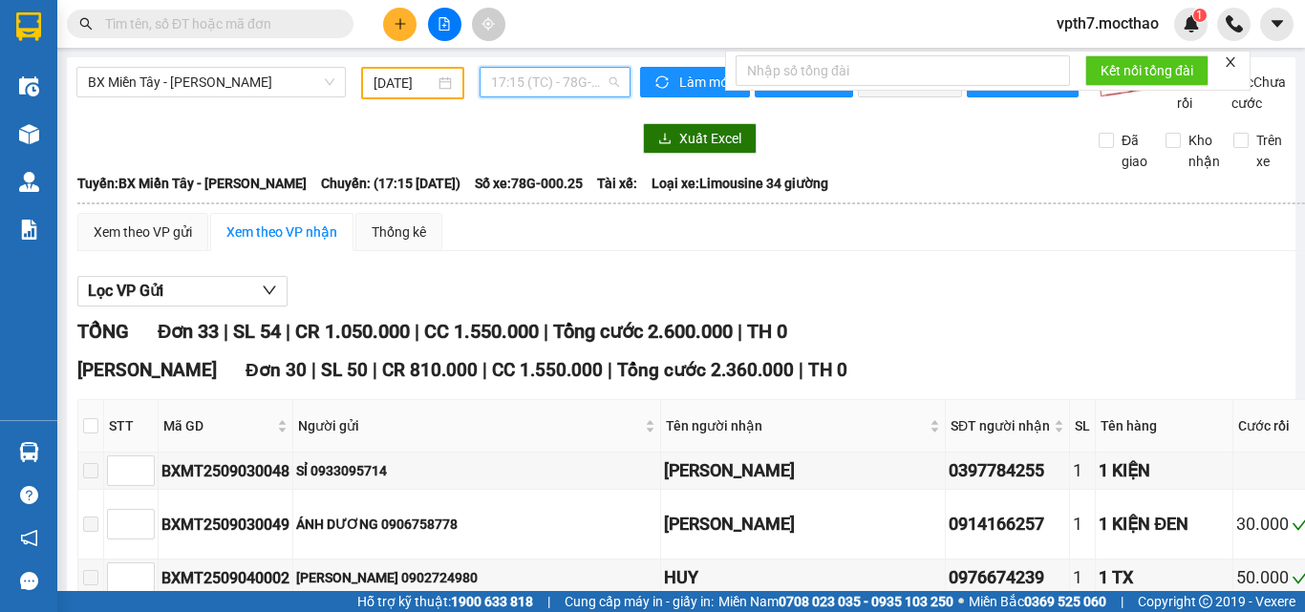
click at [571, 82] on span "17:15 (TC) - 78G-000.25" at bounding box center [555, 82] width 128 height 29
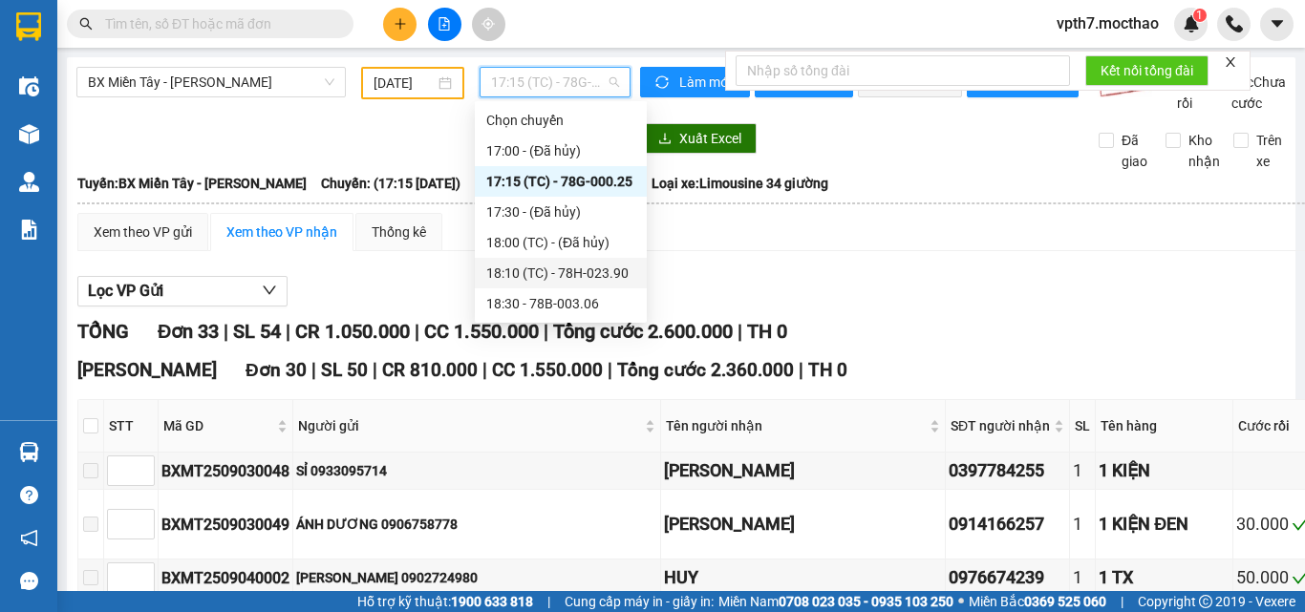
click at [575, 270] on div "18:10 (TC) - 78H-023.90" at bounding box center [560, 273] width 149 height 21
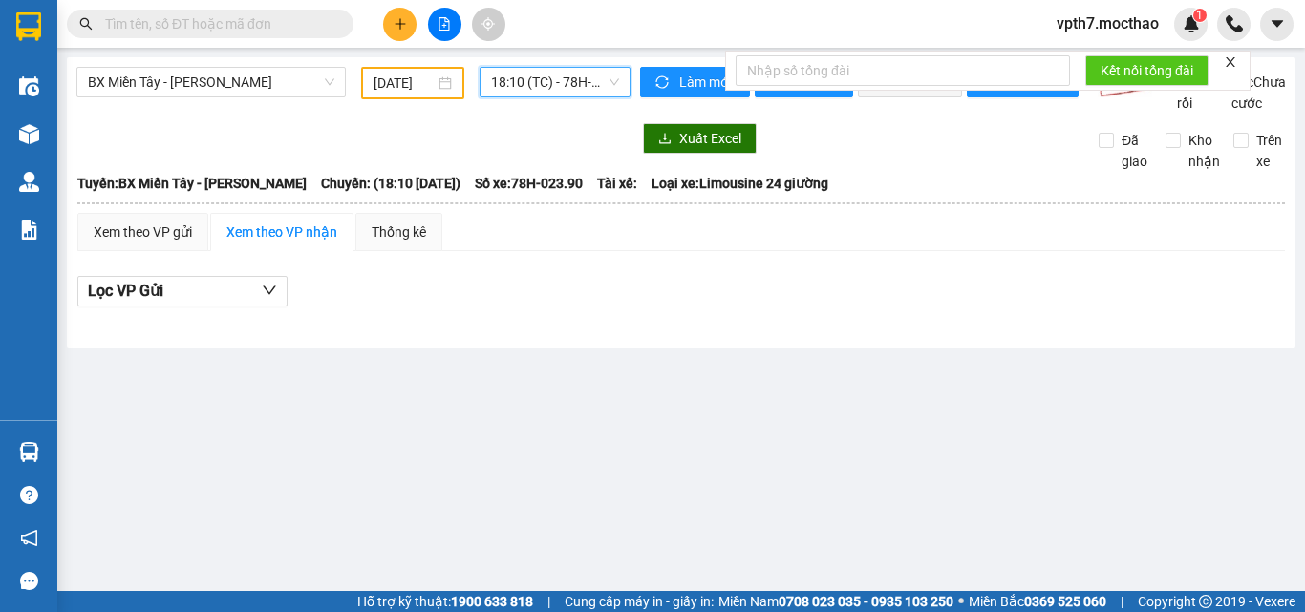
click at [567, 87] on span "18:10 (TC) - 78H-023.90" at bounding box center [555, 82] width 128 height 29
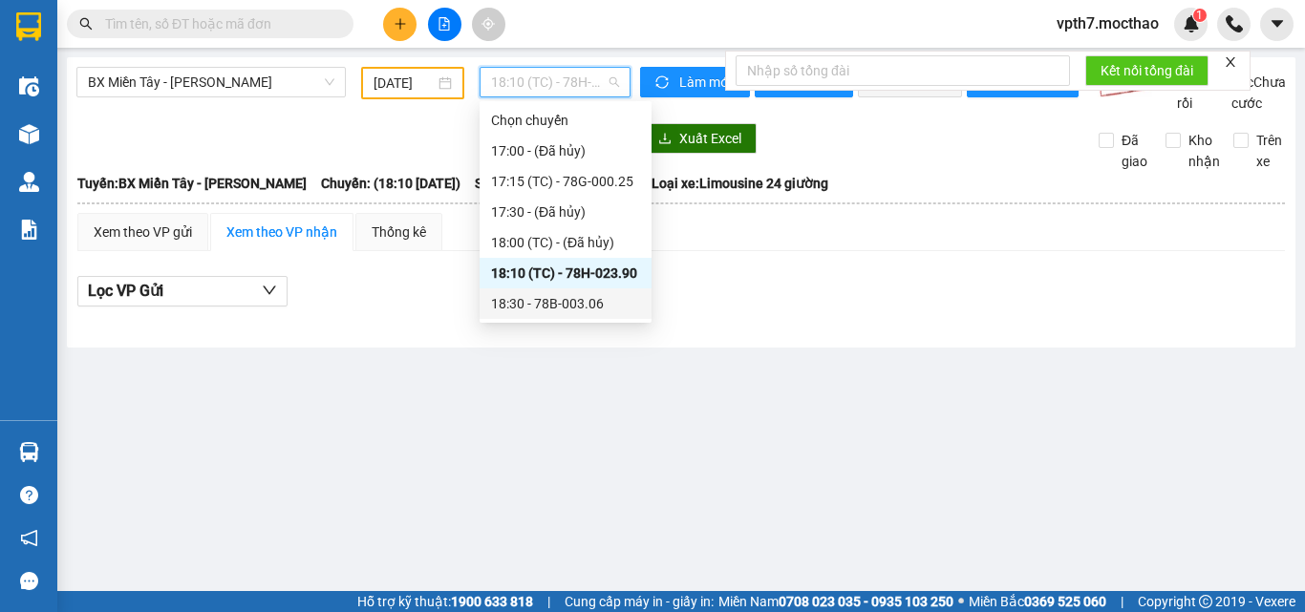
click at [598, 305] on div "18:30 - 78B-003.06" at bounding box center [565, 303] width 149 height 21
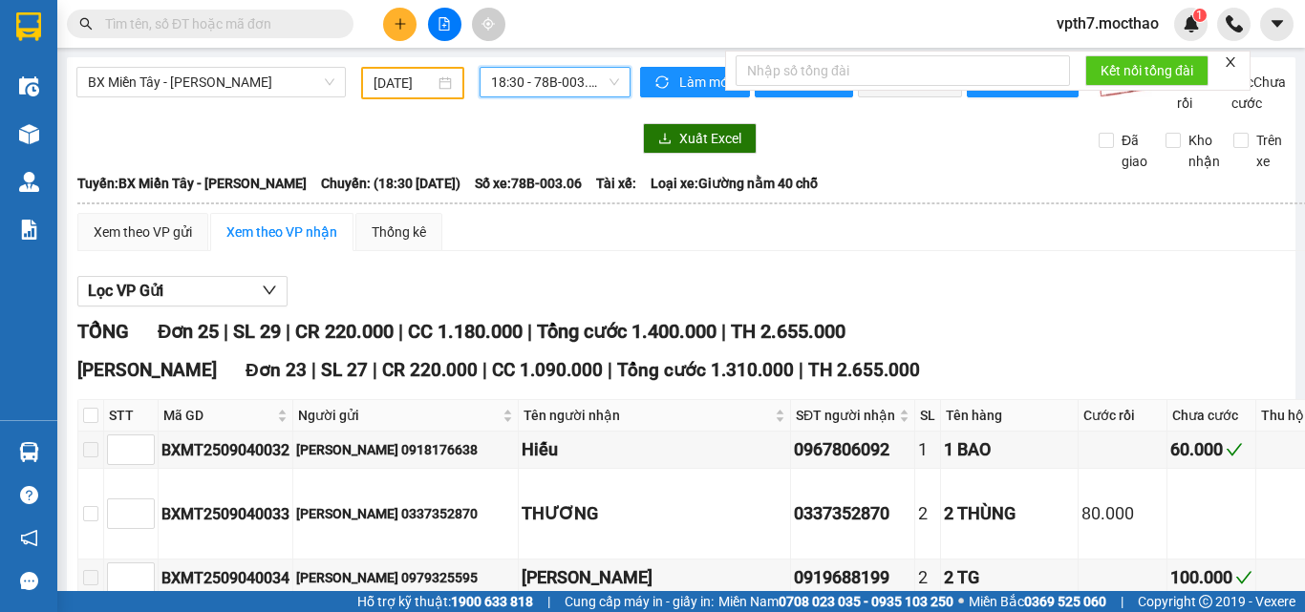
click at [549, 76] on span "18:30 - 78B-003.06" at bounding box center [555, 82] width 128 height 29
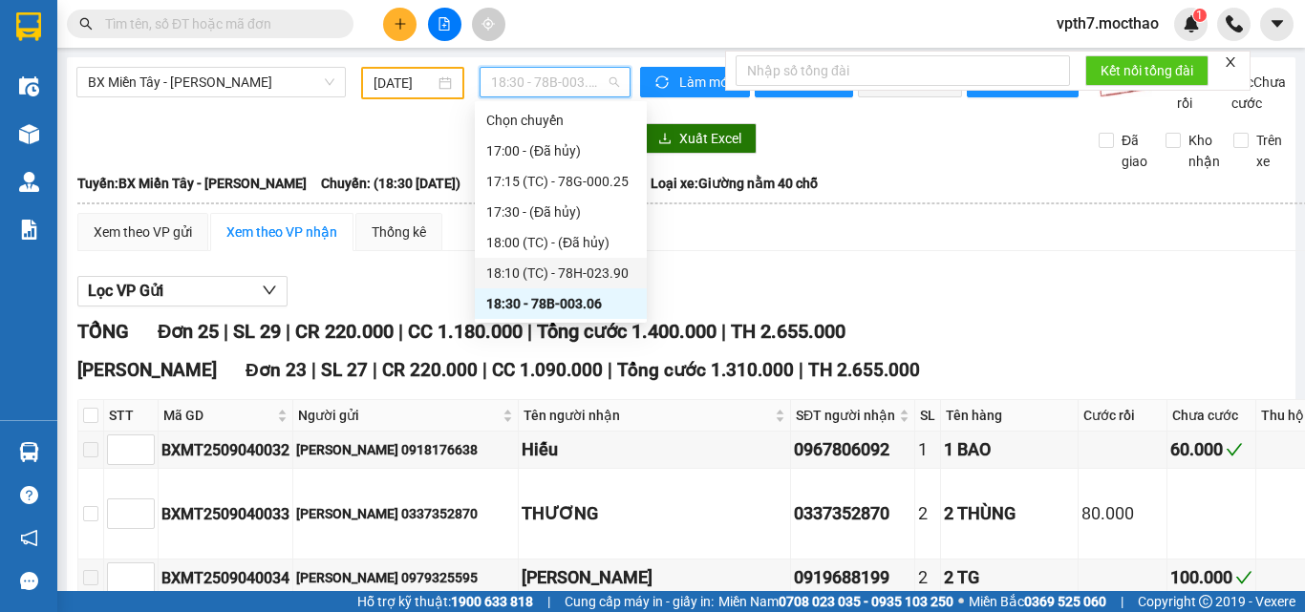
click at [569, 264] on div "18:10 (TC) - 78H-023.90" at bounding box center [560, 273] width 149 height 21
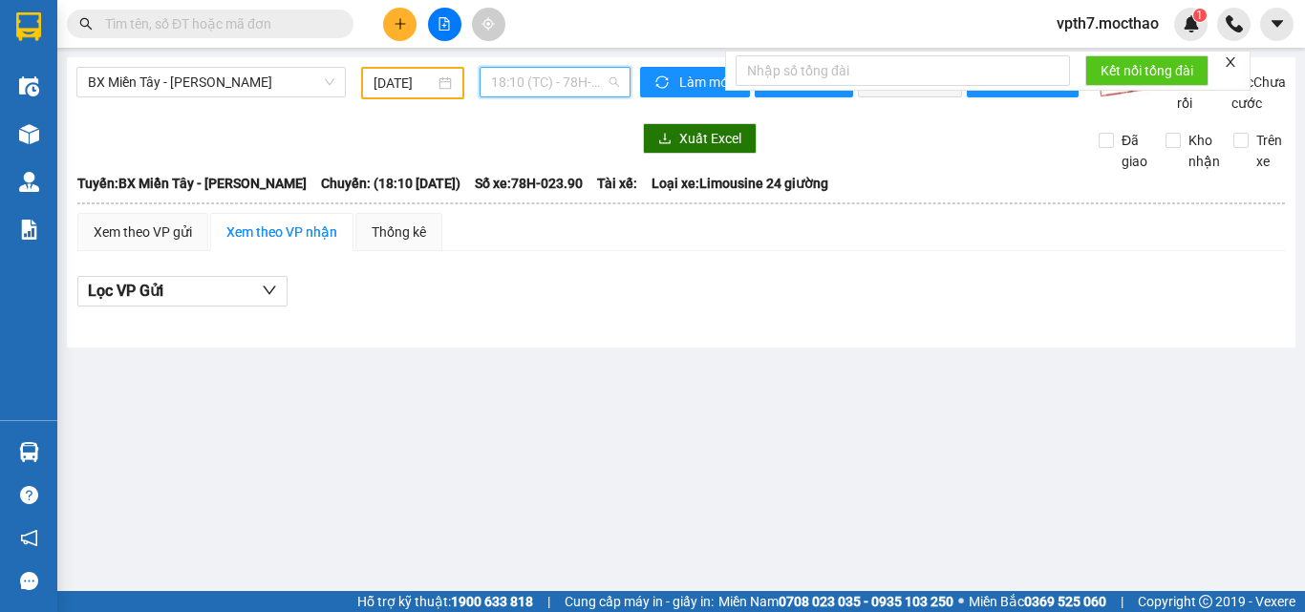
click at [582, 94] on span "18:10 (TC) - 78H-023.90" at bounding box center [555, 82] width 128 height 29
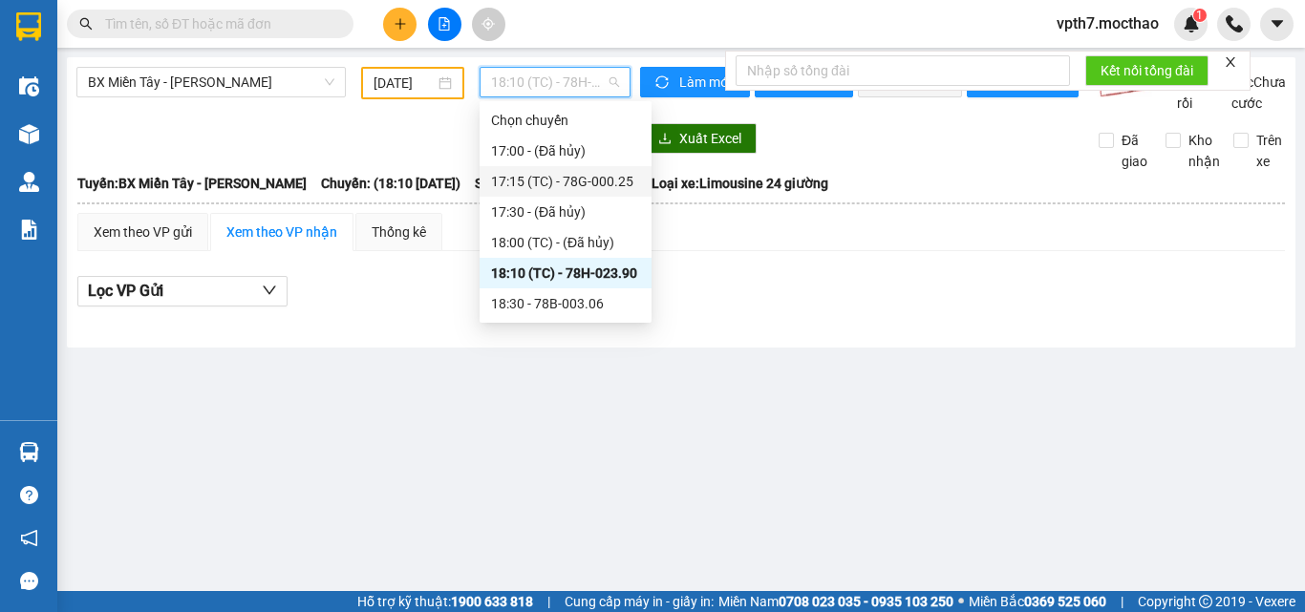
click at [559, 179] on div "17:15 (TC) - 78G-000.25" at bounding box center [565, 181] width 149 height 21
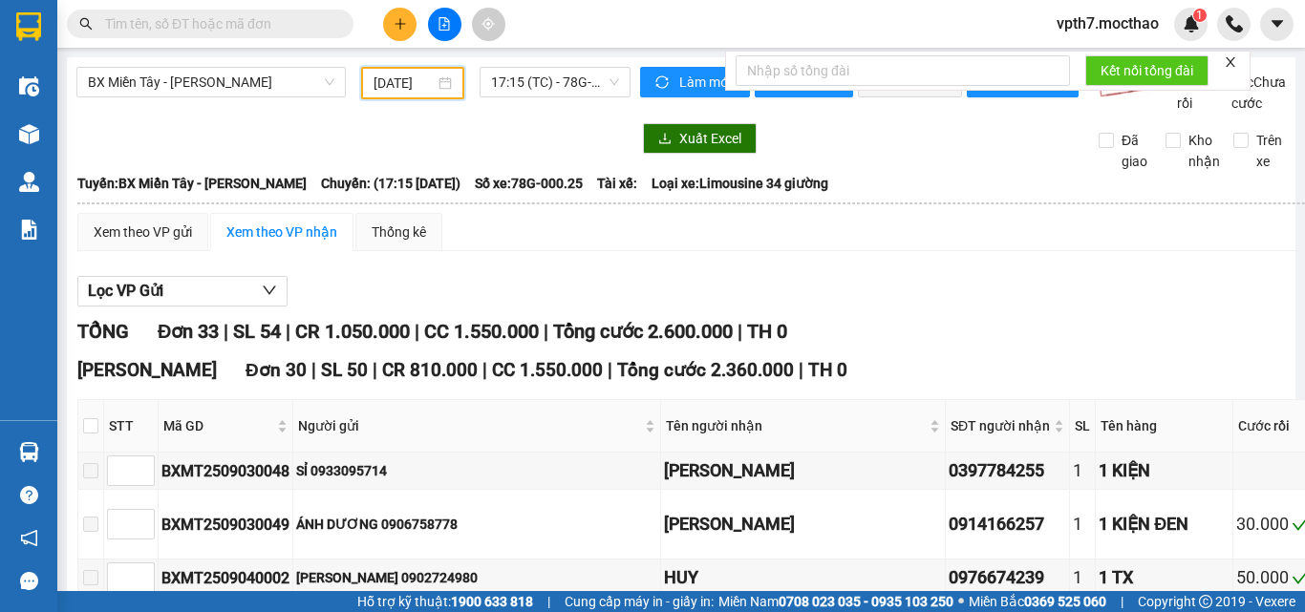
click at [396, 87] on input "[DATE]" at bounding box center [403, 83] width 61 height 21
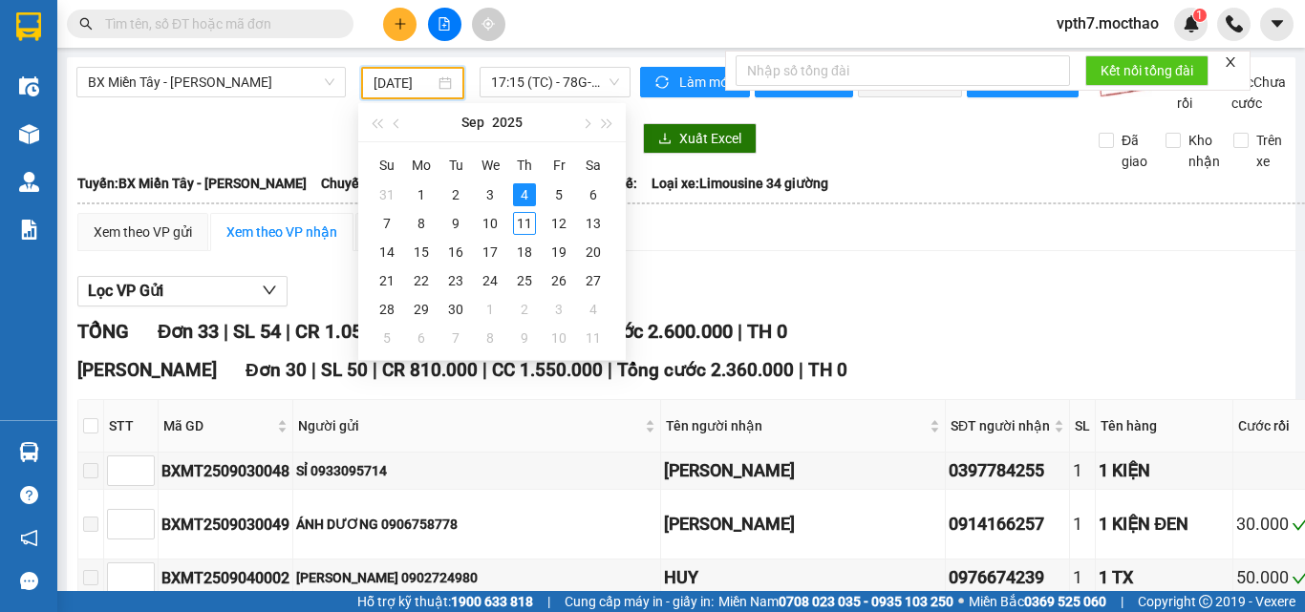
click at [243, 154] on div at bounding box center [353, 138] width 554 height 31
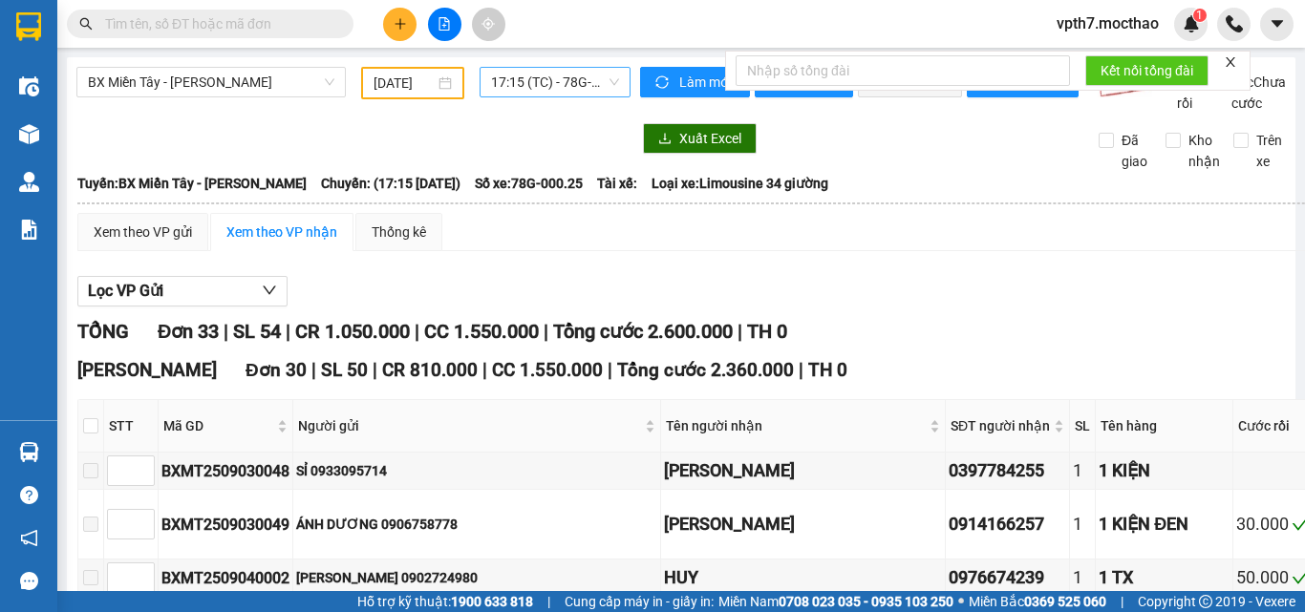
click at [526, 84] on span "17:15 (TC) - 78G-000.25" at bounding box center [555, 82] width 128 height 29
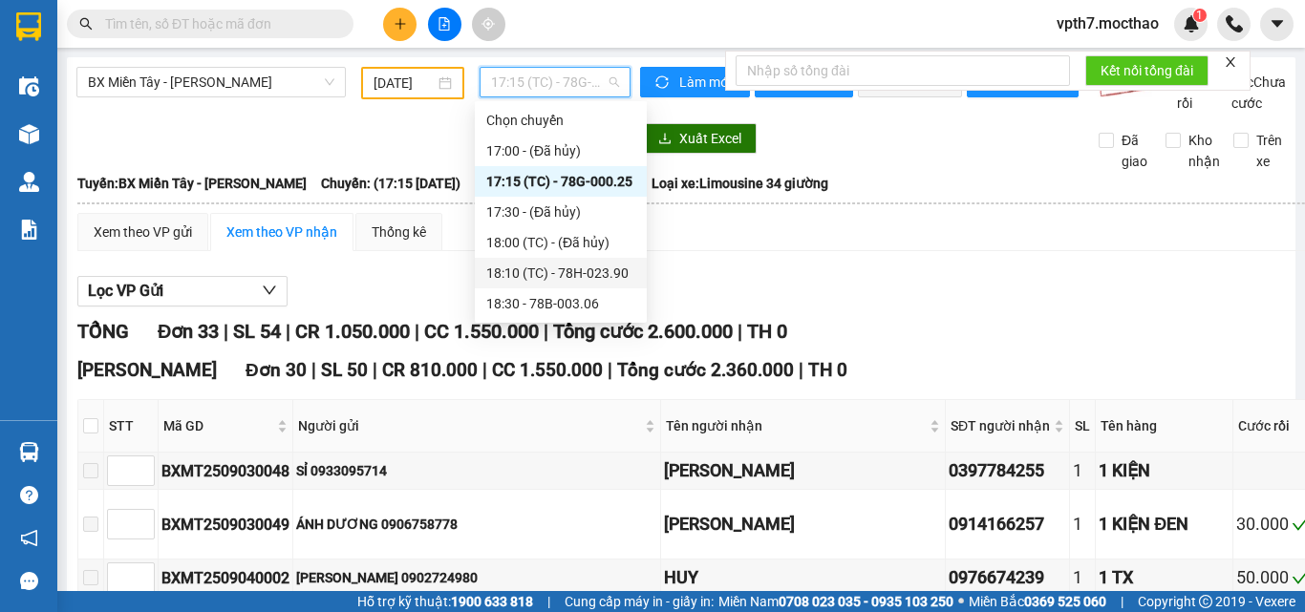
click at [523, 280] on div "18:10 (TC) - 78H-023.90" at bounding box center [560, 273] width 149 height 21
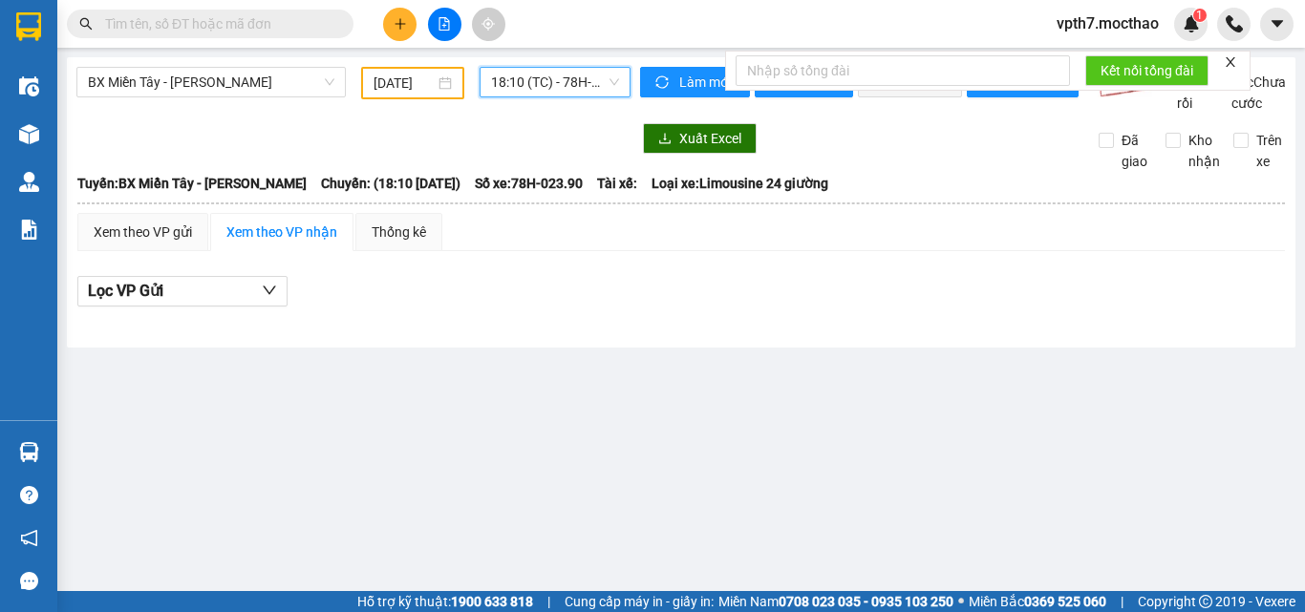
click at [534, 97] on div "18:10 18:10 (TC) - 78H-023.90" at bounding box center [555, 83] width 166 height 32
click at [558, 90] on span "18:10 (TC) - 78H-023.90" at bounding box center [555, 82] width 128 height 29
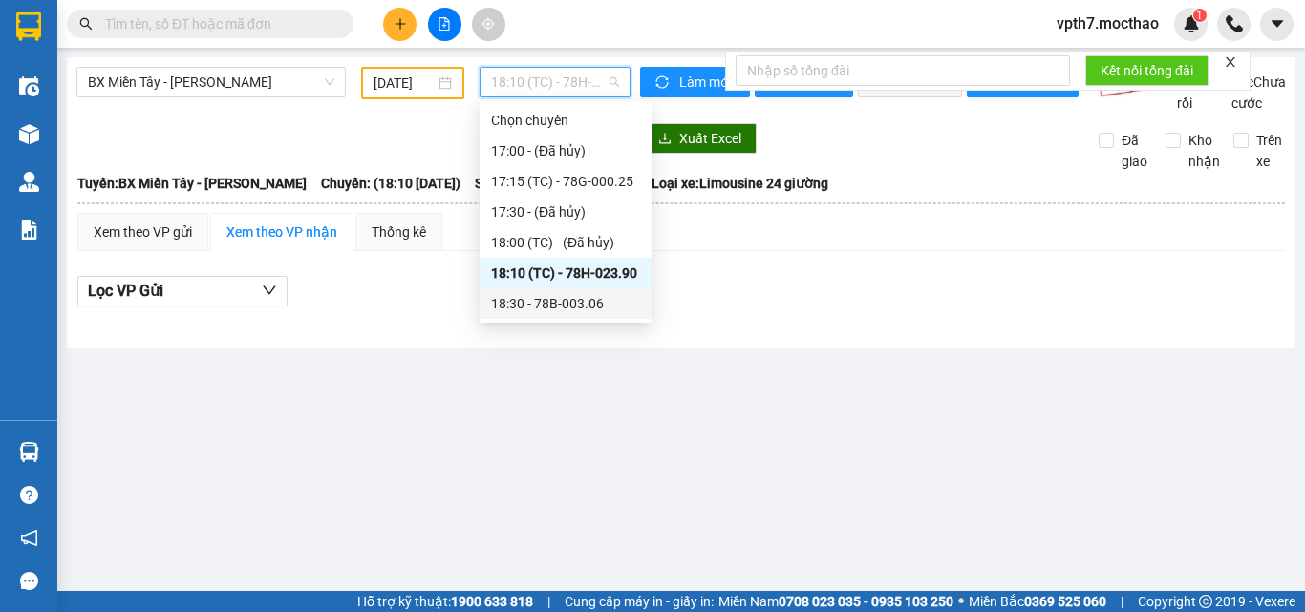
click at [540, 301] on div "18:30 - 78B-003.06" at bounding box center [565, 303] width 149 height 21
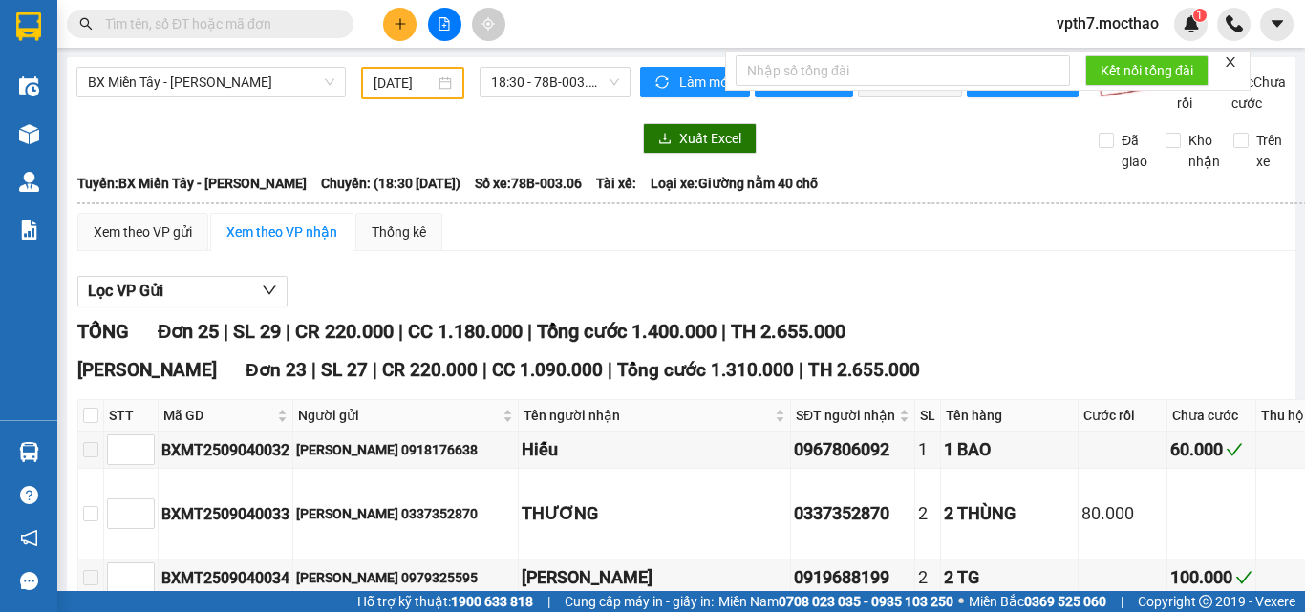
click at [406, 99] on div "BX Miền Tây - [PERSON_NAME] [DATE] 18:30 - 78B-003.06" at bounding box center [353, 90] width 554 height 47
click at [414, 95] on div "[DATE]" at bounding box center [412, 83] width 103 height 32
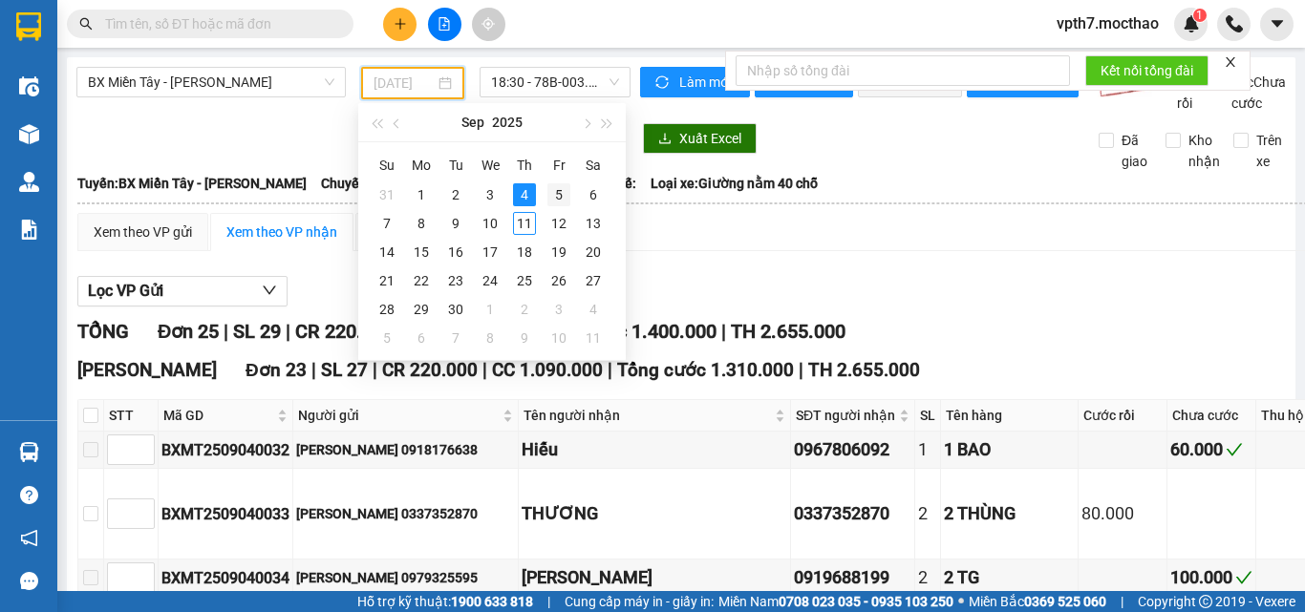
click at [561, 189] on div "5" at bounding box center [558, 194] width 23 height 23
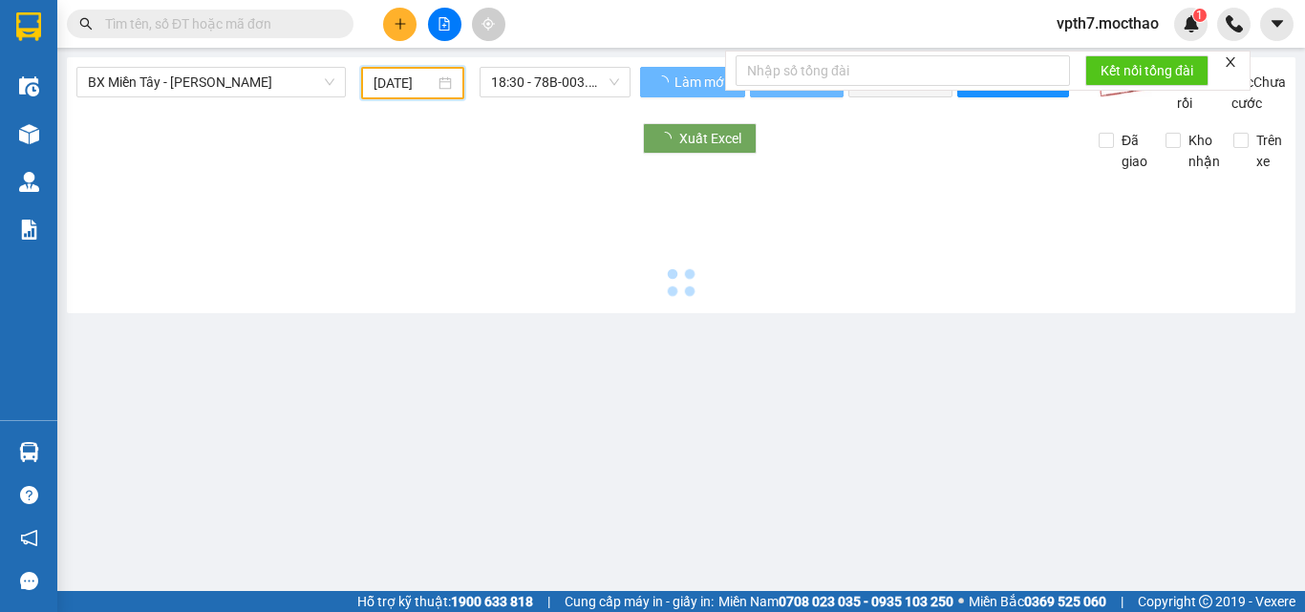
scroll to position [0, 7]
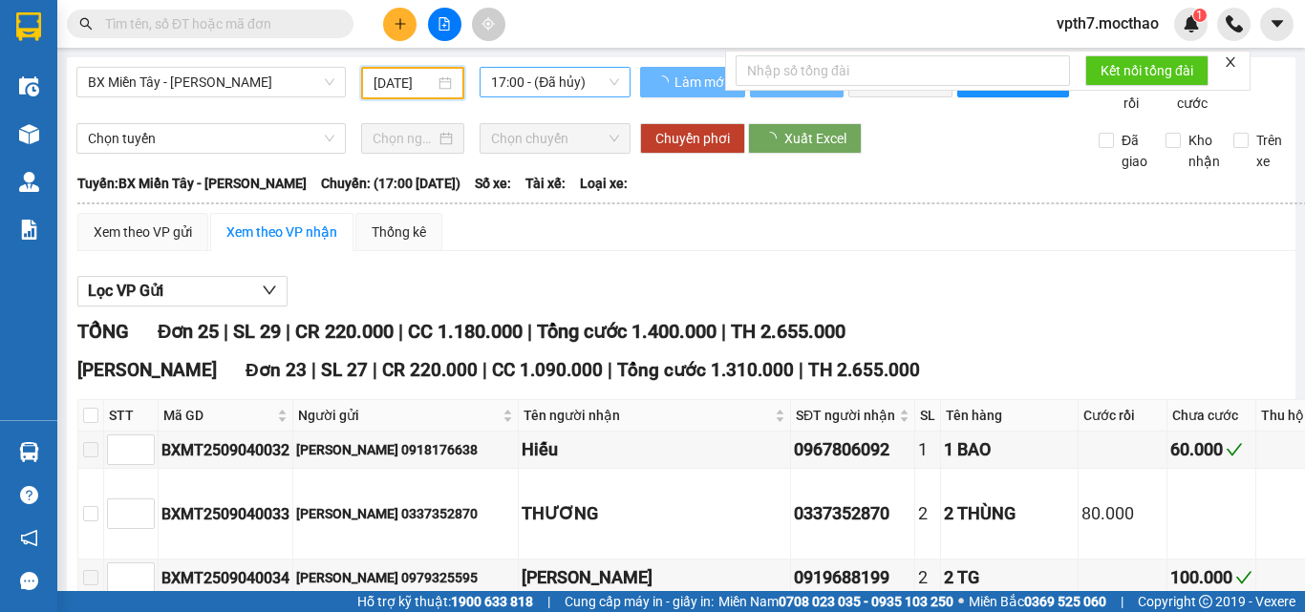
type input "[DATE]"
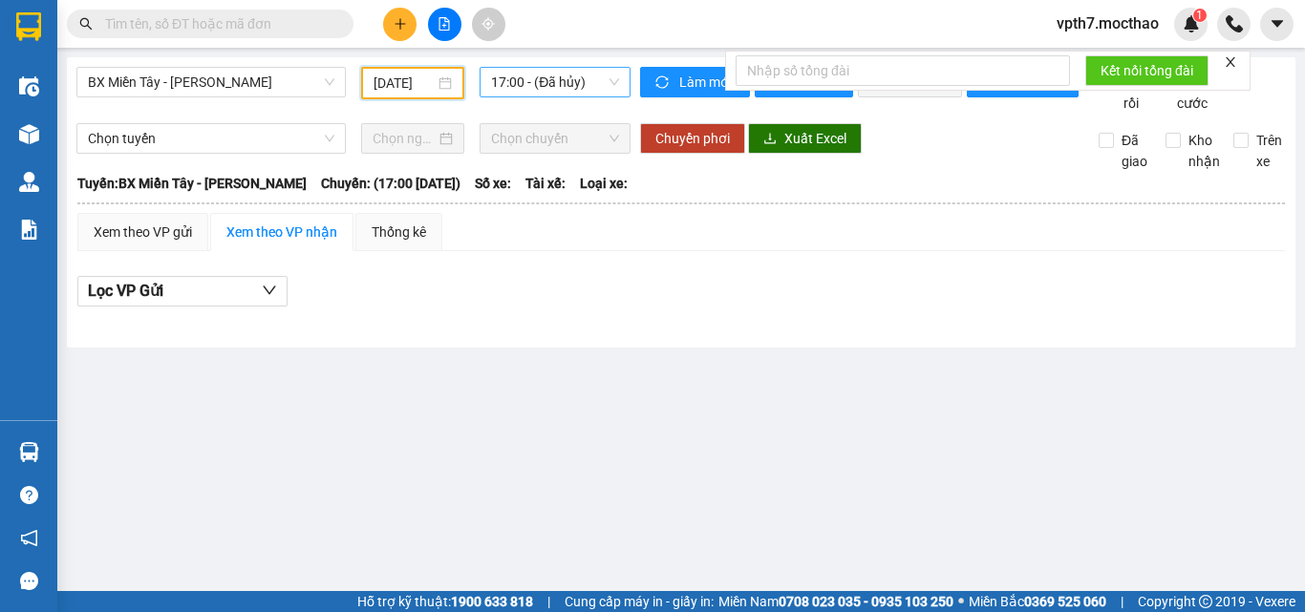
click at [559, 85] on span "17:00 - (Đã hủy)" at bounding box center [555, 82] width 128 height 29
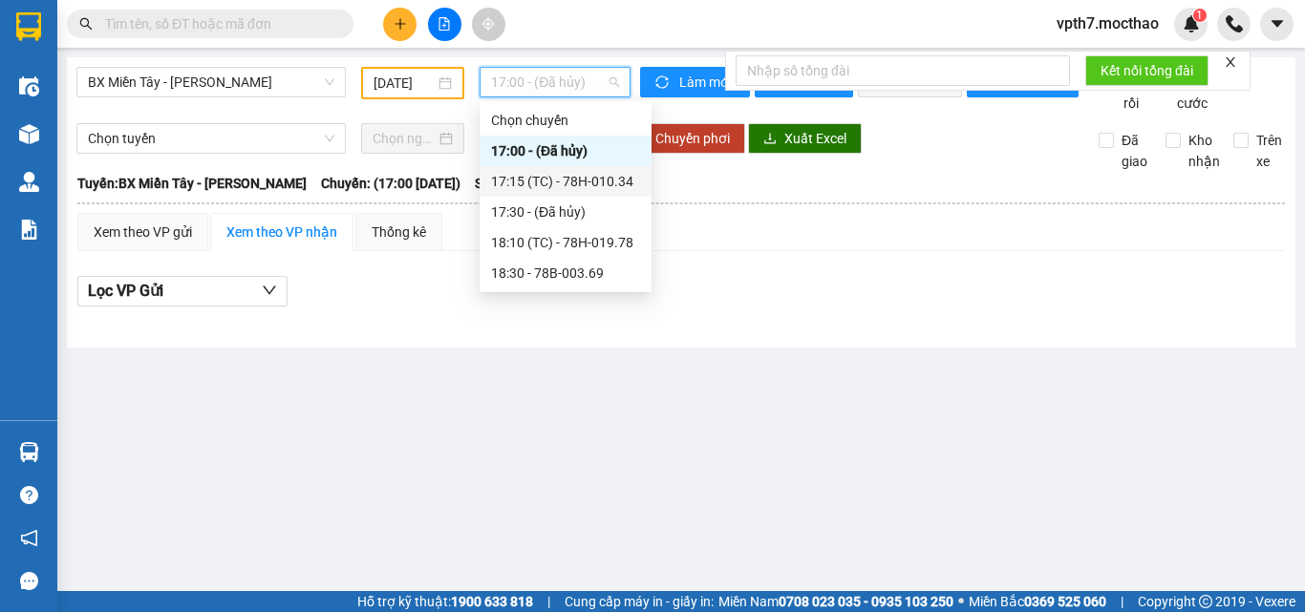
click at [564, 185] on div "17:15 (TC) - 78H-010.34" at bounding box center [565, 181] width 149 height 21
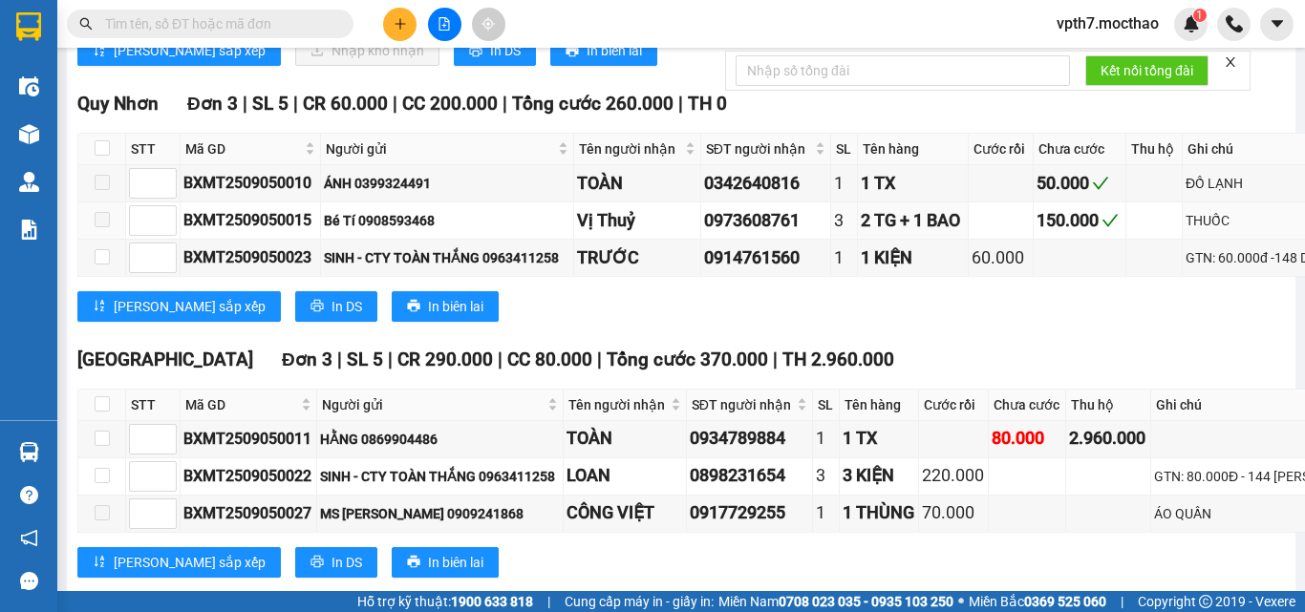
scroll to position [1790, 0]
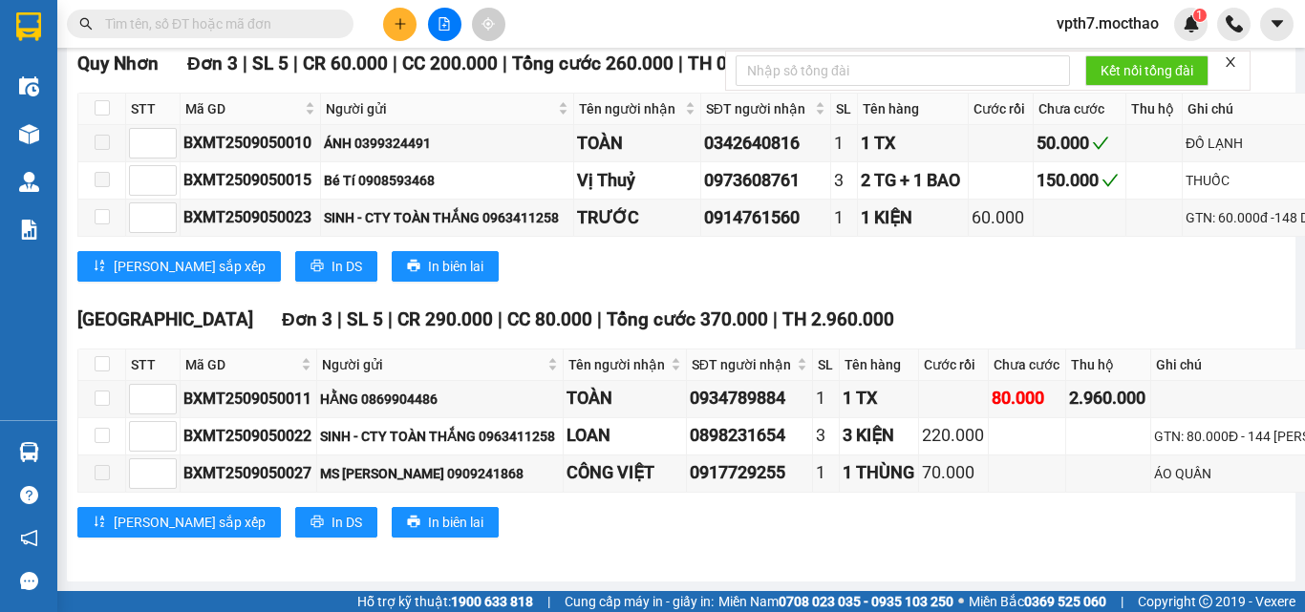
click at [853, 579] on strong "0708 023 035 - 0935 103 250" at bounding box center [865, 601] width 175 height 15
